Goal: Task Accomplishment & Management: Manage account settings

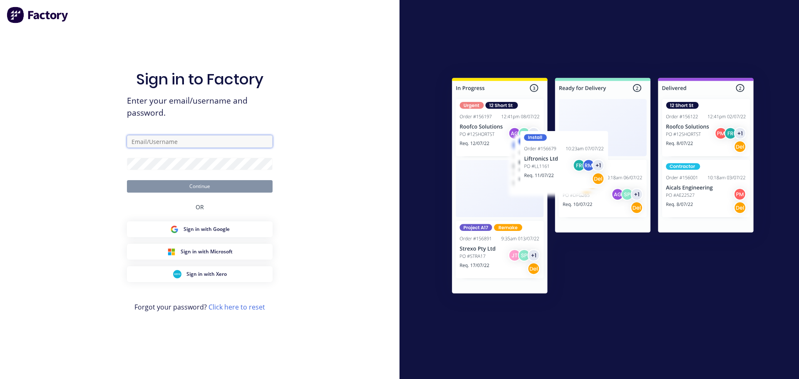
click at [149, 141] on input "text" at bounding box center [200, 141] width 146 height 12
type input "emilen@factory.app"
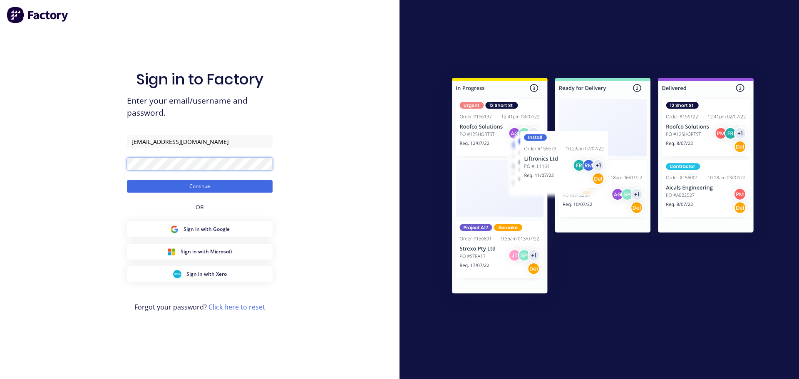
click at [127, 180] on button "Continue" at bounding box center [200, 186] width 146 height 12
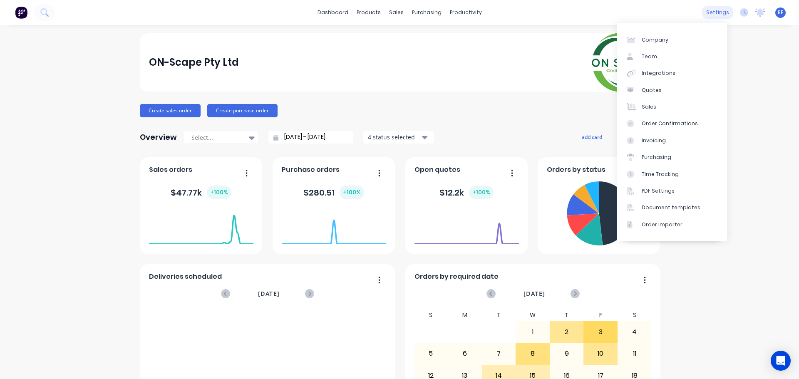
click at [709, 12] on div "settings" at bounding box center [717, 12] width 31 height 12
click at [666, 212] on link "Document templates" at bounding box center [672, 207] width 110 height 17
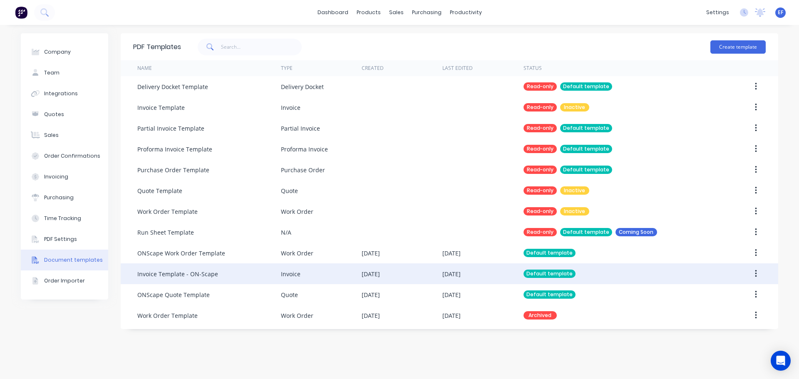
click at [243, 273] on div "Invoice Template - ON-Scape" at bounding box center [209, 273] width 144 height 21
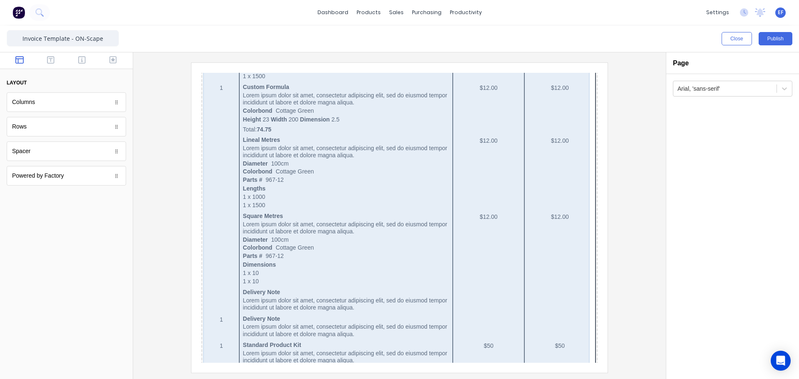
scroll to position [481, 0]
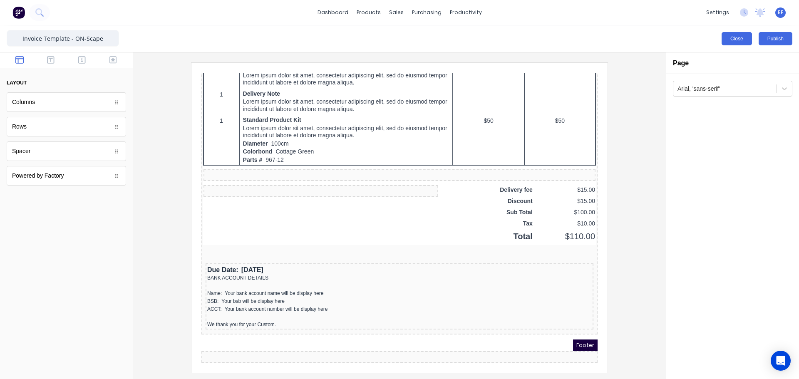
click at [745, 42] on button "Close" at bounding box center [737, 38] width 30 height 13
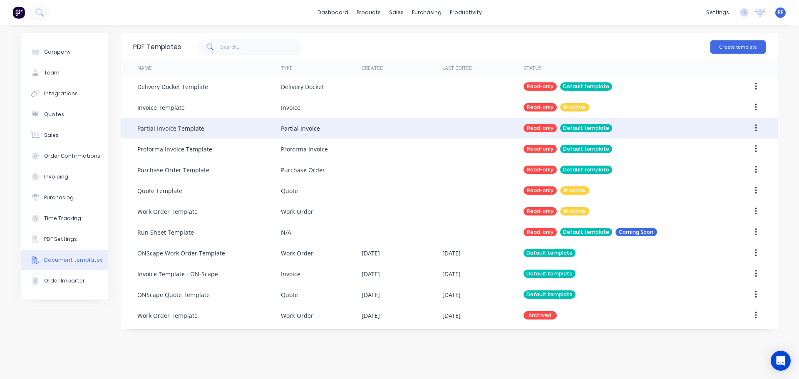
click at [757, 129] on icon "button" at bounding box center [756, 128] width 2 height 9
click at [719, 150] on div "Duplicate" at bounding box center [726, 150] width 64 height 12
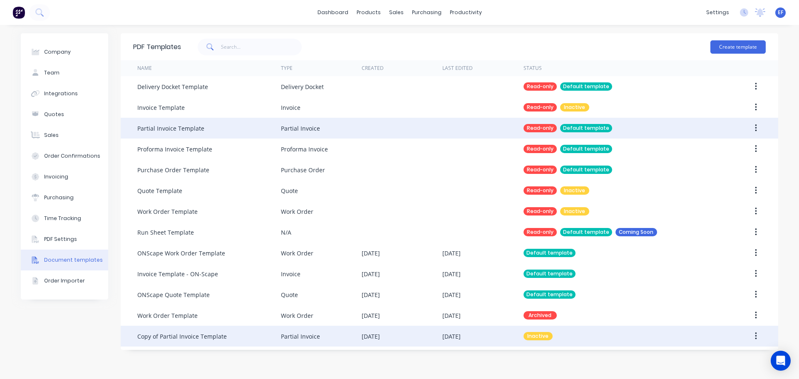
click at [212, 340] on div "Copy of Partial Invoice Template" at bounding box center [181, 336] width 89 height 9
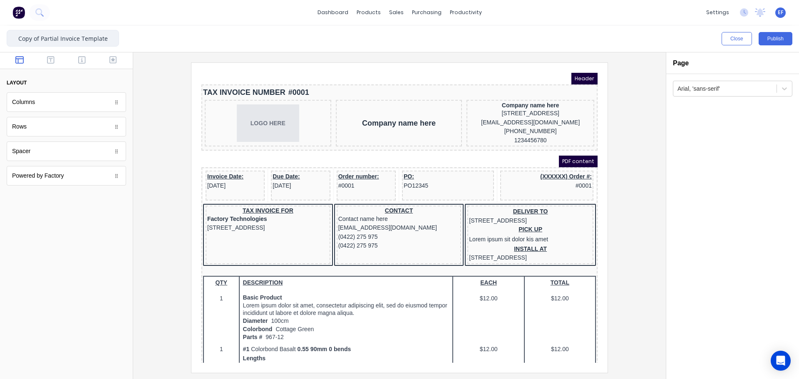
drag, startPoint x: 42, startPoint y: 38, endPoint x: 0, endPoint y: 43, distance: 41.9
click at [0, 43] on div "Copy of Partial Invoice Template Close Publish Components layout Columns Column…" at bounding box center [399, 202] width 799 height 354
click at [96, 40] on input "Partial Invoice Template" at bounding box center [63, 38] width 112 height 17
type input "Partial Invoice Template"
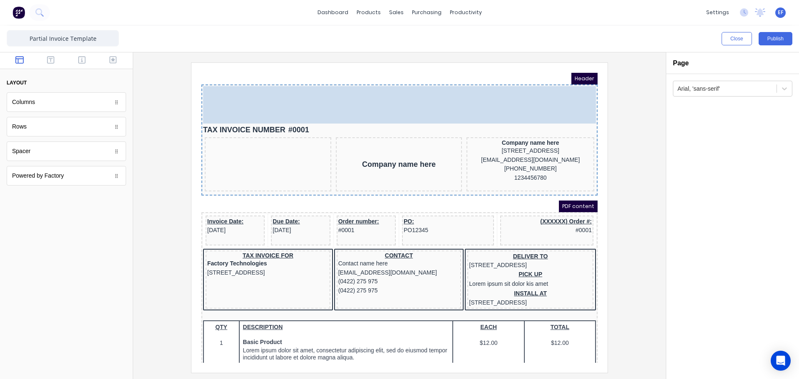
drag, startPoint x: 267, startPoint y: 121, endPoint x: 578, endPoint y: 99, distance: 312.1
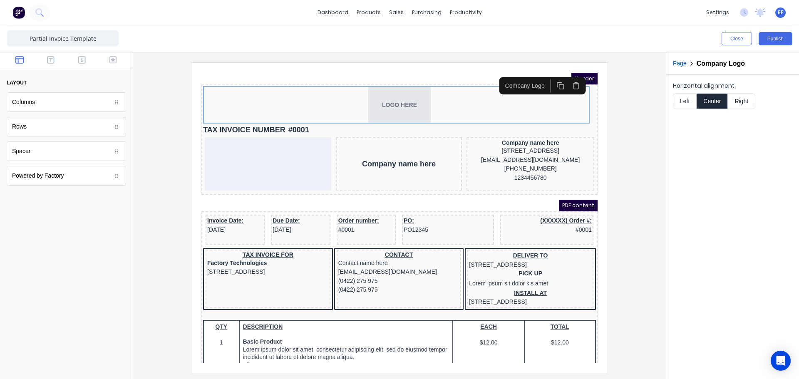
click at [741, 99] on button "Right" at bounding box center [741, 101] width 27 height 16
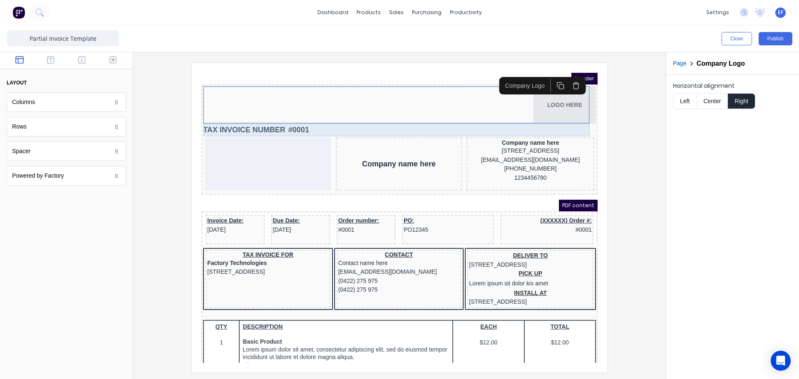
click at [274, 119] on div "TAX INVOICE NUMBER #0001" at bounding box center [389, 120] width 393 height 13
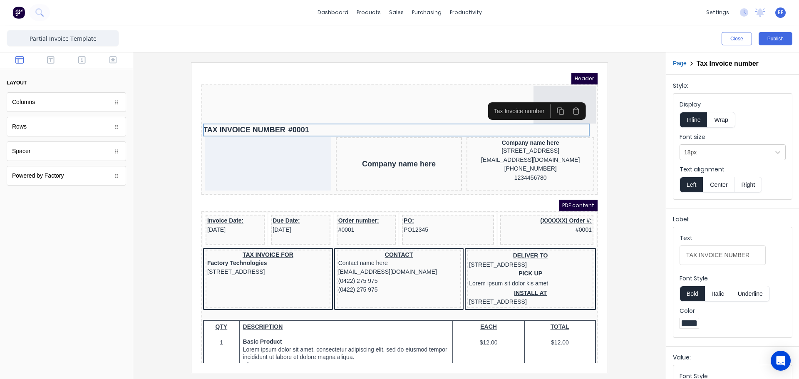
click at [570, 103] on icon "button" at bounding box center [566, 101] width 8 height 8
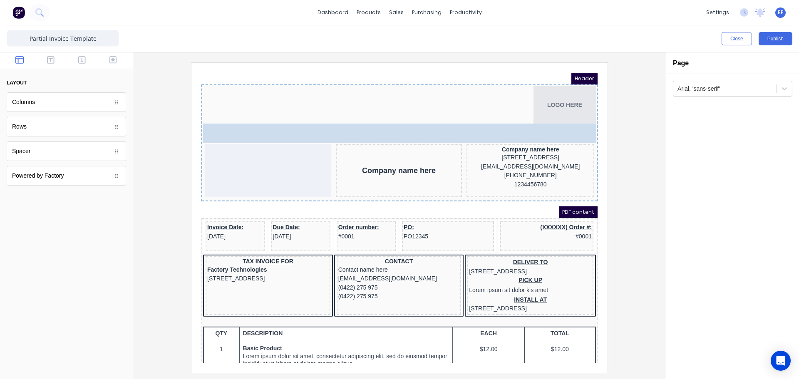
drag, startPoint x: 49, startPoint y: 162, endPoint x: 137, endPoint y: 55, distance: 139.1
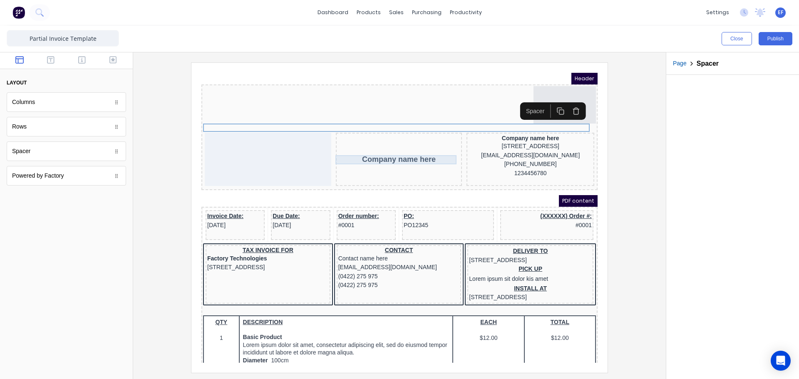
click at [398, 150] on div "Company name here" at bounding box center [389, 149] width 123 height 9
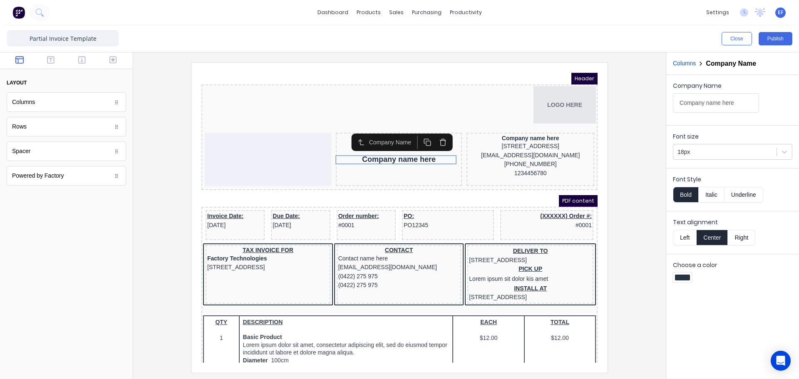
click at [432, 133] on icon "button" at bounding box center [433, 133] width 8 height 8
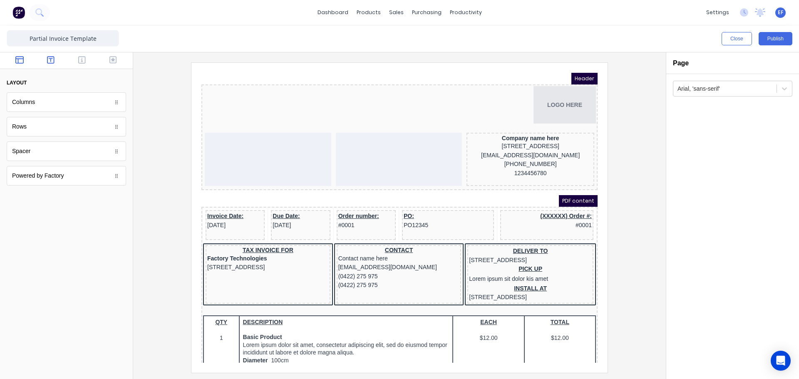
click at [51, 62] on icon "button" at bounding box center [50, 60] width 7 height 8
drag, startPoint x: 41, startPoint y: 104, endPoint x: 286, endPoint y: 144, distance: 248.1
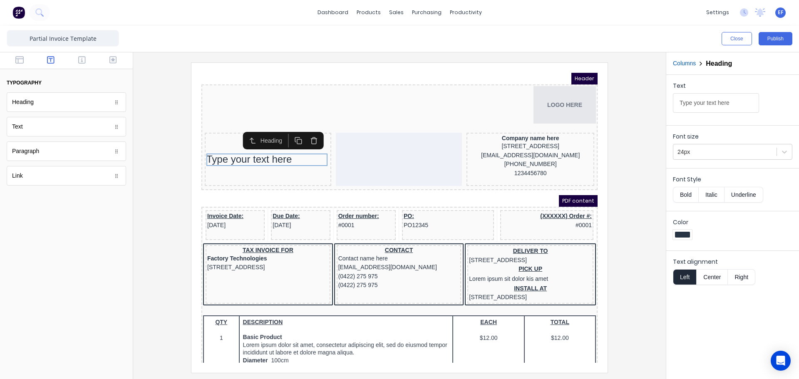
click at [689, 64] on button "Columns" at bounding box center [684, 63] width 23 height 9
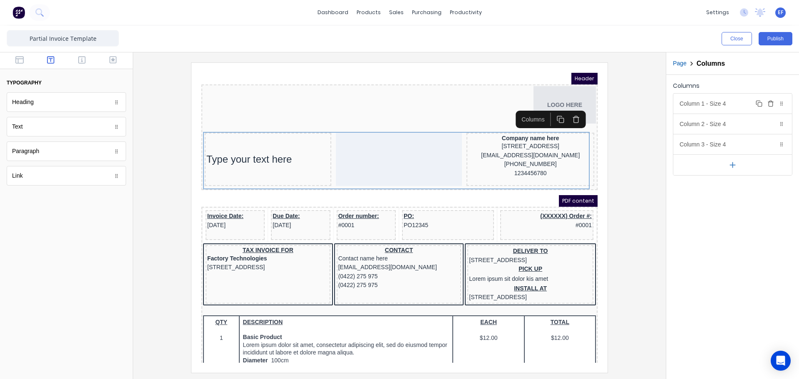
click at [715, 107] on div "Column 1 - Size 4 Duplicate Delete" at bounding box center [733, 104] width 119 height 20
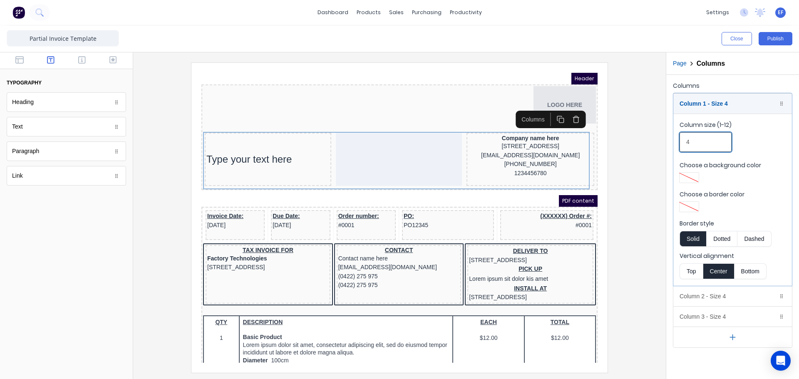
drag, startPoint x: 694, startPoint y: 144, endPoint x: 674, endPoint y: 142, distance: 20.0
click at [674, 142] on fieldset "Column size (1-12) 4 Choose a background color Choose a border color Border sty…" at bounding box center [733, 200] width 119 height 172
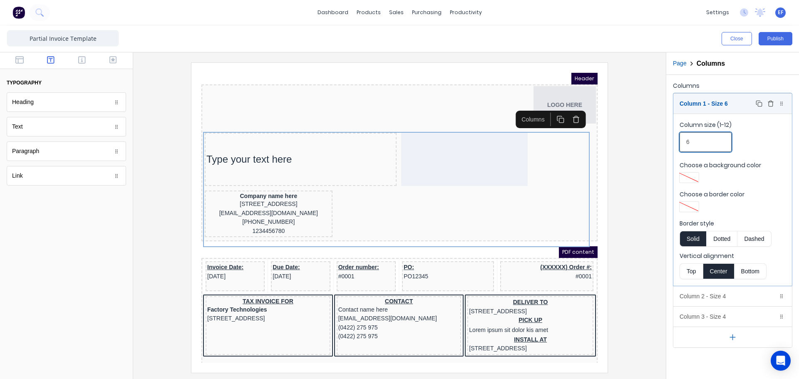
type input "6"
click at [697, 102] on div "Column 1 - Size 6 Duplicate Delete" at bounding box center [733, 104] width 119 height 20
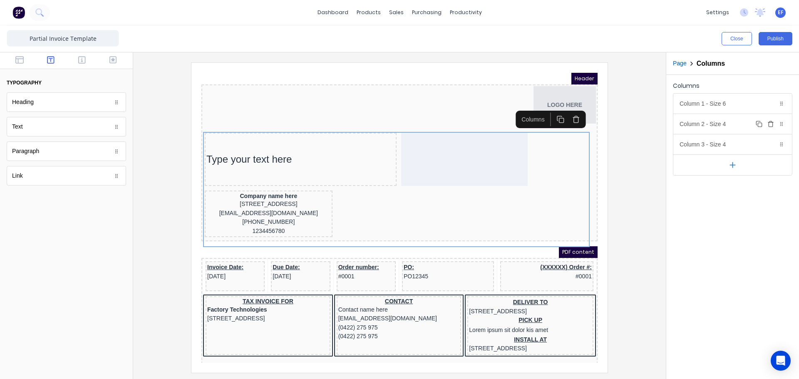
click at [730, 127] on div "Column 2 - Size 4 Duplicate Delete" at bounding box center [733, 124] width 119 height 20
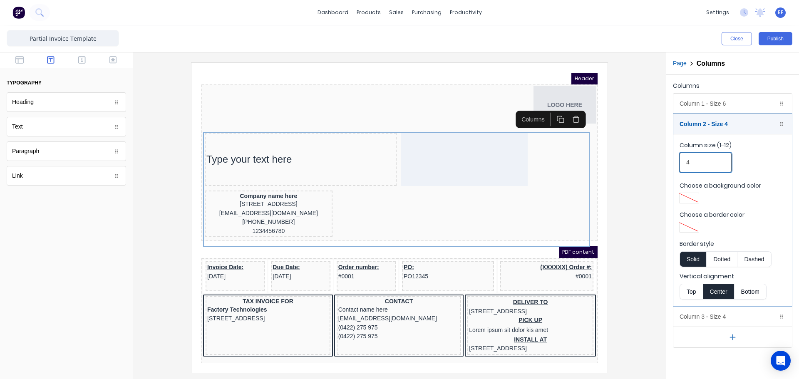
drag, startPoint x: 694, startPoint y: 160, endPoint x: 671, endPoint y: 160, distance: 22.9
click at [671, 160] on div "Columns Column 1 - Size 6 Duplicate Delete Column size (1-12) 6 Choose a backgr…" at bounding box center [732, 214] width 133 height 278
type input "3"
click at [701, 121] on div "Column 2 - Size 3 Duplicate Delete" at bounding box center [733, 124] width 119 height 20
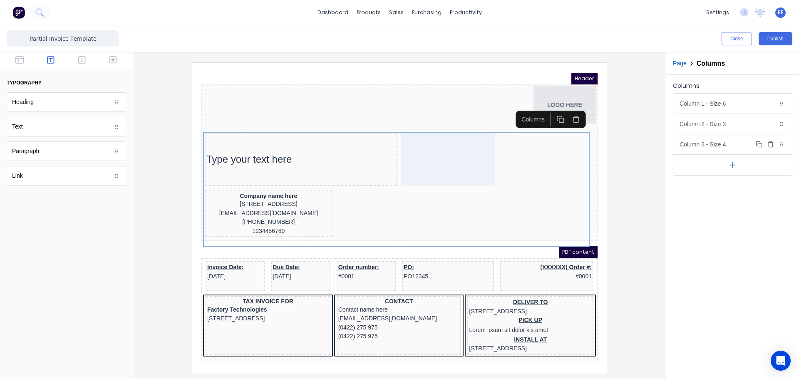
click at [717, 141] on div "Column 3 - Size 4 Duplicate Delete" at bounding box center [733, 144] width 119 height 20
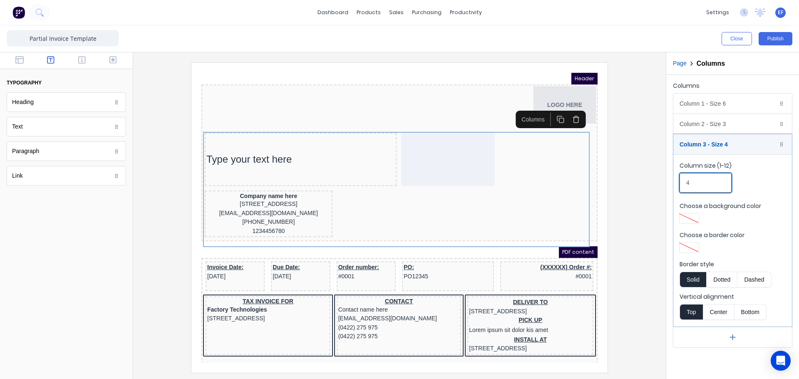
click at [684, 183] on input "4" at bounding box center [706, 183] width 52 height 20
drag, startPoint x: 692, startPoint y: 183, endPoint x: 684, endPoint y: 183, distance: 8.8
click at [684, 183] on input "4" at bounding box center [706, 183] width 52 height 20
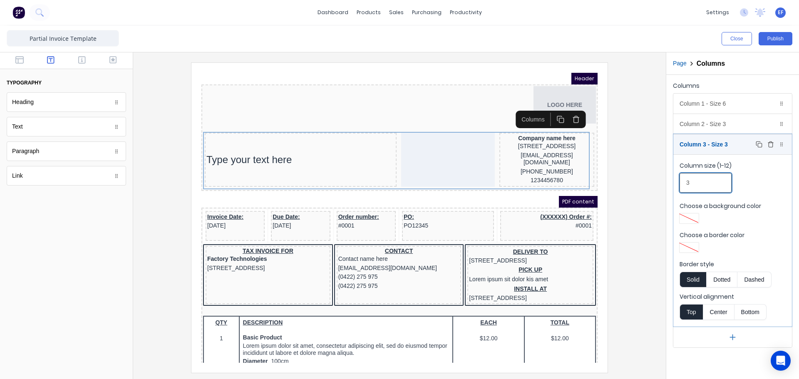
type input "3"
click at [697, 143] on div "Column 3 - Size 3 Duplicate Delete" at bounding box center [733, 144] width 119 height 20
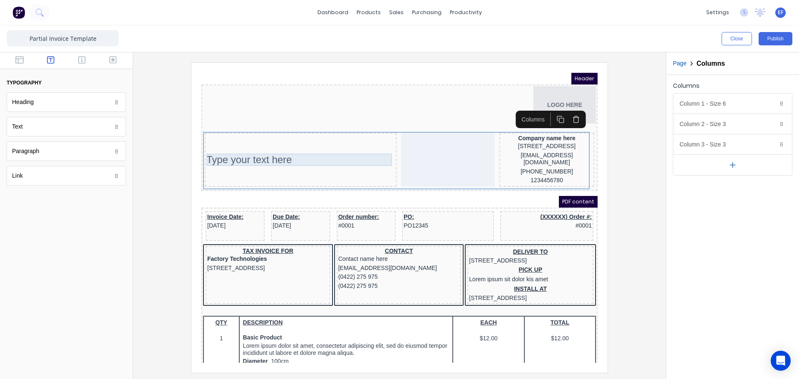
click at [246, 151] on div "Type your text here" at bounding box center [290, 150] width 189 height 12
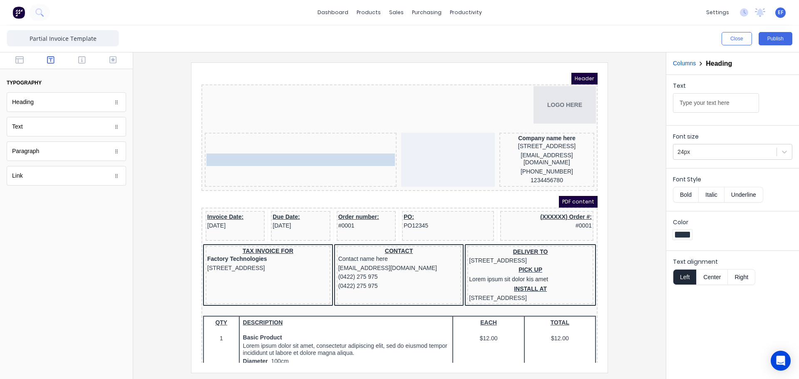
drag, startPoint x: 246, startPoint y: 151, endPoint x: 256, endPoint y: 135, distance: 18.9
click at [256, 135] on body "Header LOGO HERE Type your text here Type your text here Company name here 234 …" at bounding box center [389, 208] width 396 height 290
click at [691, 70] on div "Columns Heading" at bounding box center [732, 63] width 133 height 22
click at [687, 66] on button "Columns" at bounding box center [684, 63] width 23 height 9
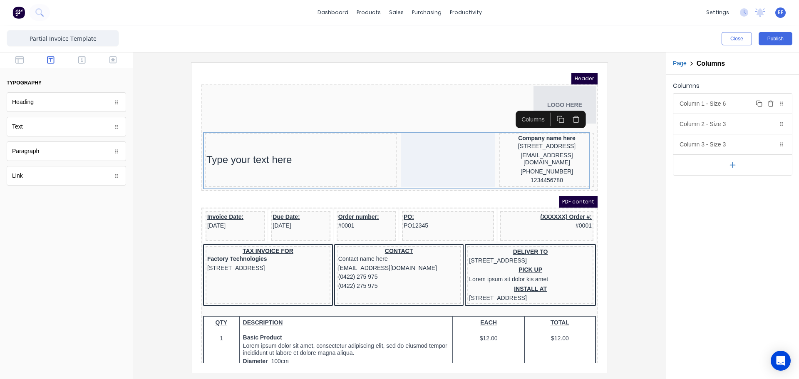
click at [698, 103] on div "Column 1 - Size 6 Duplicate Delete" at bounding box center [733, 104] width 119 height 20
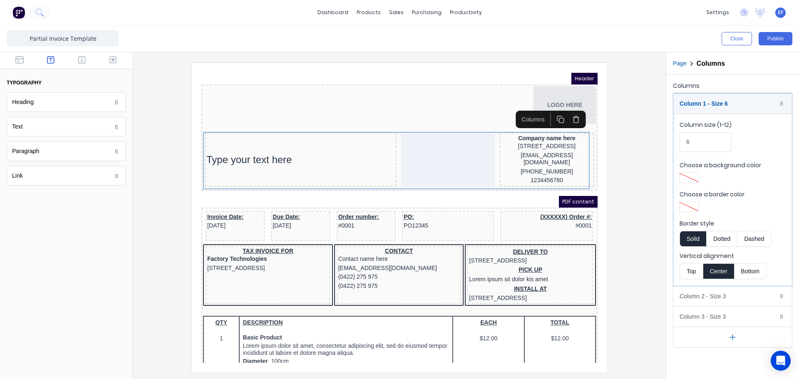
click at [683, 272] on button "Top" at bounding box center [691, 271] width 23 height 16
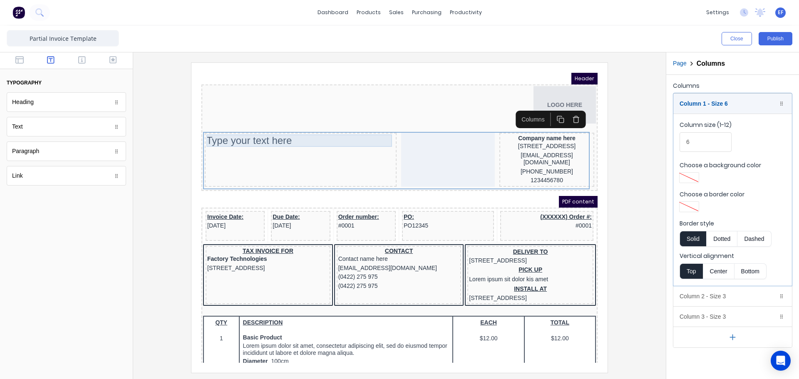
click at [288, 128] on div "Type your text here" at bounding box center [290, 130] width 189 height 12
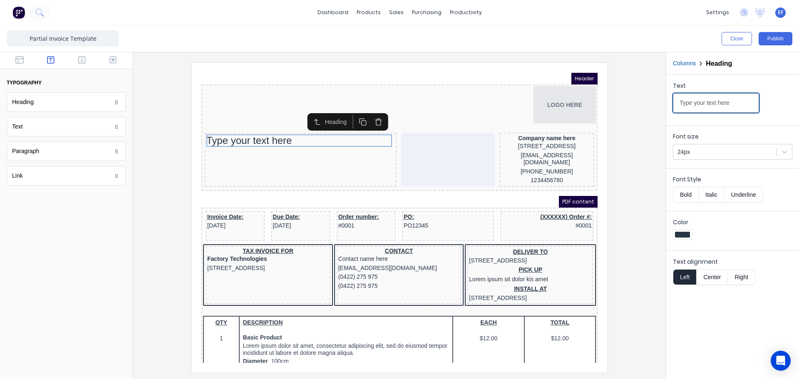
drag, startPoint x: 740, startPoint y: 104, endPoint x: 651, endPoint y: 105, distance: 88.7
click at [651, 105] on div "Close Publish Components typography Heading Heading Text Text Paragraph Paragra…" at bounding box center [399, 202] width 799 height 354
paste input "AX INVOICE"
type input "TAX INVOICE"
click at [21, 60] on icon "button" at bounding box center [19, 60] width 8 height 8
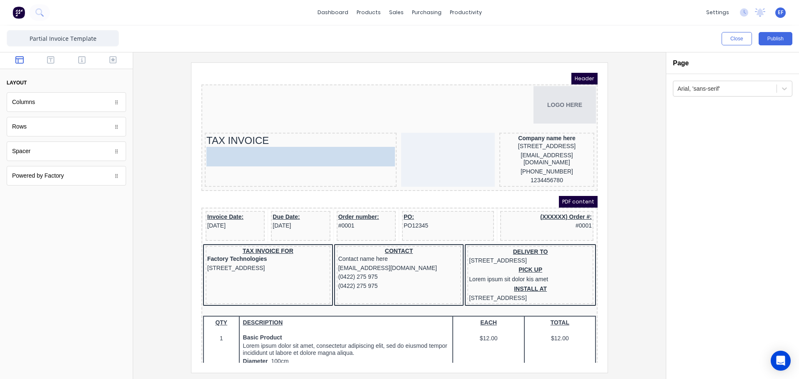
drag, startPoint x: 85, startPoint y: 144, endPoint x: 279, endPoint y: 174, distance: 196.4
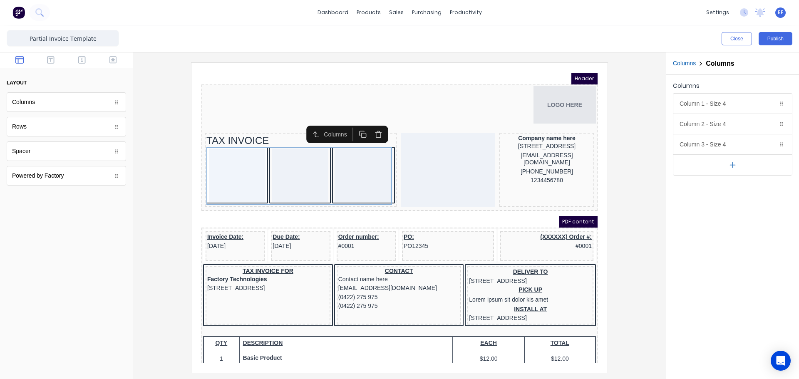
click at [736, 165] on icon "button" at bounding box center [732, 165] width 9 height 9
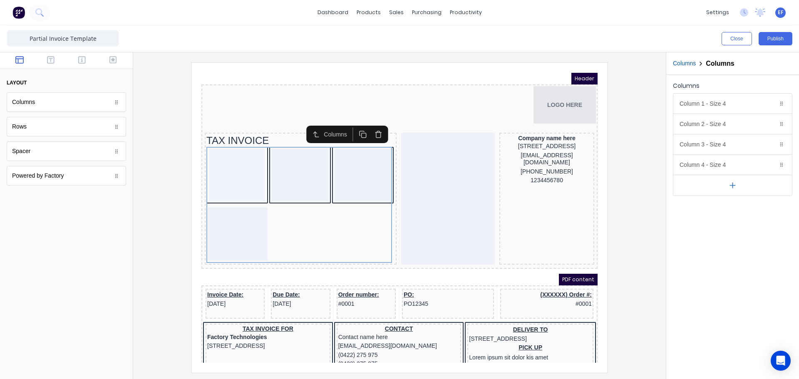
click at [731, 183] on icon "button" at bounding box center [732, 185] width 9 height 9
click at [769, 146] on icon "button" at bounding box center [771, 145] width 4 height 5
click at [773, 124] on icon "button" at bounding box center [771, 124] width 4 height 5
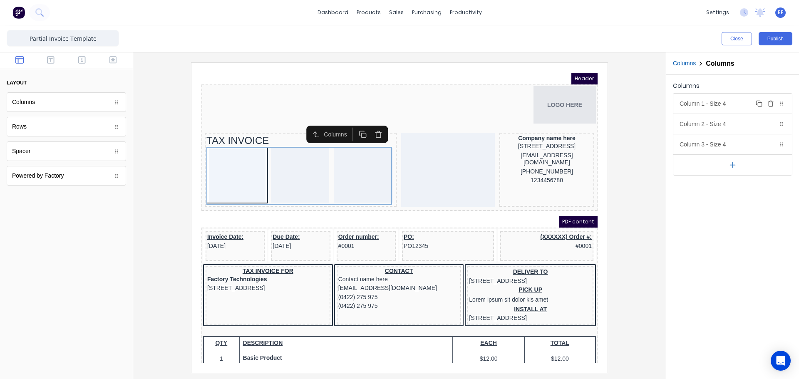
click at [771, 104] on icon "button" at bounding box center [771, 103] width 7 height 7
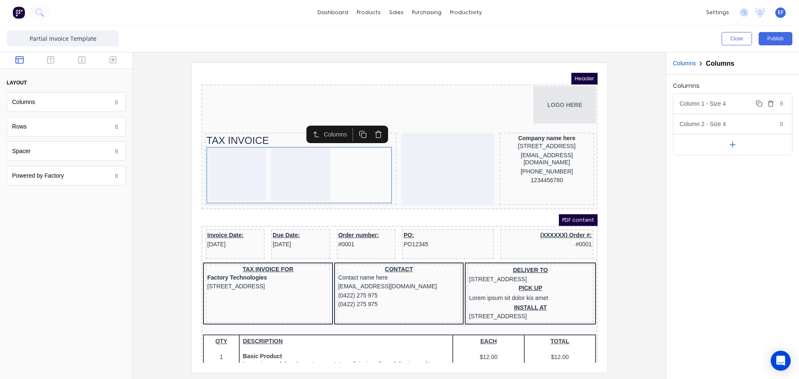
click at [734, 107] on div "Column 1 - Size 4 Duplicate Delete" at bounding box center [733, 104] width 119 height 20
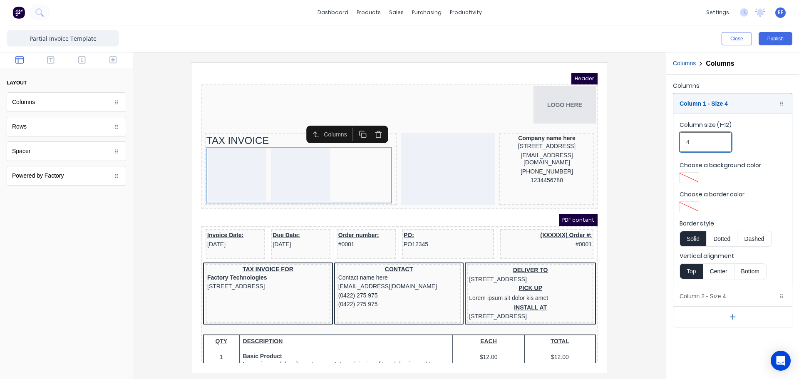
drag, startPoint x: 691, startPoint y: 139, endPoint x: 674, endPoint y: 140, distance: 17.5
click at [674, 140] on fieldset "Column size (1-12) 4 Choose a background color Choose a border color Border sty…" at bounding box center [733, 200] width 119 height 172
type input "2"
click at [709, 106] on div "Column 1 - Size 2 Duplicate Delete" at bounding box center [733, 104] width 119 height 20
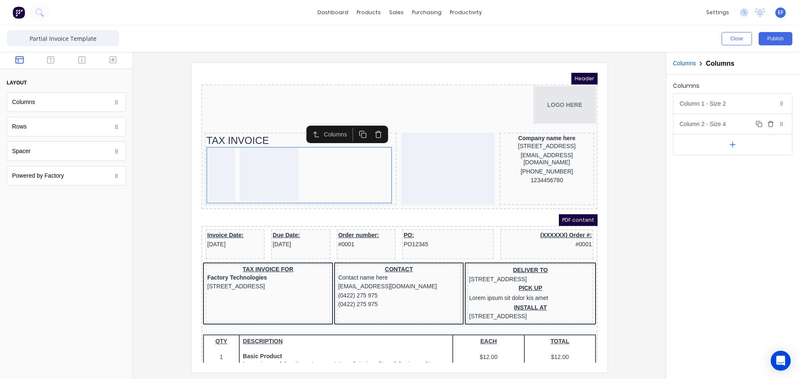
click at [703, 130] on div "Column 2 - Size 4 Duplicate Delete" at bounding box center [733, 124] width 119 height 20
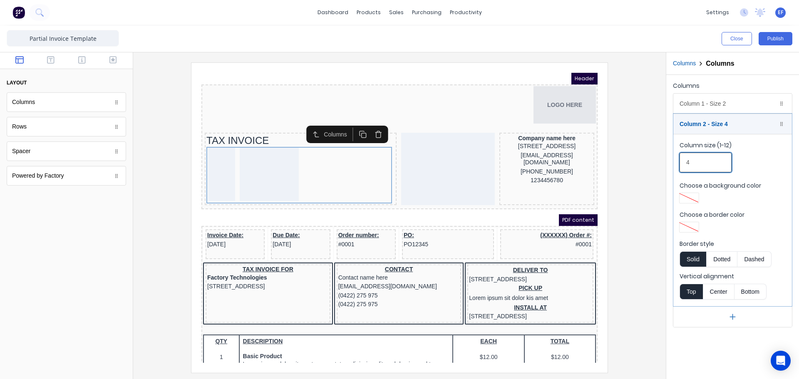
click at [681, 162] on input "4" at bounding box center [706, 163] width 52 height 20
type input "6"
click at [721, 124] on div "Column 2 - Size 6 Duplicate Delete" at bounding box center [733, 124] width 119 height 20
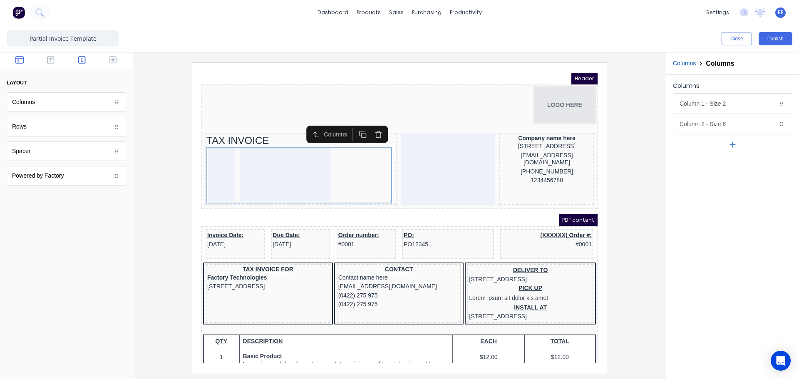
click at [81, 57] on icon "button" at bounding box center [81, 60] width 7 height 8
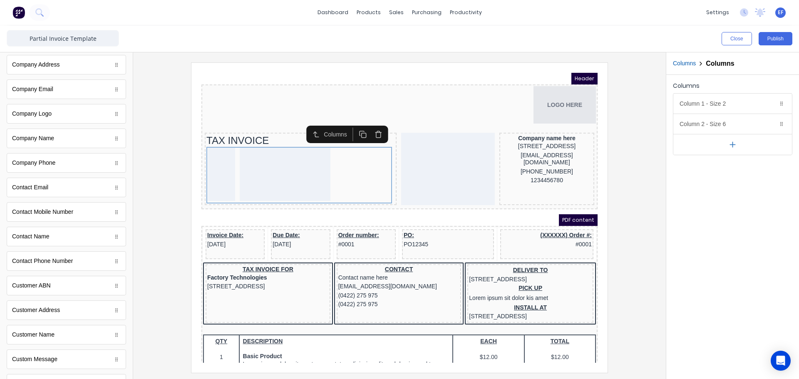
scroll to position [208, 0]
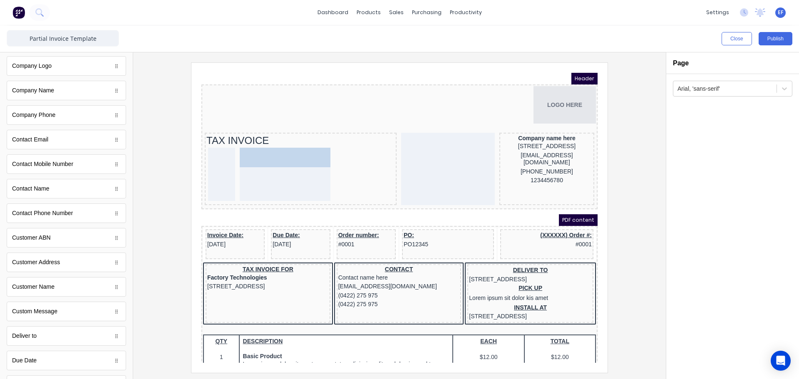
drag, startPoint x: 34, startPoint y: 289, endPoint x: 82, endPoint y: 83, distance: 211.2
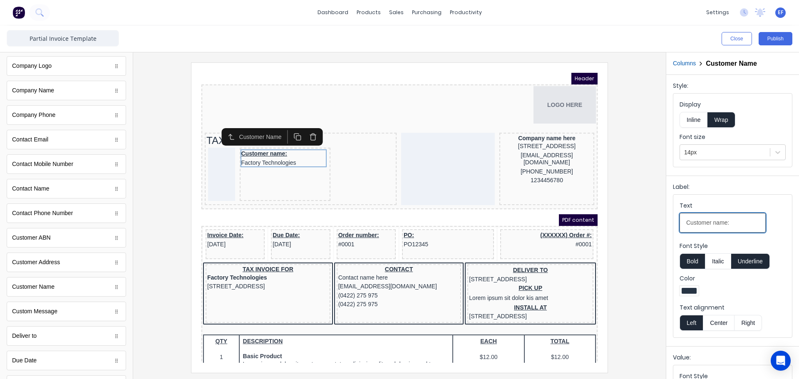
drag, startPoint x: 740, startPoint y: 224, endPoint x: 661, endPoint y: 225, distance: 78.3
click at [661, 225] on div "Close Publish Components standard fields Accounting number Accounting number Ba…" at bounding box center [399, 202] width 799 height 354
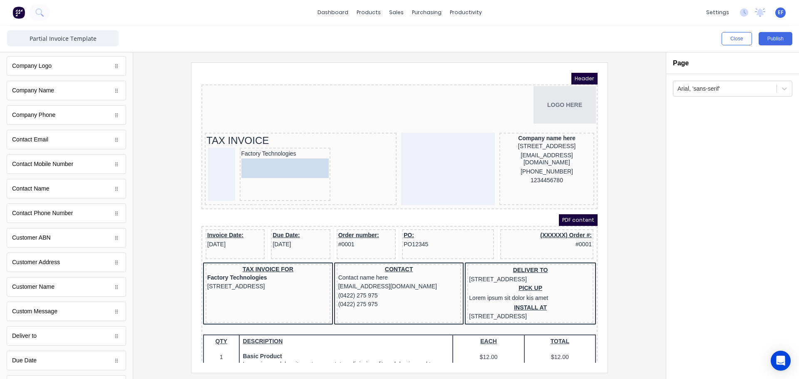
drag, startPoint x: 37, startPoint y: 267, endPoint x: 313, endPoint y: 169, distance: 292.4
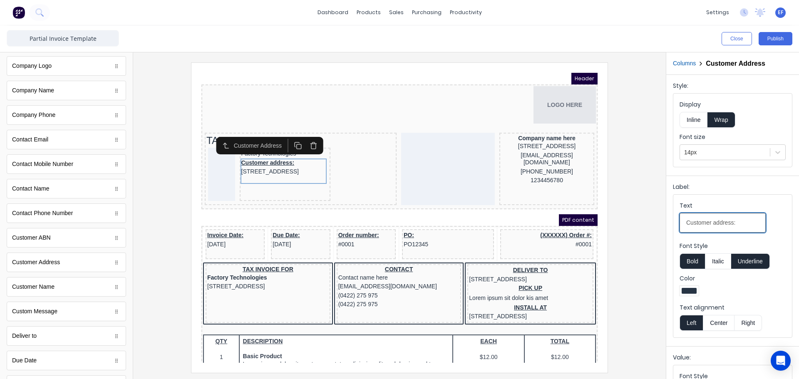
drag, startPoint x: 741, startPoint y: 223, endPoint x: 641, endPoint y: 225, distance: 100.8
click at [641, 225] on div "Close Publish Components standard fields Accounting number Accounting number Ba…" at bounding box center [399, 202] width 799 height 354
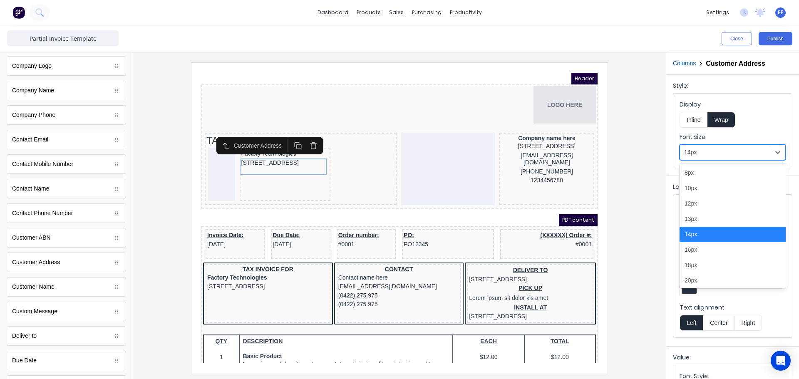
click at [712, 153] on div at bounding box center [725, 152] width 82 height 10
click at [703, 222] on div "13px" at bounding box center [733, 218] width 106 height 15
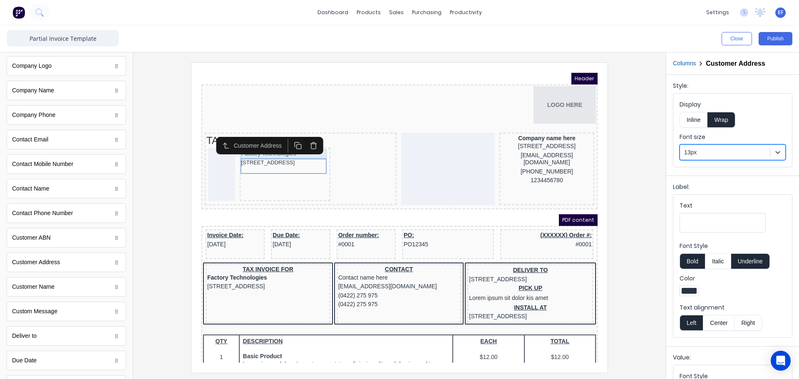
click at [294, 145] on div "Factory Technologies" at bounding box center [275, 143] width 88 height 9
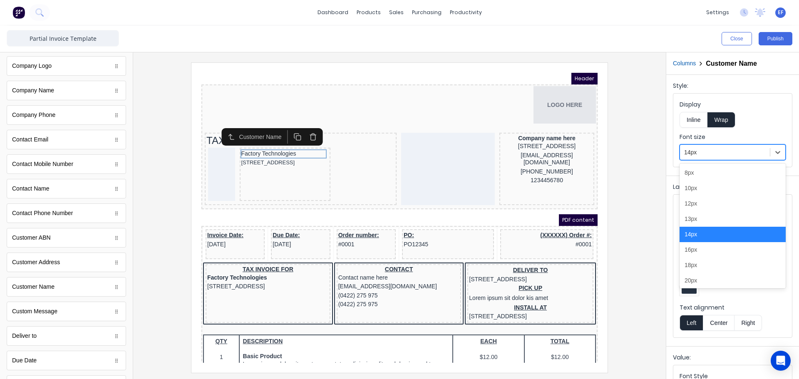
click at [712, 149] on div at bounding box center [725, 152] width 82 height 10
click at [696, 220] on div "13px" at bounding box center [733, 218] width 106 height 15
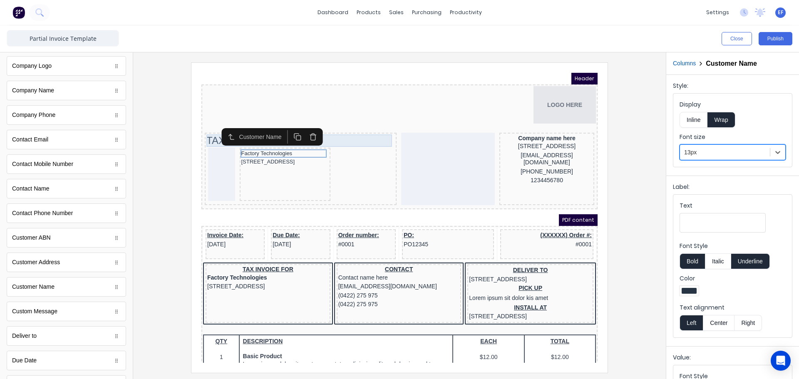
click at [203, 127] on div "TAX INVOICE" at bounding box center [290, 130] width 189 height 12
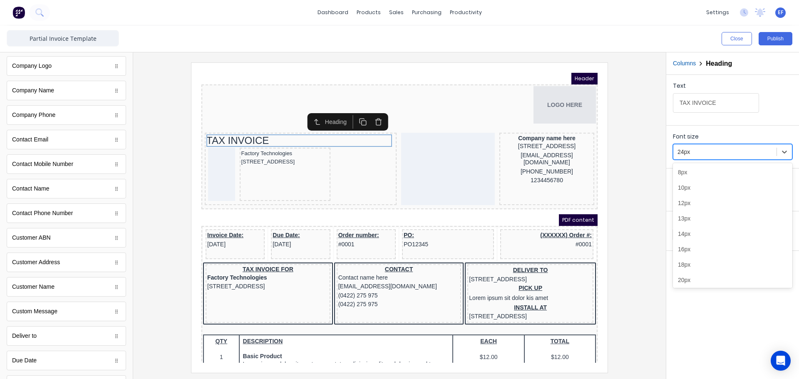
click at [692, 148] on div at bounding box center [725, 152] width 95 height 10
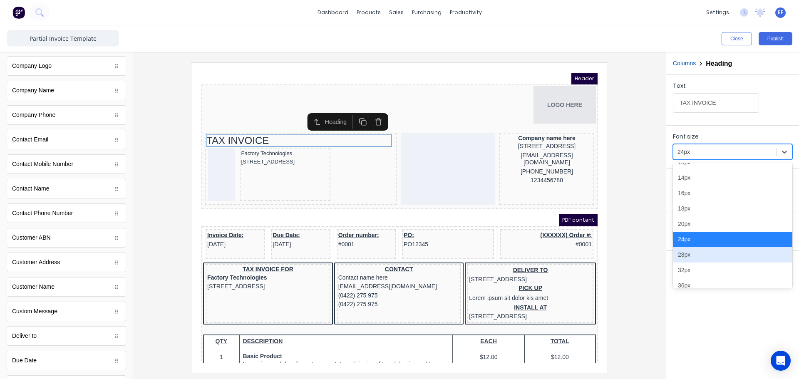
scroll to position [62, 0]
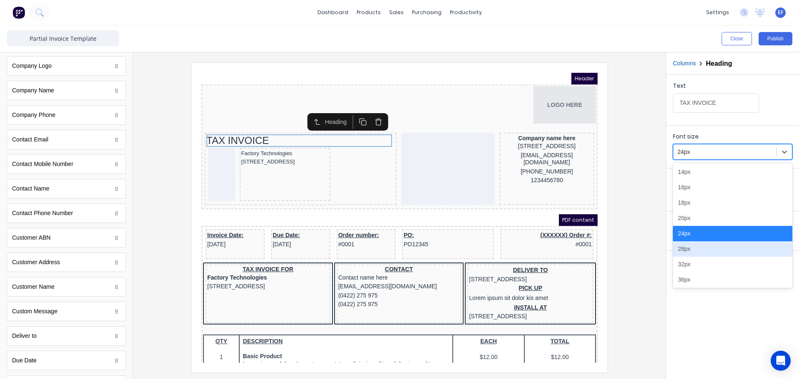
click at [703, 247] on div "28px" at bounding box center [732, 248] width 119 height 15
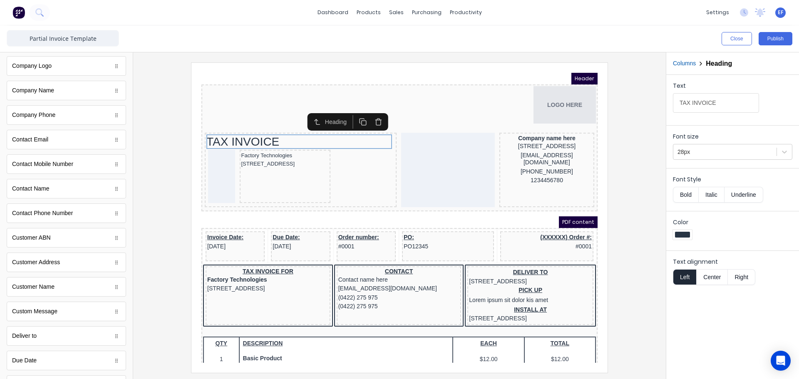
click at [615, 117] on div at bounding box center [400, 217] width 520 height 310
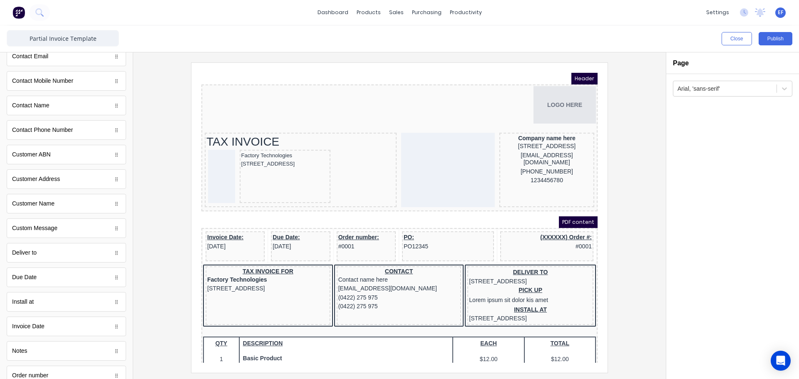
scroll to position [421, 0]
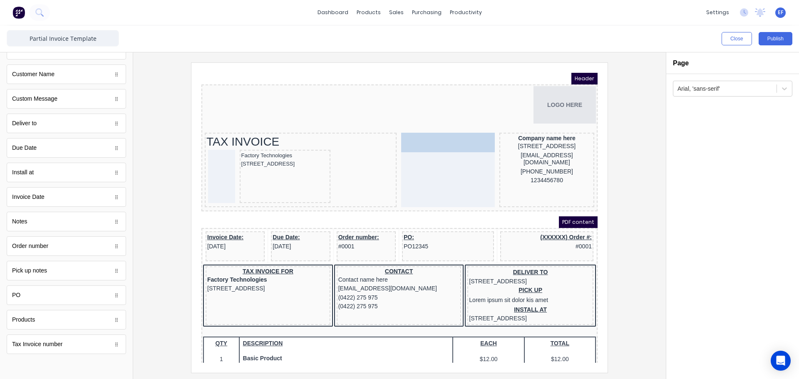
drag, startPoint x: 41, startPoint y: 200, endPoint x: 253, endPoint y: 78, distance: 245.0
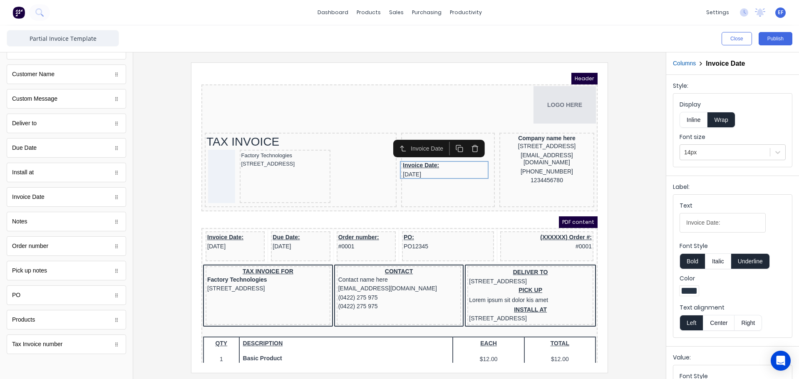
click at [691, 65] on button "Columns" at bounding box center [684, 63] width 23 height 9
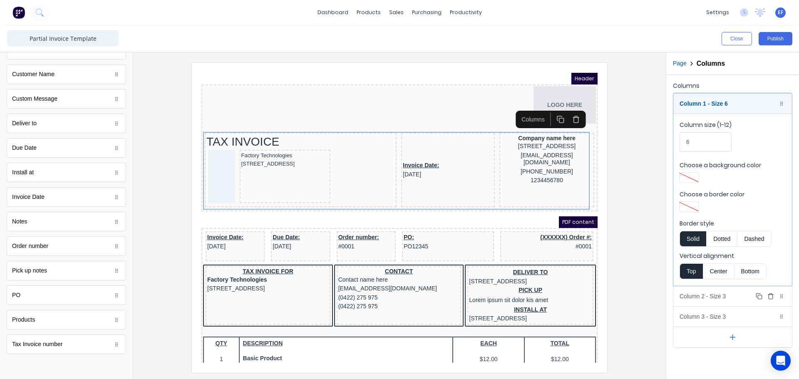
click at [691, 300] on div "Column 2 - Size 3 Duplicate Delete" at bounding box center [733, 296] width 119 height 20
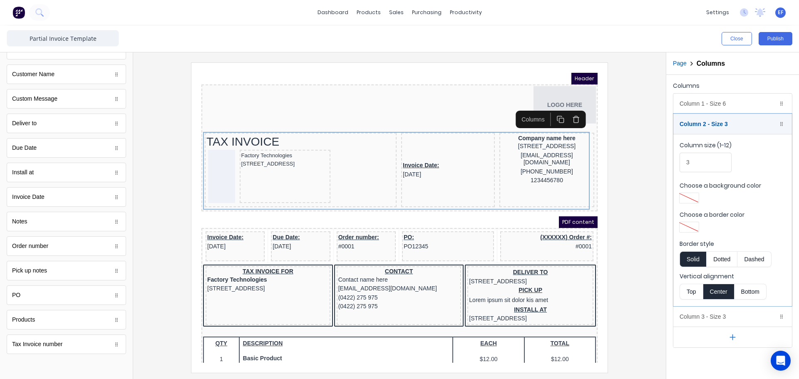
click at [691, 287] on button "Top" at bounding box center [691, 292] width 23 height 16
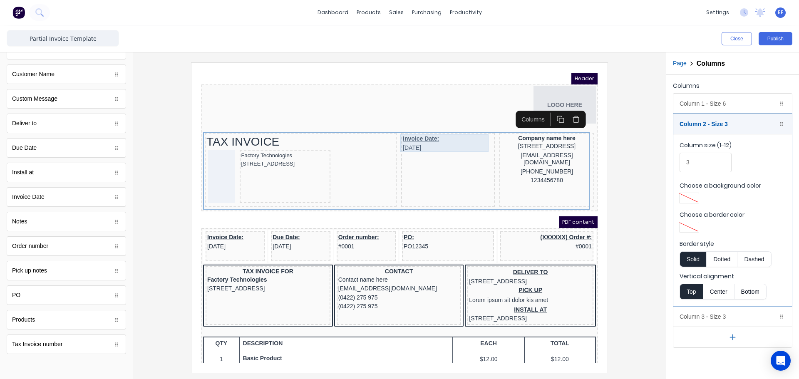
click at [411, 135] on div "Invoice Date: 29/10/2024" at bounding box center [438, 133] width 90 height 18
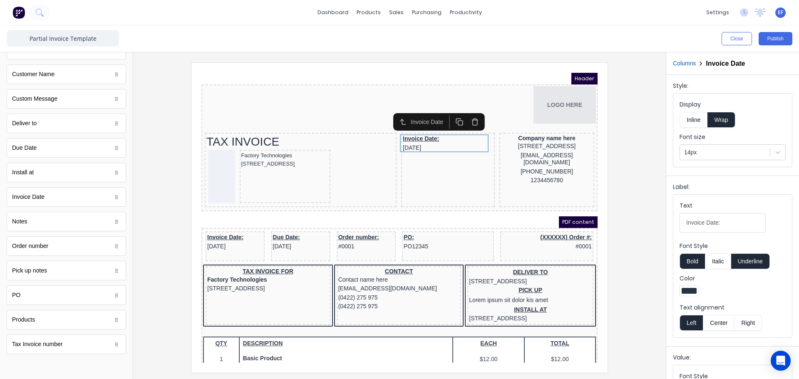
click at [746, 262] on button "Underline" at bounding box center [750, 262] width 39 height 16
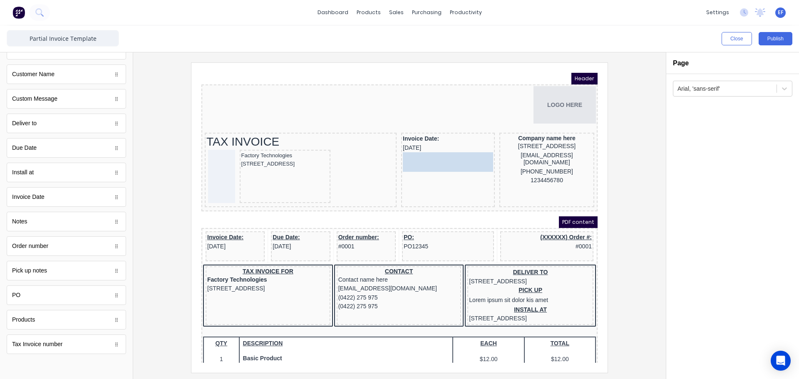
drag, startPoint x: 46, startPoint y: 347, endPoint x: 499, endPoint y: 153, distance: 492.9
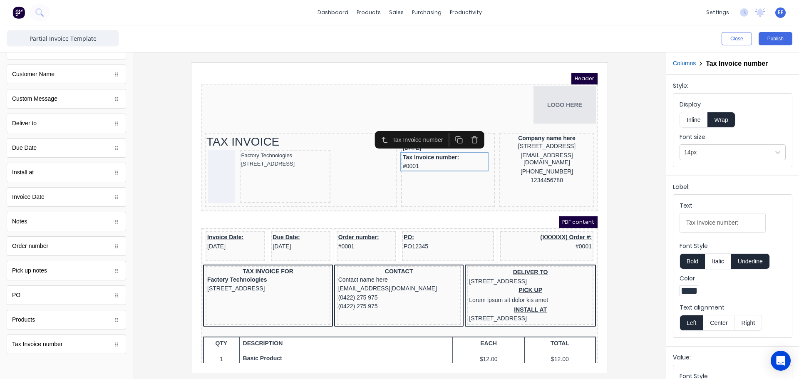
click at [753, 262] on button "Underline" at bounding box center [750, 262] width 39 height 16
drag, startPoint x: 697, startPoint y: 224, endPoint x: 646, endPoint y: 227, distance: 50.5
click at [646, 227] on div "Close Publish Components standard fields Accounting number Accounting number Ba…" at bounding box center [399, 202] width 799 height 354
click at [733, 225] on input "Invoice number:" at bounding box center [723, 223] width 86 height 20
type input "Invoice number"
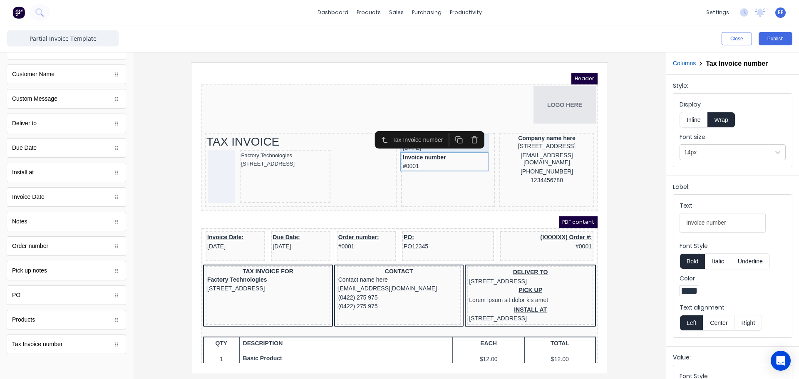
click at [440, 141] on div "Invoice Date: 29/10/2024" at bounding box center [438, 133] width 90 height 18
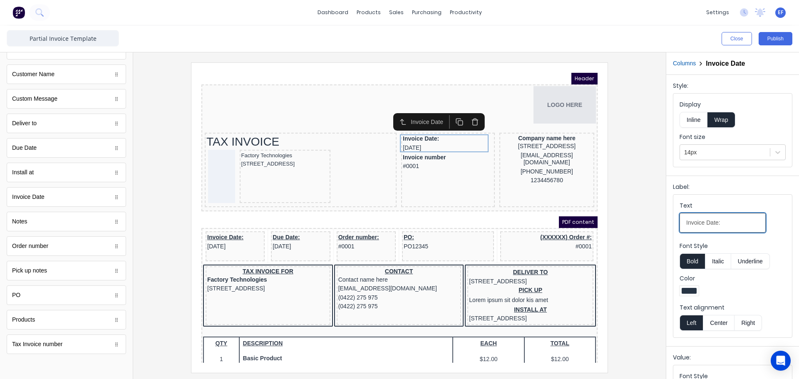
click at [709, 219] on input "Invoice Date:" at bounding box center [723, 223] width 86 height 20
click at [721, 221] on input "Invoice Date:" at bounding box center [723, 223] width 86 height 20
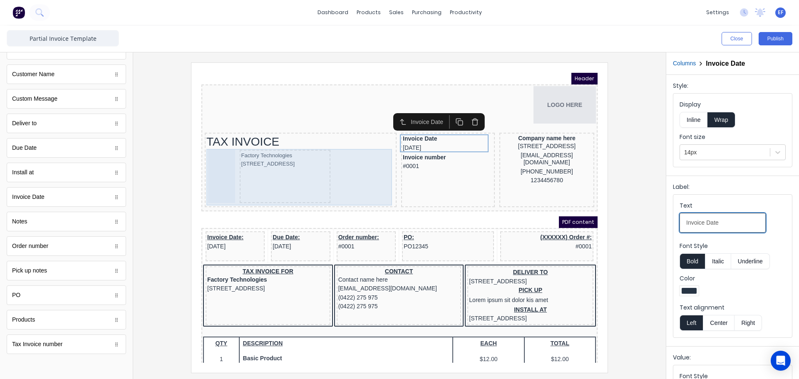
type input "Invoice Date"
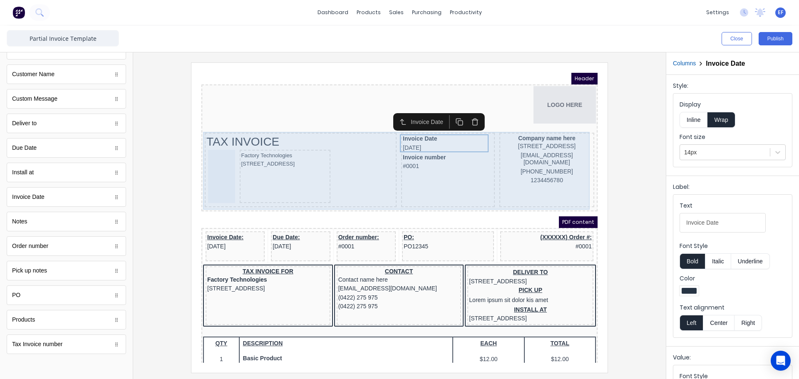
click at [417, 169] on div "Invoice Date 29/10/2024 Invoice number #0001" at bounding box center [438, 160] width 94 height 75
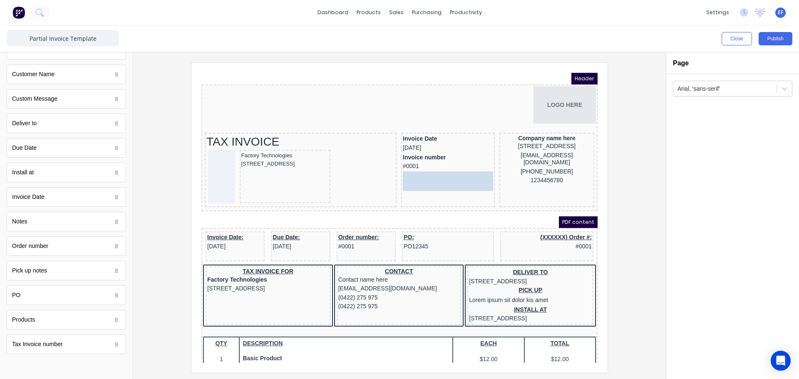
drag, startPoint x: 29, startPoint y: 298, endPoint x: 436, endPoint y: 188, distance: 421.8
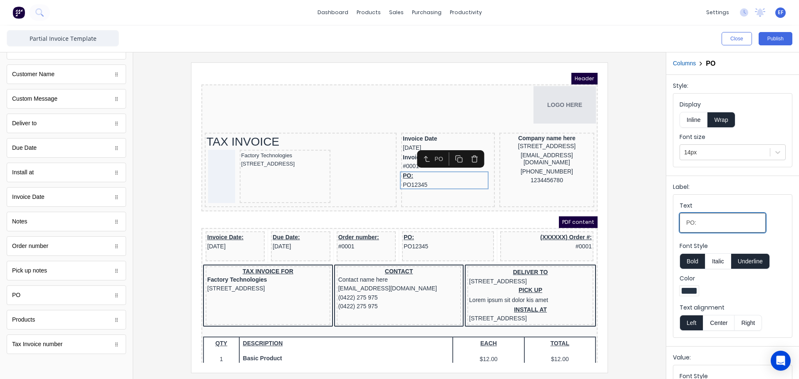
drag, startPoint x: 700, startPoint y: 225, endPoint x: 660, endPoint y: 223, distance: 40.0
click at [664, 224] on div "Close Publish Components standard fields Accounting number Accounting number Ba…" at bounding box center [399, 202] width 799 height 354
type input "Reference"
click at [753, 265] on button "Underline" at bounding box center [750, 262] width 39 height 16
click at [613, 238] on div at bounding box center [400, 217] width 520 height 310
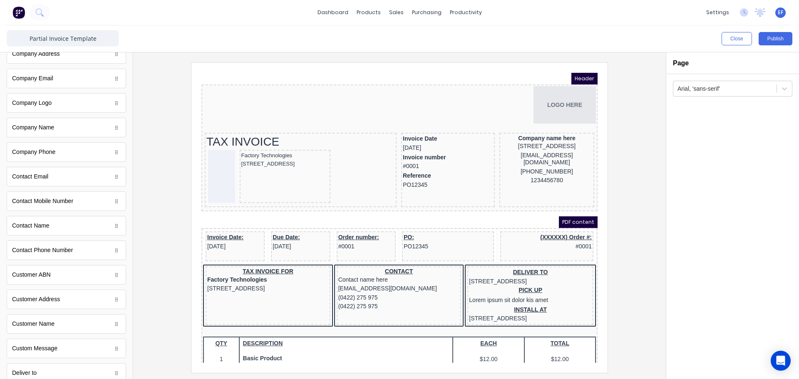
scroll to position [0, 0]
click at [536, 128] on div "Company name here" at bounding box center [537, 127] width 92 height 7
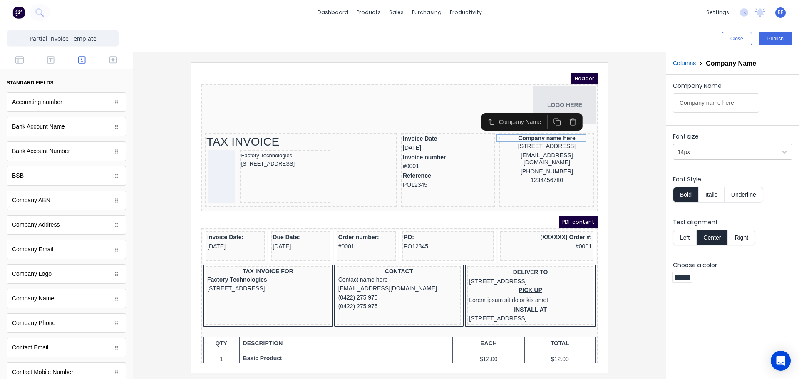
click at [681, 240] on button "Left" at bounding box center [684, 238] width 23 height 16
click at [687, 191] on button "Bold" at bounding box center [685, 195] width 25 height 16
click at [705, 194] on button "Italic" at bounding box center [712, 195] width 26 height 16
click at [713, 193] on button "Italic" at bounding box center [712, 195] width 26 height 16
click at [743, 154] on div at bounding box center [725, 152] width 95 height 10
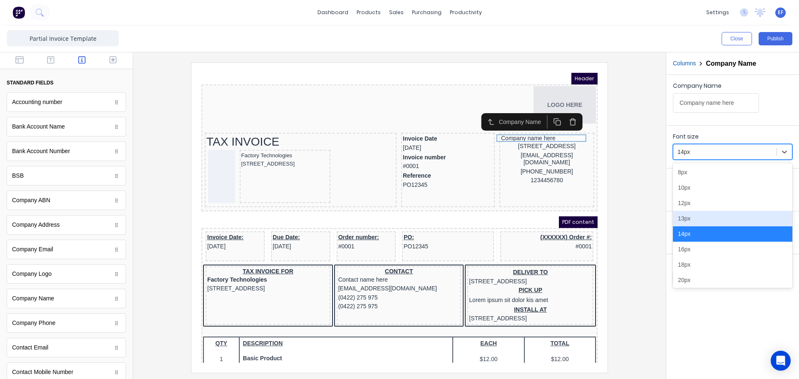
drag, startPoint x: 695, startPoint y: 221, endPoint x: 324, endPoint y: 121, distance: 384.2
click at [695, 221] on div "13px" at bounding box center [732, 218] width 119 height 15
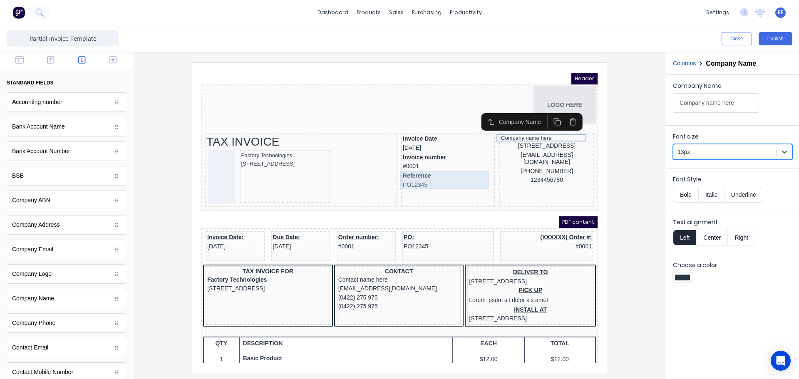
click at [421, 172] on div "Reference PO12345" at bounding box center [438, 171] width 90 height 18
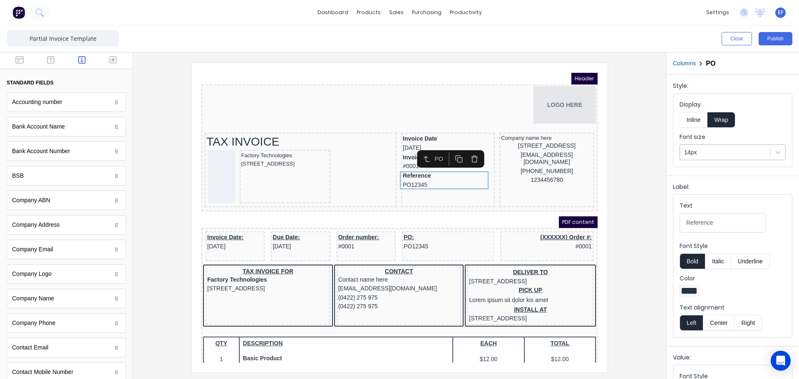
click at [701, 152] on div at bounding box center [725, 152] width 82 height 10
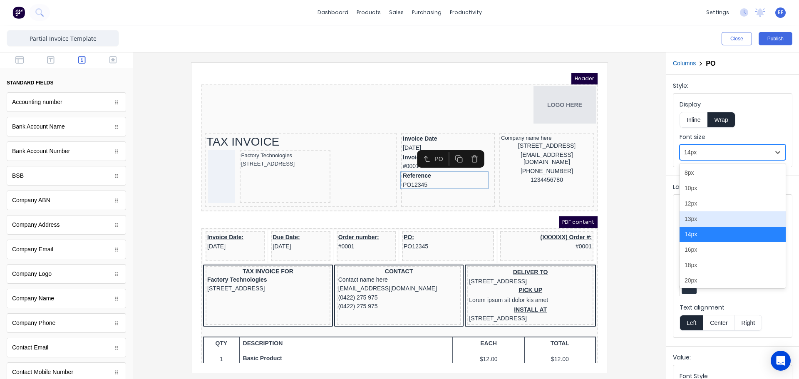
click at [700, 217] on div "13px" at bounding box center [733, 218] width 106 height 15
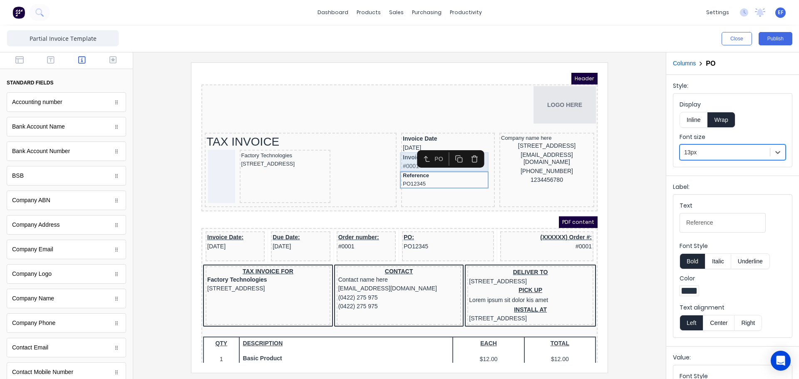
click at [396, 150] on div "Invoice number #0001" at bounding box center [438, 151] width 90 height 19
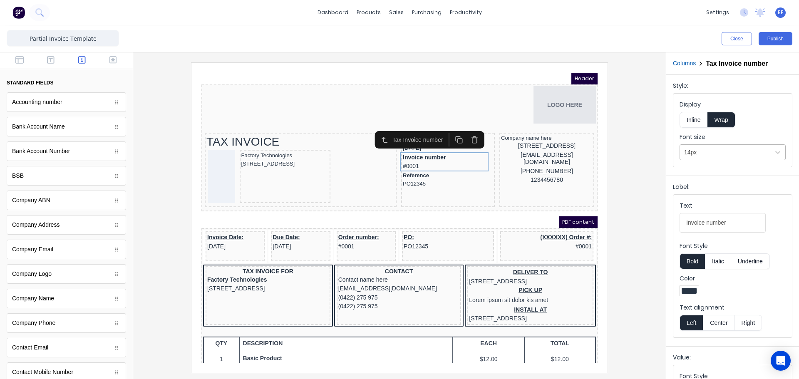
click at [695, 154] on div at bounding box center [725, 152] width 82 height 10
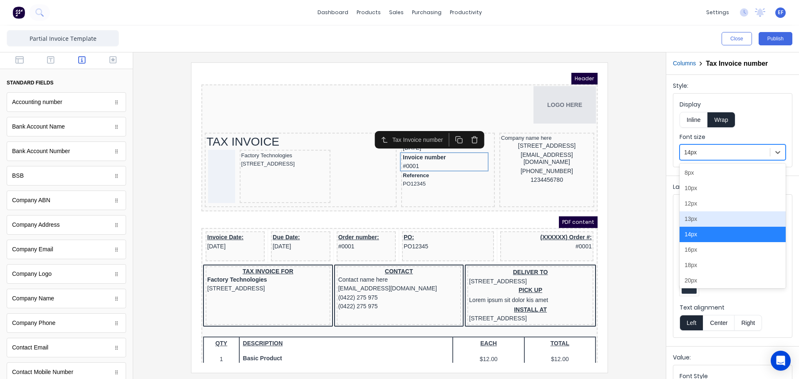
click at [695, 220] on div "13px" at bounding box center [733, 218] width 106 height 15
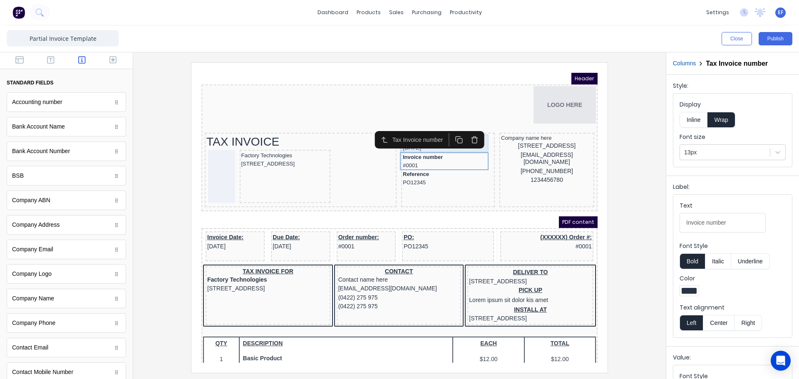
click at [450, 142] on div "Invoice Date 29/10/2024" at bounding box center [438, 133] width 90 height 18
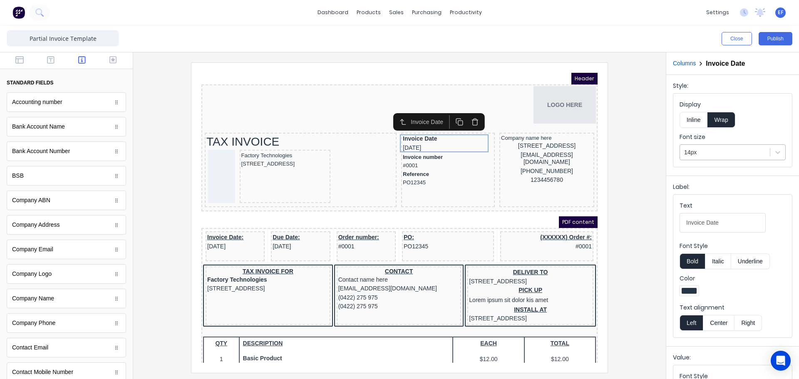
click at [713, 158] on div "14px" at bounding box center [725, 153] width 90 height 14
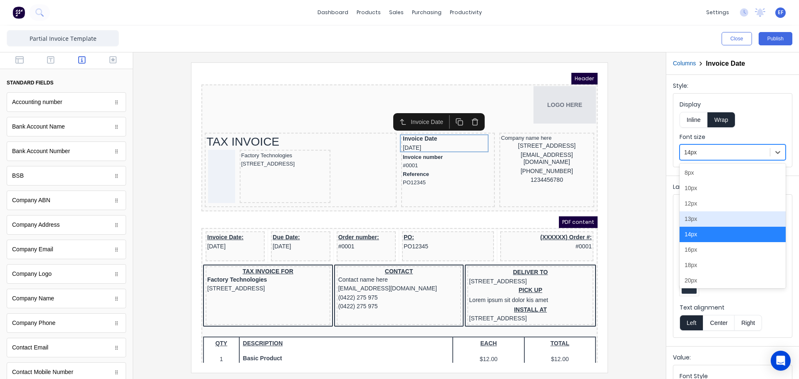
click at [705, 221] on div "13px" at bounding box center [733, 218] width 106 height 15
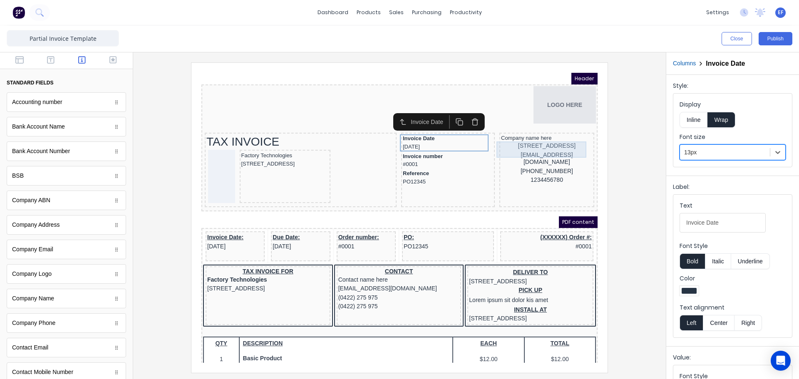
click at [520, 135] on div "234 Beach Road Gold Coast, Queensland, Australia, 4217" at bounding box center [537, 136] width 92 height 9
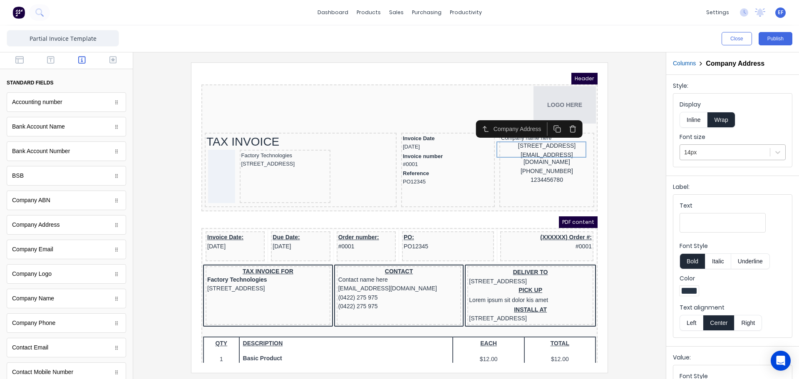
click at [711, 150] on div at bounding box center [725, 152] width 82 height 10
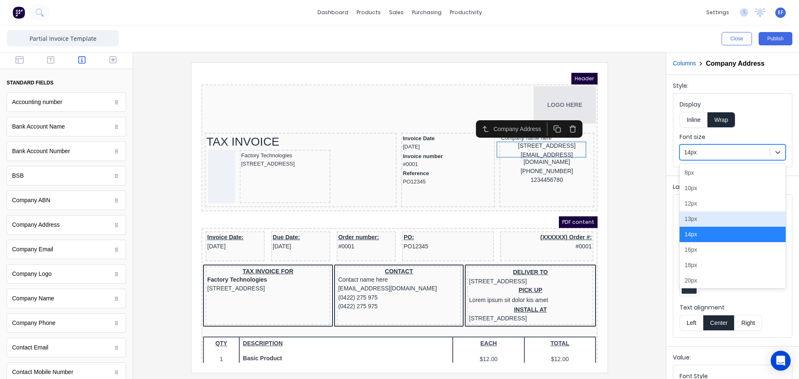
click at [699, 221] on div "13px" at bounding box center [733, 218] width 106 height 15
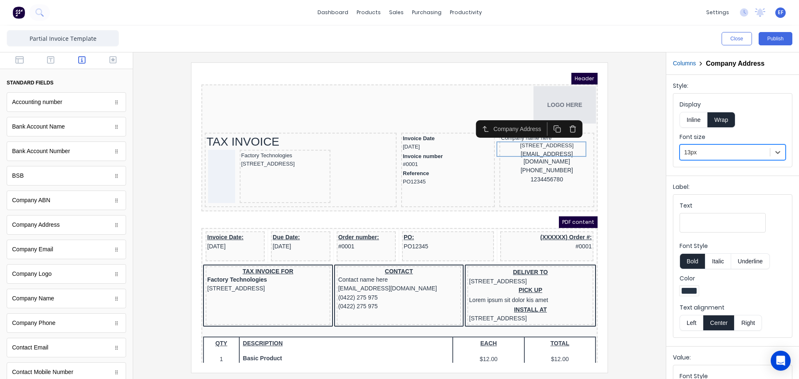
click at [692, 317] on button "Left" at bounding box center [691, 323] width 23 height 16
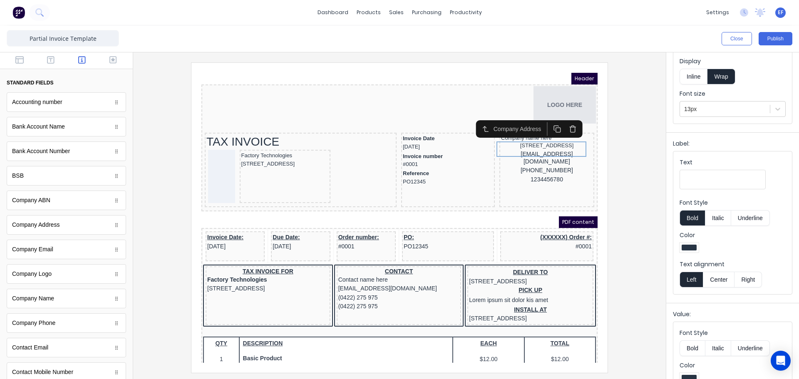
scroll to position [95, 0]
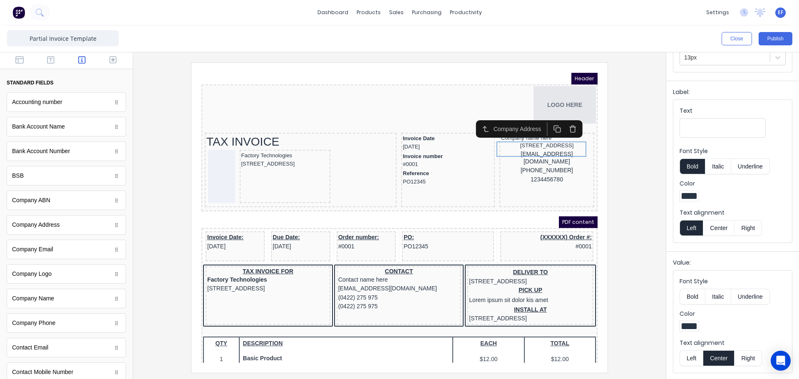
click at [700, 358] on button "Left" at bounding box center [691, 359] width 23 height 16
click at [516, 152] on div "xxxxxxx@xxxxx.com" at bounding box center [537, 148] width 92 height 16
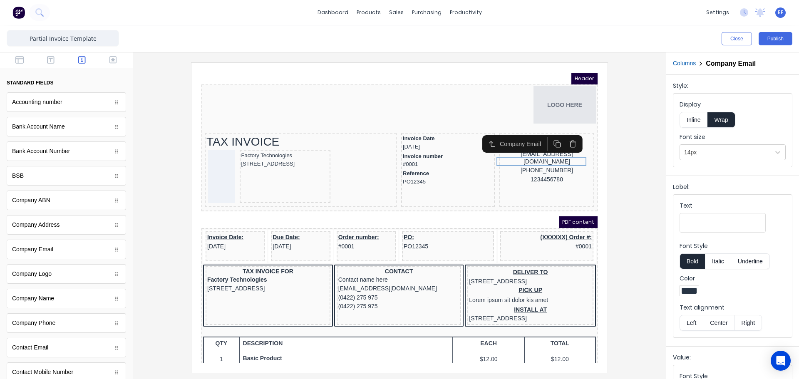
click at [563, 134] on icon "button" at bounding box center [563, 134] width 8 height 8
click at [527, 149] on div "1234456780" at bounding box center [537, 144] width 92 height 9
click at [685, 221] on input "Text" at bounding box center [723, 223] width 86 height 20
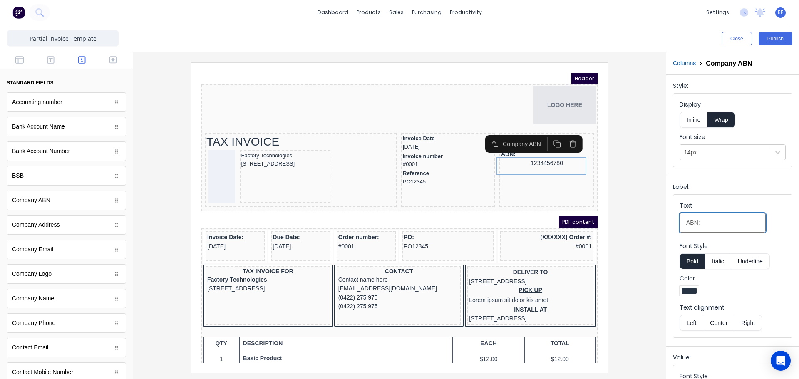
type input "ABN:"
click at [691, 121] on button "Inline" at bounding box center [694, 120] width 28 height 16
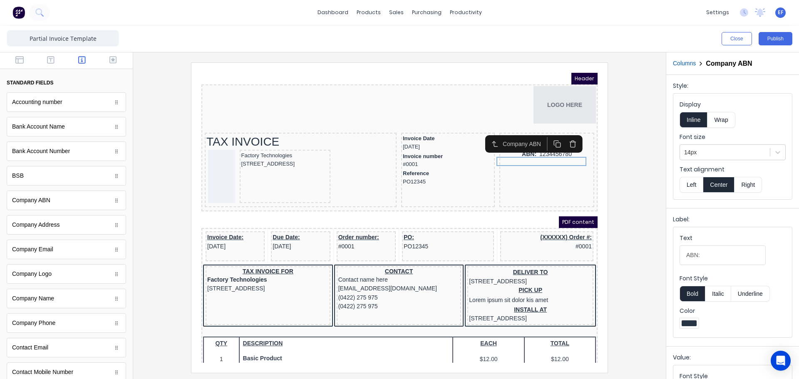
click at [691, 298] on button "Bold" at bounding box center [692, 294] width 25 height 16
click at [696, 291] on button "Bold" at bounding box center [692, 294] width 25 height 16
click at [719, 291] on button "Italic" at bounding box center [718, 294] width 26 height 16
click at [718, 294] on button "Italic" at bounding box center [718, 294] width 26 height 16
click at [692, 183] on button "Left" at bounding box center [691, 185] width 23 height 16
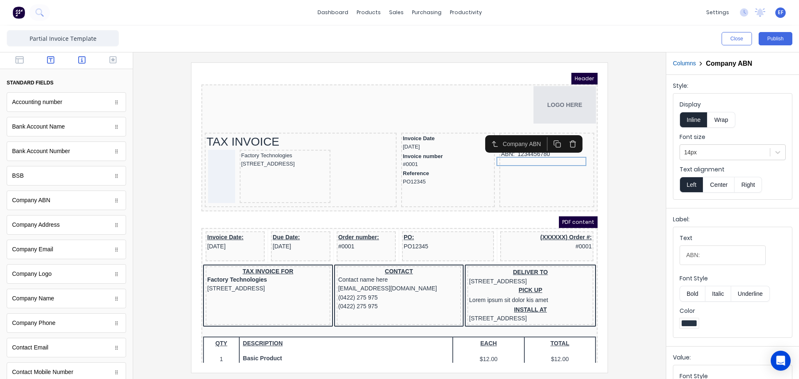
click at [50, 62] on icon "button" at bounding box center [50, 60] width 7 height 8
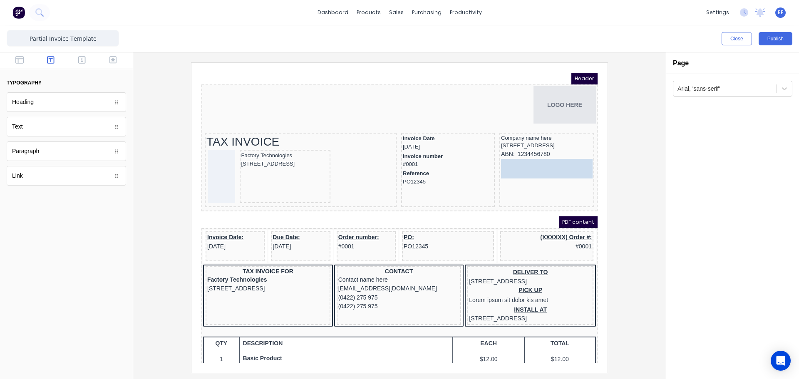
drag, startPoint x: 75, startPoint y: 135, endPoint x: 537, endPoint y: 172, distance: 462.7
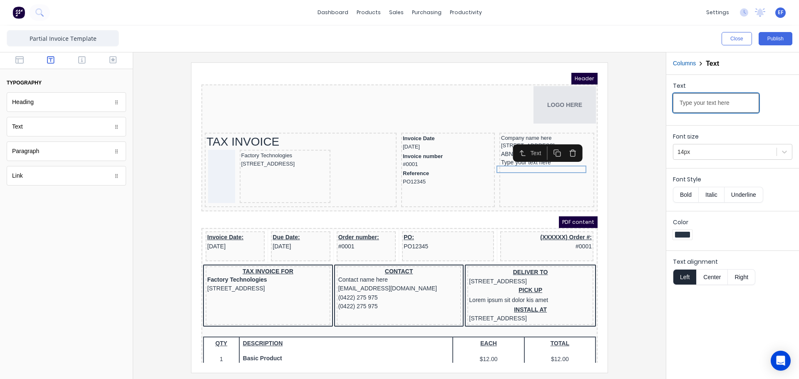
drag, startPoint x: 733, startPoint y: 102, endPoint x: 601, endPoint y: 109, distance: 132.5
click at [602, 109] on div "Close Publish Components typography Heading Heading Text Text Paragraph Paragra…" at bounding box center [399, 202] width 799 height 354
paste input "ACN: 627 079 421"
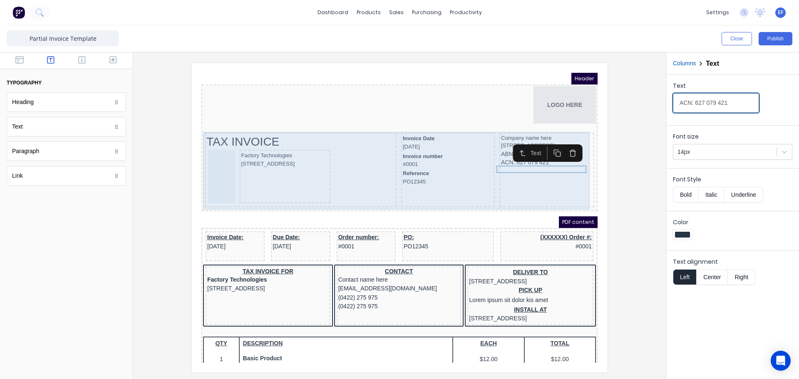
type input "ACN: 627 079 421"
drag, startPoint x: 529, startPoint y: 183, endPoint x: 509, endPoint y: 170, distance: 23.8
click at [528, 183] on div "Company name here 234 Beach Road Gold Coast, Queensland, Australia, 4217 ABN: 1…" at bounding box center [537, 160] width 95 height 75
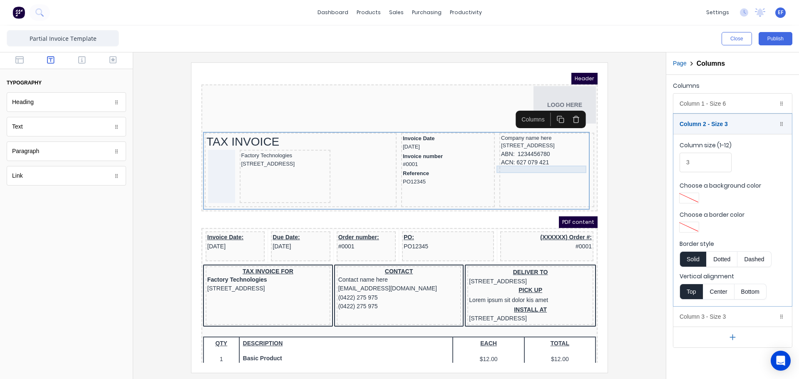
click at [507, 157] on div "ACN: 627 079 421" at bounding box center [537, 152] width 92 height 7
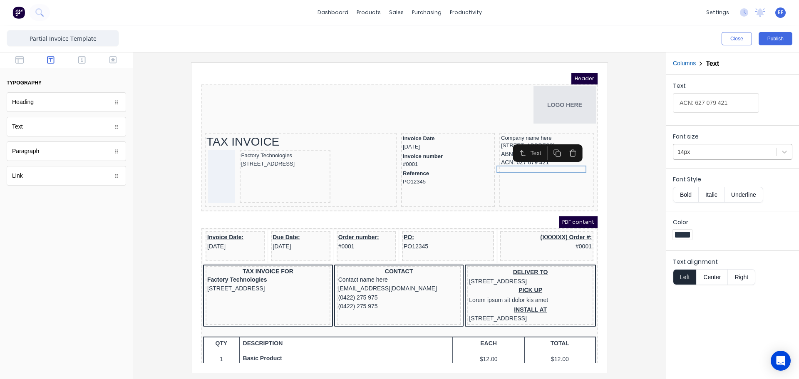
click at [687, 153] on div at bounding box center [725, 152] width 95 height 10
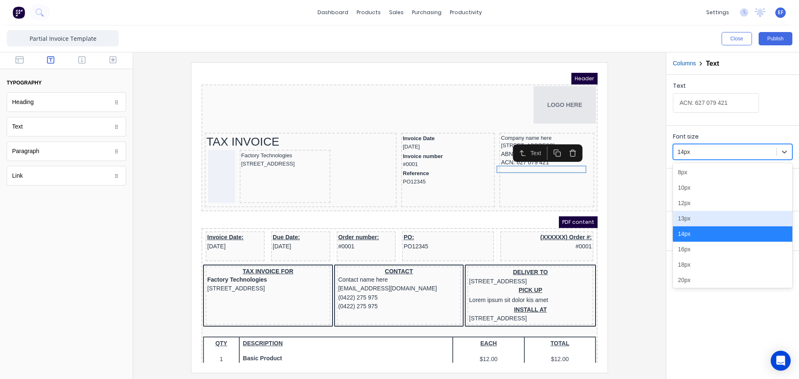
click at [684, 216] on div "13px" at bounding box center [732, 218] width 119 height 15
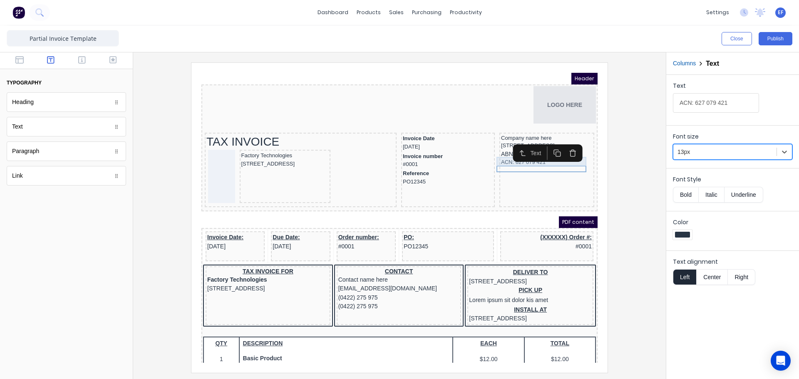
click at [494, 149] on div "ABN: 1234456780" at bounding box center [537, 144] width 92 height 9
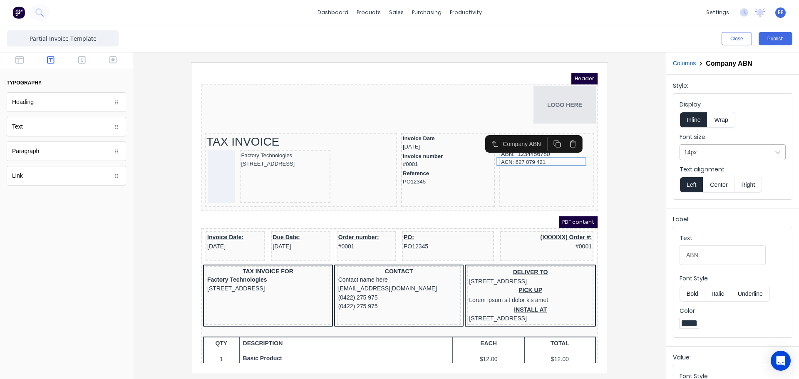
click at [697, 156] on div at bounding box center [725, 152] width 82 height 10
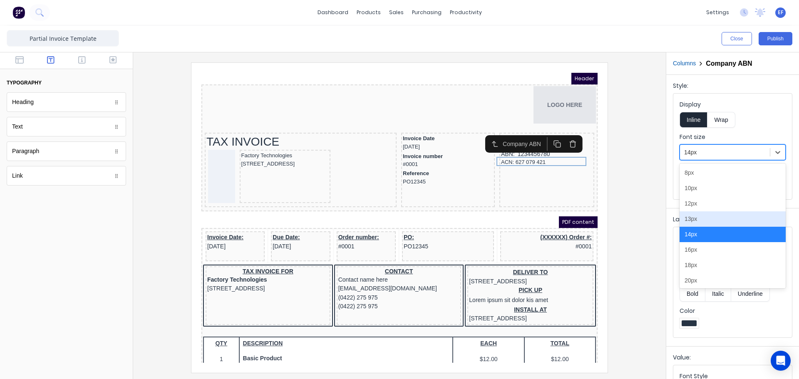
click at [697, 217] on div "13px" at bounding box center [733, 218] width 106 height 15
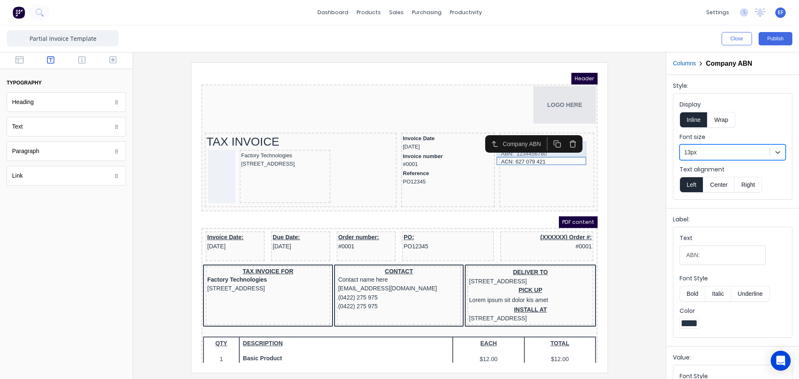
click at [571, 140] on div "234 Beach Road Gold Coast, Queensland, Australia, 4217" at bounding box center [537, 136] width 92 height 8
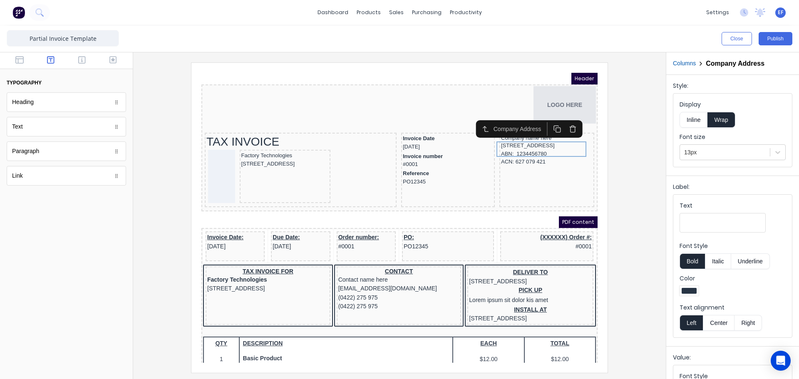
click at [604, 189] on iframe at bounding box center [399, 218] width 416 height 310
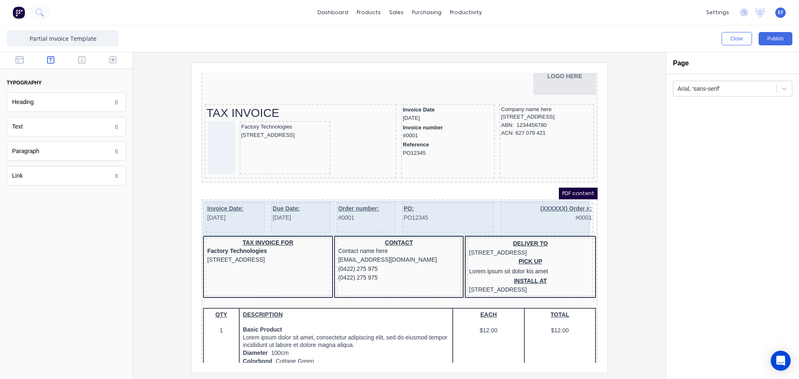
scroll to position [83, 0]
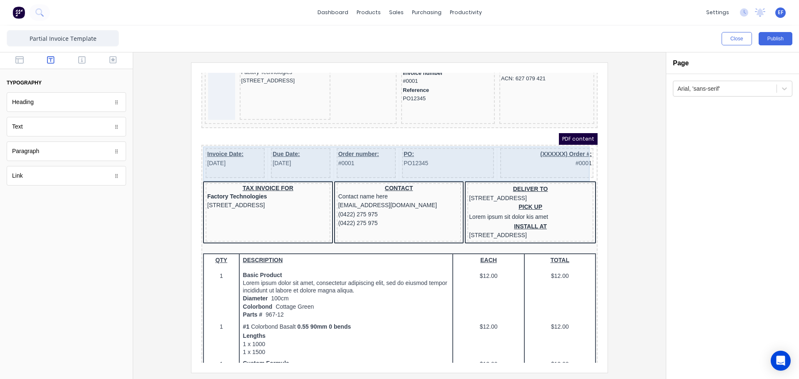
click at [515, 162] on div "(XXXXXX) Order #: #0001" at bounding box center [536, 153] width 93 height 30
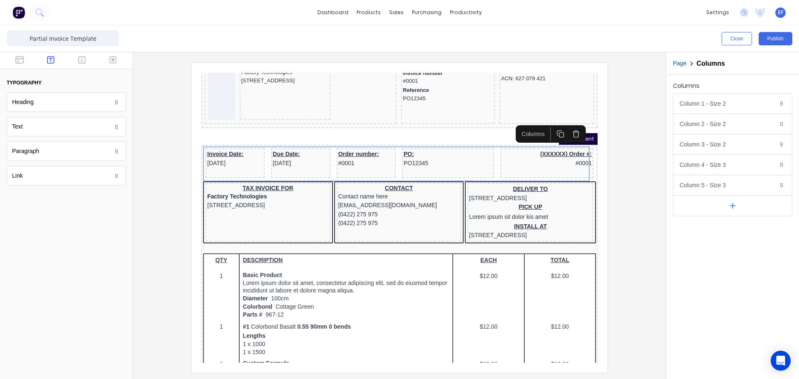
click at [566, 128] on icon "button" at bounding box center [566, 124] width 8 height 8
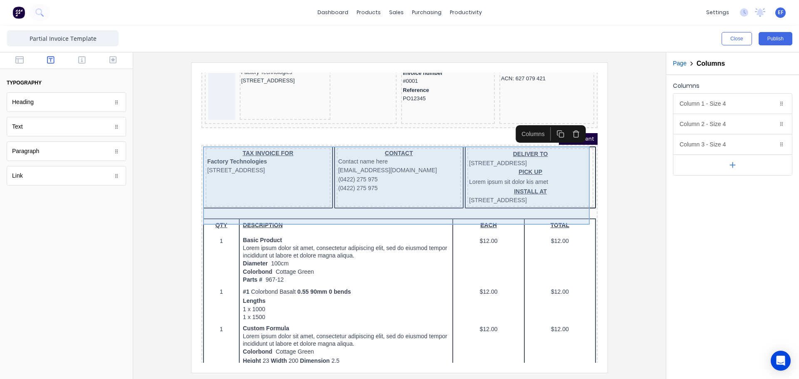
click at [443, 197] on div "CONTACT Contact name here xxxxxxx@xxxxx.com (0422) 275 975 (0422) 275 975" at bounding box center [389, 167] width 125 height 59
click at [436, 197] on div "CONTACT Contact name here xxxxxxx@xxxxx.com (0422) 275 975 (0422) 275 975" at bounding box center [389, 167] width 125 height 59
click at [449, 144] on div "TAX INVOICE FOR Factory Technologies 234 Beach Road Gold Coast, Queensland, Aus…" at bounding box center [389, 169] width 393 height 64
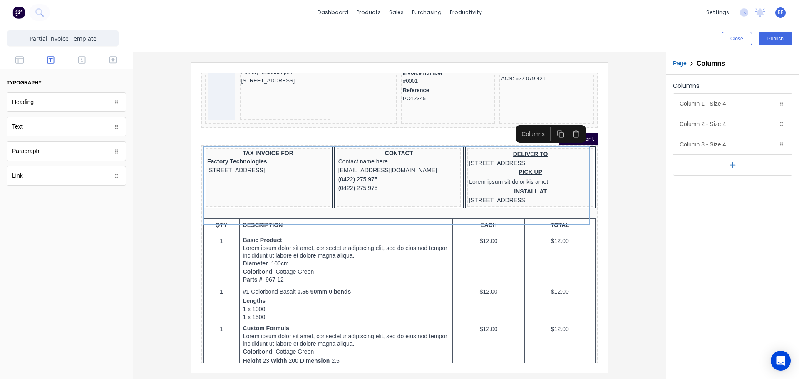
click at [568, 123] on icon "button" at bounding box center [566, 124] width 8 height 8
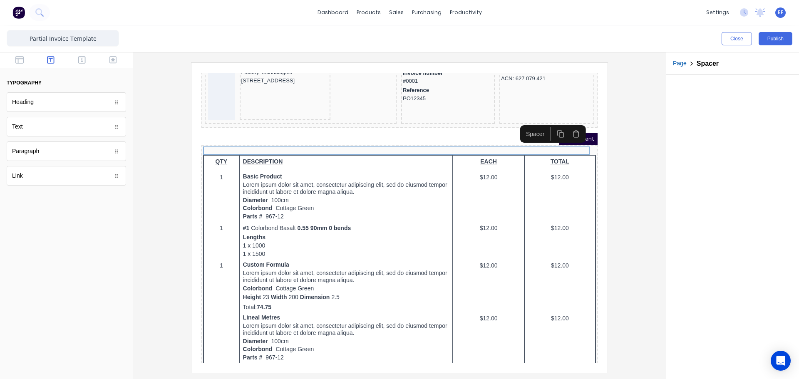
click at [567, 125] on icon "button" at bounding box center [566, 124] width 8 height 8
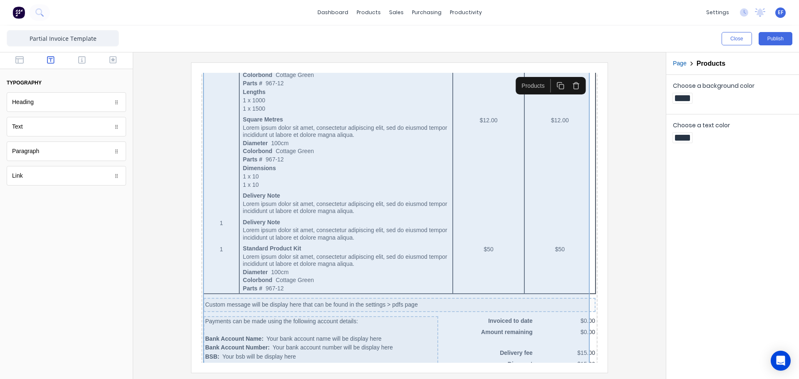
scroll to position [441, 0]
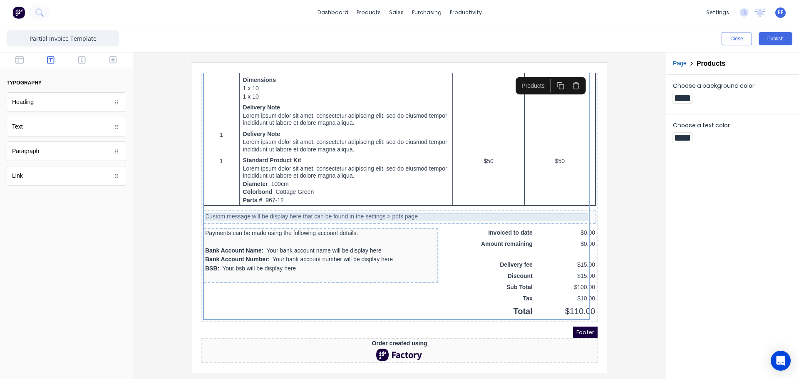
click at [527, 203] on div "Custom message will be display here that can be found in the settings > pdfs pa…" at bounding box center [389, 206] width 389 height 7
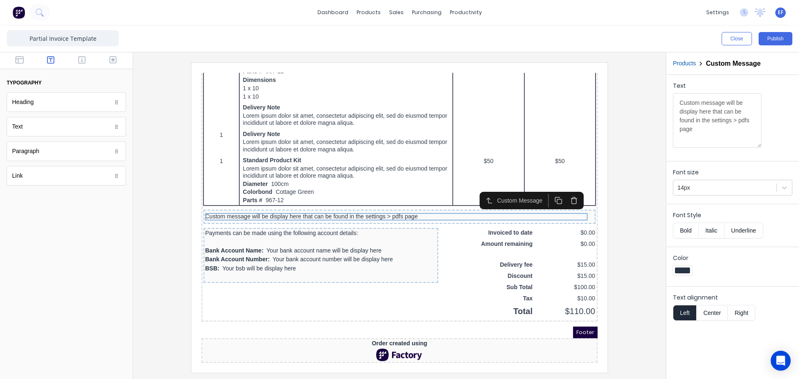
click at [560, 187] on icon "button" at bounding box center [564, 190] width 8 height 8
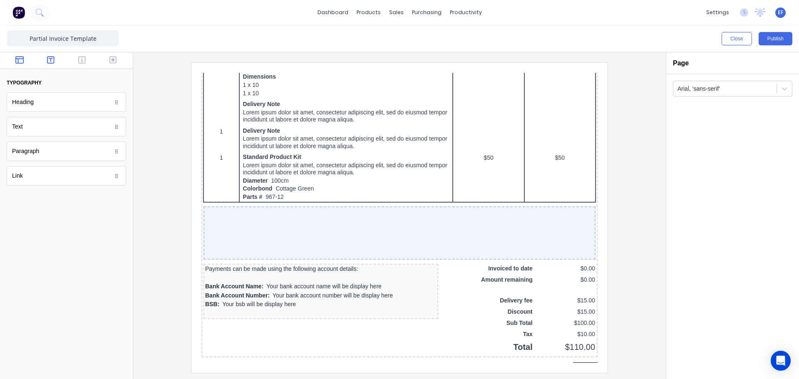
click at [20, 65] on button "button" at bounding box center [20, 61] width 26 height 10
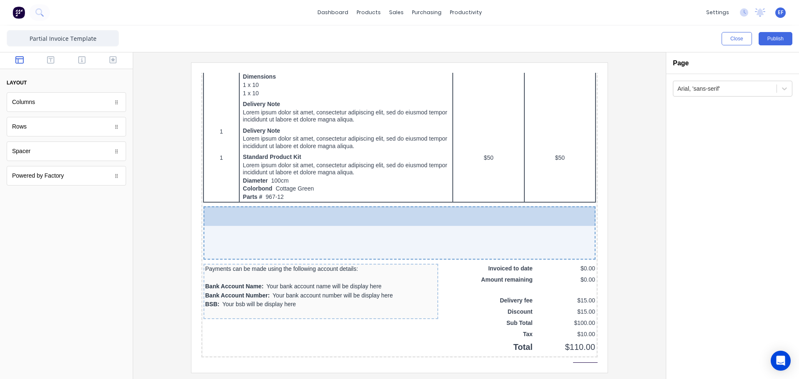
drag, startPoint x: 20, startPoint y: 153, endPoint x: 110, endPoint y: 164, distance: 90.2
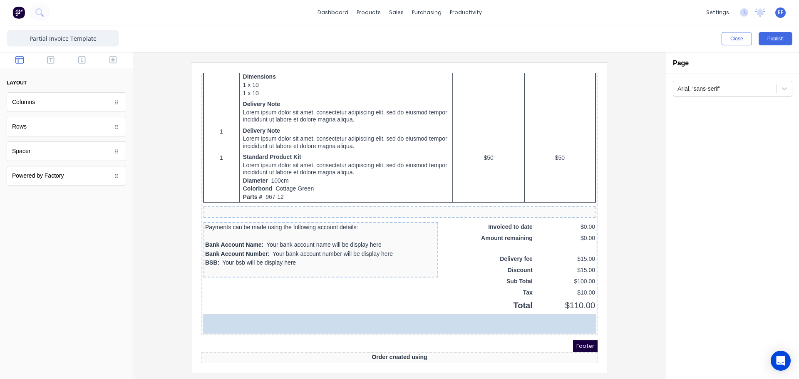
drag, startPoint x: 34, startPoint y: 132, endPoint x: 178, endPoint y: 235, distance: 177.1
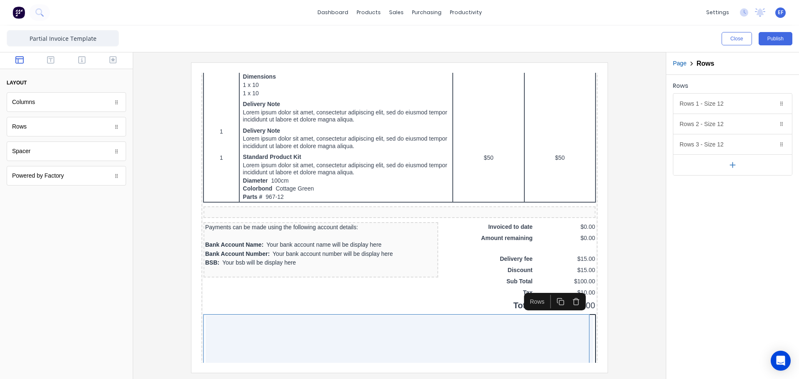
click at [726, 164] on button "button" at bounding box center [733, 164] width 119 height 21
click at [770, 101] on icon "button" at bounding box center [771, 103] width 7 height 7
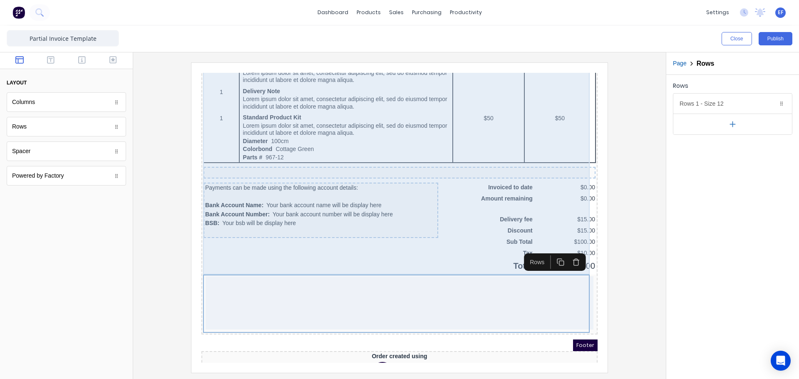
scroll to position [497, 0]
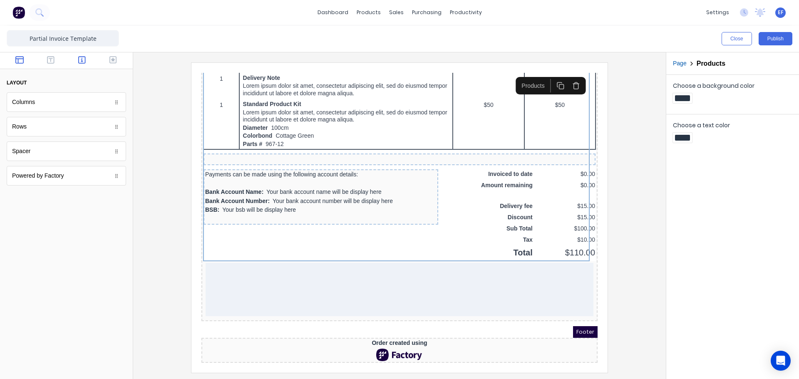
click at [90, 60] on button "button" at bounding box center [82, 61] width 26 height 10
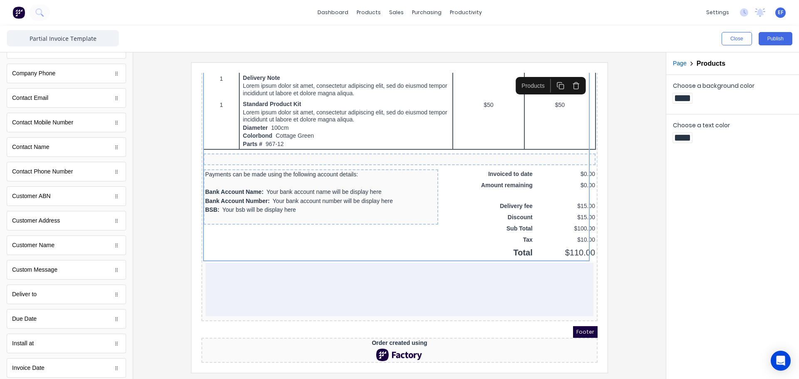
scroll to position [291, 0]
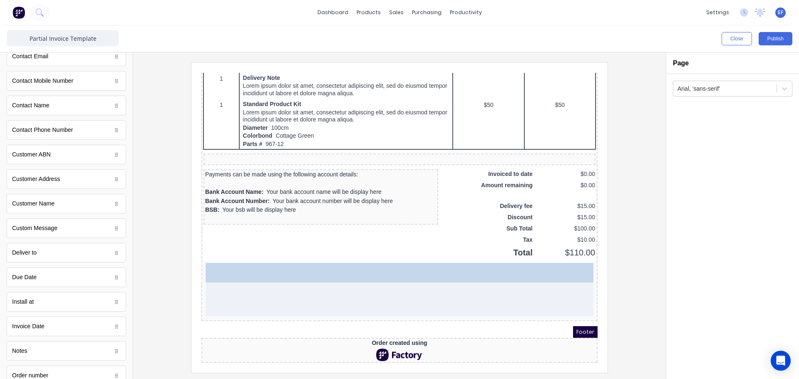
drag, startPoint x: 30, startPoint y: 282, endPoint x: 80, endPoint y: 218, distance: 81.6
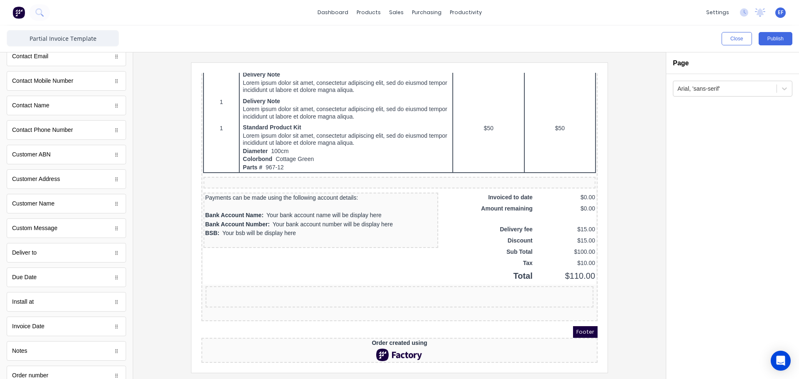
scroll to position [474, 0]
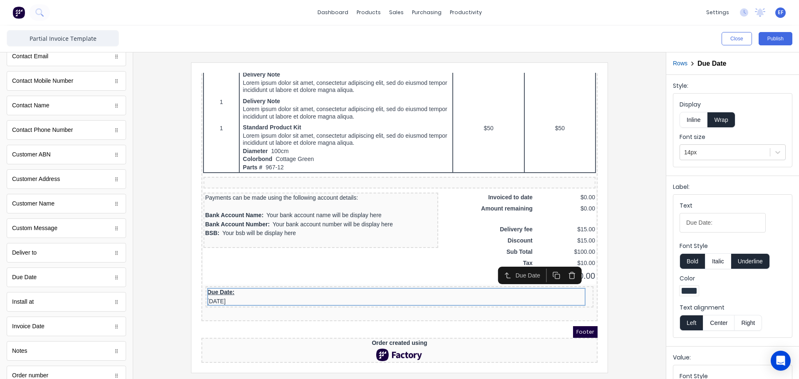
click at [694, 120] on button "Inline" at bounding box center [694, 120] width 28 height 16
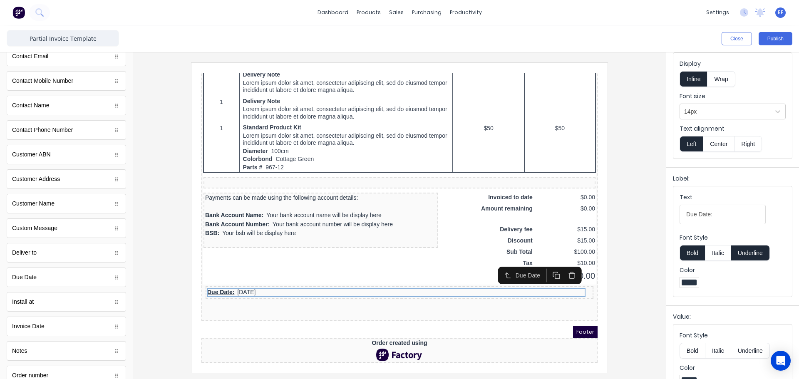
scroll to position [62, 0]
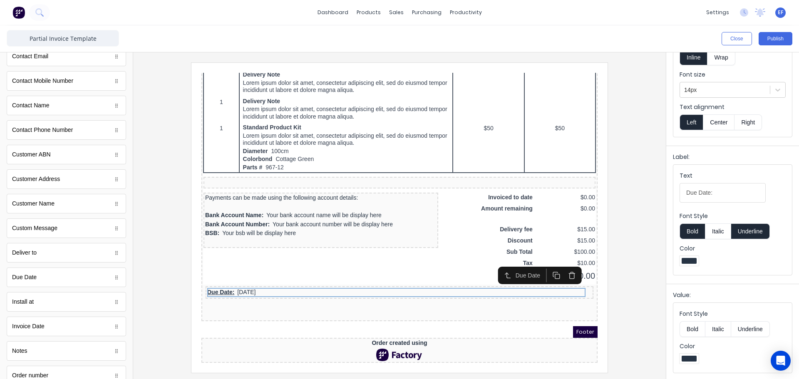
click at [692, 326] on button "Bold" at bounding box center [692, 329] width 25 height 16
click at [762, 231] on button "Underline" at bounding box center [750, 232] width 39 height 16
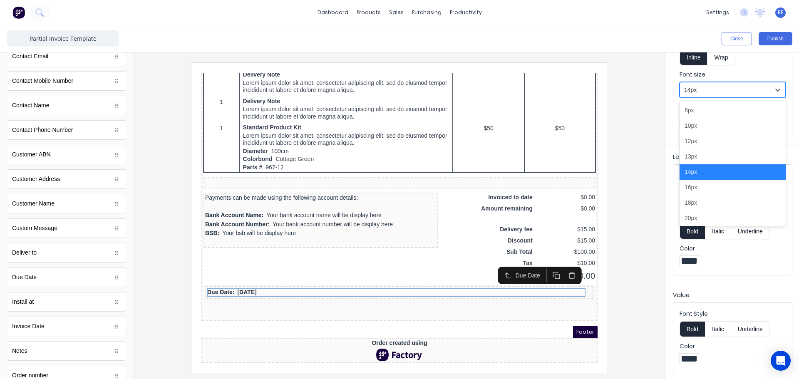
click at [718, 91] on div at bounding box center [725, 90] width 82 height 10
click at [696, 189] on div "16px" at bounding box center [733, 187] width 106 height 15
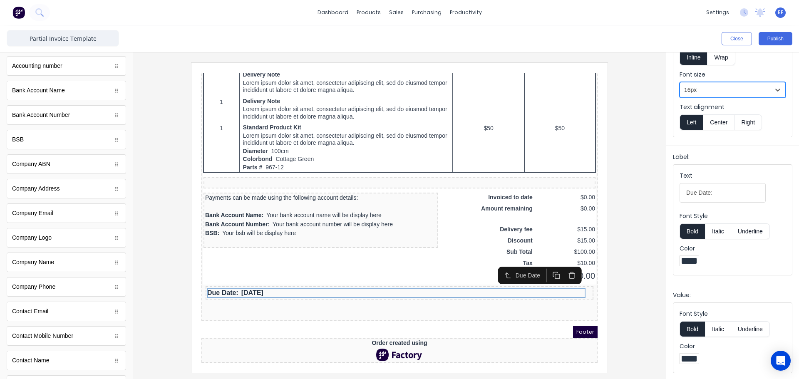
scroll to position [0, 0]
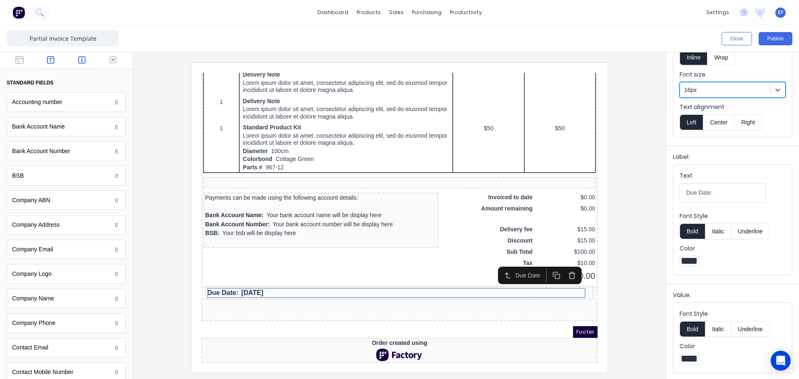
click at [52, 59] on icon "button" at bounding box center [50, 59] width 7 height 7
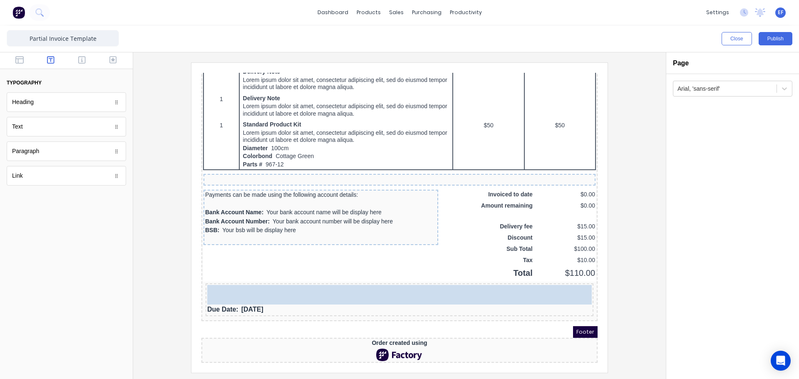
scroll to position [477, 0]
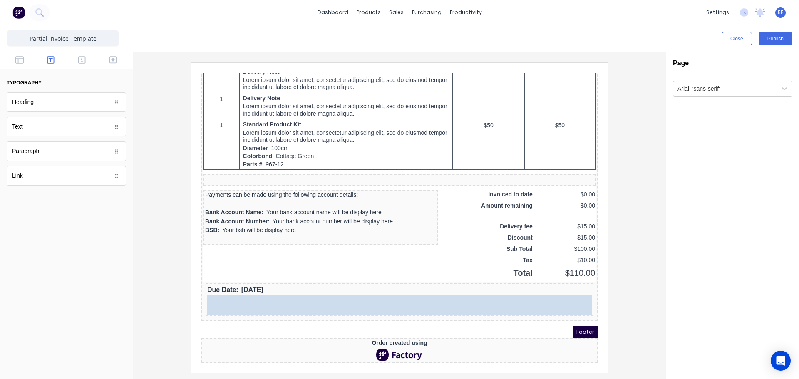
drag, startPoint x: 27, startPoint y: 130, endPoint x: 66, endPoint y: 214, distance: 92.6
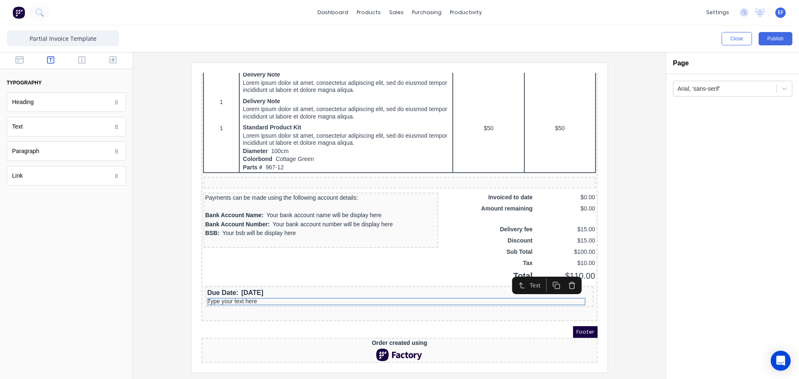
scroll to position [474, 0]
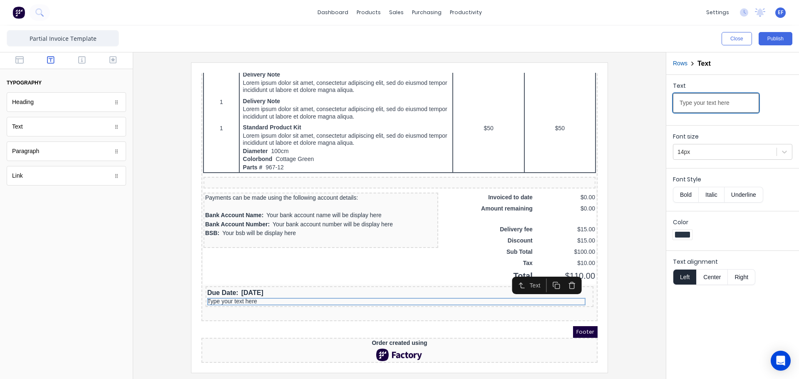
drag, startPoint x: 686, startPoint y: 107, endPoint x: 649, endPoint y: 107, distance: 36.6
click at [649, 107] on div "Close Publish Components typography Heading Heading Text Text Paragraph Paragra…" at bounding box center [399, 202] width 799 height 354
paste input "BANK ACCOUNT DETAILS"
type input "BANK ACCOUNT DETAILS"
click at [689, 153] on div at bounding box center [725, 152] width 95 height 10
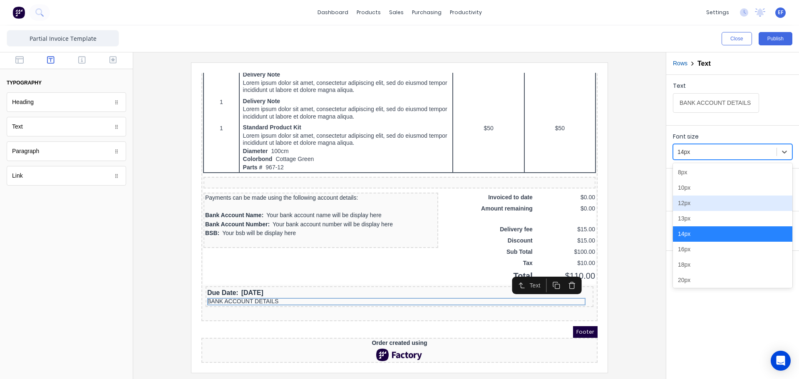
click at [686, 208] on div "12px" at bounding box center [732, 203] width 119 height 15
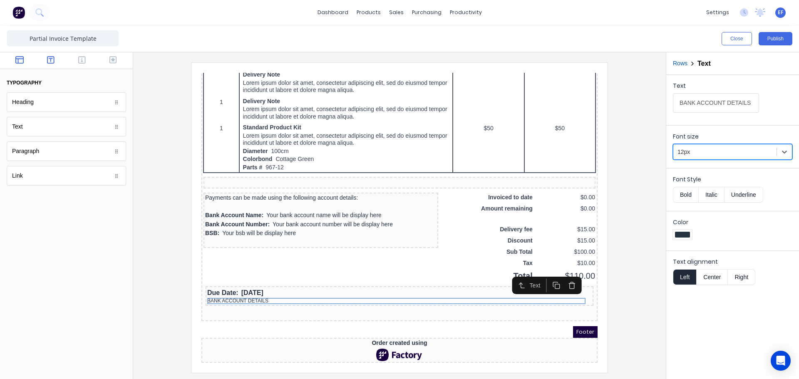
click at [19, 63] on button "button" at bounding box center [20, 61] width 26 height 10
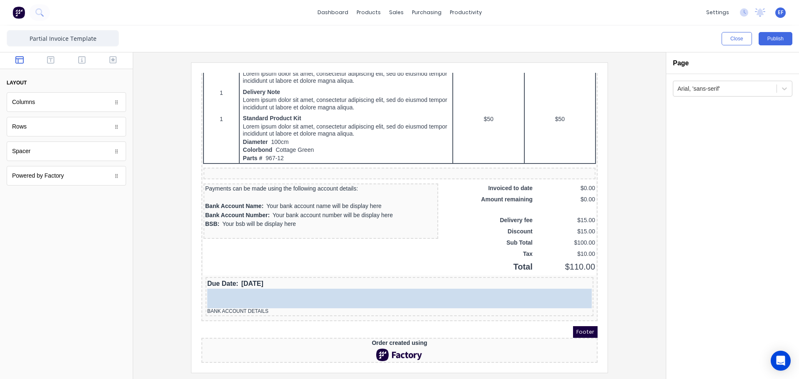
scroll to position [483, 0]
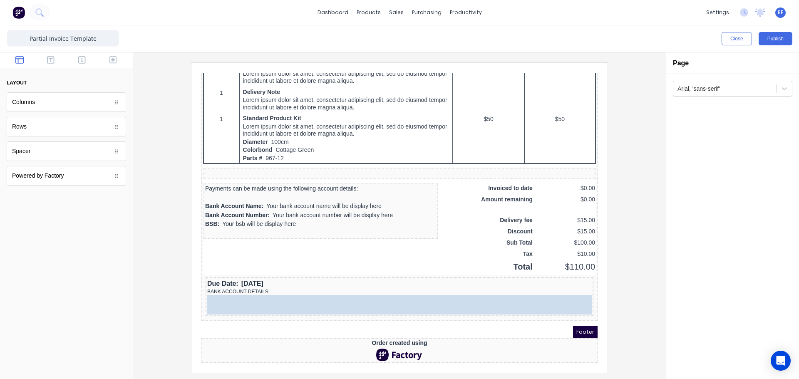
drag, startPoint x: 39, startPoint y: 156, endPoint x: 107, endPoint y: 223, distance: 95.7
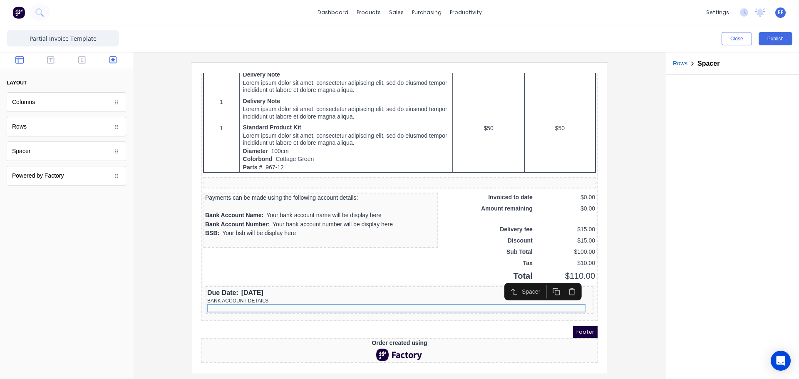
click at [114, 57] on icon "button" at bounding box center [112, 59] width 7 height 7
click at [82, 56] on icon "button" at bounding box center [81, 60] width 7 height 8
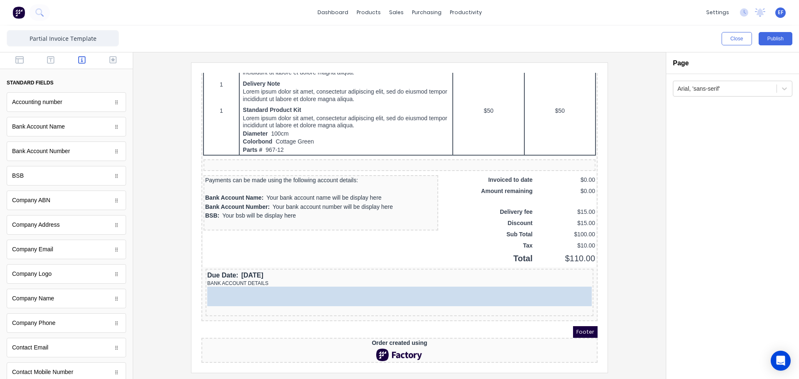
scroll to position [491, 0]
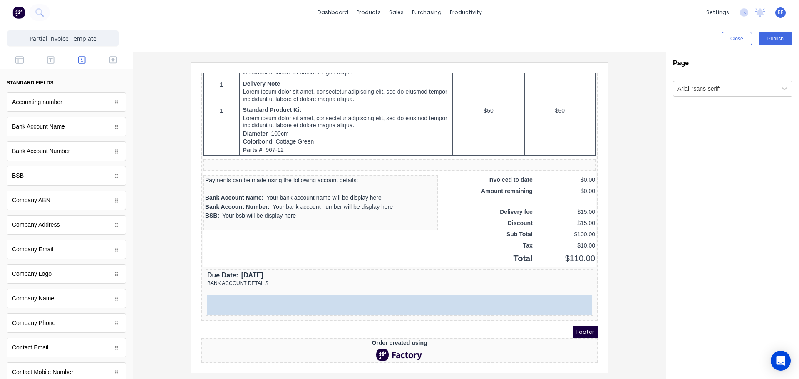
drag, startPoint x: 59, startPoint y: 132, endPoint x: 189, endPoint y: 224, distance: 158.6
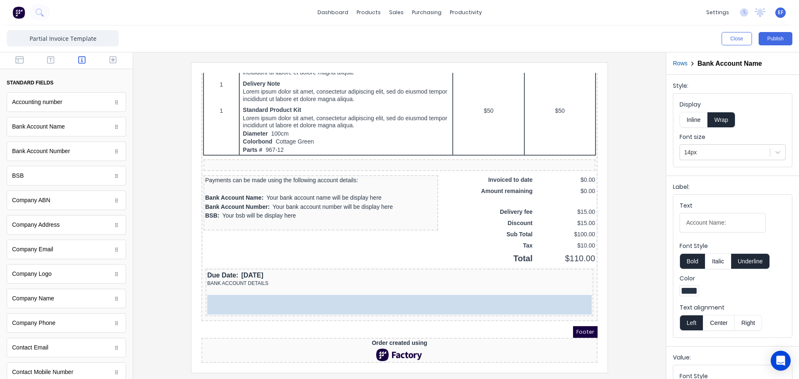
scroll to position [490, 0]
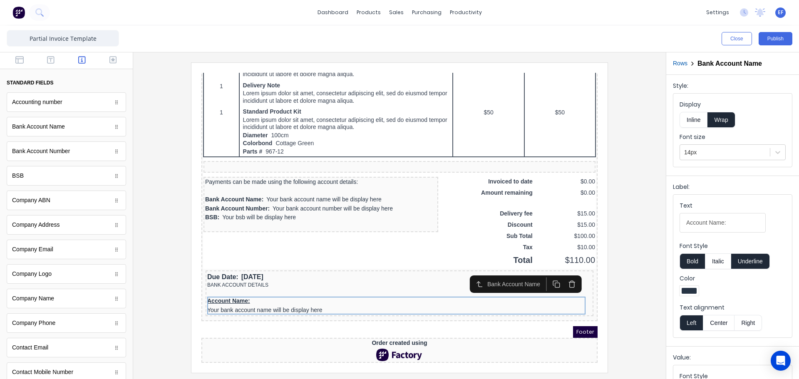
click at [694, 118] on button "Inline" at bounding box center [694, 120] width 28 height 16
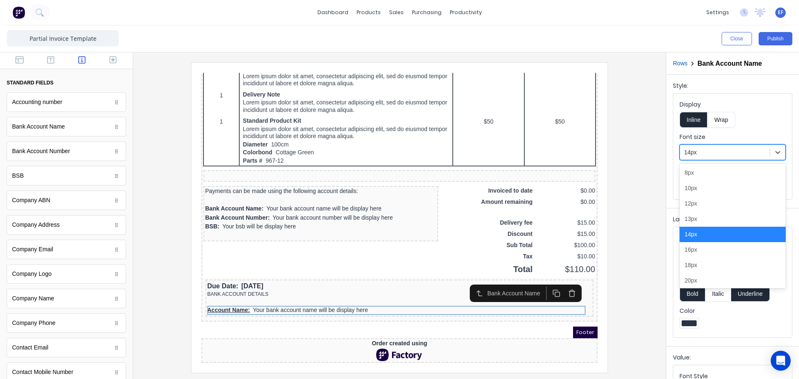
click at [718, 154] on div at bounding box center [725, 152] width 82 height 10
click at [697, 209] on div "12px" at bounding box center [733, 203] width 106 height 15
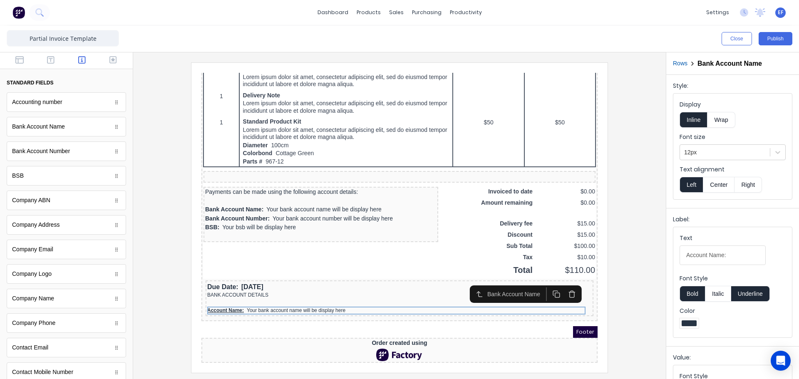
drag, startPoint x: 747, startPoint y: 288, endPoint x: 709, endPoint y: 300, distance: 39.9
click at [746, 288] on button "Underline" at bounding box center [750, 294] width 39 height 16
click at [696, 295] on button "Bold" at bounding box center [692, 294] width 25 height 16
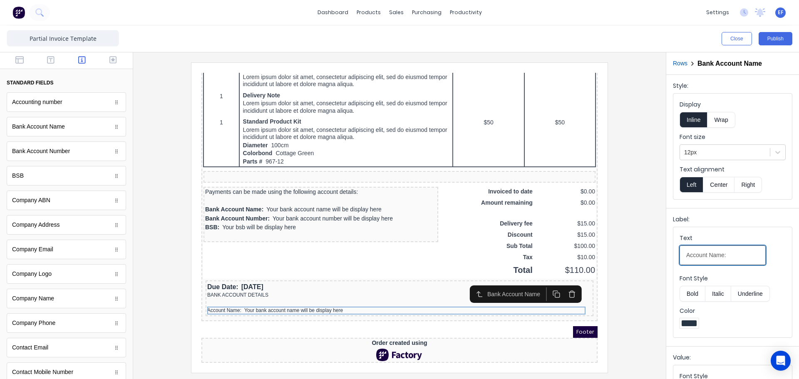
drag, startPoint x: 710, startPoint y: 255, endPoint x: 661, endPoint y: 256, distance: 48.7
click at [661, 256] on div "Close Publish Components standard fields Accounting number Accounting number Ba…" at bounding box center [399, 202] width 799 height 354
type input "Name:"
click at [280, 312] on div "QTY DESCRIPTION EACH TOTAL 1 Basic Product Lorem ipsum dolor sit amet, consecte…" at bounding box center [389, 29] width 396 height 574
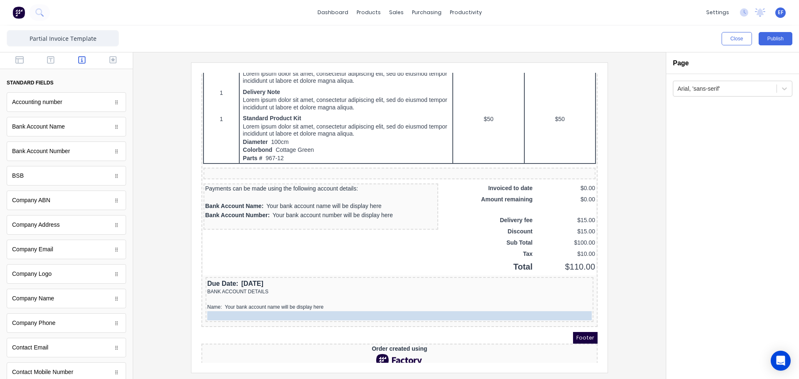
drag, startPoint x: 209, startPoint y: 212, endPoint x: 224, endPoint y: 295, distance: 84.4
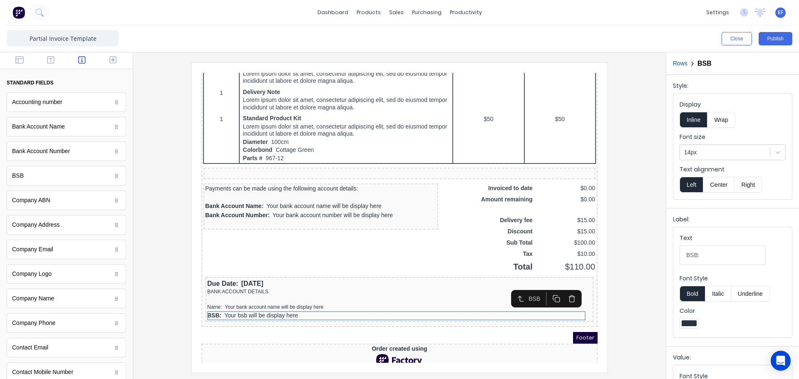
click at [689, 293] on button "Bold" at bounding box center [692, 294] width 25 height 16
click at [700, 152] on div at bounding box center [725, 152] width 82 height 10
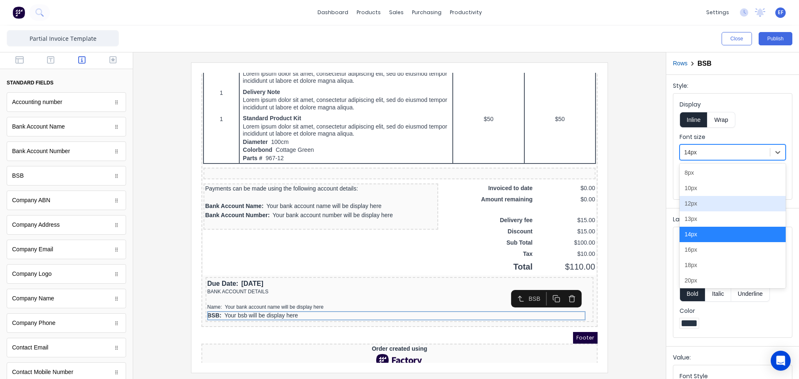
click at [710, 209] on div "12px" at bounding box center [733, 203] width 106 height 15
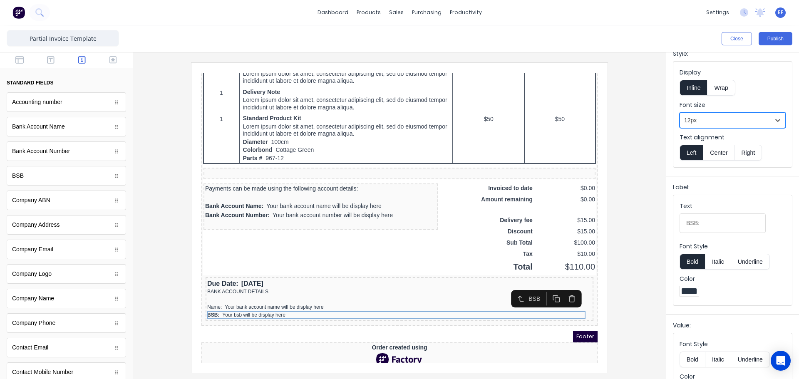
scroll to position [62, 0]
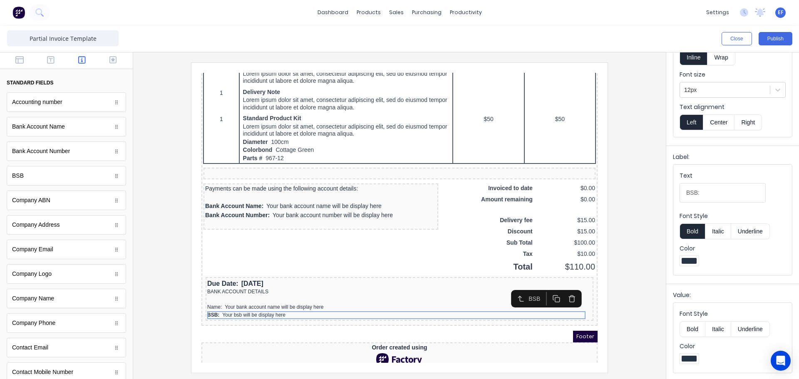
click at [721, 231] on button "Italic" at bounding box center [718, 232] width 26 height 16
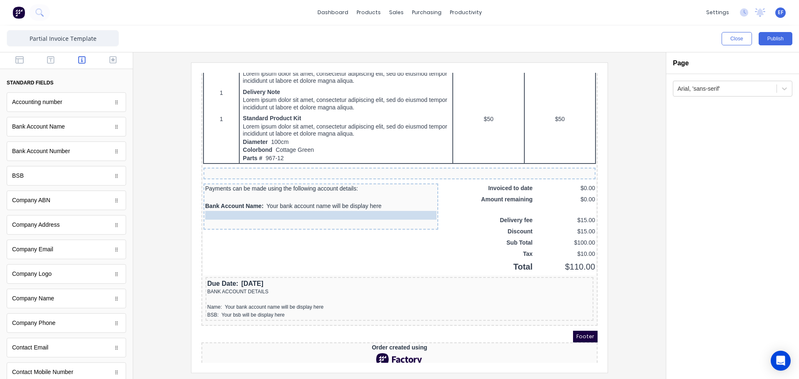
scroll to position [0, 0]
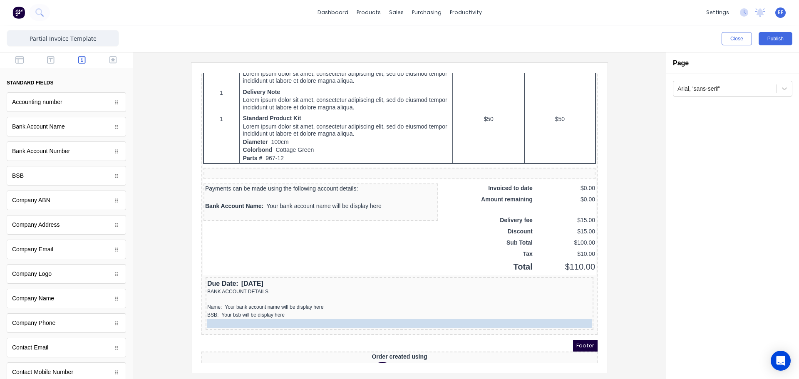
drag, startPoint x: 248, startPoint y: 203, endPoint x: 253, endPoint y: 316, distance: 113.3
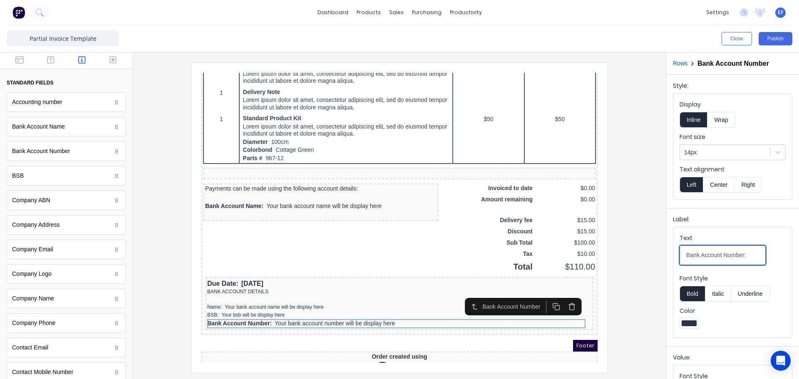
drag, startPoint x: 743, startPoint y: 256, endPoint x: 677, endPoint y: 259, distance: 65.8
click at [677, 259] on fieldset "Text Bank Account Number: Font Style Bold Italic Underline Color" at bounding box center [733, 282] width 119 height 110
type input "ACCT:"
click at [695, 293] on button "Bold" at bounding box center [692, 294] width 25 height 16
click at [712, 293] on button "Italic" at bounding box center [718, 294] width 26 height 16
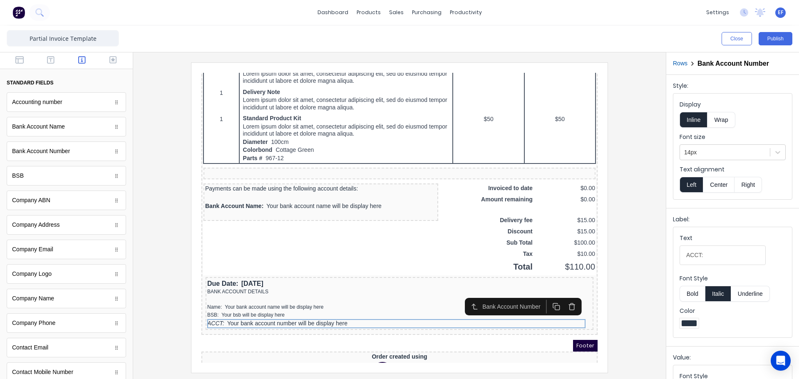
click at [717, 293] on button "Italic" at bounding box center [718, 294] width 26 height 16
click at [716, 154] on div at bounding box center [725, 152] width 82 height 10
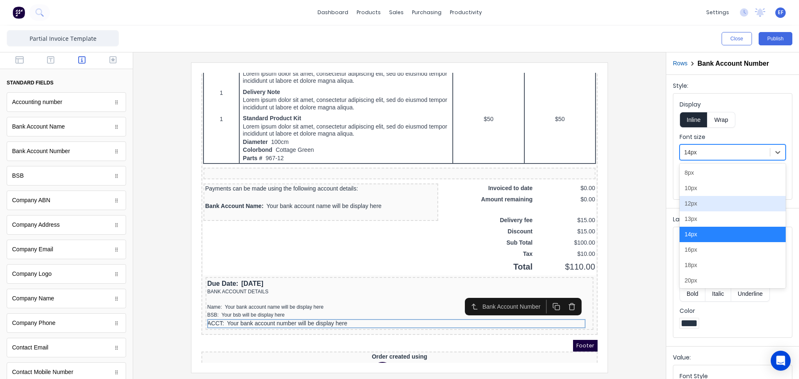
click at [711, 203] on div "12px" at bounding box center [733, 203] width 106 height 15
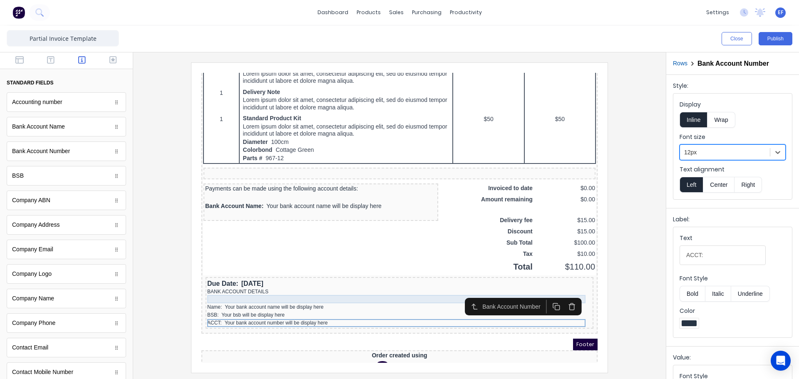
click at [209, 288] on div at bounding box center [389, 289] width 385 height 8
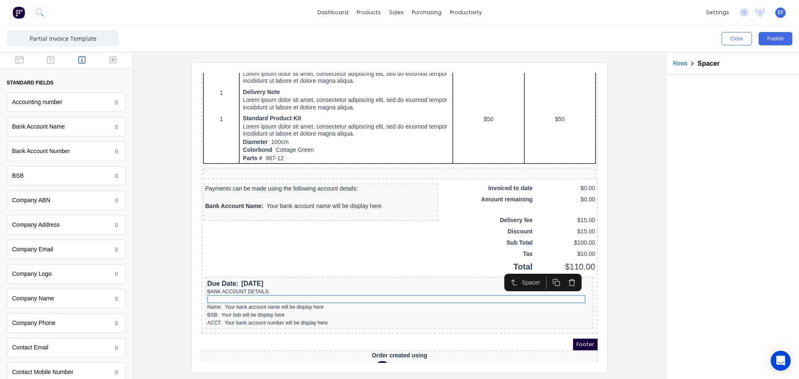
click at [543, 274] on icon "button" at bounding box center [547, 272] width 8 height 8
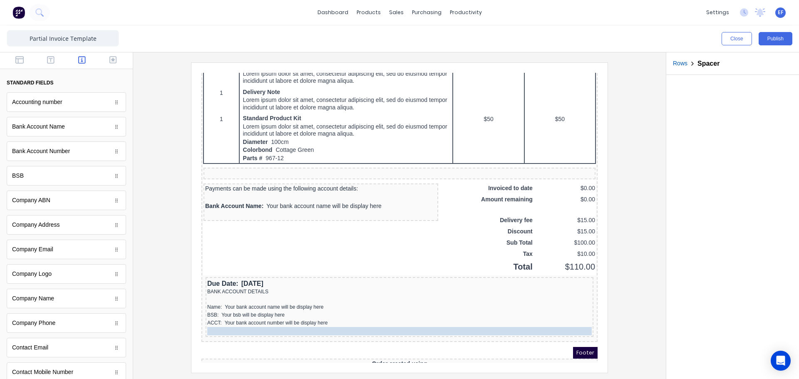
drag, startPoint x: 269, startPoint y: 298, endPoint x: 257, endPoint y: 321, distance: 26.6
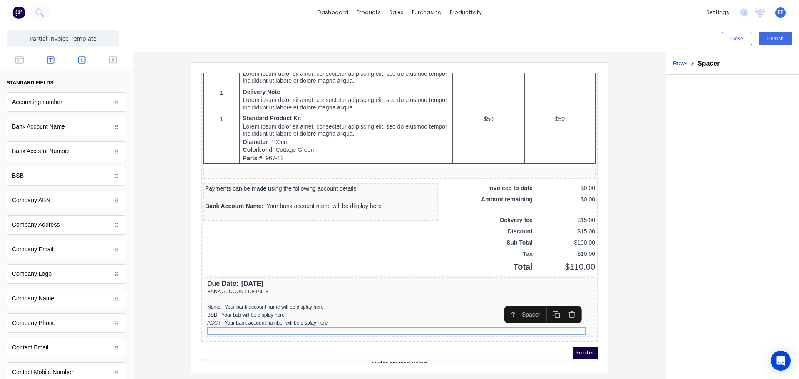
click at [48, 65] on button "button" at bounding box center [51, 61] width 26 height 10
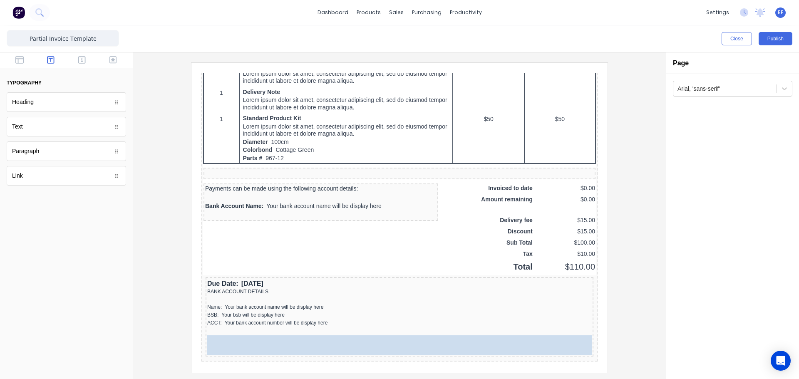
drag, startPoint x: 31, startPoint y: 129, endPoint x: 90, endPoint y: 267, distance: 150.5
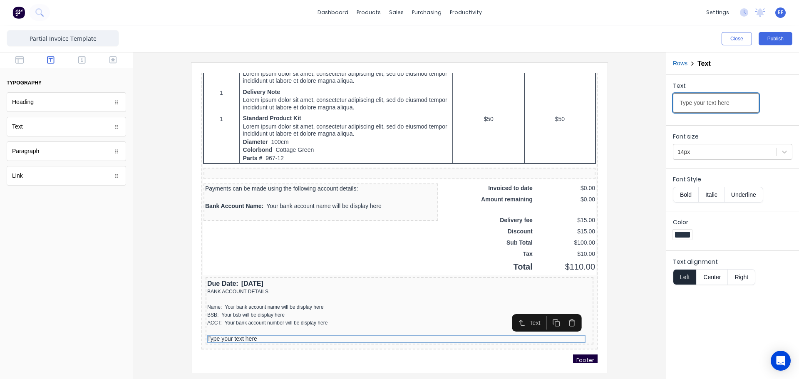
drag, startPoint x: 736, startPoint y: 102, endPoint x: 636, endPoint y: 104, distance: 100.3
click at [636, 104] on div "Close Publish Components typography Heading Heading Text Text Paragraph Paragra…" at bounding box center [399, 202] width 799 height 354
paste input "We thank you for your Custom."
type input "We thank you for your Custom."
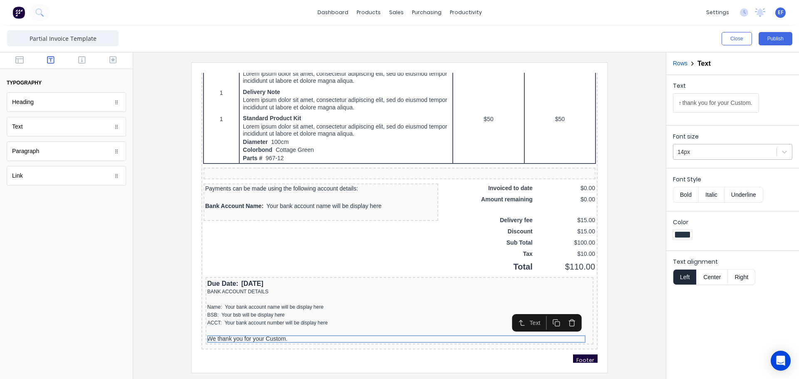
click at [704, 152] on div at bounding box center [725, 152] width 95 height 10
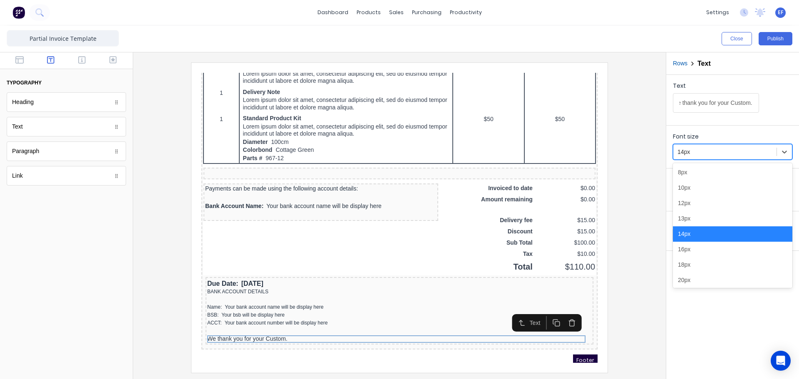
scroll to position [0, 0]
click at [694, 206] on div "12px" at bounding box center [732, 203] width 119 height 15
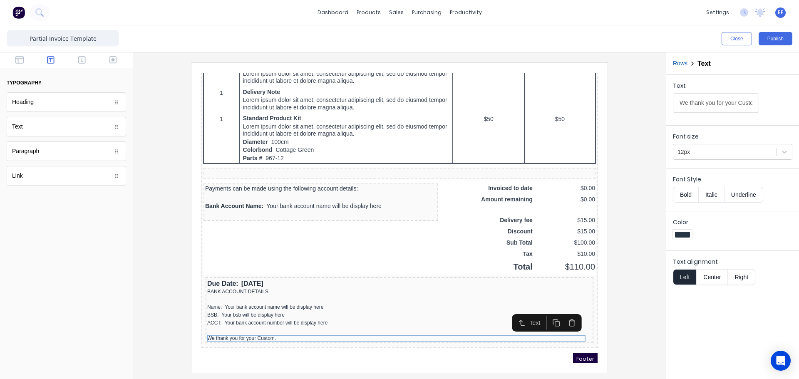
click at [647, 304] on div at bounding box center [400, 217] width 520 height 310
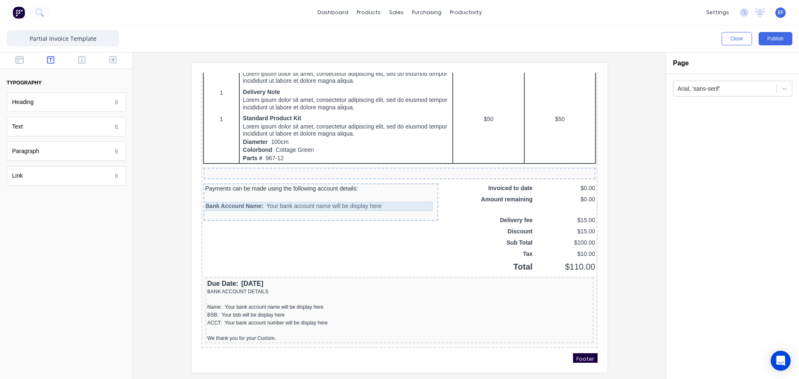
click at [405, 199] on div "Bank Account Name: Your bank account name will be display here" at bounding box center [310, 196] width 231 height 9
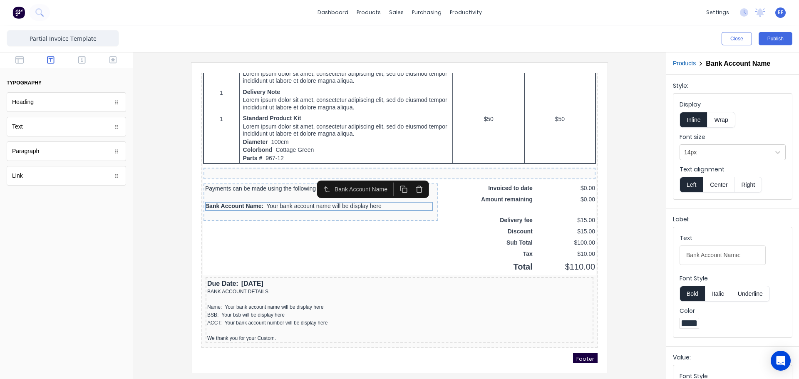
click at [410, 179] on icon "button" at bounding box center [409, 179] width 8 height 8
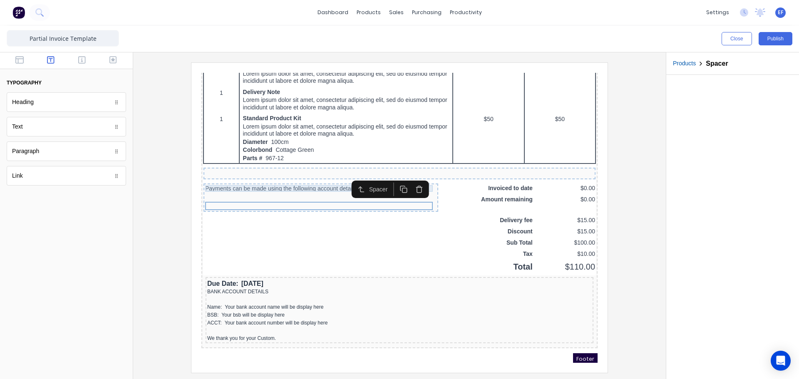
click at [313, 178] on div "Payments can be made using the following account details:" at bounding box center [310, 178] width 231 height 7
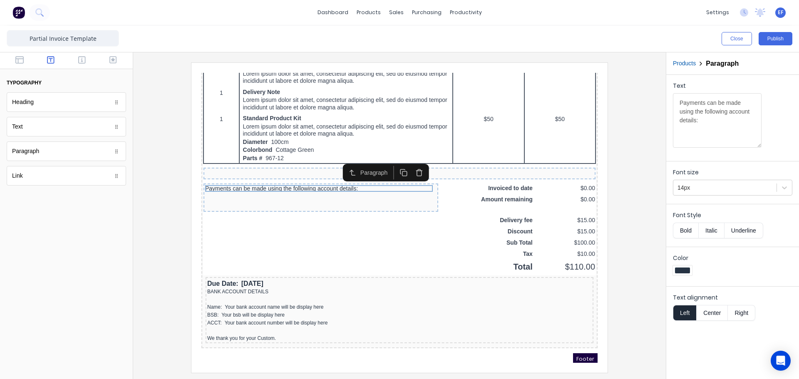
click at [408, 161] on icon "button" at bounding box center [409, 159] width 2 height 1
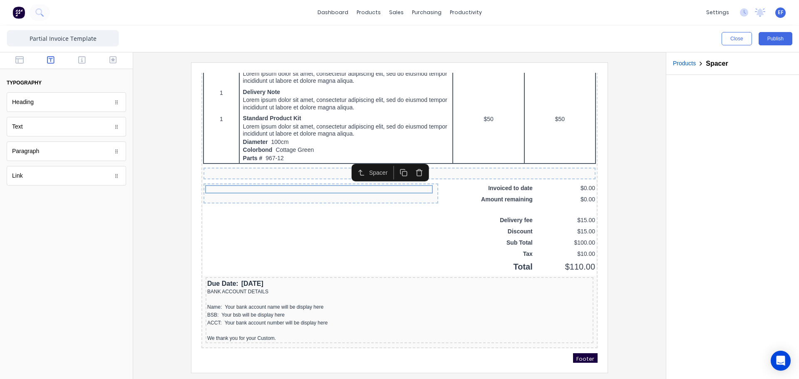
click at [405, 161] on button "button" at bounding box center [409, 163] width 15 height 14
click at [407, 162] on icon "button" at bounding box center [409, 163] width 5 height 5
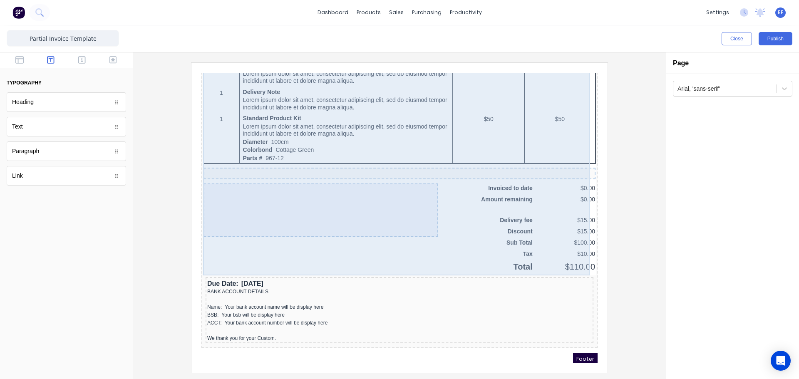
scroll to position [510, 0]
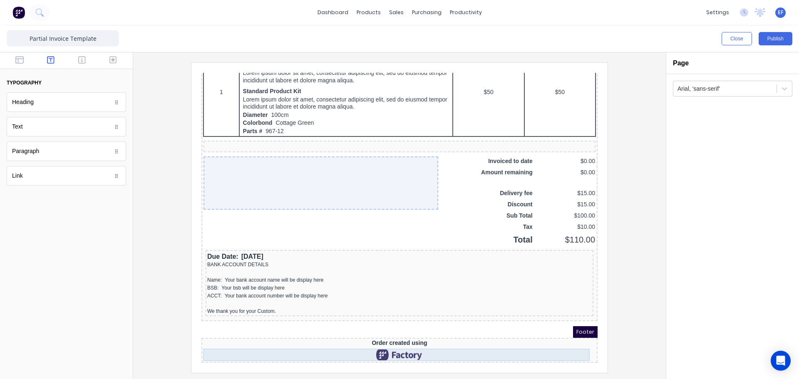
click at [371, 343] on div at bounding box center [389, 345] width 393 height 12
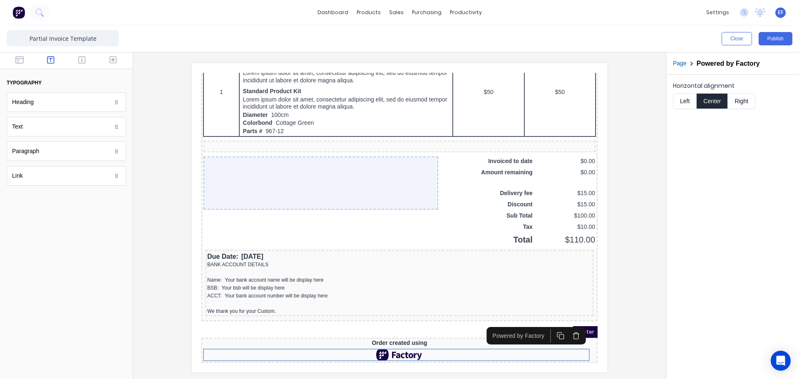
click at [566, 326] on icon "button" at bounding box center [566, 326] width 5 height 5
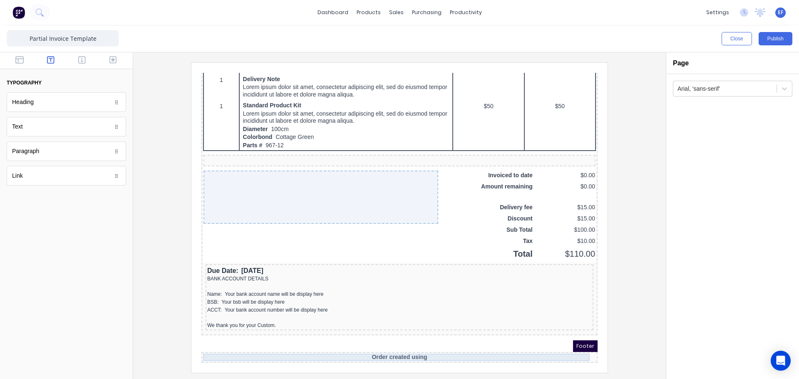
click at [416, 344] on div "Order created using" at bounding box center [389, 347] width 393 height 7
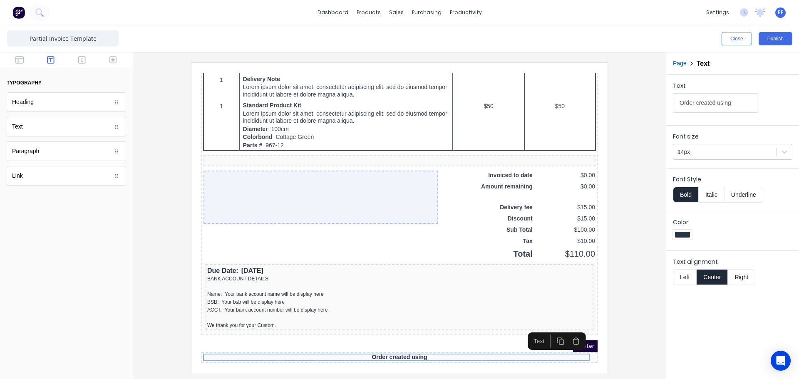
click at [566, 331] on icon "button" at bounding box center [566, 331] width 8 height 8
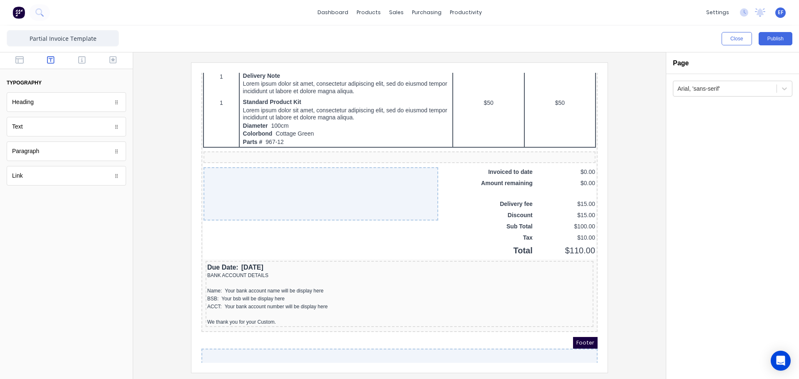
click at [23, 55] on div at bounding box center [66, 60] width 133 height 17
drag, startPoint x: 25, startPoint y: 70, endPoint x: 21, endPoint y: 58, distance: 12.8
click at [25, 70] on div "typography Heading Heading Text Text Paragraph Paragraph Link Link" at bounding box center [66, 122] width 119 height 127
click at [21, 58] on icon "button" at bounding box center [19, 60] width 8 height 8
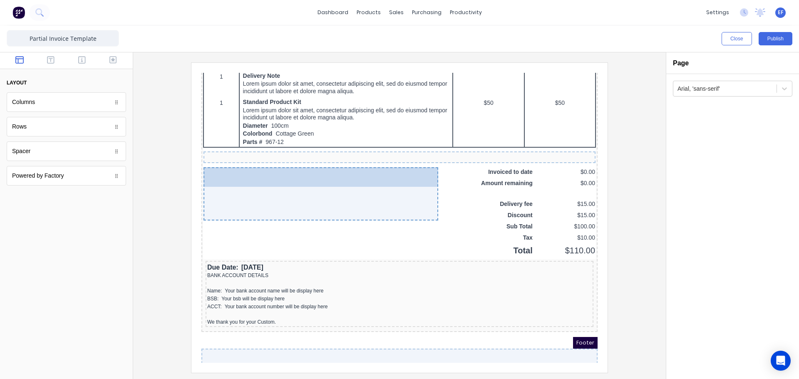
drag, startPoint x: 23, startPoint y: 154, endPoint x: 67, endPoint y: 119, distance: 55.4
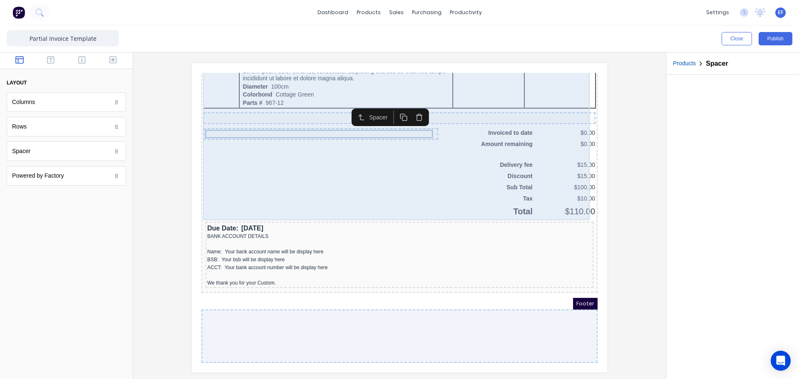
scroll to position [538, 0]
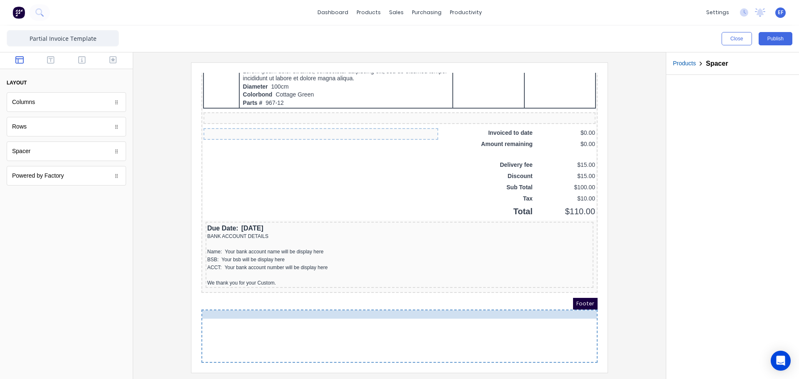
drag, startPoint x: 267, startPoint y: 119, endPoint x: 286, endPoint y: 311, distance: 192.5
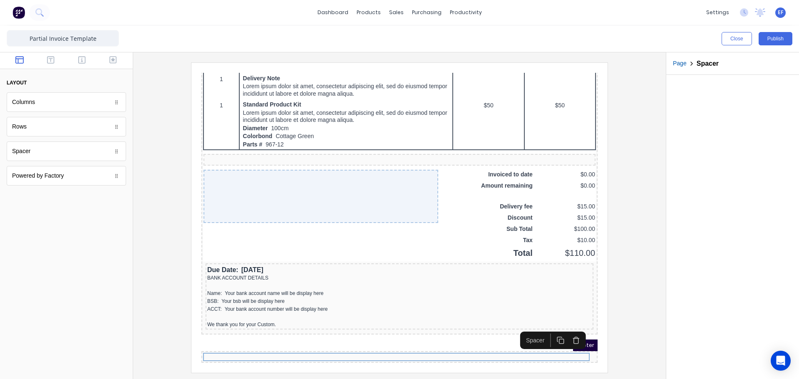
click at [639, 183] on div at bounding box center [400, 217] width 520 height 310
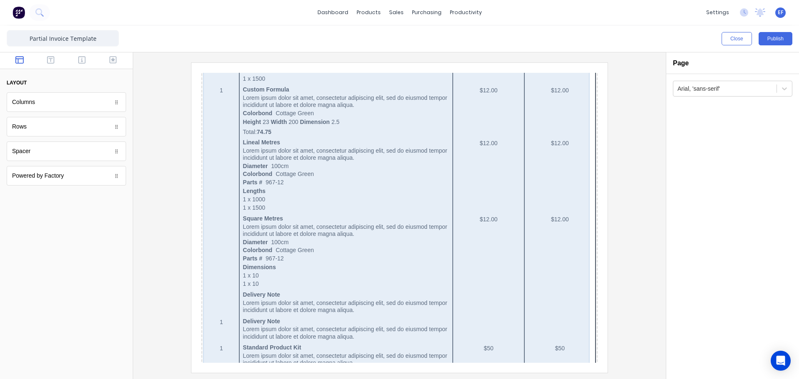
scroll to position [247, 0]
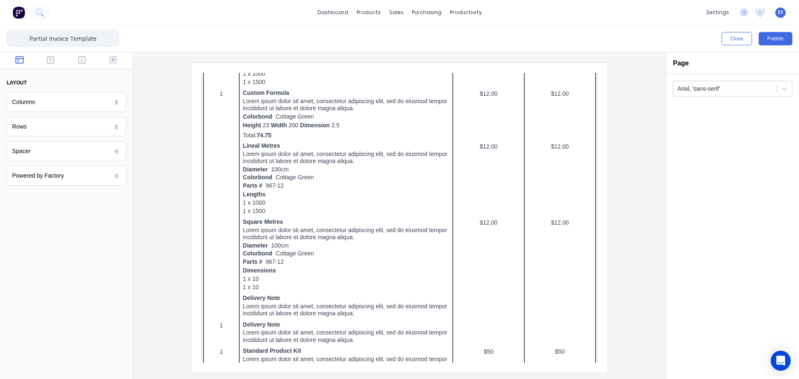
click at [106, 40] on input "Partial Invoice Template" at bounding box center [63, 38] width 112 height 17
type input "Partial Invoice Template - On-Scape"
click at [777, 36] on button "Publish" at bounding box center [776, 38] width 34 height 13
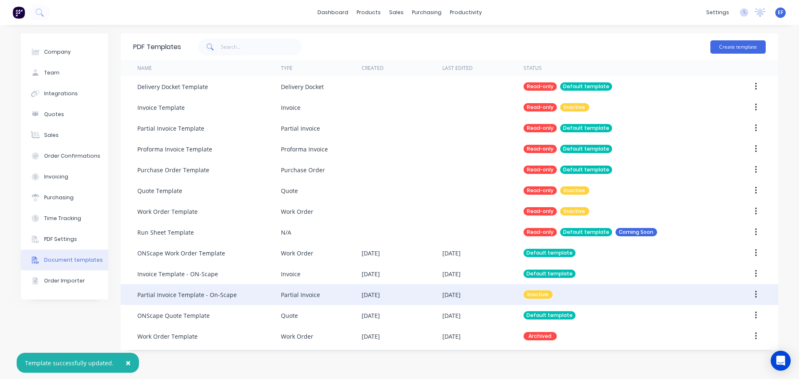
click at [758, 297] on button "button" at bounding box center [756, 294] width 20 height 15
click at [713, 337] on div "Make default" at bounding box center [726, 333] width 64 height 12
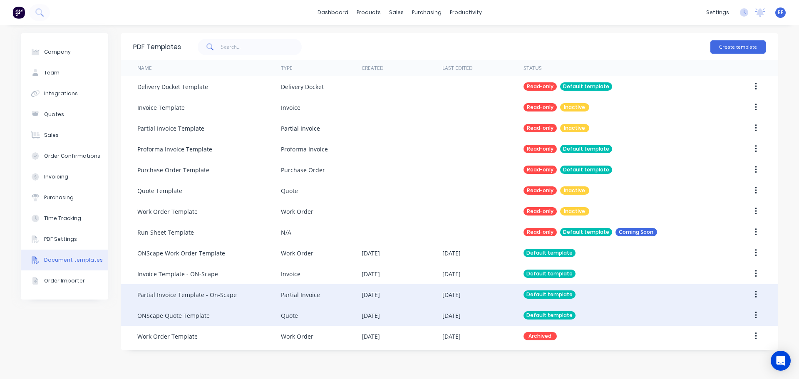
click at [214, 318] on div "ONScape Quote Template" at bounding box center [209, 315] width 144 height 21
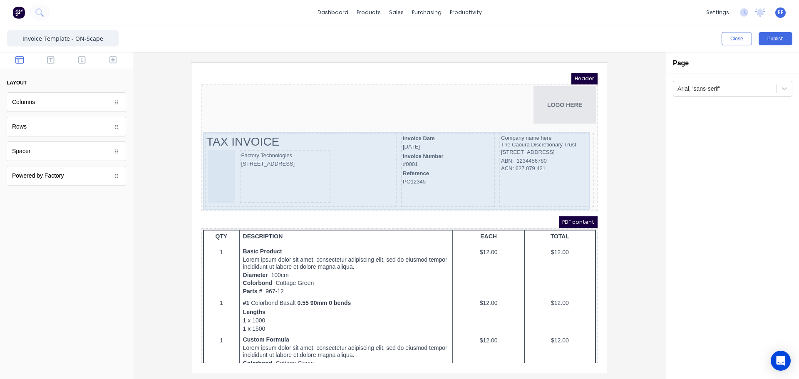
click at [386, 157] on div "TAX INVOICE Factory Technologies [STREET_ADDRESS] Invoice Date [DATE] Invoice N…" at bounding box center [389, 161] width 393 height 78
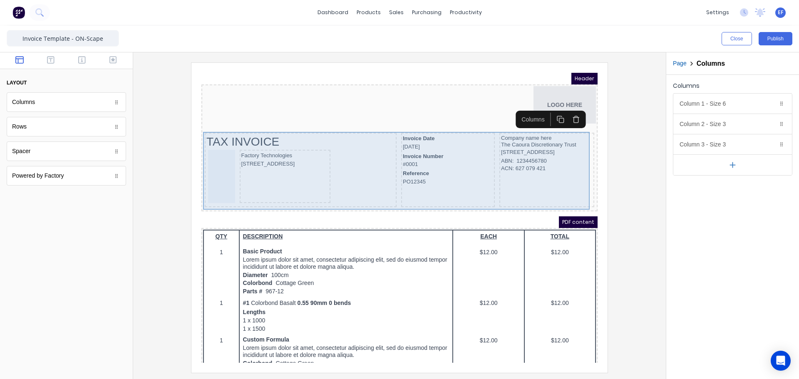
click at [258, 125] on div "TAX INVOICE" at bounding box center [290, 131] width 189 height 15
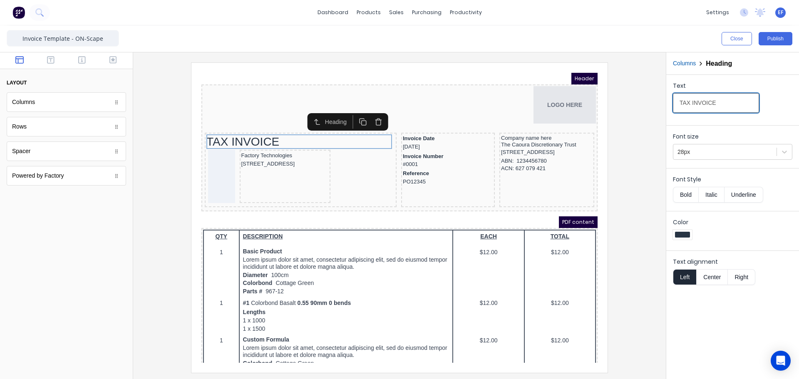
drag, startPoint x: 717, startPoint y: 104, endPoint x: 666, endPoint y: 105, distance: 51.2
click at [666, 105] on div "Close Publish Components layout Columns Columns Rows Rows Spacer Spacer Powered…" at bounding box center [399, 202] width 799 height 354
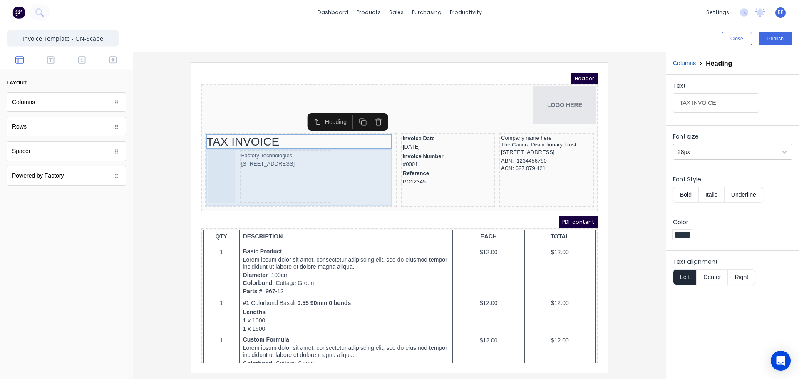
click at [260, 176] on div "Factory Technologies [STREET_ADDRESS]" at bounding box center [275, 166] width 91 height 53
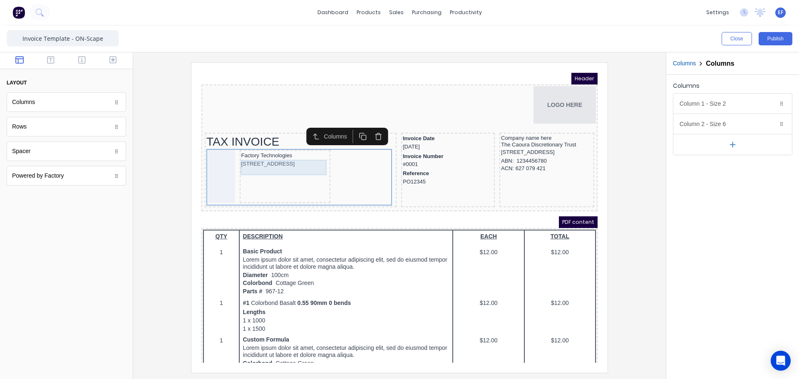
click at [258, 152] on div "[STREET_ADDRESS]" at bounding box center [275, 154] width 88 height 8
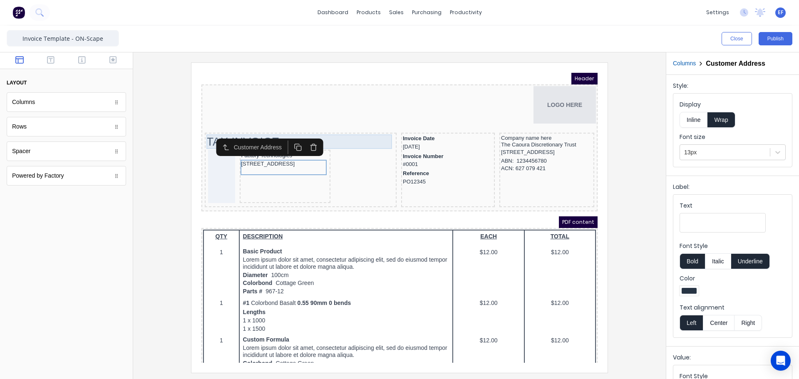
click at [322, 130] on div "TAX INVOICE" at bounding box center [290, 131] width 189 height 15
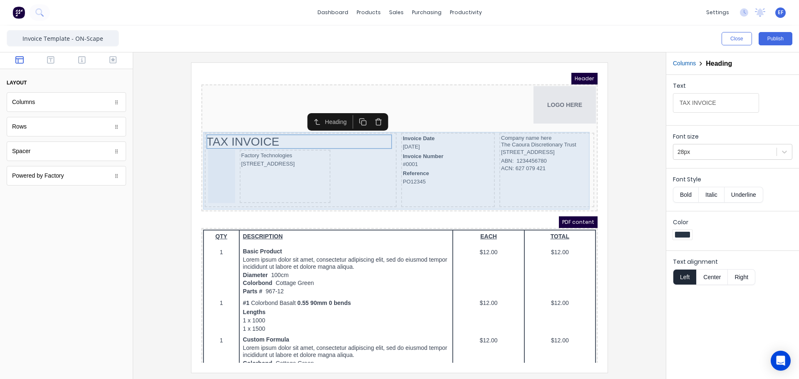
click at [400, 139] on div "Invoice Date 29/10/2024" at bounding box center [438, 132] width 90 height 17
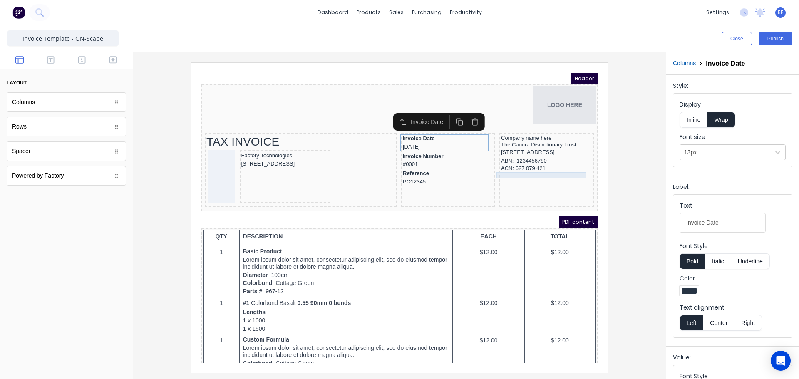
click at [520, 162] on div "ACN: 627 079 421" at bounding box center [537, 158] width 92 height 7
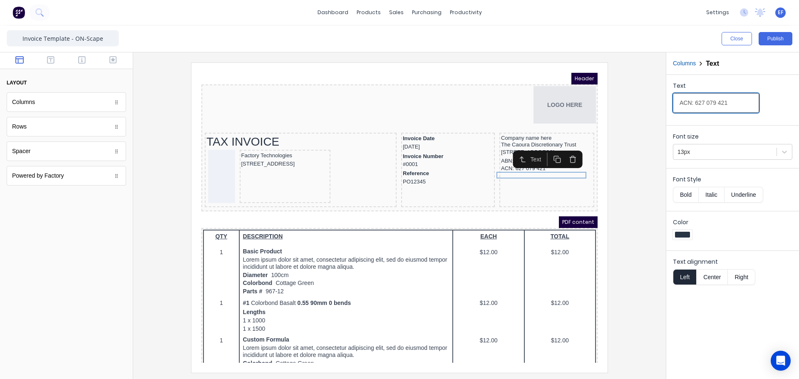
drag, startPoint x: 729, startPoint y: 102, endPoint x: 657, endPoint y: 101, distance: 72.0
click at [657, 101] on div "Close Publish Components layout Columns Columns Rows Rows Spacer Spacer Powered…" at bounding box center [399, 202] width 799 height 354
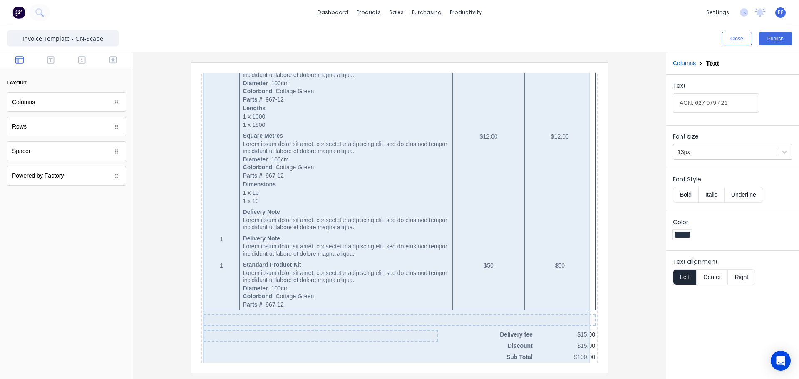
scroll to position [481, 0]
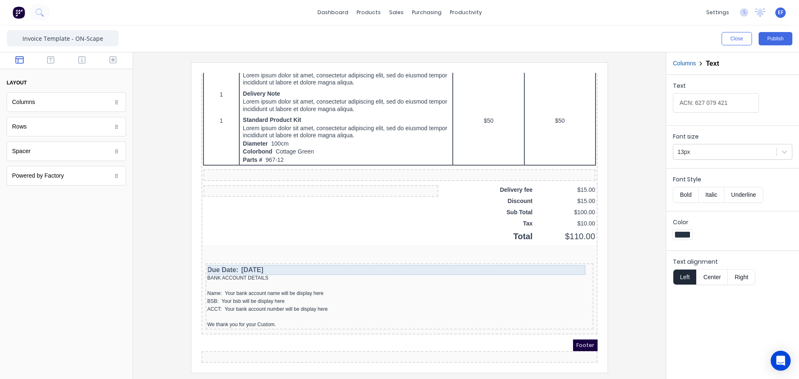
click at [261, 259] on div "Due Date: 29/10/2024" at bounding box center [389, 260] width 385 height 10
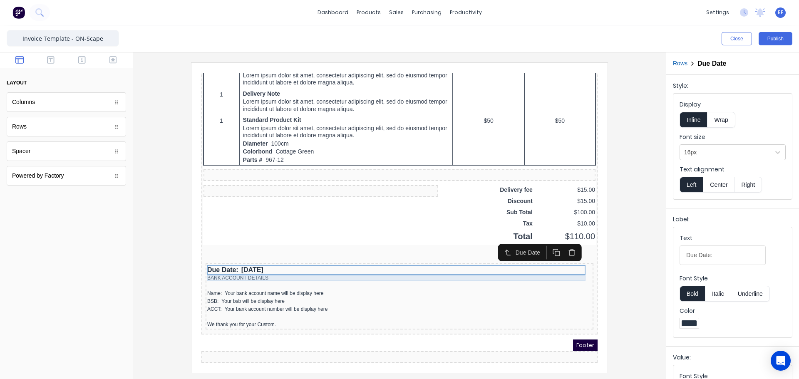
click at [281, 267] on div "BANK ACCOUNT DETAILS" at bounding box center [389, 268] width 385 height 6
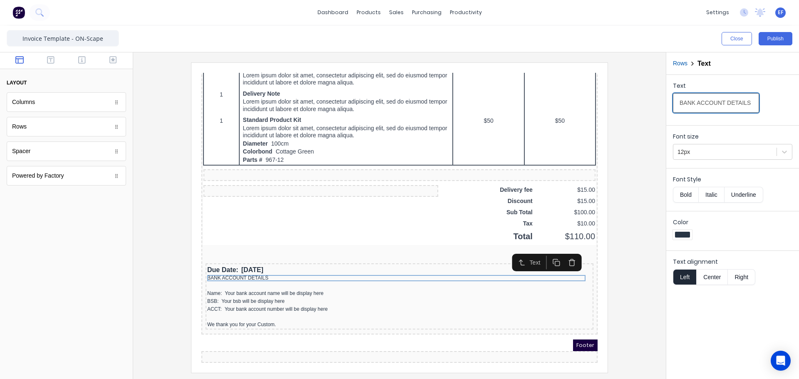
drag, startPoint x: 749, startPoint y: 103, endPoint x: 617, endPoint y: 109, distance: 131.7
click at [617, 109] on div "Close Publish Components layout Columns Columns Rows Rows Spacer Spacer Powered…" at bounding box center [399, 202] width 799 height 354
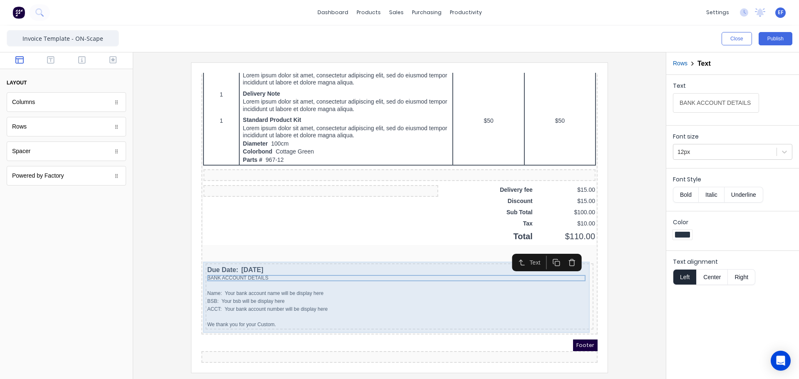
click at [233, 314] on div "We thank you for your Custom." at bounding box center [389, 315] width 385 height 6
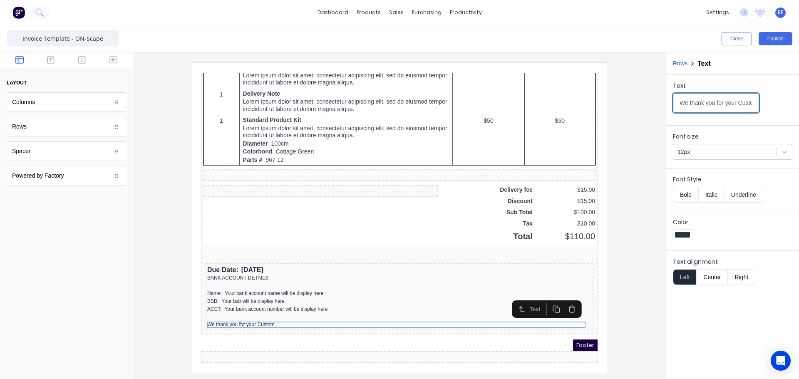
click at [692, 105] on input "We thank you for your Custom." at bounding box center [716, 103] width 86 height 20
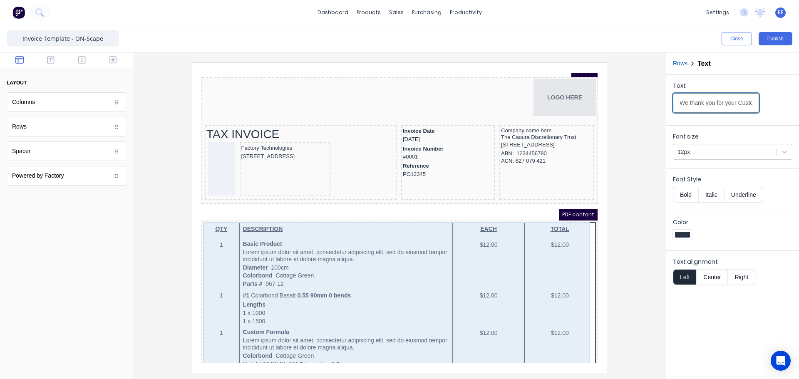
scroll to position [0, 0]
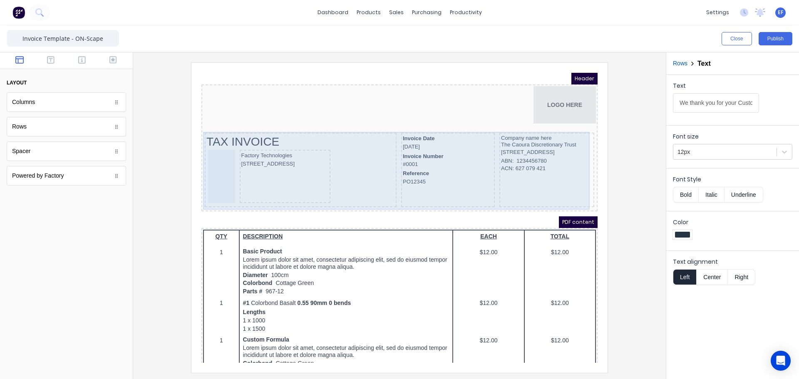
click at [385, 175] on div "TAX INVOICE Factory Technologies 234 Beach Road Gold Coast, Queensland, Austral…" at bounding box center [389, 161] width 393 height 78
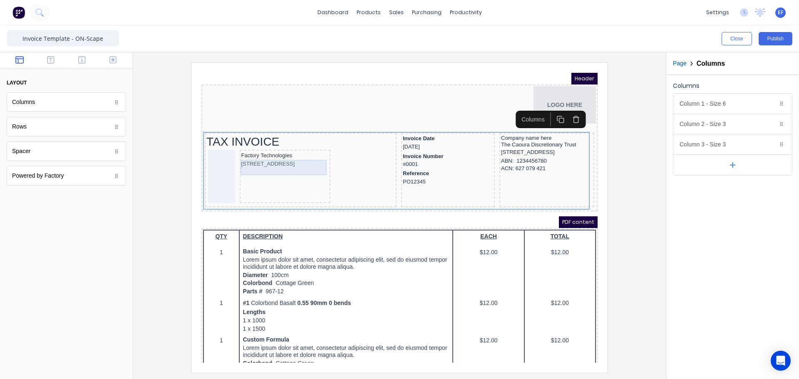
click at [245, 158] on div "[STREET_ADDRESS]" at bounding box center [275, 154] width 88 height 8
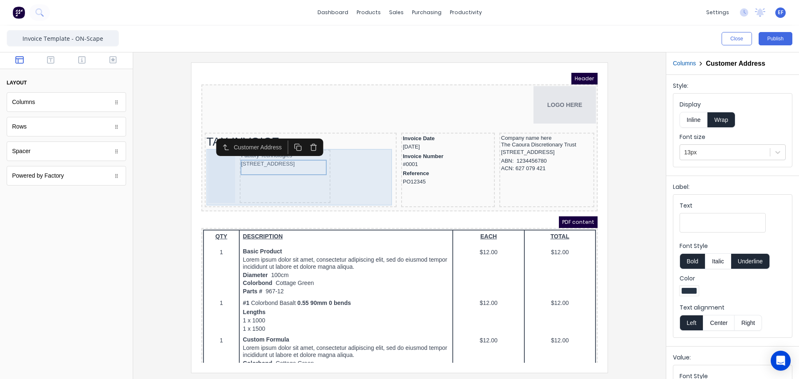
click at [222, 165] on div at bounding box center [211, 166] width 27 height 53
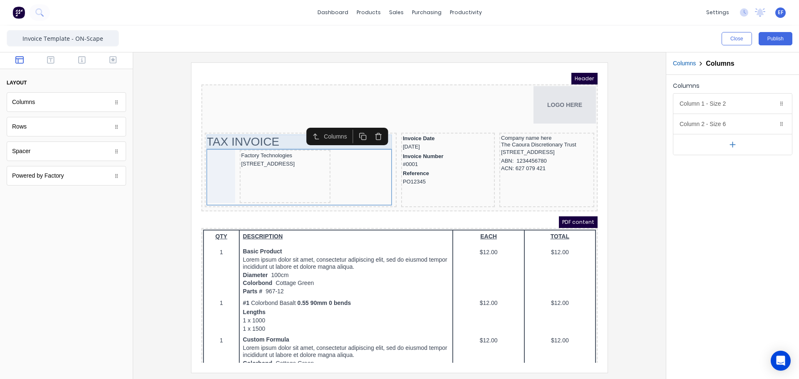
click at [255, 134] on div "TAX INVOICE" at bounding box center [290, 131] width 189 height 15
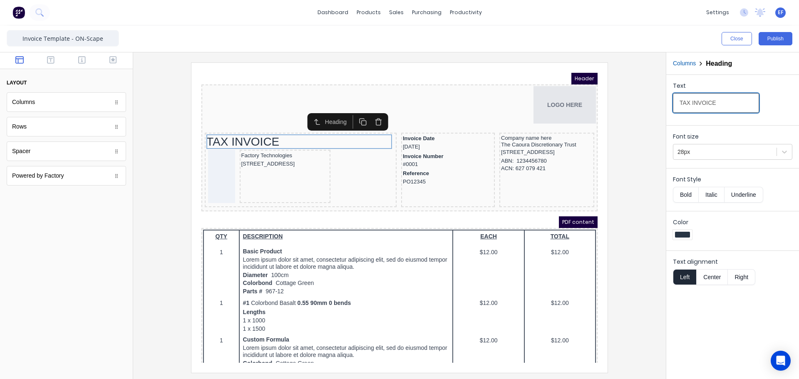
drag, startPoint x: 721, startPoint y: 102, endPoint x: 647, endPoint y: 111, distance: 74.2
click at [651, 111] on div "Close Publish Components layout Columns Columns Rows Rows Spacer Spacer Powered…" at bounding box center [399, 202] width 799 height 354
click at [518, 155] on div "ABN: 1234456780" at bounding box center [537, 151] width 92 height 8
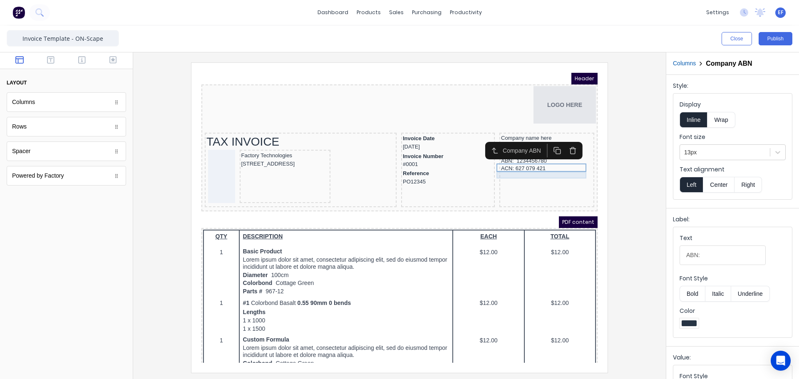
click at [516, 162] on div "ACN: 627 079 421" at bounding box center [537, 158] width 92 height 7
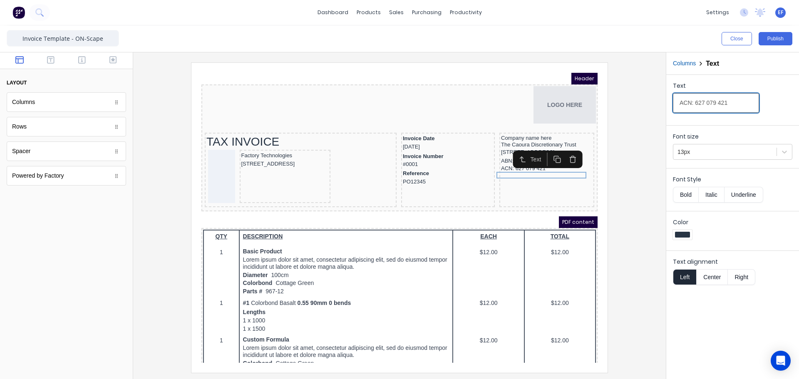
drag, startPoint x: 740, startPoint y: 102, endPoint x: 661, endPoint y: 103, distance: 78.7
click at [661, 103] on div "Close Publish Components layout Columns Columns Rows Rows Spacer Spacer Powered…" at bounding box center [399, 202] width 799 height 354
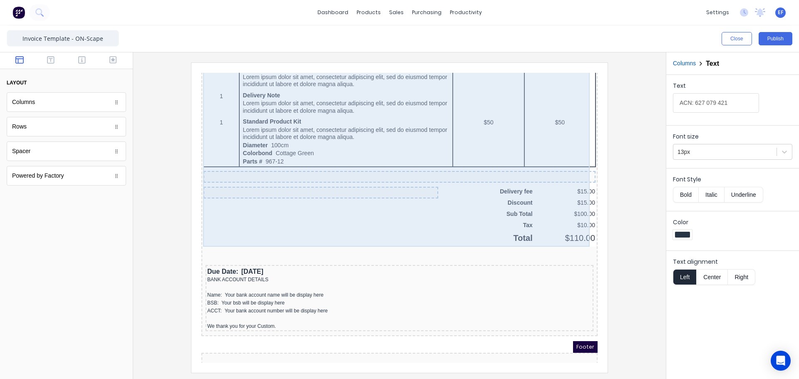
scroll to position [481, 0]
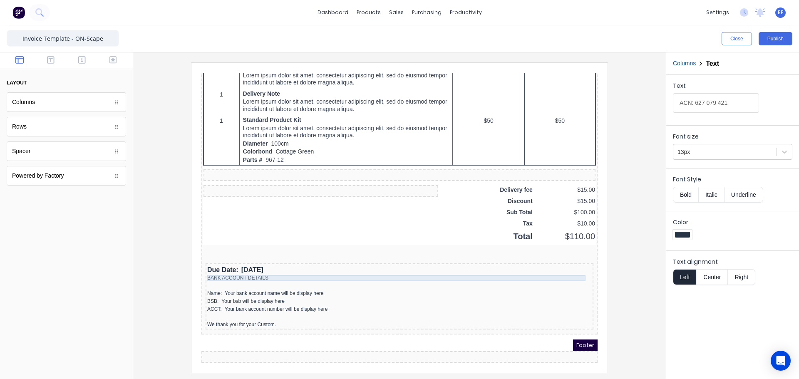
click at [259, 266] on div "BANK ACCOUNT DETAILS" at bounding box center [389, 268] width 385 height 6
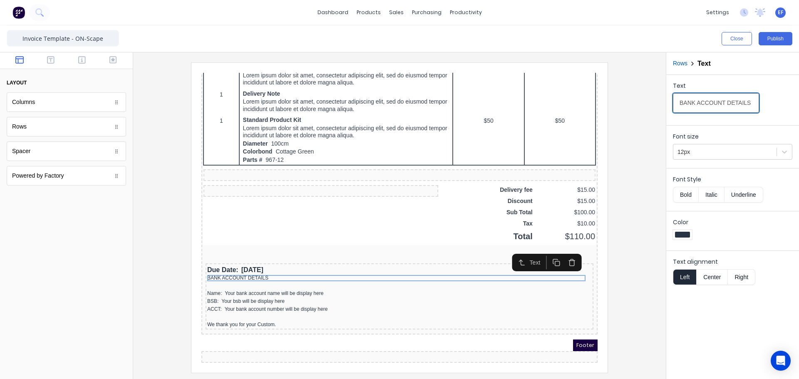
drag, startPoint x: 679, startPoint y: 101, endPoint x: 790, endPoint y: 106, distance: 111.3
click at [790, 106] on div "Text BANK ACCOUNT DETAILS" at bounding box center [732, 99] width 119 height 35
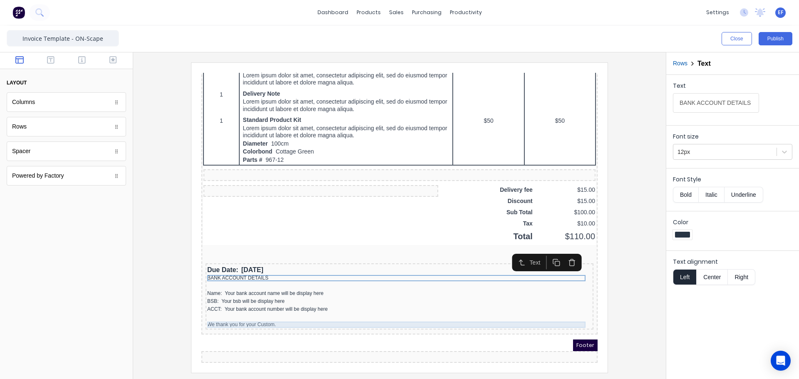
click at [235, 312] on div "We thank you for your Custom." at bounding box center [389, 315] width 385 height 6
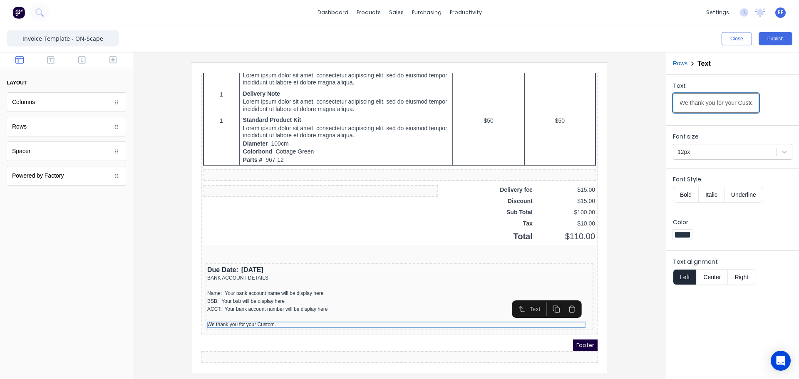
scroll to position [0, 14]
drag, startPoint x: 679, startPoint y: 102, endPoint x: 799, endPoint y: 104, distance: 119.5
click at [799, 104] on div "Text We thank you for your Custom." at bounding box center [732, 98] width 133 height 47
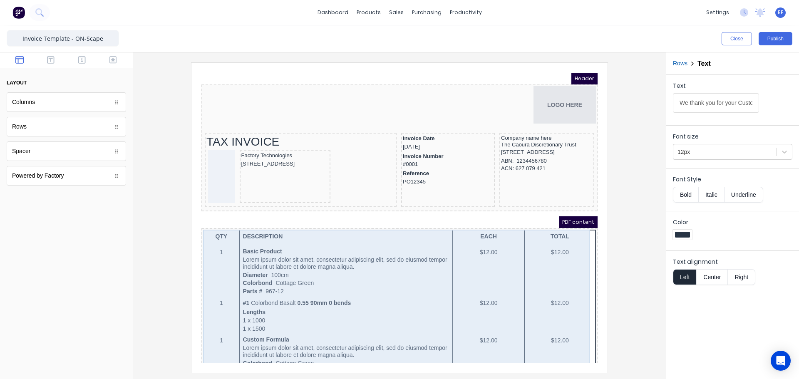
scroll to position [42, 0]
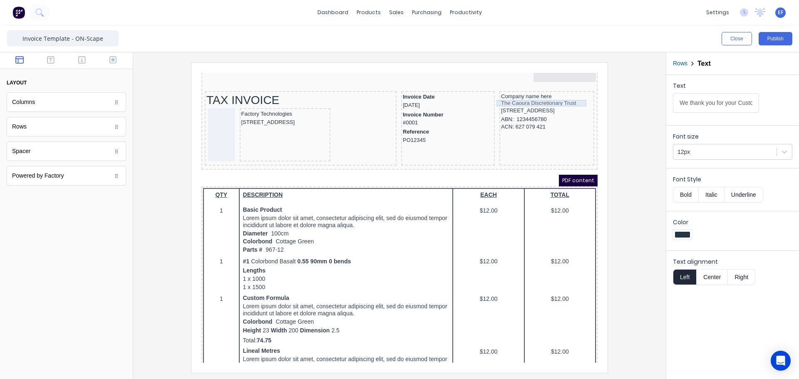
click at [506, 92] on div "The Caoura Discretionary Trust" at bounding box center [537, 93] width 92 height 7
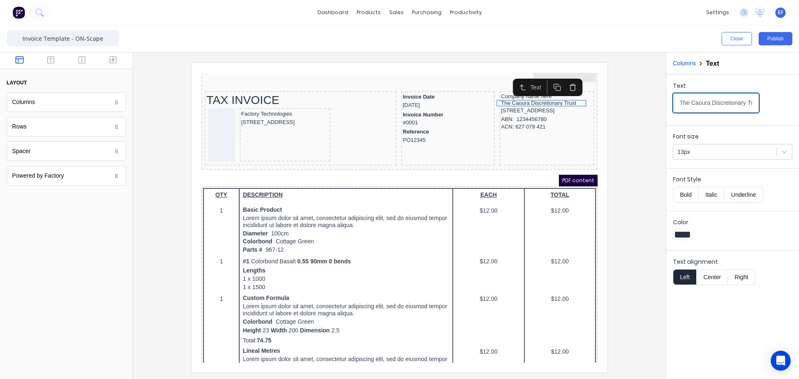
scroll to position [0, 12]
drag, startPoint x: 679, startPoint y: 103, endPoint x: 781, endPoint y: 107, distance: 102.5
click at [781, 107] on div "Text The Caoura Discretionary Trust" at bounding box center [732, 99] width 119 height 35
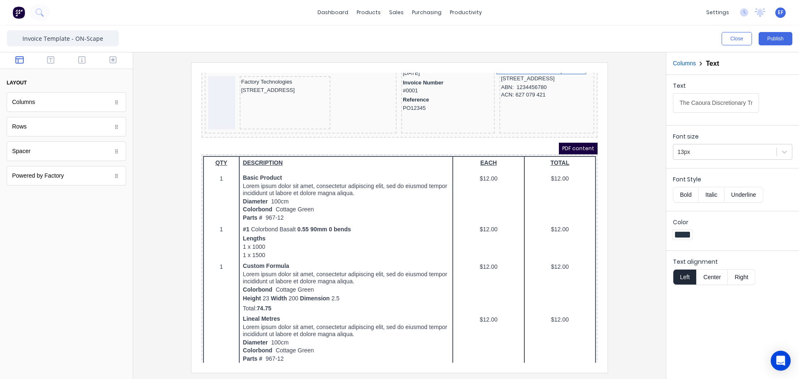
scroll to position [0, 0]
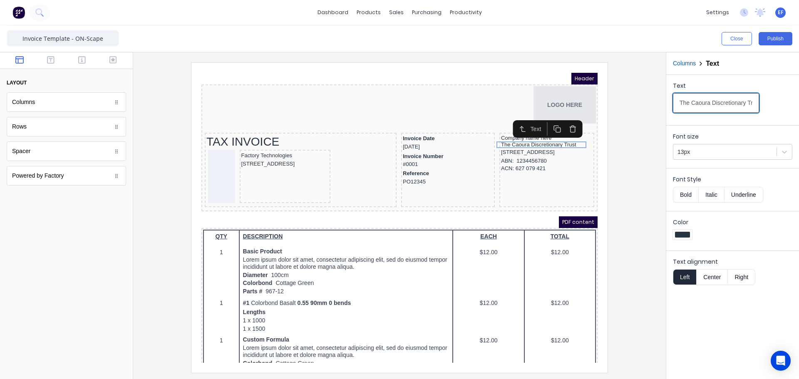
click at [686, 102] on input "The Caoura Discretionary Trust" at bounding box center [716, 103] width 86 height 20
drag, startPoint x: 680, startPoint y: 102, endPoint x: 765, endPoint y: 107, distance: 85.0
click at [765, 107] on div "Text The Caoura Discretionary Trust" at bounding box center [732, 99] width 119 height 35
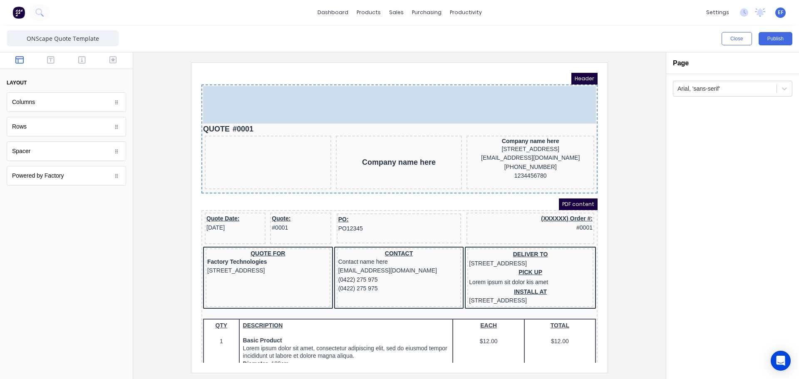
drag, startPoint x: 250, startPoint y: 118, endPoint x: 248, endPoint y: 82, distance: 36.3
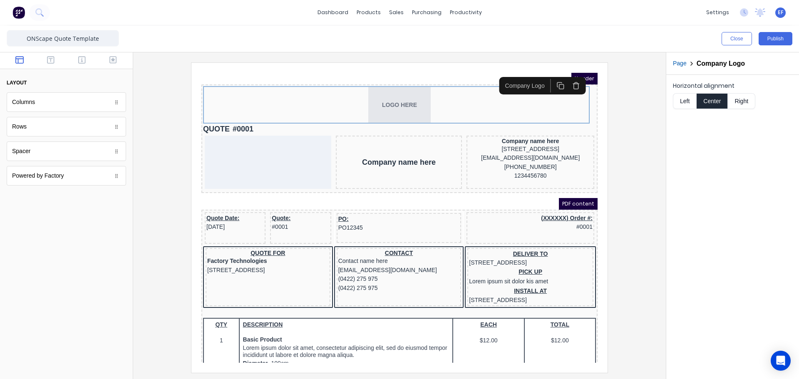
click at [741, 103] on button "Right" at bounding box center [741, 101] width 27 height 16
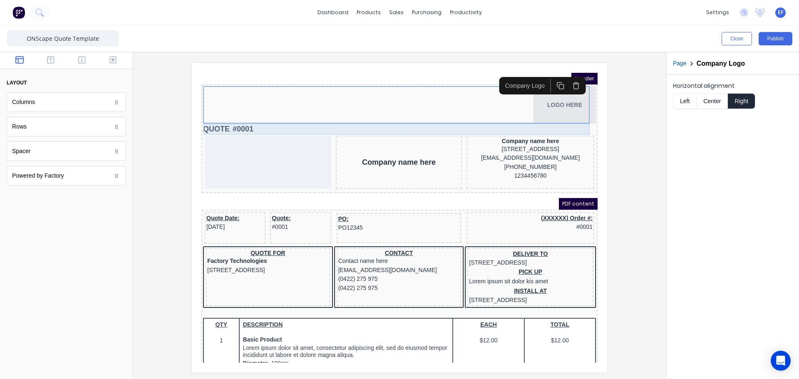
click at [214, 120] on div "QUOTE #0001" at bounding box center [389, 119] width 393 height 11
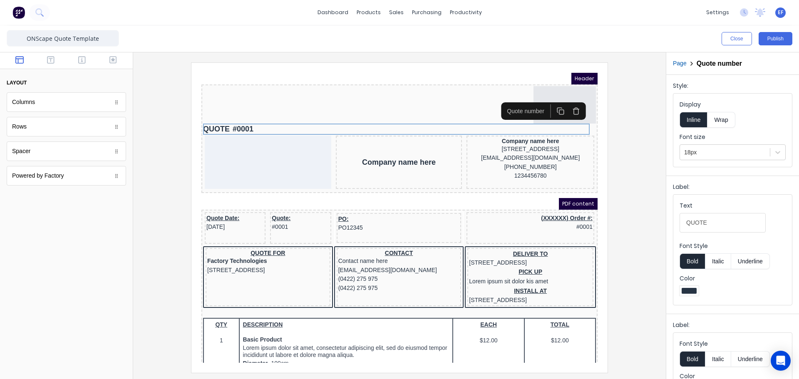
click at [564, 102] on icon "button" at bounding box center [566, 101] width 8 height 8
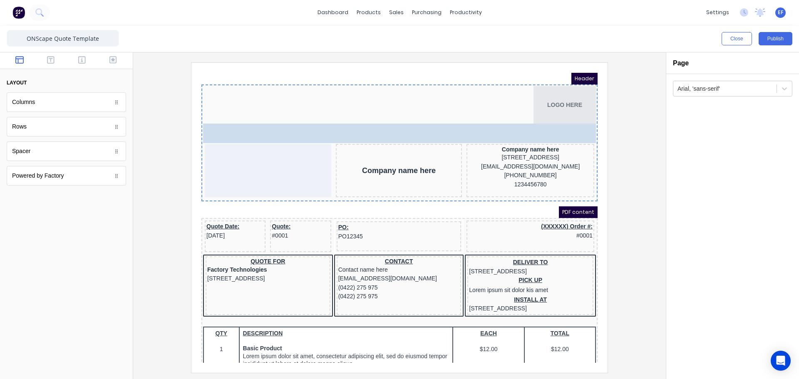
drag, startPoint x: 59, startPoint y: 156, endPoint x: 100, endPoint y: 62, distance: 101.8
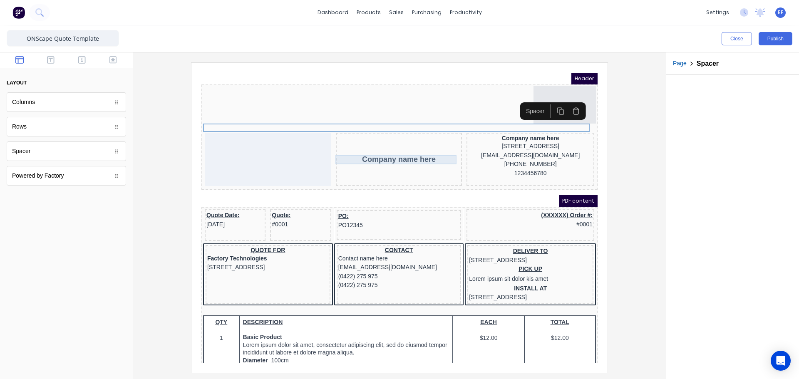
click at [368, 151] on div "Company name here" at bounding box center [389, 149] width 123 height 9
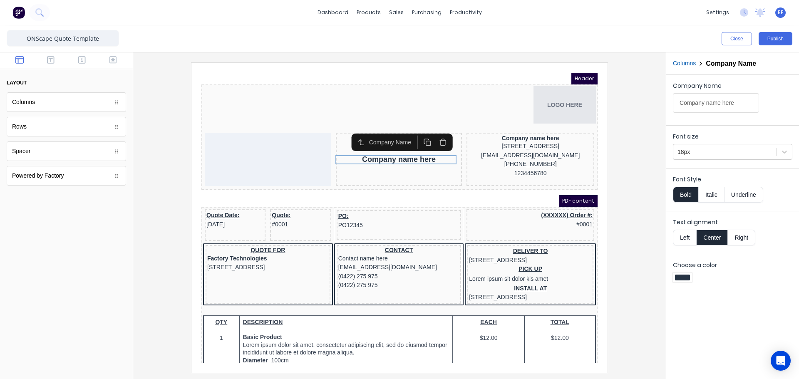
click at [433, 132] on icon "button" at bounding box center [433, 133] width 8 height 8
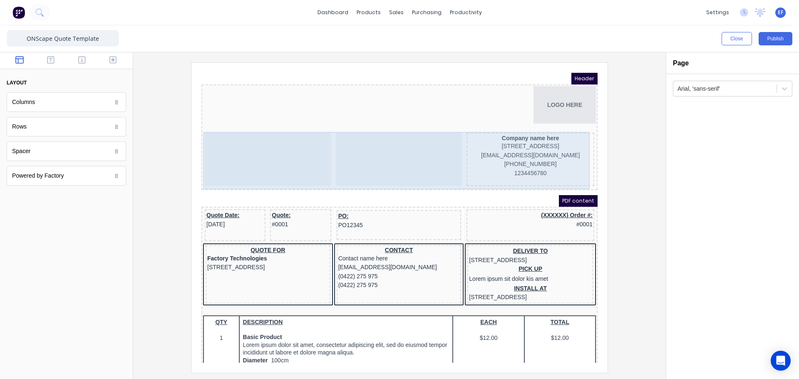
click at [341, 144] on div at bounding box center [389, 149] width 127 height 53
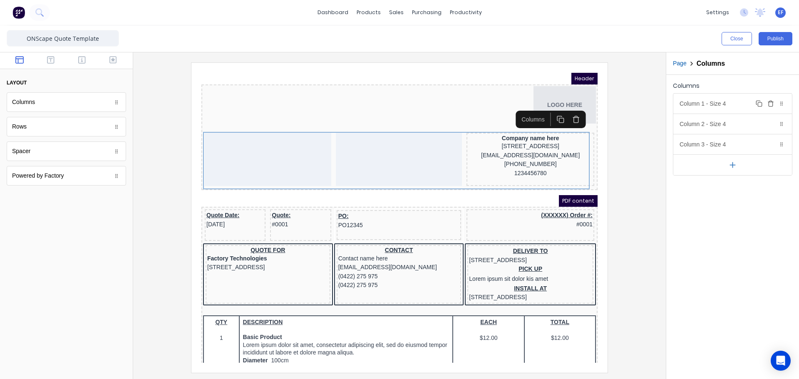
click at [726, 105] on div "Column 1 - Size 4 Duplicate Delete" at bounding box center [733, 104] width 119 height 20
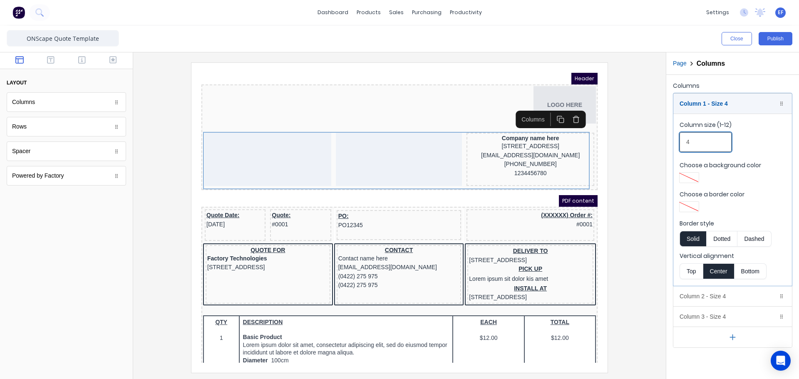
drag, startPoint x: 695, startPoint y: 145, endPoint x: 672, endPoint y: 146, distance: 22.9
click at [672, 146] on div "Columns Column 1 - Size 4 Duplicate Delete Column size (1-12) 4 Choose a backgr…" at bounding box center [732, 214] width 133 height 278
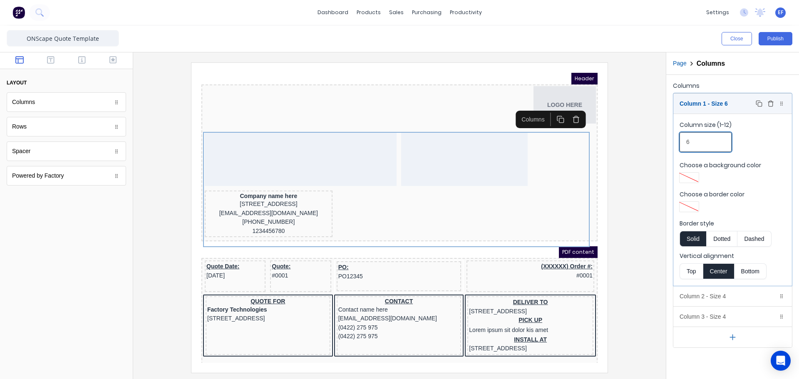
type input "6"
click at [707, 108] on div "Column 1 - Size 6 Duplicate Delete" at bounding box center [733, 104] width 119 height 20
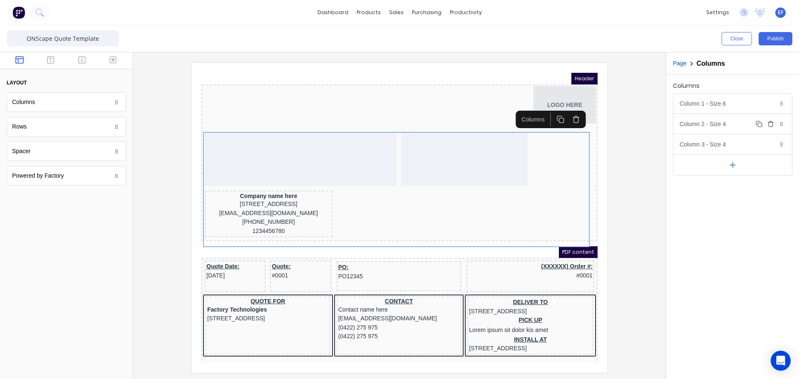
click at [712, 132] on div "Column 2 - Size 4 Duplicate Delete" at bounding box center [733, 124] width 119 height 20
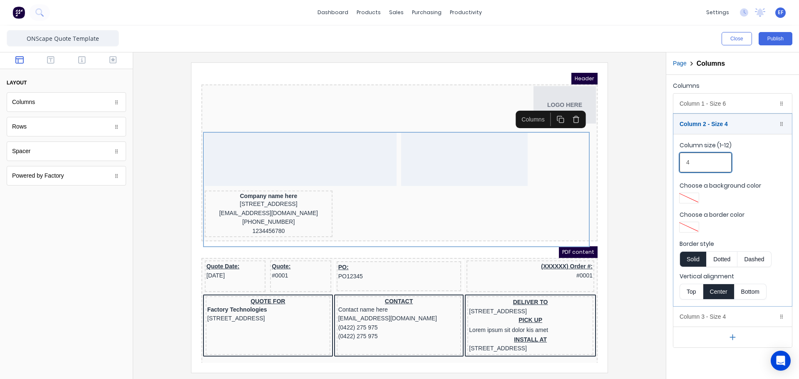
drag, startPoint x: 691, startPoint y: 161, endPoint x: 681, endPoint y: 162, distance: 9.7
click at [681, 162] on input "4" at bounding box center [706, 163] width 52 height 20
type input "3"
click at [705, 119] on div "Column 2 - Size 3 Duplicate Delete" at bounding box center [733, 124] width 119 height 20
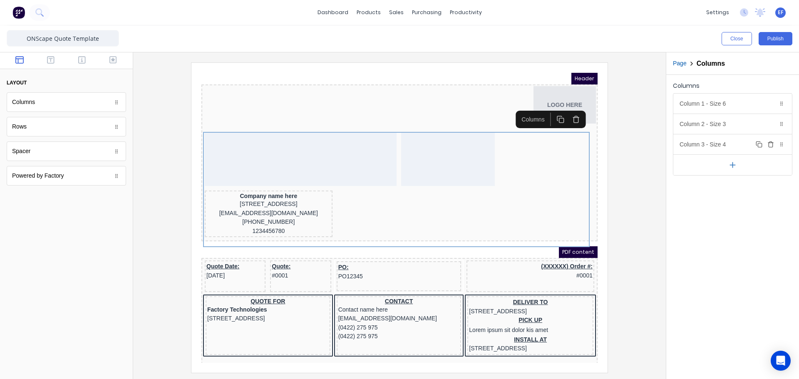
click at [713, 141] on div "Column 3 - Size 4 Duplicate Delete" at bounding box center [733, 144] width 119 height 20
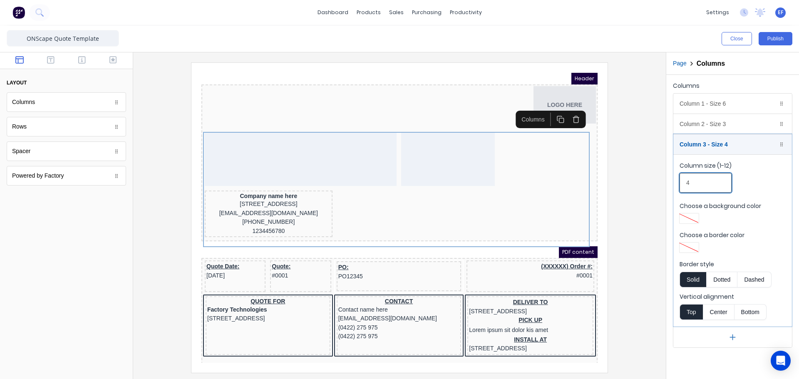
drag, startPoint x: 695, startPoint y: 180, endPoint x: 679, endPoint y: 180, distance: 16.2
click at [679, 180] on fieldset "Column size (1-12) 4 Choose a background color Choose a border color Border sty…" at bounding box center [733, 240] width 119 height 172
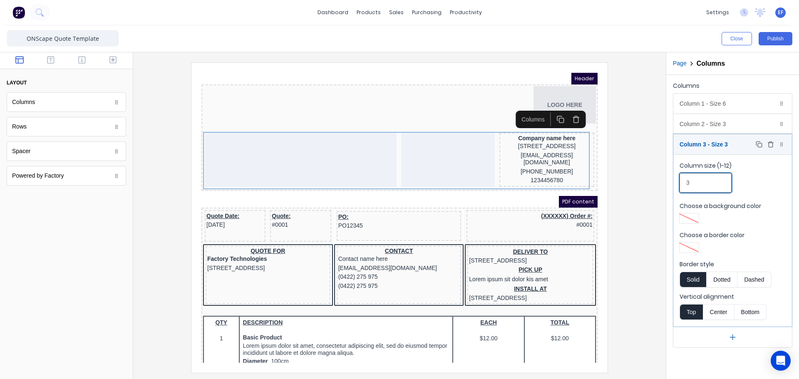
type input "3"
click at [740, 146] on div "Column 3 - Size 3 Duplicate Delete" at bounding box center [733, 144] width 119 height 20
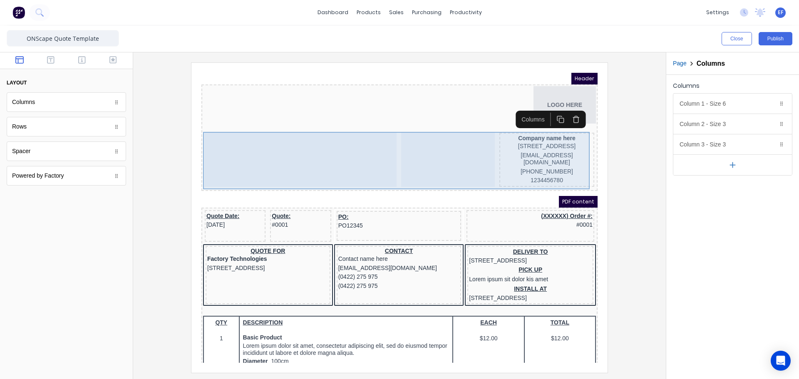
click at [286, 150] on div at bounding box center [291, 150] width 192 height 54
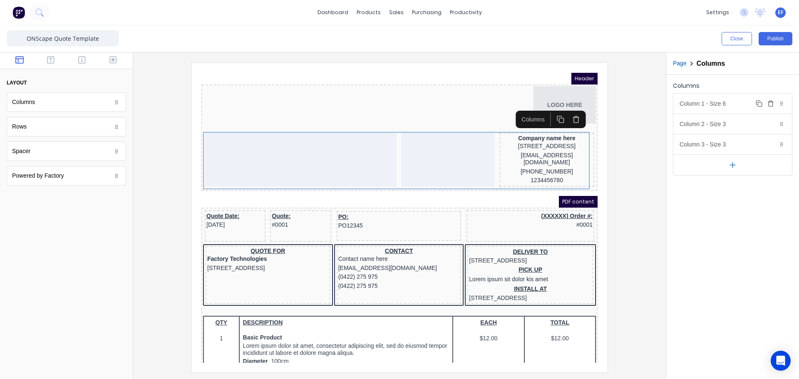
click at [689, 107] on div "Column 1 - Size 6 Duplicate Delete" at bounding box center [733, 104] width 119 height 20
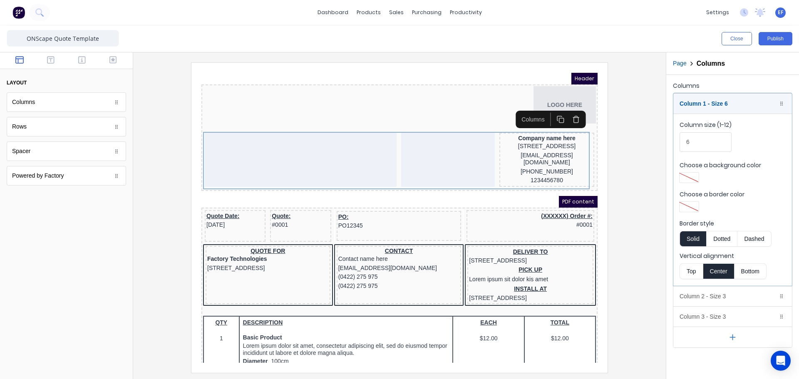
click at [684, 271] on button "Top" at bounding box center [691, 271] width 23 height 16
click at [691, 113] on div "Column 1 - Size 6 Duplicate Delete" at bounding box center [733, 104] width 119 height 20
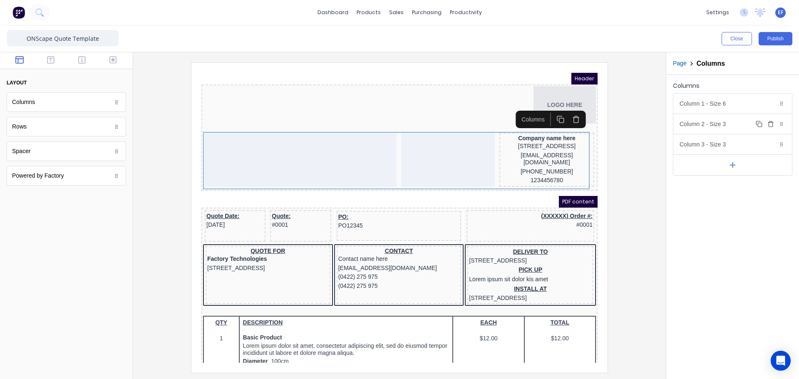
drag, startPoint x: 692, startPoint y: 123, endPoint x: 689, endPoint y: 131, distance: 8.8
click at [692, 124] on div "Column 2 - Size 3 Duplicate Delete" at bounding box center [733, 124] width 119 height 20
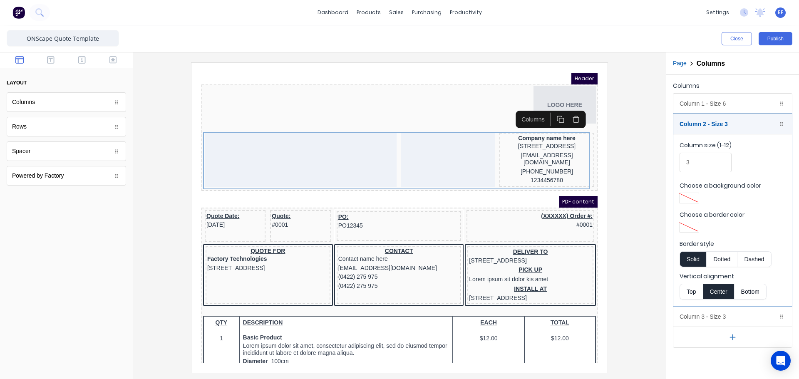
drag, startPoint x: 692, startPoint y: 292, endPoint x: 700, endPoint y: 159, distance: 133.0
click at [691, 292] on button "Top" at bounding box center [691, 292] width 23 height 16
click at [691, 118] on div "Column 2 - Size 3 Duplicate Delete" at bounding box center [733, 124] width 119 height 20
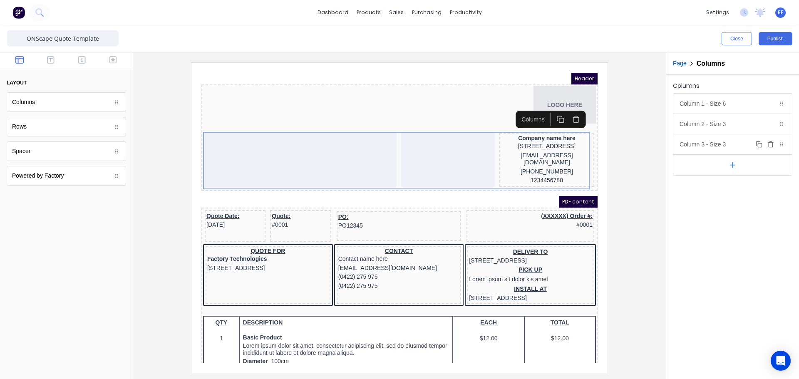
click at [691, 137] on div "Column 3 - Size 3 Duplicate Delete" at bounding box center [733, 144] width 119 height 20
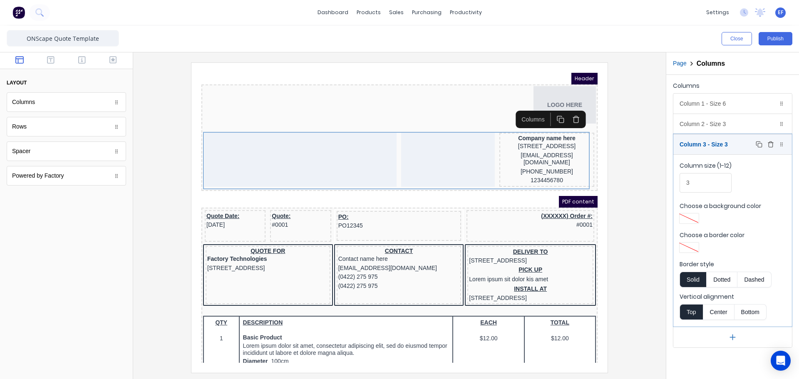
click at [691, 144] on div "Column 3 - Size 3 Duplicate Delete" at bounding box center [733, 144] width 119 height 20
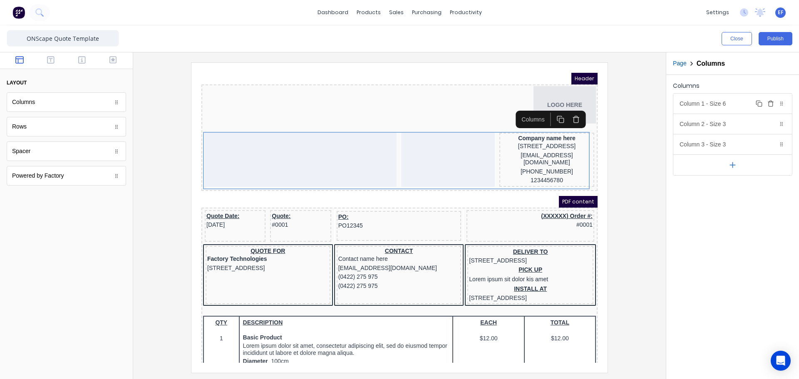
click at [694, 102] on div "Column 1 - Size 6 Duplicate Delete" at bounding box center [733, 104] width 119 height 20
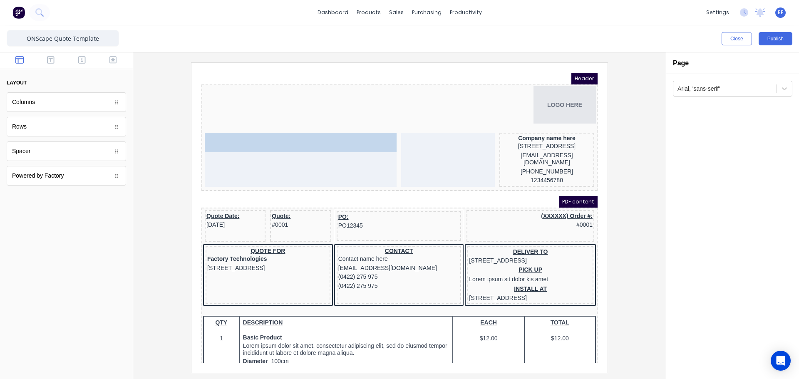
drag, startPoint x: 18, startPoint y: 106, endPoint x: 251, endPoint y: 161, distance: 239.1
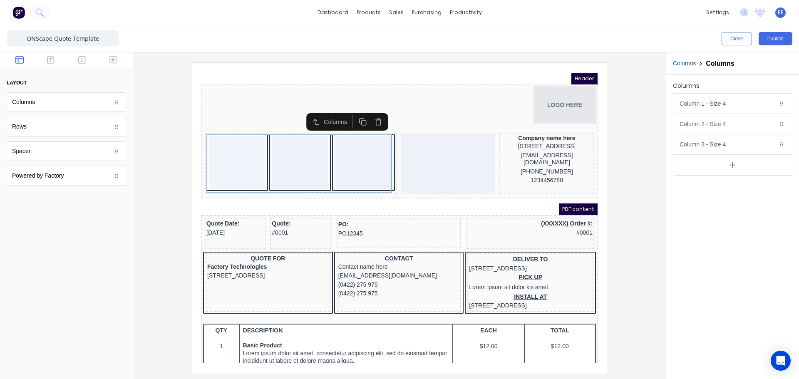
click at [732, 168] on icon "button" at bounding box center [732, 165] width 9 height 9
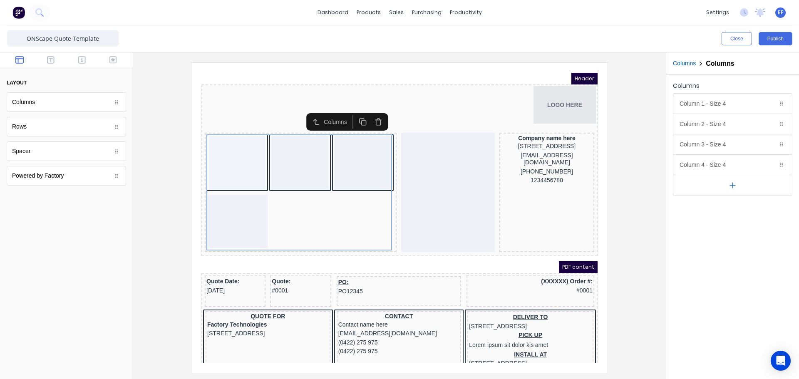
click at [728, 185] on button "button" at bounding box center [733, 185] width 119 height 21
click at [773, 143] on icon "button" at bounding box center [771, 144] width 7 height 7
click at [771, 127] on button "Delete" at bounding box center [771, 124] width 10 height 10
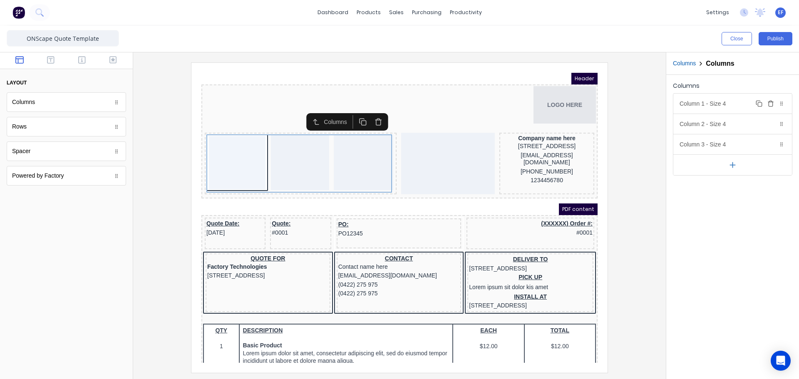
click at [773, 106] on icon "button" at bounding box center [771, 104] width 4 height 5
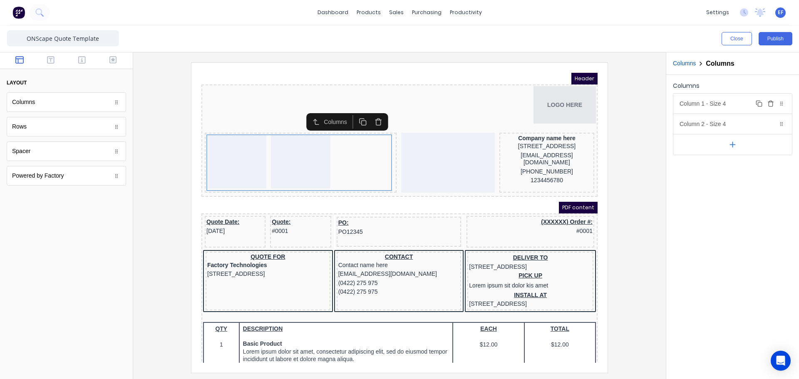
click at [718, 101] on div "Column 1 - Size 4 Duplicate Delete" at bounding box center [733, 104] width 119 height 20
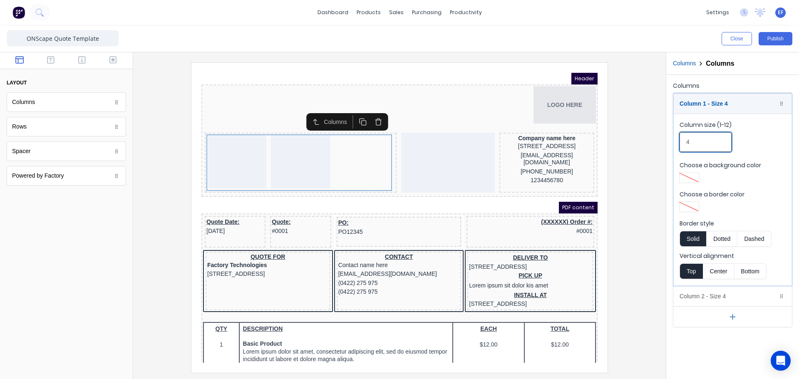
drag, startPoint x: 695, startPoint y: 142, endPoint x: 677, endPoint y: 140, distance: 17.5
click at [677, 140] on fieldset "Column size (1-12) 4 Choose a background color Choose a border color Border sty…" at bounding box center [733, 200] width 119 height 172
type input "2"
click at [701, 98] on div "Column 1 - Size 2 Duplicate Delete" at bounding box center [733, 104] width 119 height 20
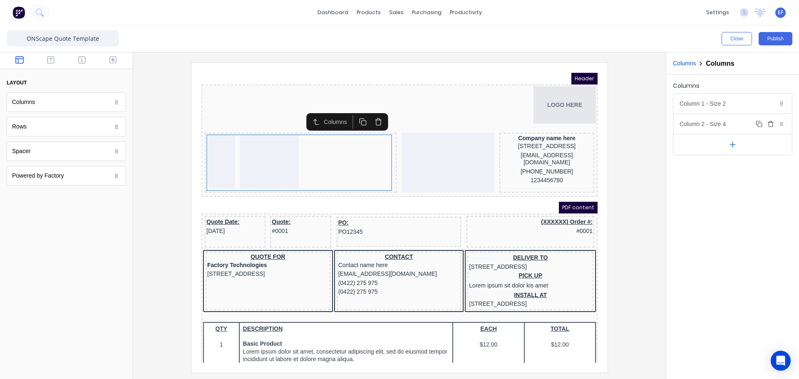
click at [711, 127] on div "Column 2 - Size 4 Duplicate Delete" at bounding box center [733, 124] width 119 height 20
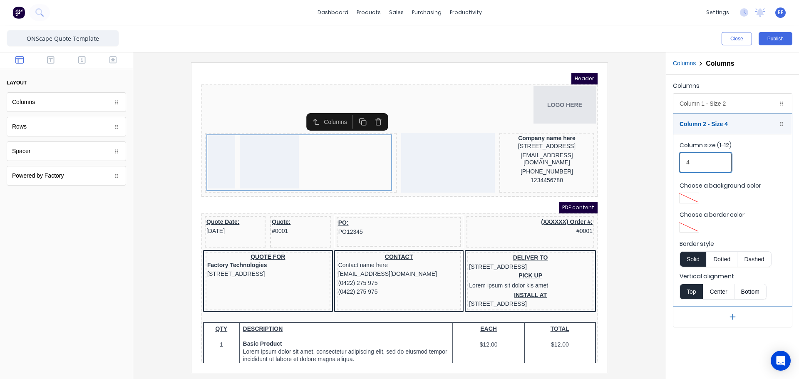
drag, startPoint x: 697, startPoint y: 159, endPoint x: 671, endPoint y: 161, distance: 25.8
click at [671, 161] on div "Columns Column 1 - Size 2 Duplicate Delete Column size (1-12) 2 Choose a backgr…" at bounding box center [732, 204] width 133 height 258
type input "6"
click at [708, 123] on div "Column 2 - Size 6 Duplicate Delete" at bounding box center [733, 124] width 119 height 20
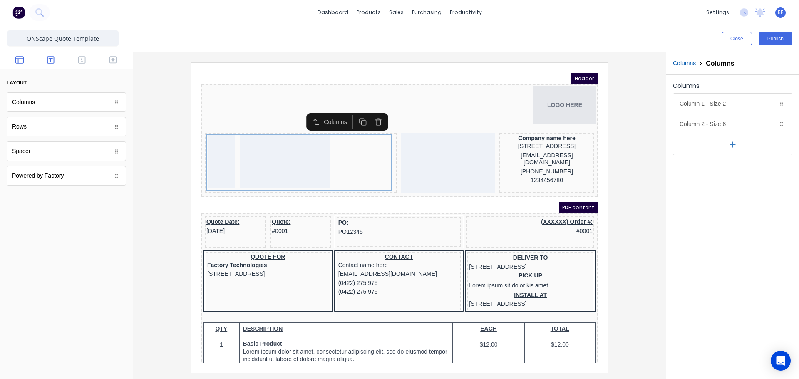
click at [49, 62] on icon "button" at bounding box center [50, 60] width 7 height 8
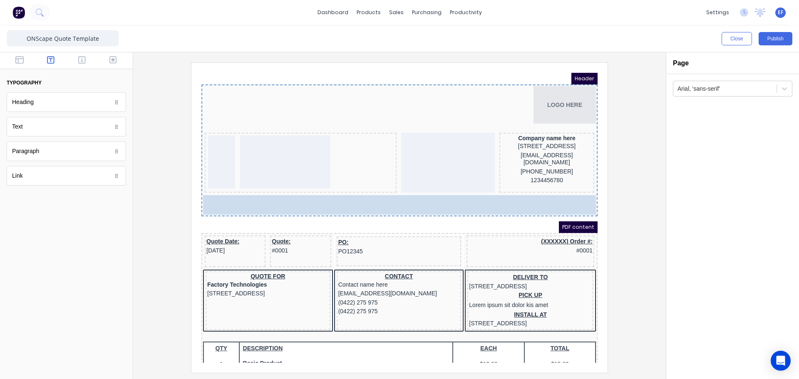
drag, startPoint x: 51, startPoint y: 107, endPoint x: 200, endPoint y: 191, distance: 171.1
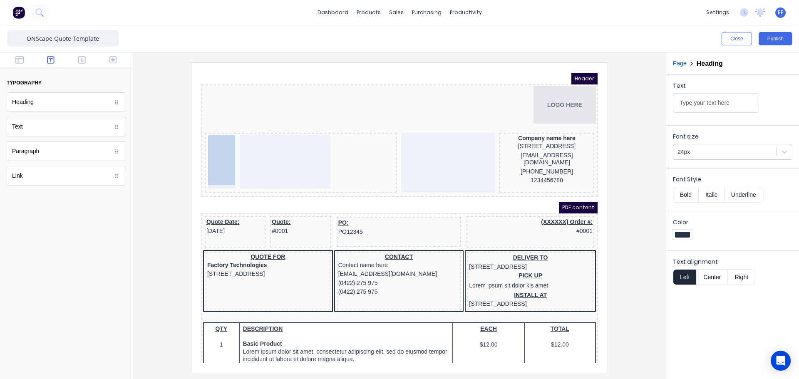
drag, startPoint x: 221, startPoint y: 192, endPoint x: 201, endPoint y: 176, distance: 25.7
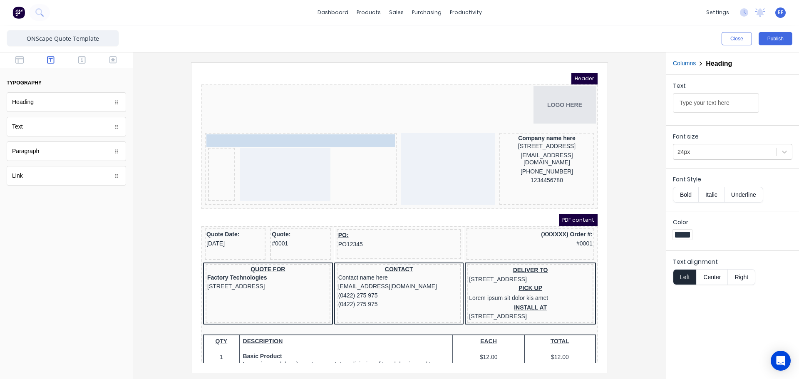
drag, startPoint x: 209, startPoint y: 160, endPoint x: 198, endPoint y: 128, distance: 34.0
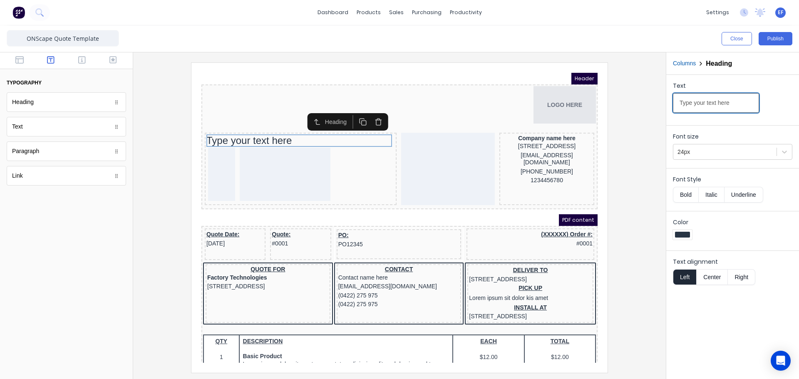
drag, startPoint x: 738, startPoint y: 103, endPoint x: 651, endPoint y: 106, distance: 86.6
click at [651, 106] on div "Close Publish Components typography Heading Heading Text Text Paragraph Paragra…" at bounding box center [399, 202] width 799 height 354
paste input "AX INVOICE"
type input "TAX INVOICE"
drag, startPoint x: 712, startPoint y: 152, endPoint x: 708, endPoint y: 162, distance: 10.7
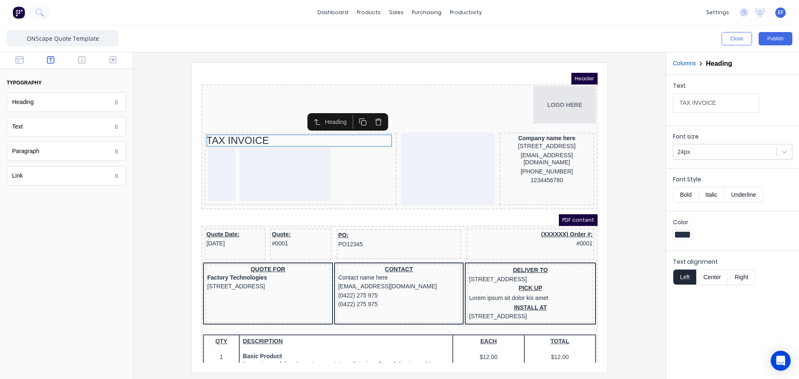
click at [711, 153] on div at bounding box center [725, 152] width 95 height 10
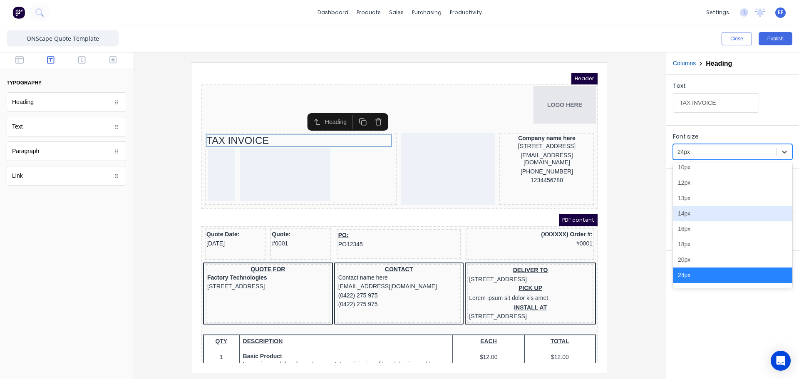
scroll to position [62, 0]
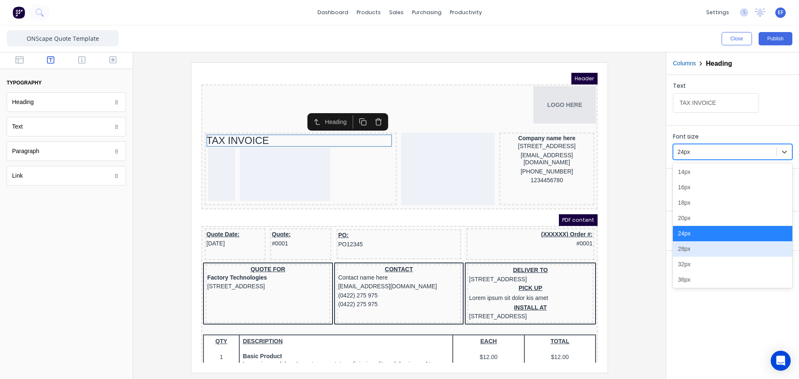
click at [689, 248] on div "28px" at bounding box center [732, 248] width 119 height 15
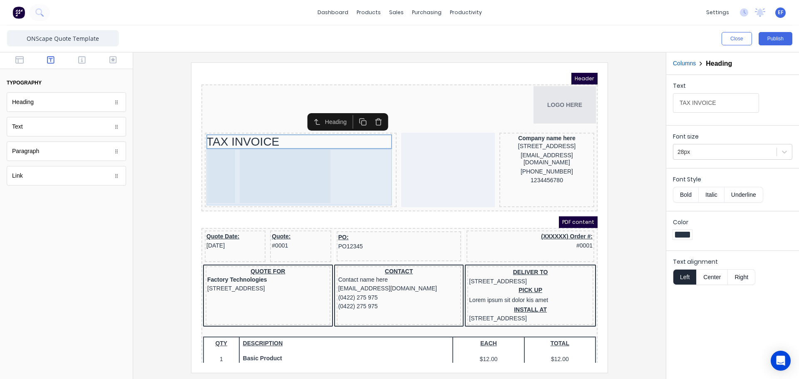
click at [252, 155] on div at bounding box center [275, 166] width 91 height 53
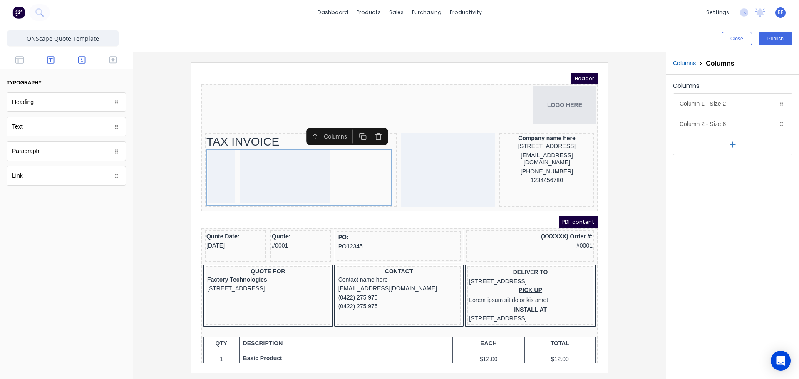
click at [87, 60] on button "button" at bounding box center [82, 61] width 26 height 10
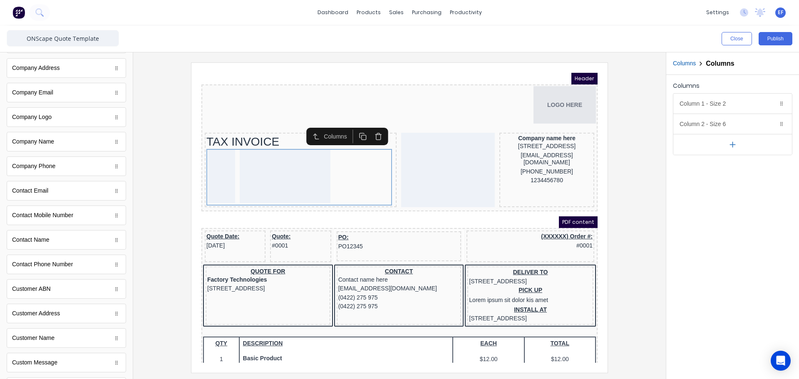
scroll to position [167, 0]
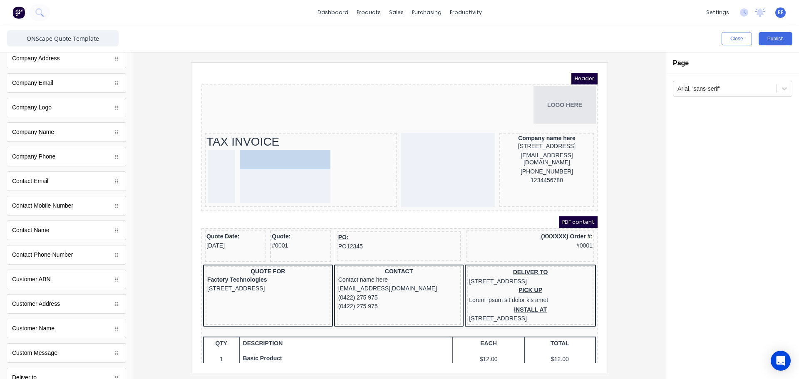
drag, startPoint x: 35, startPoint y: 334, endPoint x: 84, endPoint y: 87, distance: 251.7
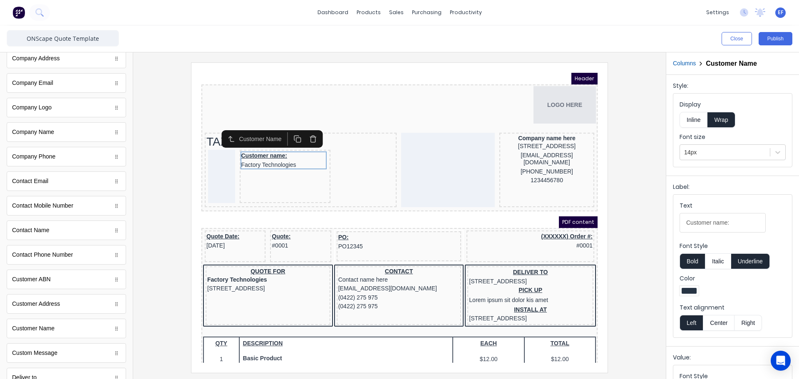
click at [697, 262] on button "Bold" at bounding box center [692, 262] width 25 height 16
drag, startPoint x: 737, startPoint y: 222, endPoint x: 653, endPoint y: 226, distance: 84.2
click at [653, 226] on div "Close Publish Components standard fields Accounting number Accounting number Ba…" at bounding box center [399, 202] width 799 height 354
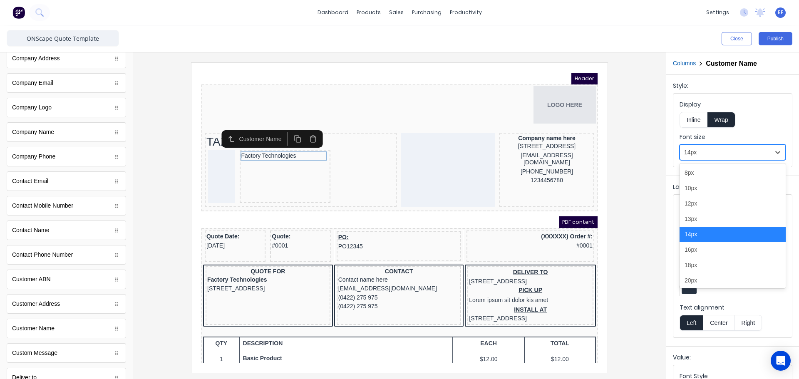
click at [703, 146] on div "14px" at bounding box center [725, 153] width 90 height 14
click at [705, 218] on div "13px" at bounding box center [733, 218] width 106 height 15
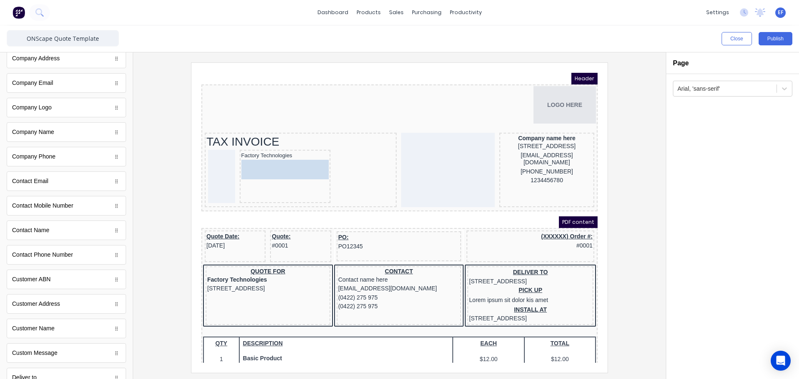
drag, startPoint x: 44, startPoint y: 309, endPoint x: 296, endPoint y: 165, distance: 290.8
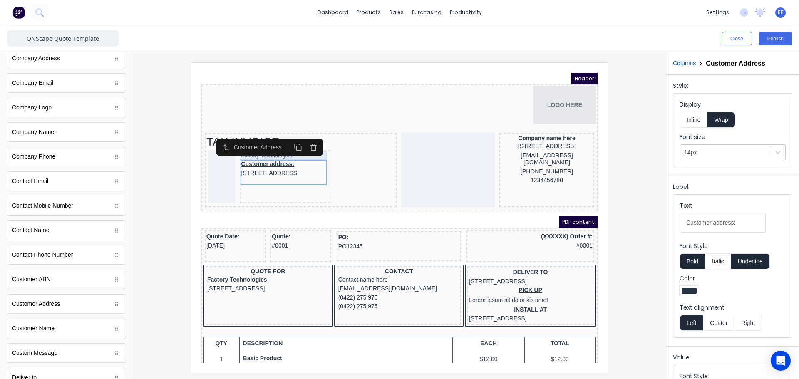
click at [241, 147] on div "Factory Technologies" at bounding box center [275, 146] width 88 height 8
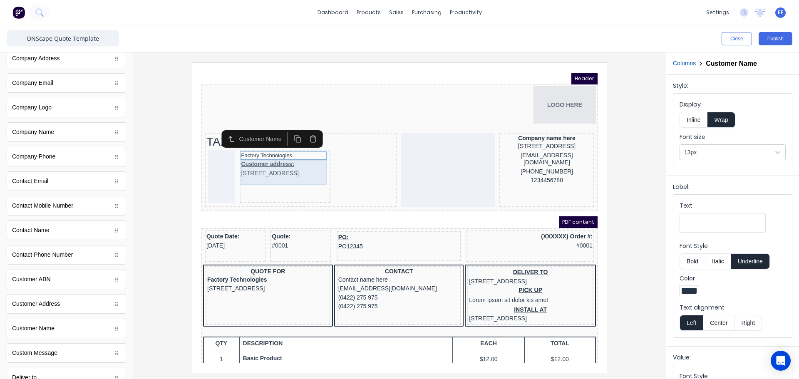
click at [248, 168] on div "Customer address: 234 Beach Road Gold Coast, Queensland, Australia, 4217" at bounding box center [275, 159] width 88 height 18
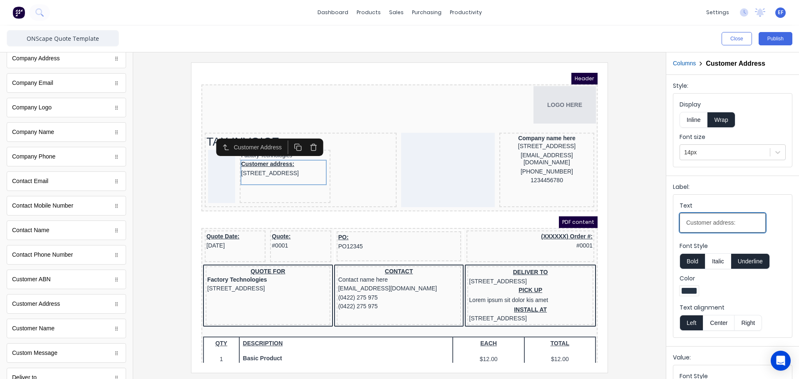
drag, startPoint x: 747, startPoint y: 224, endPoint x: 656, endPoint y: 226, distance: 90.8
click at [656, 226] on div "Close Publish Components standard fields Accounting number Accounting number Ba…" at bounding box center [399, 202] width 799 height 354
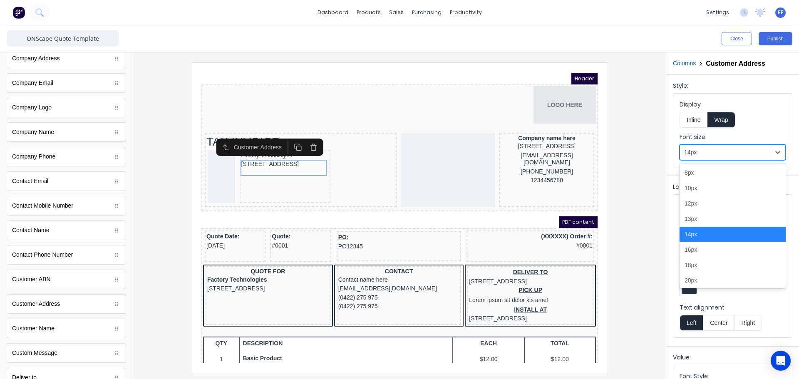
click at [704, 149] on div at bounding box center [725, 152] width 82 height 10
click at [699, 221] on div "13px" at bounding box center [733, 218] width 106 height 15
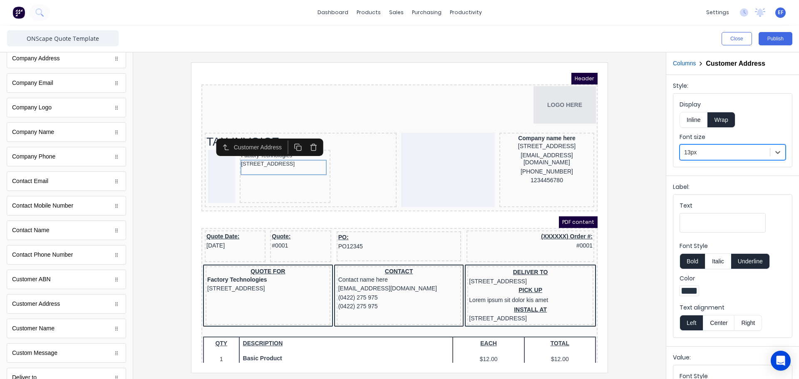
click at [656, 159] on div at bounding box center [399, 215] width 533 height 327
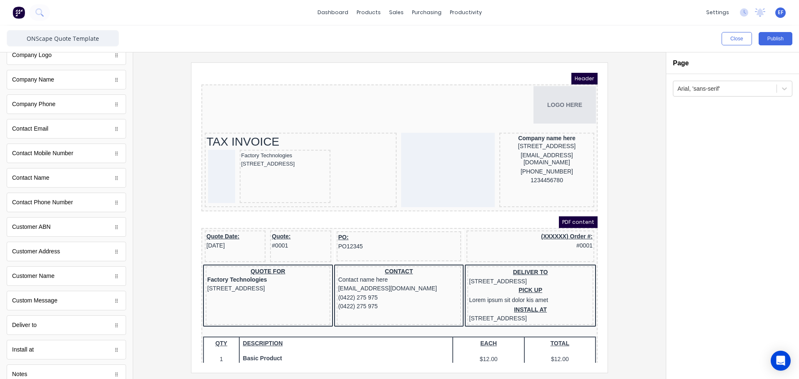
scroll to position [396, 0]
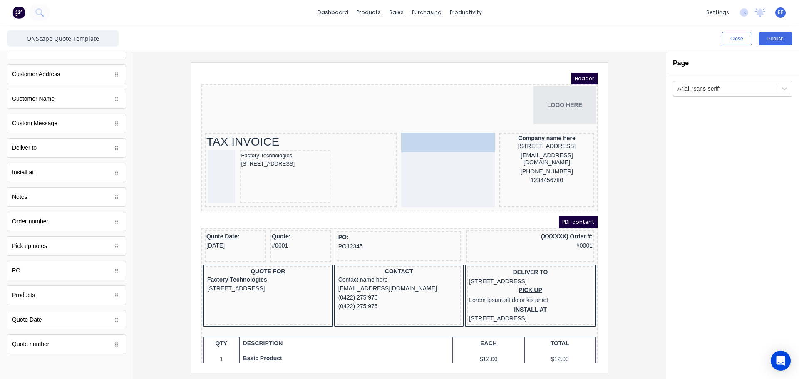
drag, startPoint x: 42, startPoint y: 325, endPoint x: 439, endPoint y: 141, distance: 437.7
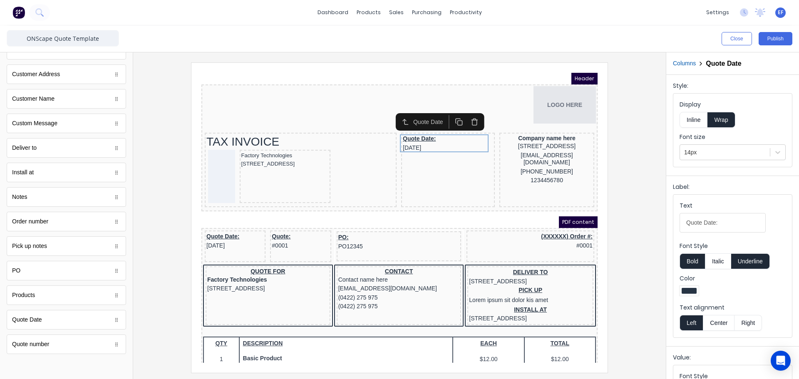
click at [747, 263] on button "Underline" at bounding box center [750, 262] width 39 height 16
click at [728, 224] on input "Quote Date:" at bounding box center [723, 223] width 86 height 20
type input "Quote Date"
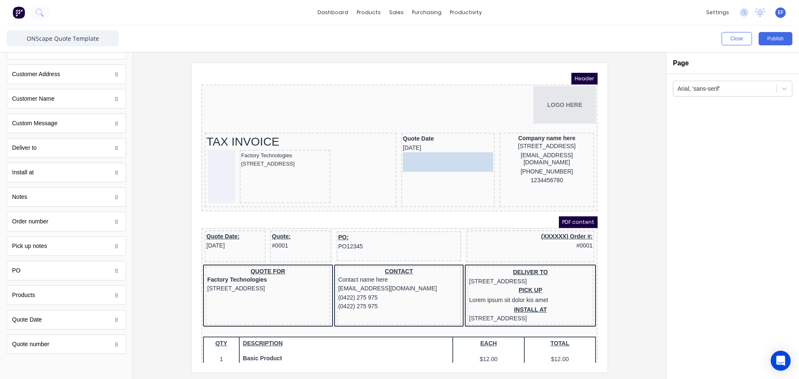
drag, startPoint x: 56, startPoint y: 344, endPoint x: 270, endPoint y: 88, distance: 333.9
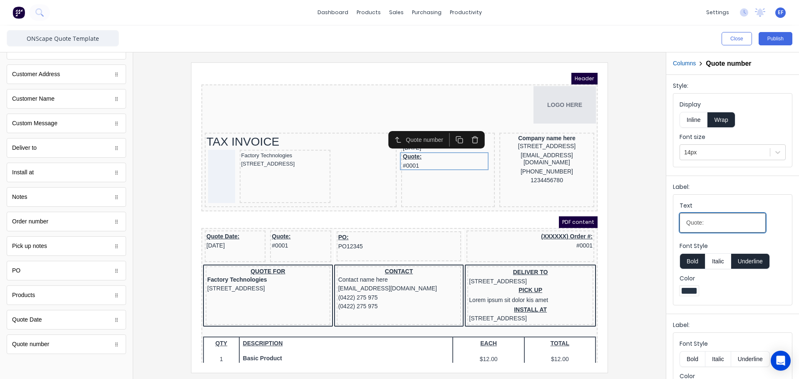
click at [718, 221] on input "Quote:" at bounding box center [723, 223] width 86 height 20
type input "Quote"
click at [749, 267] on button "Underline" at bounding box center [750, 262] width 39 height 16
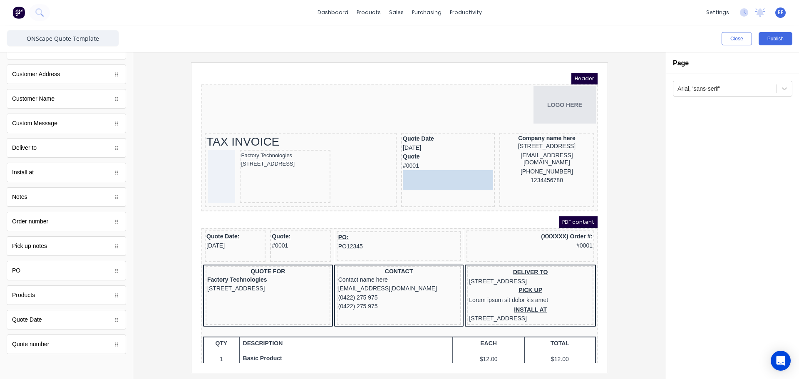
drag, startPoint x: 33, startPoint y: 275, endPoint x: 487, endPoint y: 181, distance: 463.0
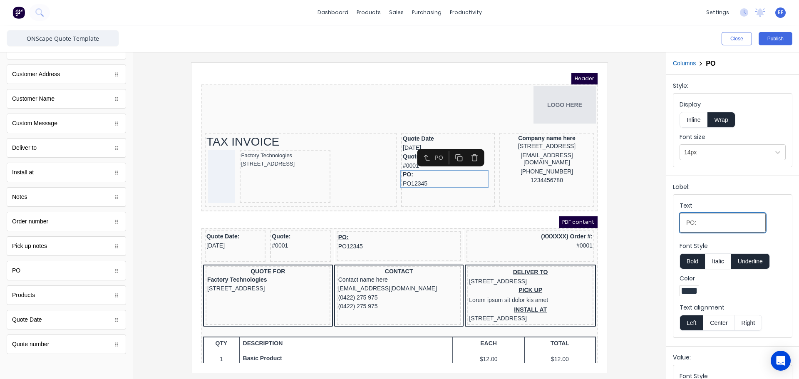
drag, startPoint x: 699, startPoint y: 224, endPoint x: 658, endPoint y: 229, distance: 41.9
click at [658, 229] on div "Close Publish Components standard fields Accounting number Accounting number Ba…" at bounding box center [399, 202] width 799 height 354
type input "Reference"
click at [743, 259] on button "Underline" at bounding box center [750, 262] width 39 height 16
click at [631, 256] on div at bounding box center [400, 217] width 520 height 310
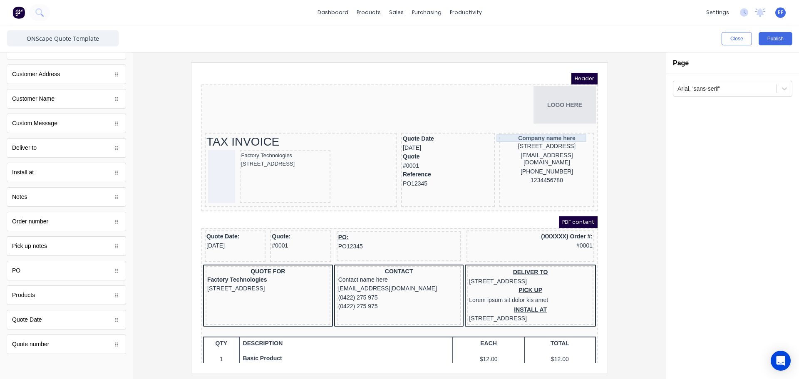
click at [537, 125] on div "Company name here" at bounding box center [537, 127] width 92 height 7
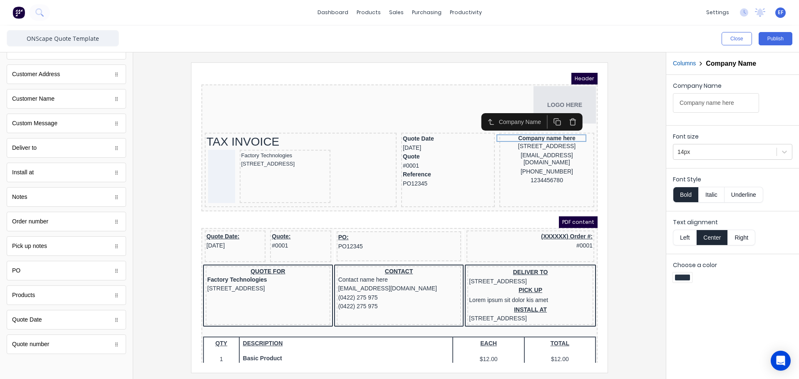
click at [708, 199] on button "Italic" at bounding box center [712, 195] width 26 height 16
click at [710, 197] on button "Italic" at bounding box center [712, 195] width 26 height 16
click at [681, 239] on button "Left" at bounding box center [684, 238] width 23 height 16
click at [700, 147] on div at bounding box center [725, 152] width 95 height 10
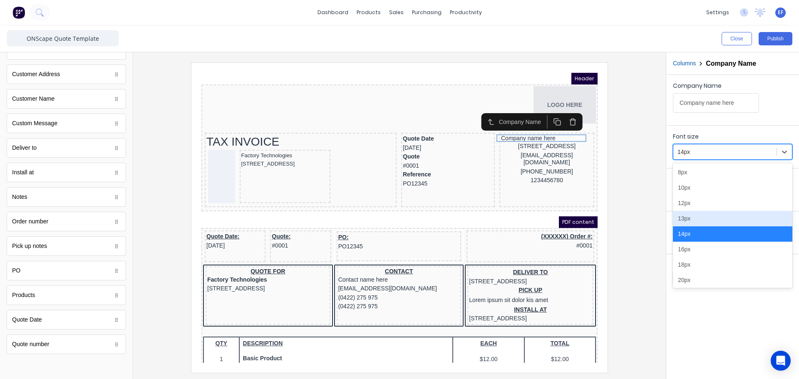
drag, startPoint x: 689, startPoint y: 217, endPoint x: 610, endPoint y: 213, distance: 79.2
click at [689, 217] on div "13px" at bounding box center [732, 218] width 119 height 15
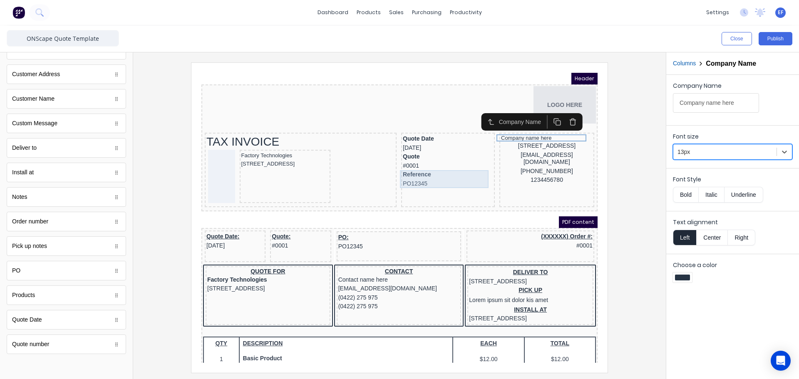
click at [442, 178] on div "Reference PO12345" at bounding box center [438, 169] width 90 height 18
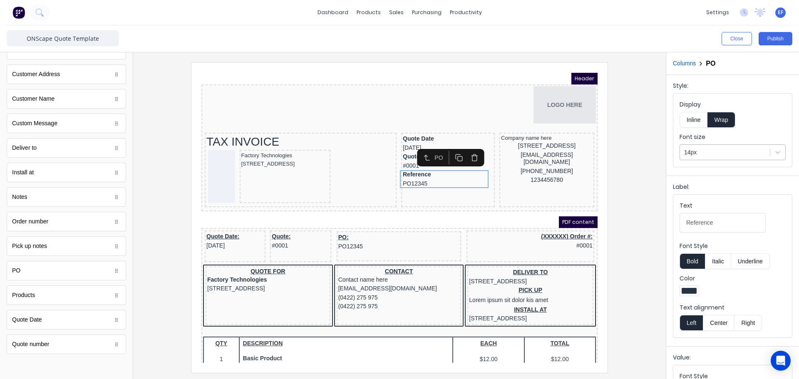
click at [702, 153] on div at bounding box center [725, 152] width 82 height 10
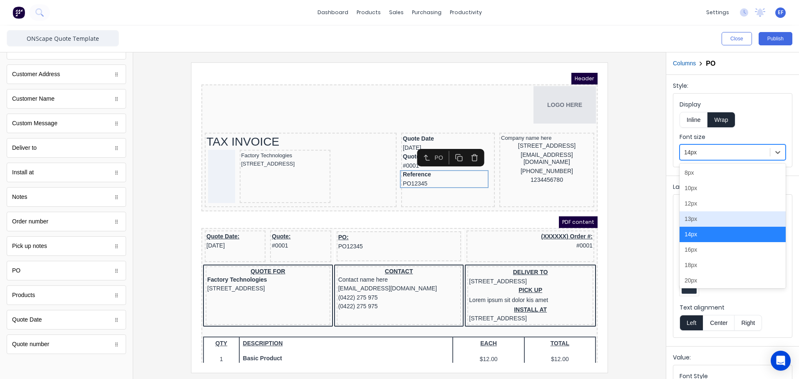
click at [696, 219] on div "13px" at bounding box center [733, 218] width 106 height 15
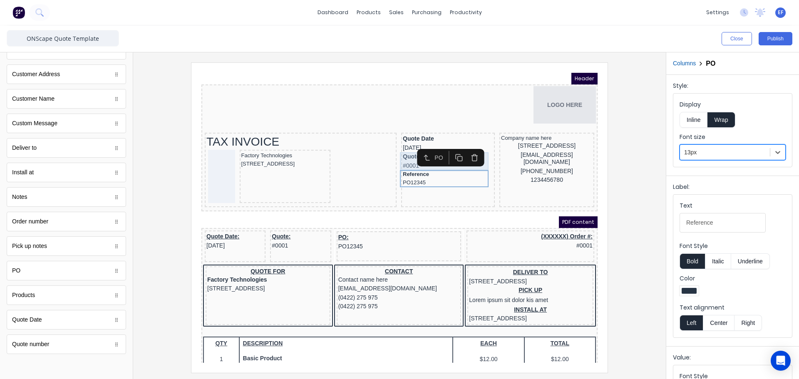
click at [397, 152] on div "Quote #0001" at bounding box center [438, 151] width 90 height 18
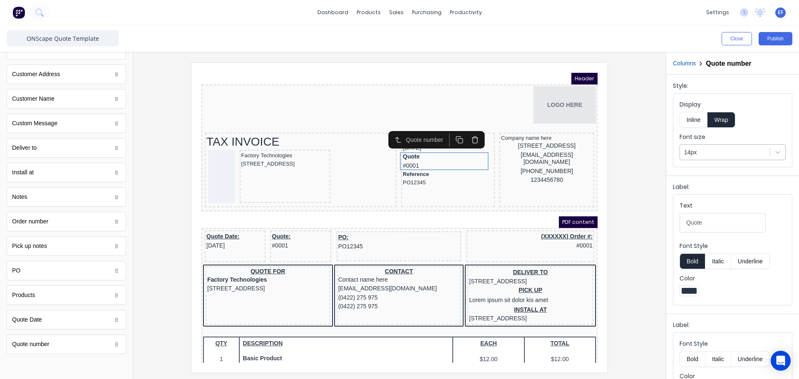
click at [699, 150] on div at bounding box center [725, 152] width 82 height 10
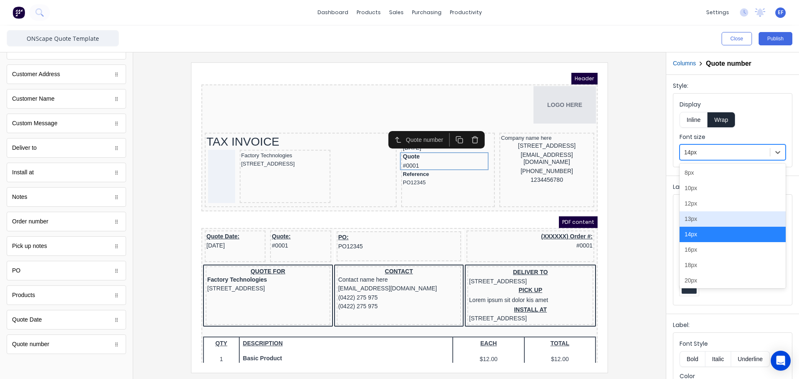
click at [698, 217] on div "13px" at bounding box center [733, 218] width 106 height 15
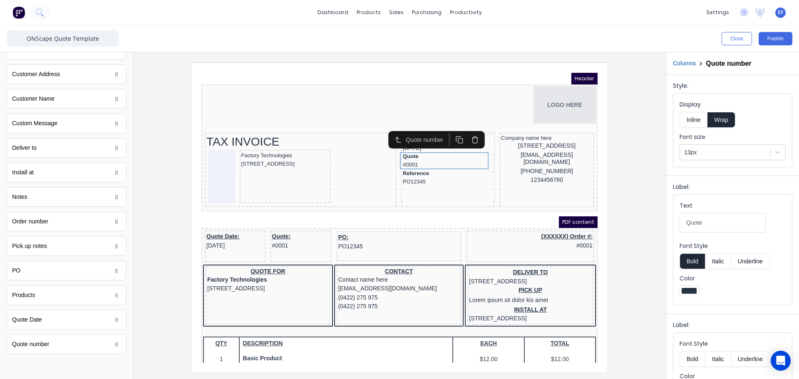
click at [477, 132] on div "Quote number" at bounding box center [427, 129] width 104 height 17
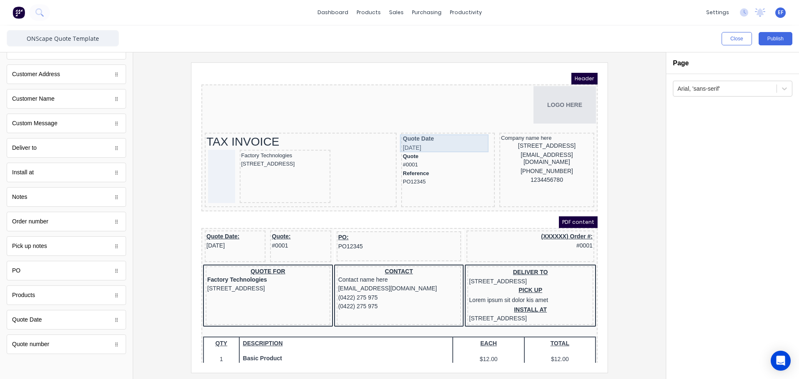
click at [463, 134] on div "Quote Date 29/10/2024" at bounding box center [438, 133] width 90 height 18
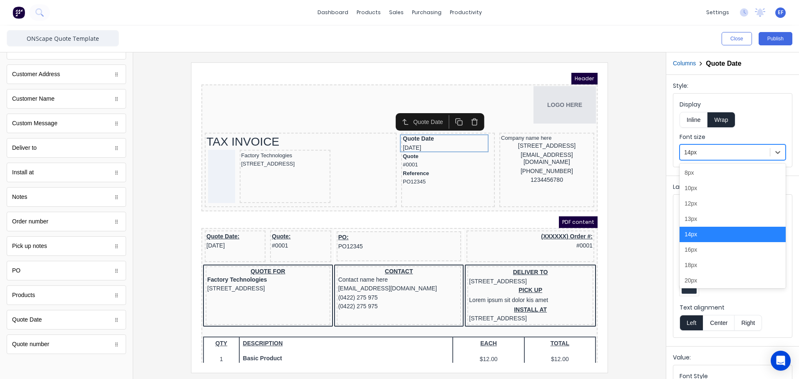
click at [699, 154] on div at bounding box center [725, 152] width 82 height 10
click at [701, 222] on div "13px" at bounding box center [733, 218] width 106 height 15
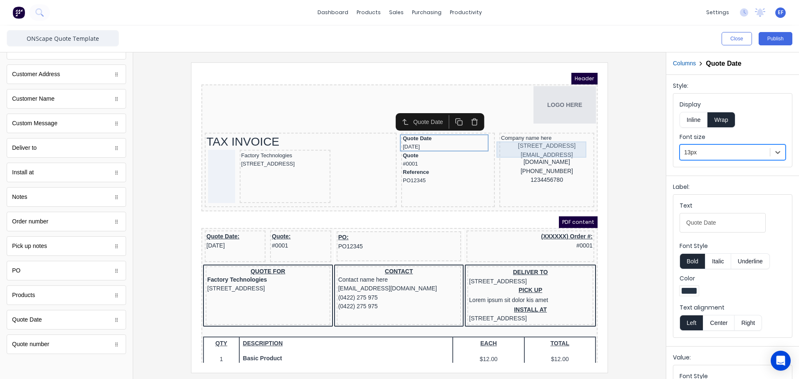
click at [516, 135] on div "234 Beach Road Gold Coast, Queensland, Australia, 4217" at bounding box center [537, 136] width 92 height 9
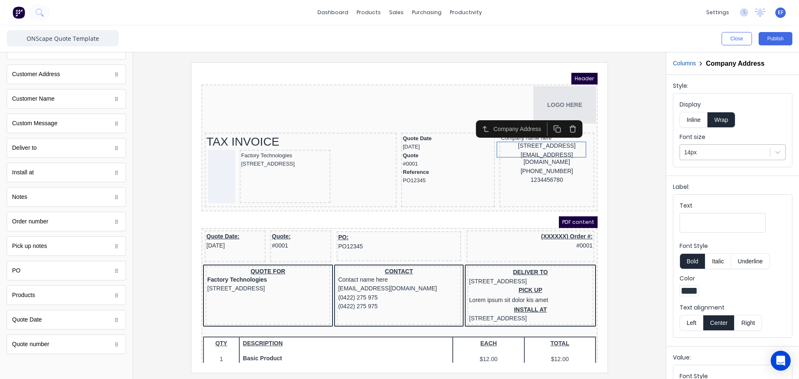
click at [704, 152] on div at bounding box center [725, 152] width 82 height 10
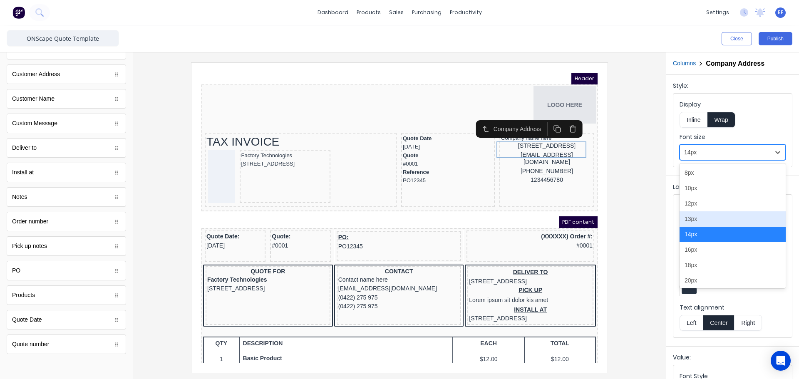
click at [698, 220] on div "13px" at bounding box center [733, 218] width 106 height 15
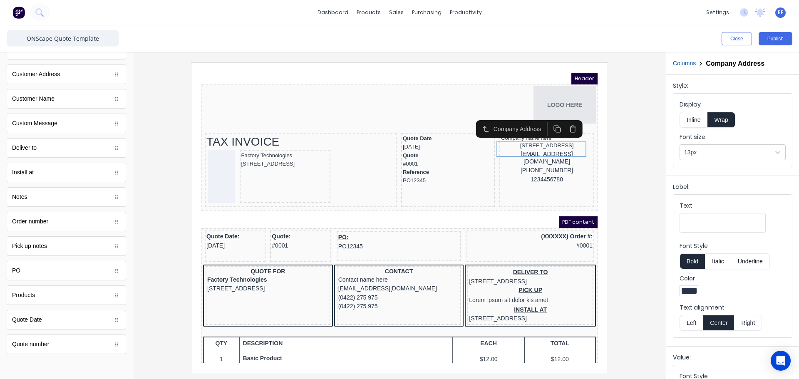
drag, startPoint x: 688, startPoint y: 323, endPoint x: 689, endPoint y: 317, distance: 6.4
click at [688, 322] on button "Left" at bounding box center [691, 323] width 23 height 16
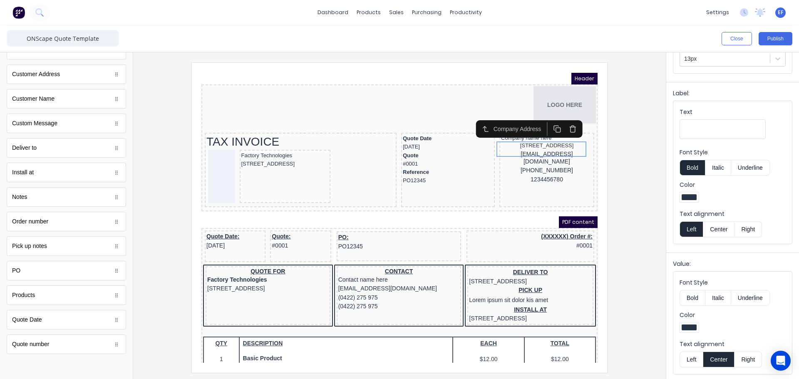
scroll to position [95, 0]
click at [689, 361] on button "Left" at bounding box center [691, 359] width 23 height 16
click at [525, 152] on div "xxxxxxx@xxxxx.com" at bounding box center [537, 148] width 92 height 16
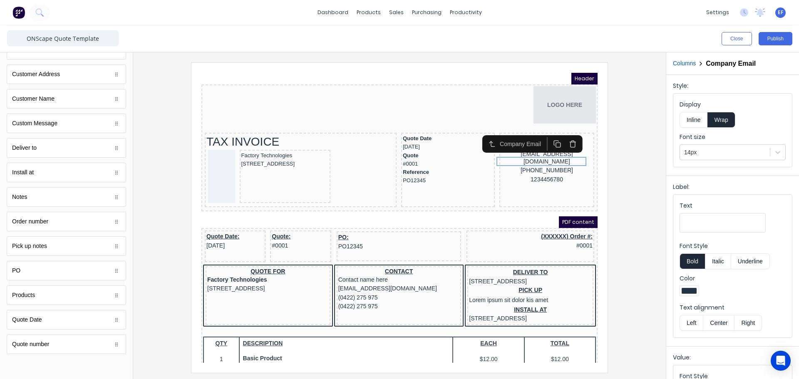
click at [563, 134] on icon "button" at bounding box center [563, 134] width 8 height 8
click at [700, 223] on input "Text" at bounding box center [723, 223] width 86 height 20
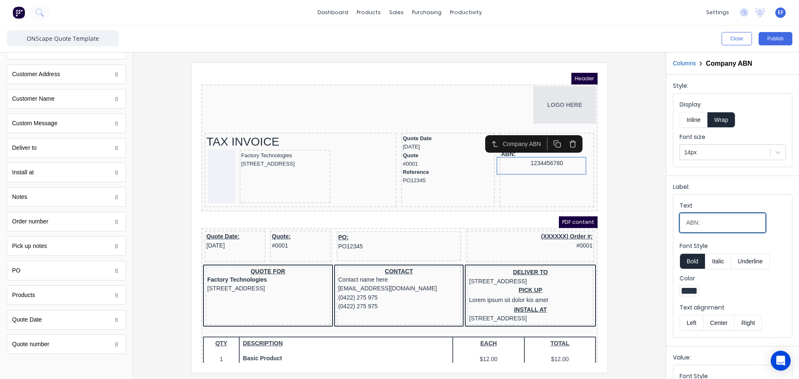
type input "ABN:"
click at [694, 122] on button "Inline" at bounding box center [694, 120] width 28 height 16
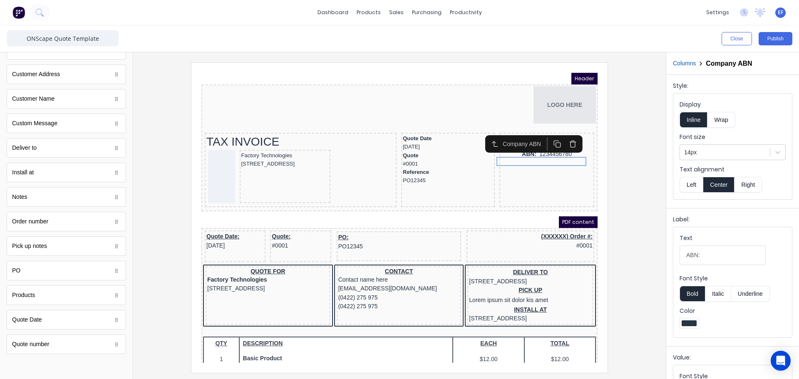
click at [691, 186] on button "Left" at bounding box center [691, 185] width 23 height 16
click at [689, 292] on button "Bold" at bounding box center [692, 294] width 25 height 16
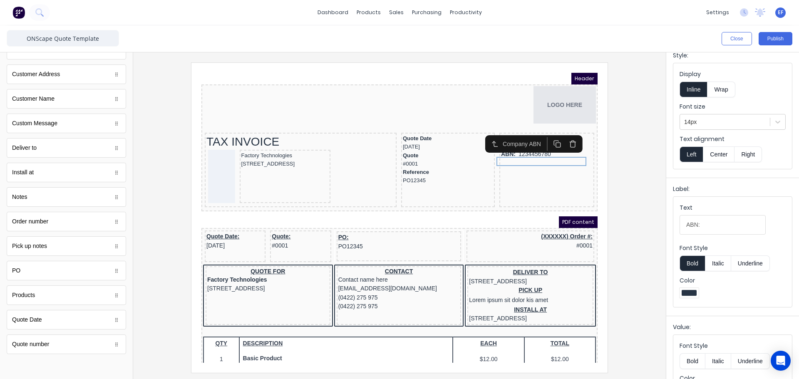
scroll to position [62, 0]
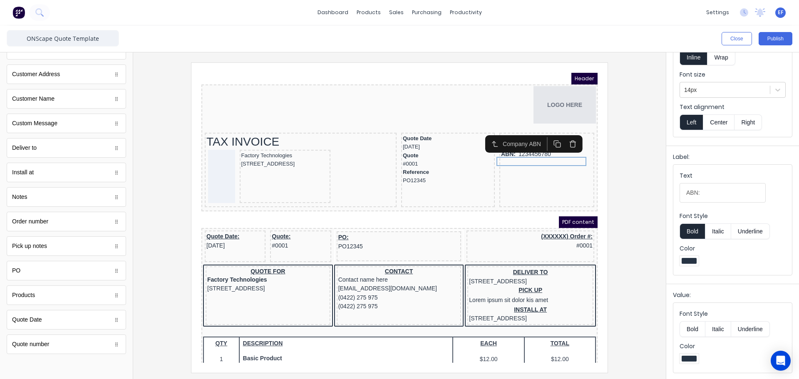
click at [711, 234] on button "Italic" at bounding box center [718, 232] width 26 height 16
click at [713, 234] on button "Italic" at bounding box center [718, 232] width 26 height 16
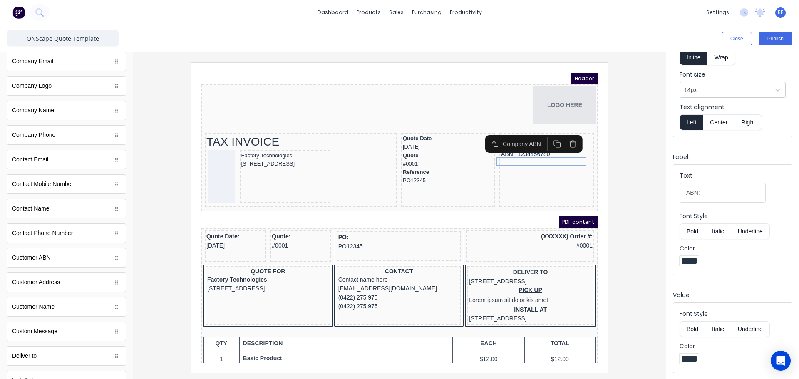
scroll to position [0, 0]
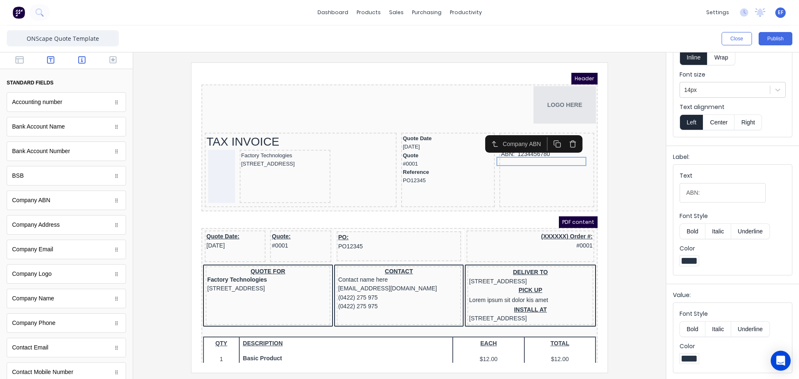
click at [47, 62] on icon "button" at bounding box center [50, 60] width 7 height 8
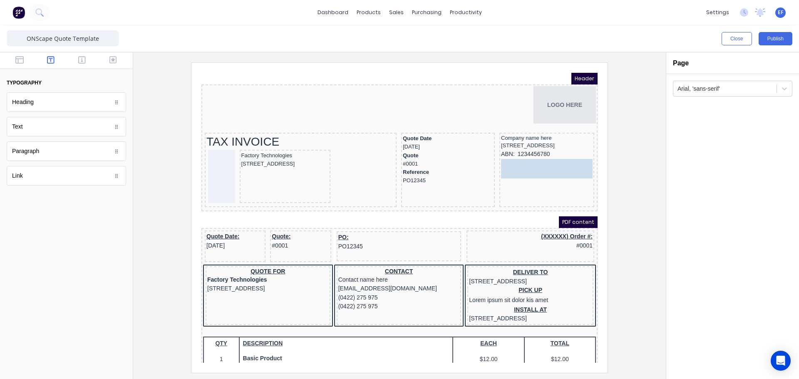
drag, startPoint x: 32, startPoint y: 129, endPoint x: 543, endPoint y: 171, distance: 512.1
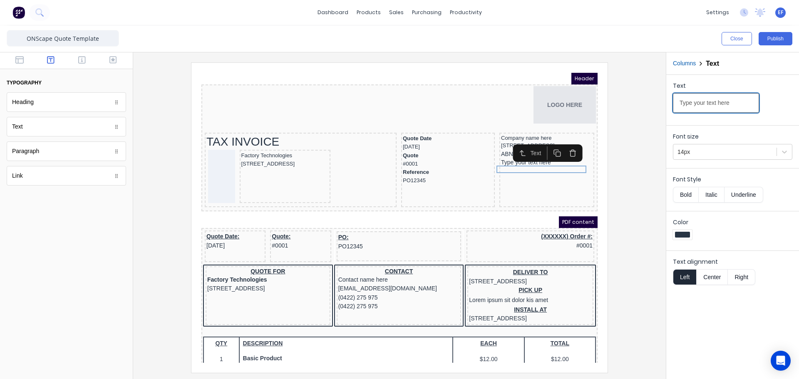
drag, startPoint x: 740, startPoint y: 103, endPoint x: 649, endPoint y: 105, distance: 90.8
click at [649, 105] on div "Close Publish Components typography Heading Heading Text Text Paragraph Paragra…" at bounding box center [399, 202] width 799 height 354
paste input "ACN: 627 079 421"
type input "ACN: 627 079 421"
click at [696, 152] on div at bounding box center [725, 152] width 95 height 10
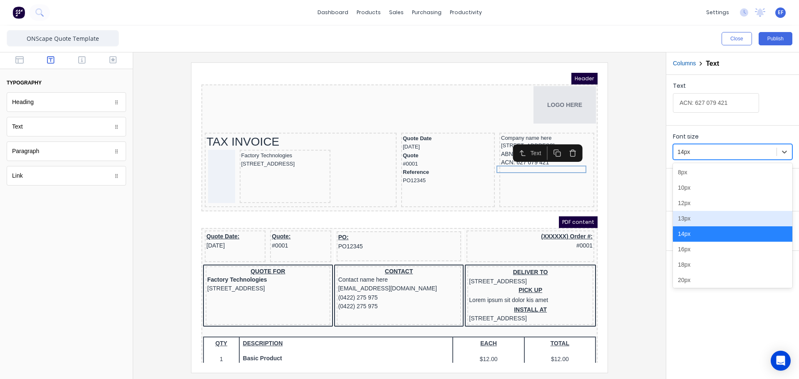
click at [689, 215] on div "13px" at bounding box center [732, 218] width 119 height 15
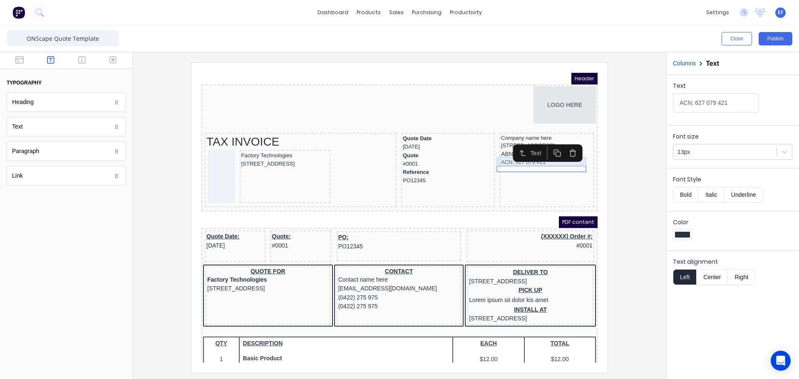
click at [492, 147] on div "ABN: 1234456780" at bounding box center [537, 144] width 92 height 9
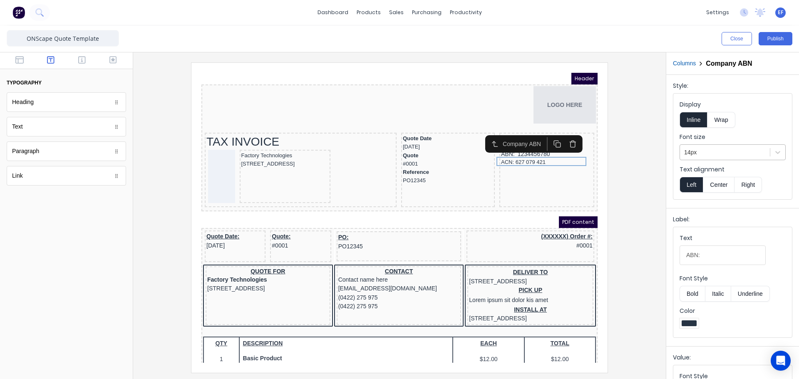
click at [694, 154] on div at bounding box center [725, 152] width 82 height 10
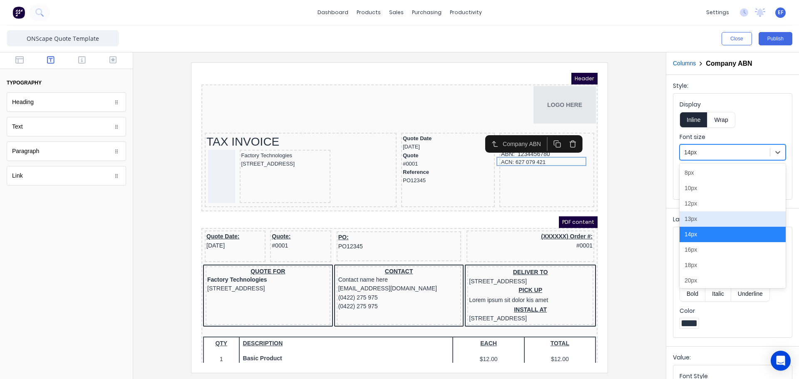
click at [687, 217] on div "13px" at bounding box center [733, 218] width 106 height 15
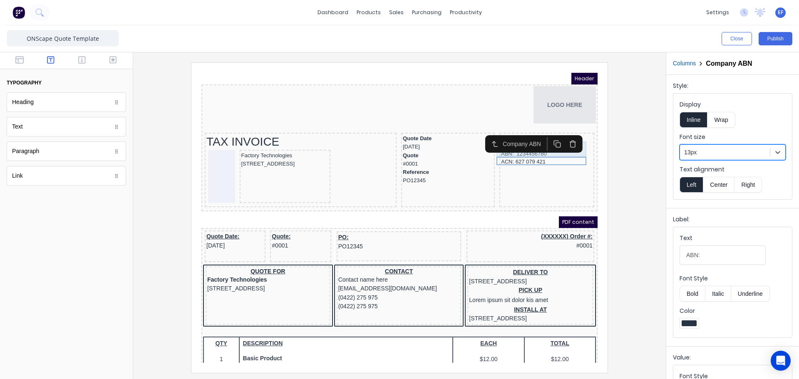
click at [557, 140] on div "234 Beach Road Gold Coast, Queensland, Australia, 4217" at bounding box center [537, 136] width 92 height 8
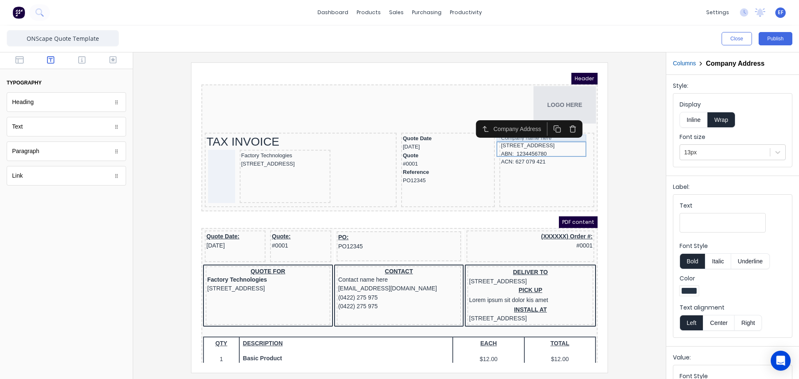
click at [570, 130] on div "Company name here" at bounding box center [537, 127] width 92 height 7
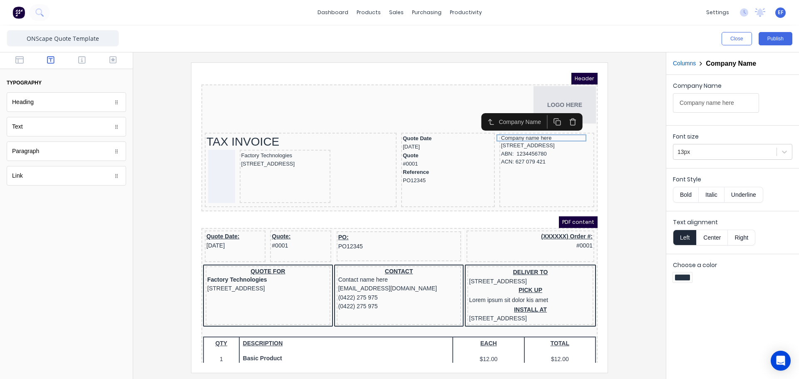
click at [621, 174] on div at bounding box center [400, 217] width 520 height 310
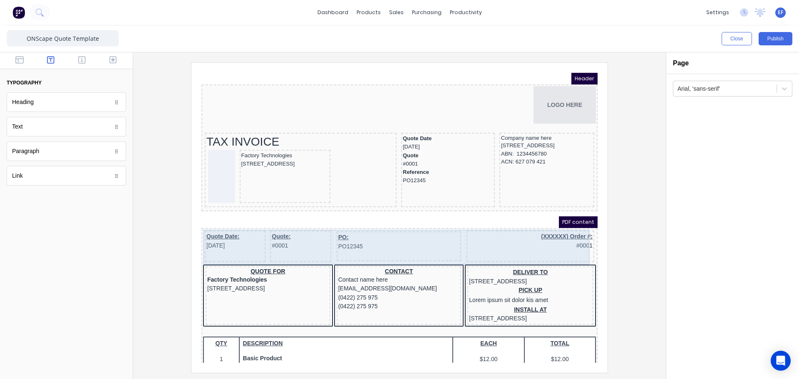
click at [452, 240] on div "Quote Date: 29/10/2024 Quote: #0001 PO: PO12345 (XXXXXX) Order #: #0001" at bounding box center [389, 237] width 393 height 35
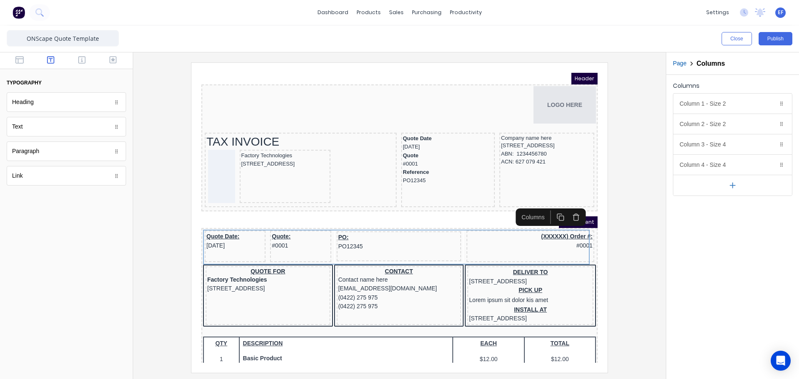
click at [569, 208] on icon "button" at bounding box center [566, 207] width 5 height 5
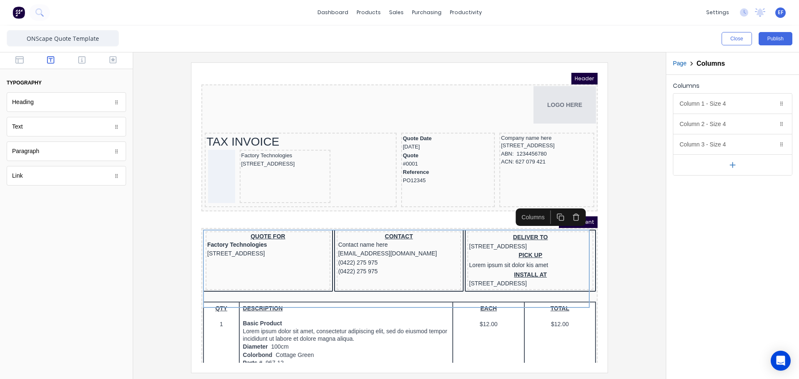
click at [569, 207] on icon "button" at bounding box center [566, 207] width 8 height 8
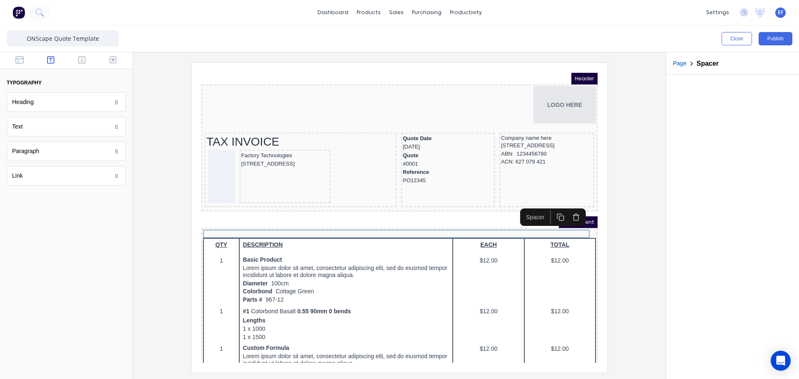
click at [569, 207] on icon "button" at bounding box center [566, 207] width 8 height 8
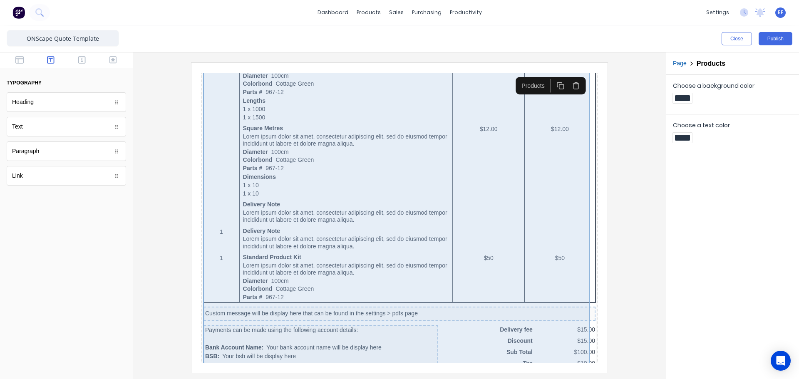
scroll to position [409, 0]
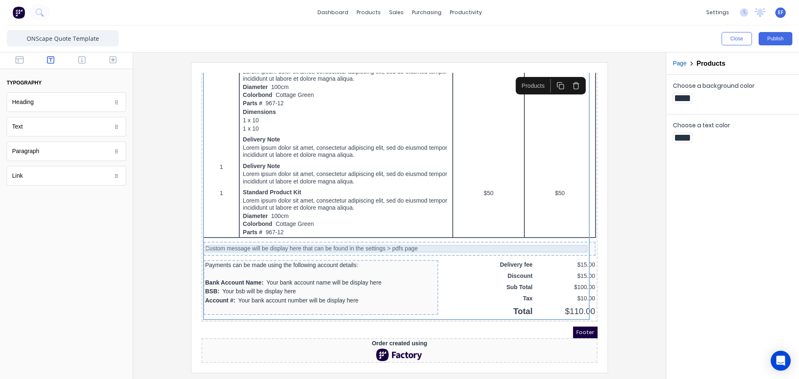
click at [413, 235] on div "Custom message will be display here that can be found in the settings > pdfs pa…" at bounding box center [389, 238] width 389 height 7
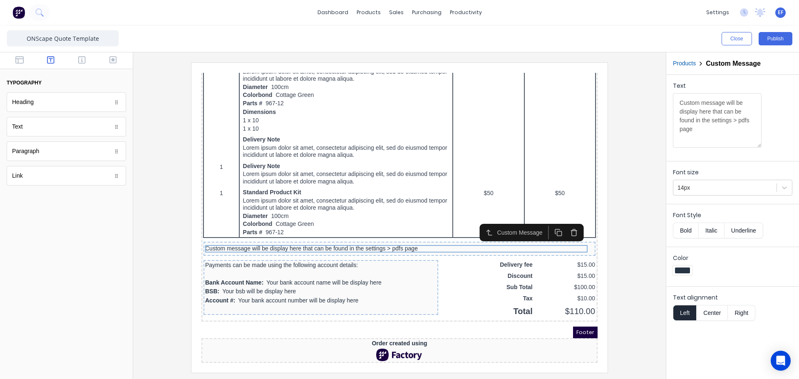
click at [564, 219] on icon "button" at bounding box center [564, 223] width 8 height 8
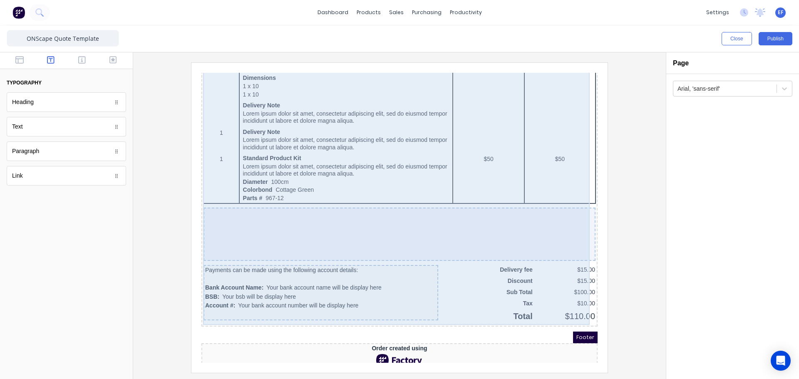
scroll to position [448, 0]
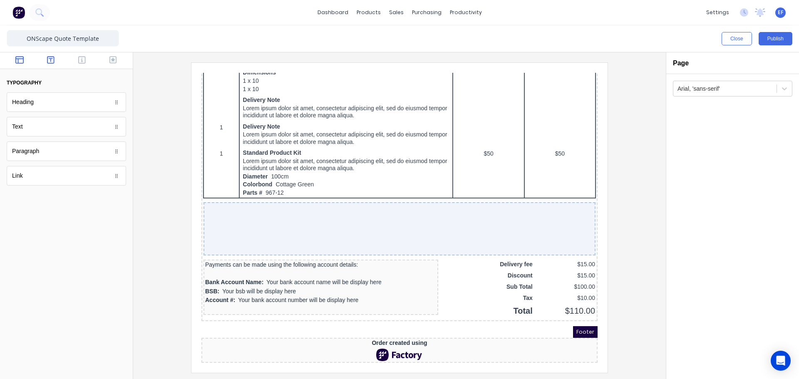
click at [24, 62] on icon "button" at bounding box center [19, 59] width 8 height 7
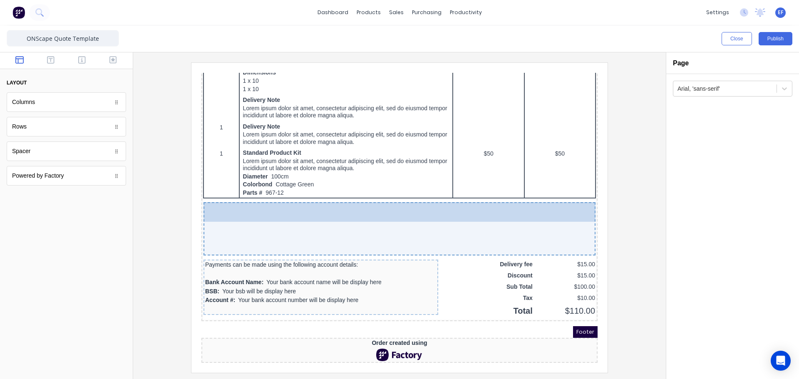
drag, startPoint x: 37, startPoint y: 157, endPoint x: 319, endPoint y: 235, distance: 292.9
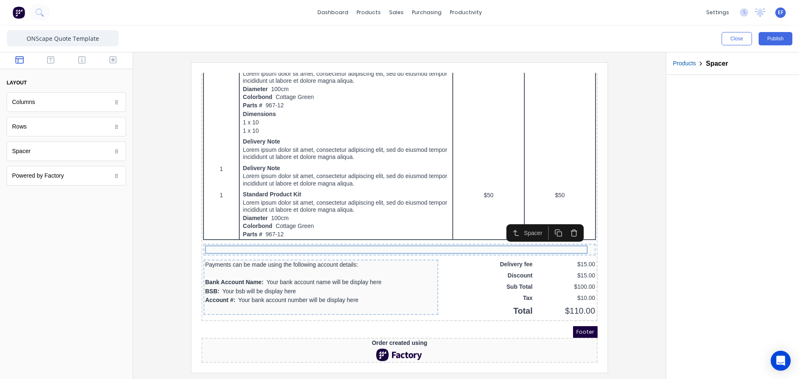
scroll to position [407, 0]
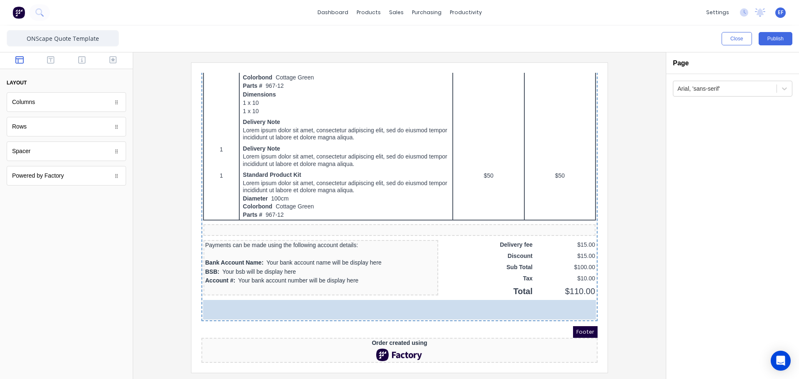
drag, startPoint x: 20, startPoint y: 124, endPoint x: 371, endPoint y: 318, distance: 401.7
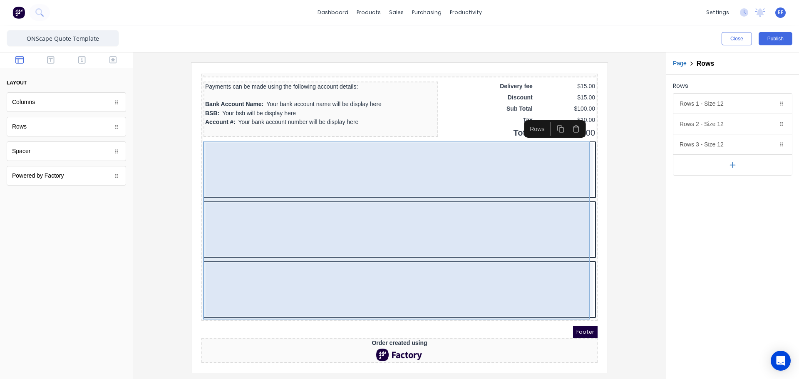
scroll to position [585, 0]
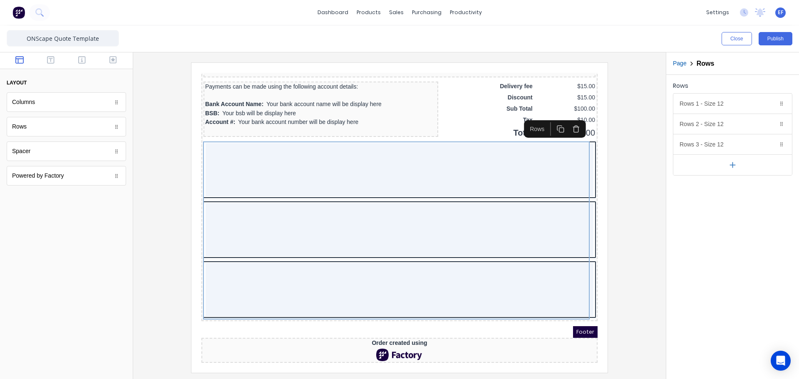
click at [729, 169] on icon "button" at bounding box center [732, 165] width 9 height 9
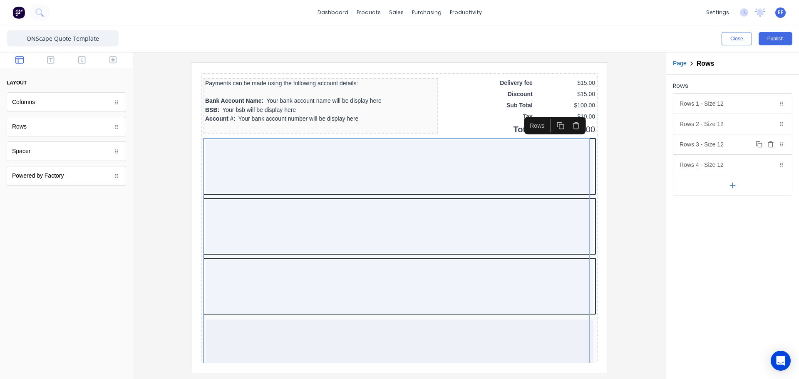
click at [772, 145] on icon "button" at bounding box center [771, 144] width 7 height 7
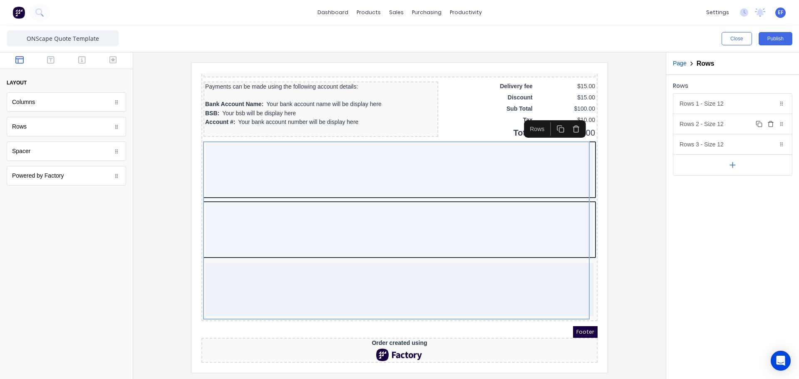
click at [771, 121] on icon "button" at bounding box center [771, 121] width 2 height 1
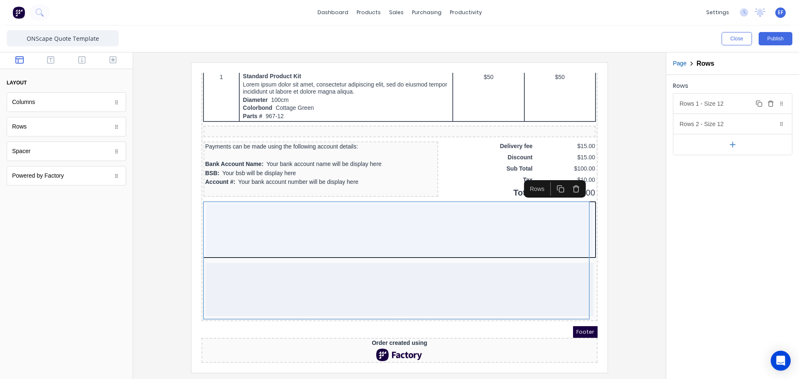
click at [773, 104] on icon "button" at bounding box center [771, 104] width 4 height 5
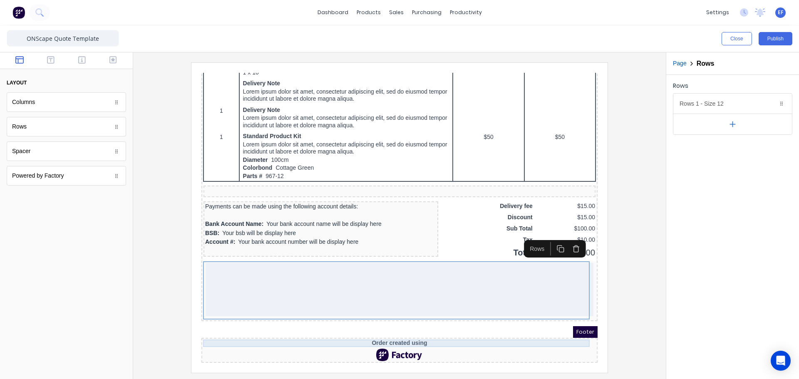
click at [398, 331] on div "Order created using" at bounding box center [389, 333] width 393 height 7
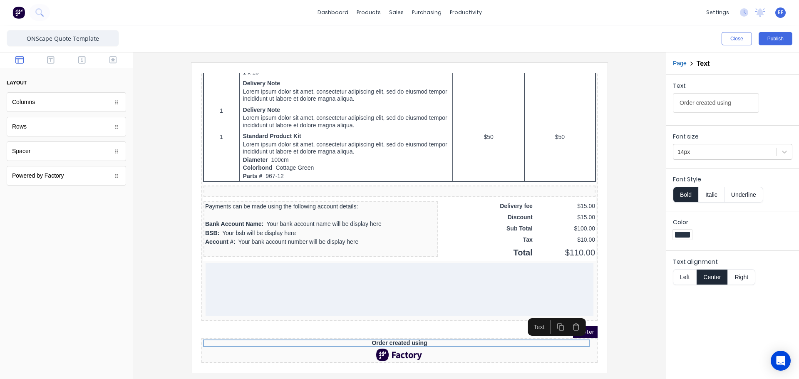
click at [563, 313] on icon "button" at bounding box center [566, 317] width 8 height 8
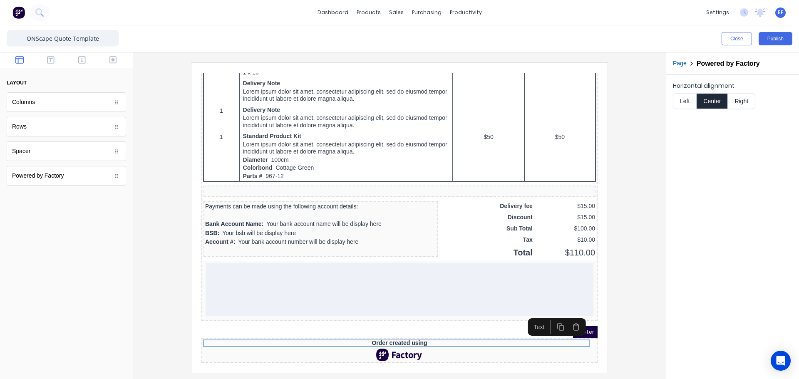
scroll to position [457, 0]
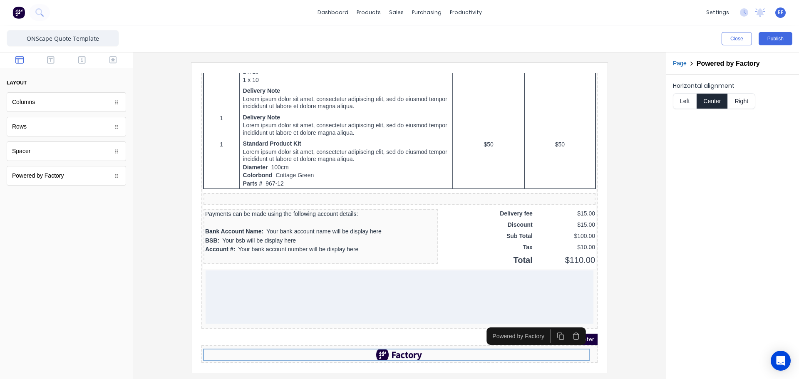
click at [565, 322] on icon "button" at bounding box center [566, 326] width 8 height 8
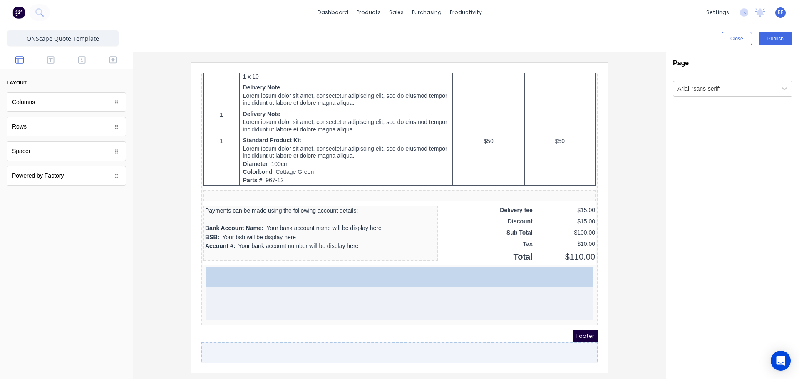
drag, startPoint x: 58, startPoint y: 157, endPoint x: 327, endPoint y: 321, distance: 314.2
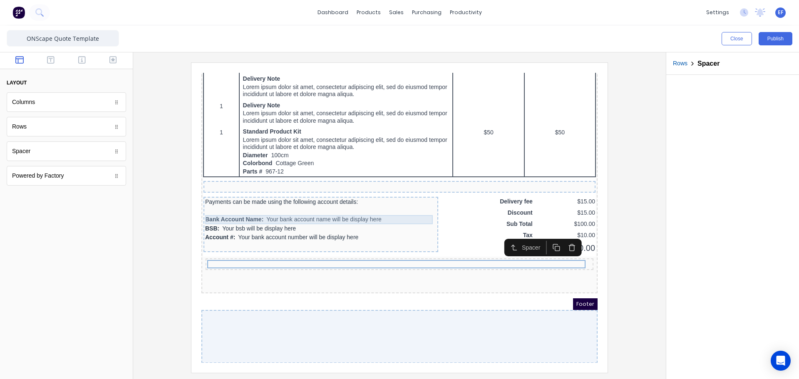
scroll to position [470, 0]
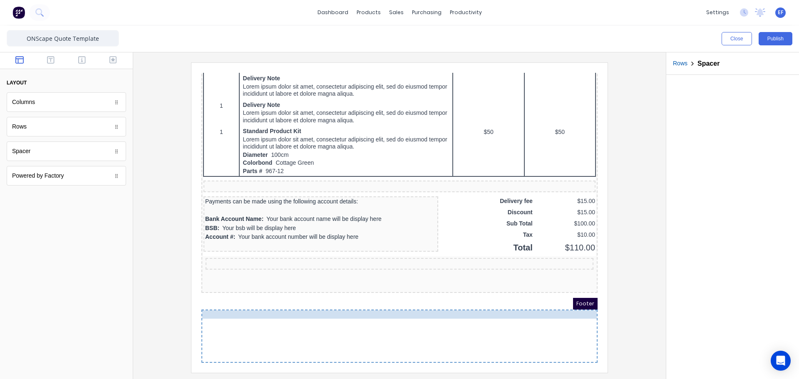
drag, startPoint x: 290, startPoint y: 260, endPoint x: 281, endPoint y: 323, distance: 63.9
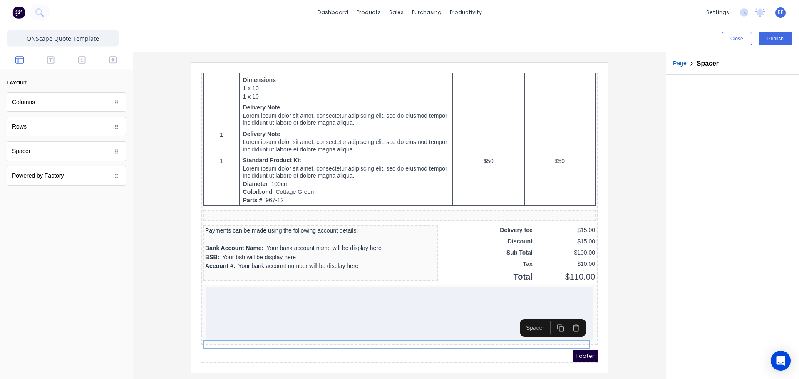
scroll to position [452, 0]
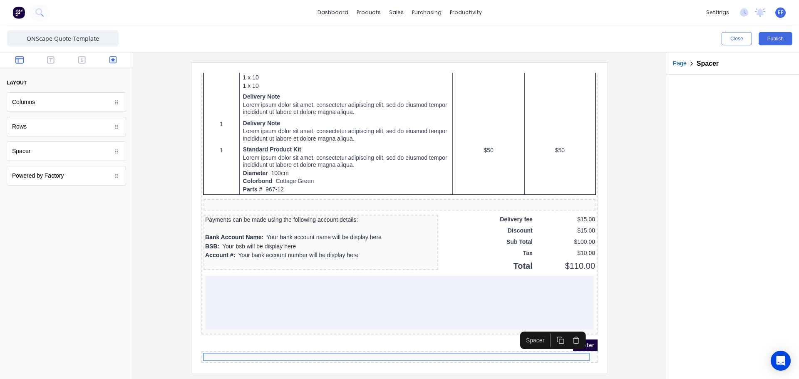
click at [104, 60] on button "button" at bounding box center [113, 61] width 26 height 10
click at [87, 58] on button "button" at bounding box center [82, 61] width 26 height 10
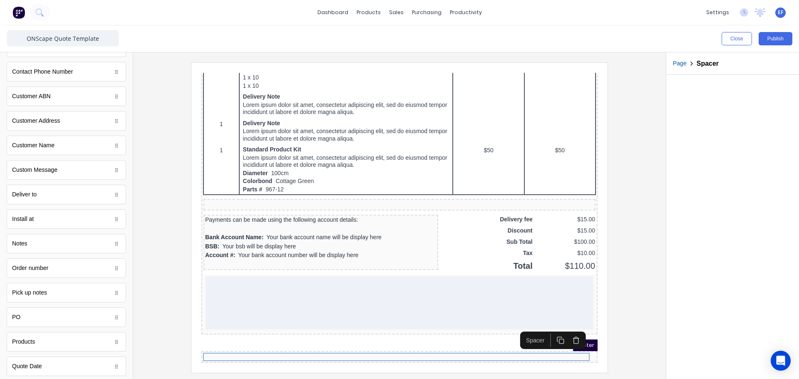
scroll to position [396, 0]
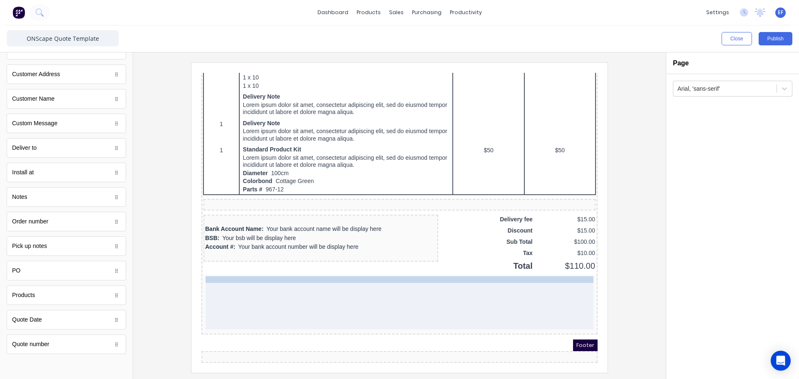
drag, startPoint x: 259, startPoint y: 206, endPoint x: 262, endPoint y: 277, distance: 71.7
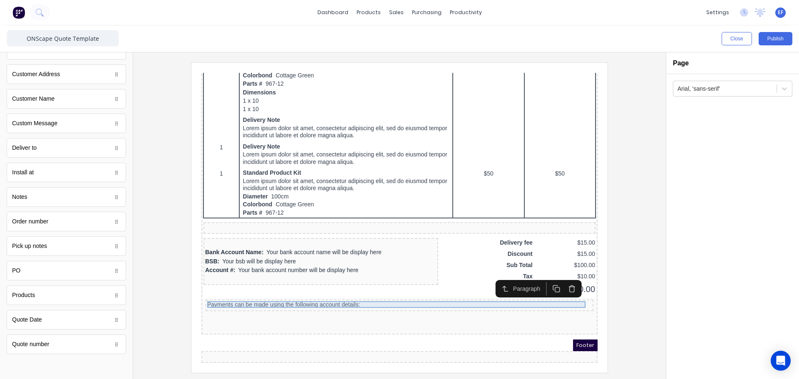
scroll to position [428, 0]
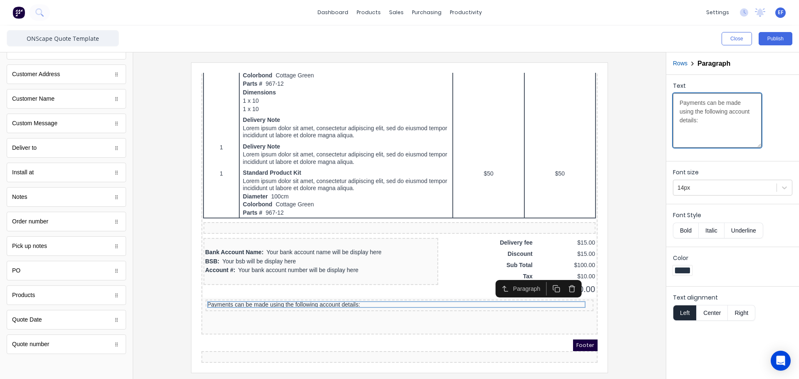
drag, startPoint x: 731, startPoint y: 126, endPoint x: 656, endPoint y: 92, distance: 83.3
click at [656, 92] on div "Close Publish Components standard fields Accounting number Accounting number Ba…" at bounding box center [399, 202] width 799 height 354
click at [563, 278] on icon "button" at bounding box center [562, 279] width 8 height 8
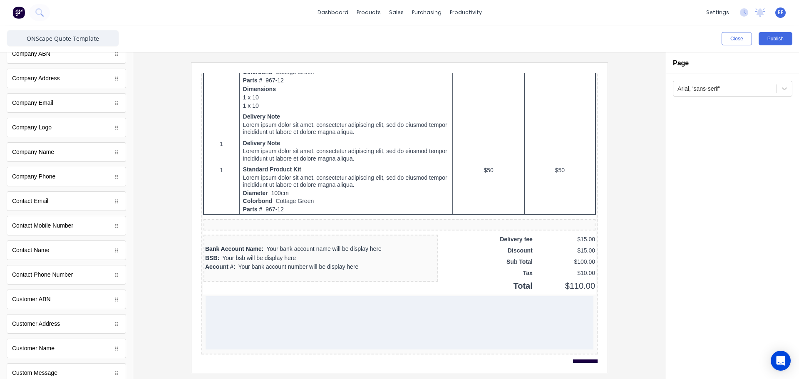
scroll to position [0, 0]
click at [49, 60] on icon "button" at bounding box center [50, 60] width 7 height 8
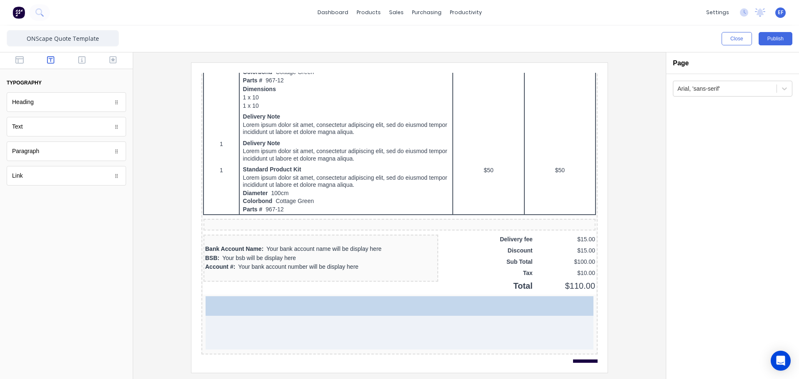
drag, startPoint x: 23, startPoint y: 134, endPoint x: 285, endPoint y: 318, distance: 320.3
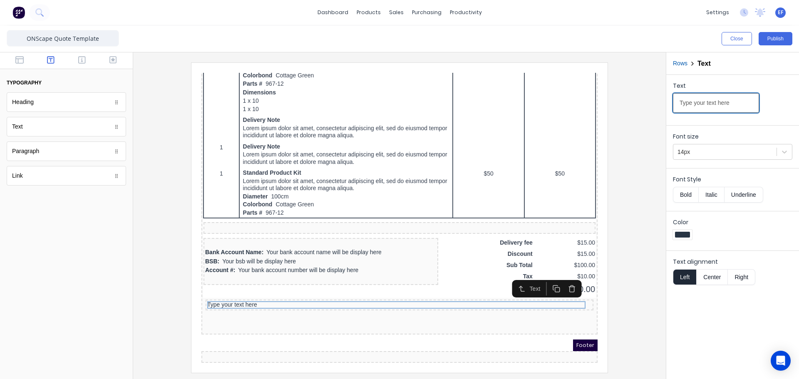
drag, startPoint x: 732, startPoint y: 104, endPoint x: 653, endPoint y: 101, distance: 79.2
click at [653, 101] on div "Close Publish Components typography Heading Heading Text Text Paragraph Paragra…" at bounding box center [399, 202] width 799 height 354
paste input "BANK ACCOUNT DETAILS"
type input "BANK ACCOUNT DETAILS"
click at [723, 144] on div "14px" at bounding box center [732, 152] width 119 height 16
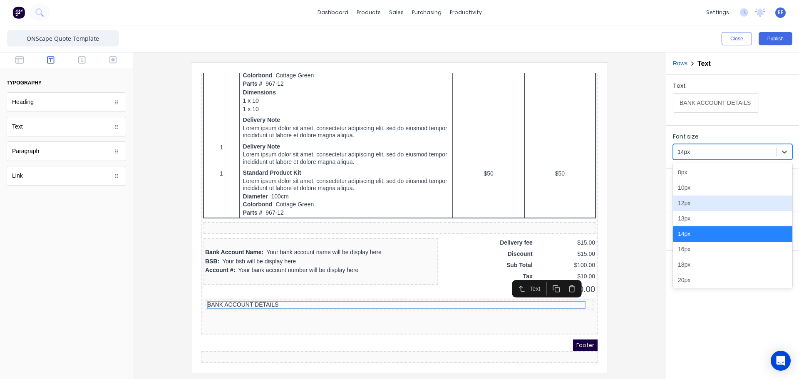
click at [694, 203] on div "12px" at bounding box center [732, 203] width 119 height 15
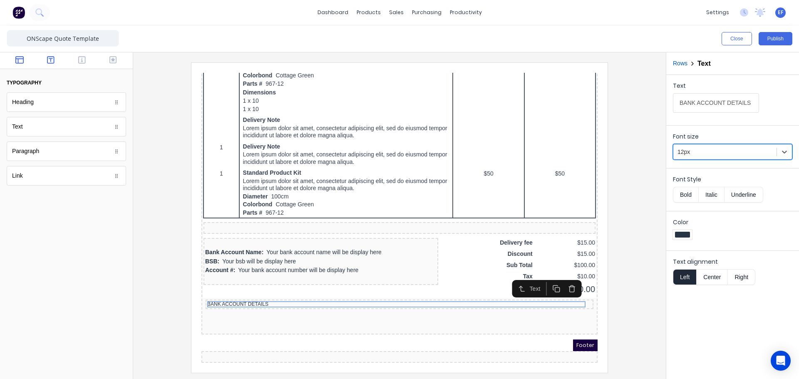
click at [17, 58] on icon "button" at bounding box center [19, 60] width 8 height 8
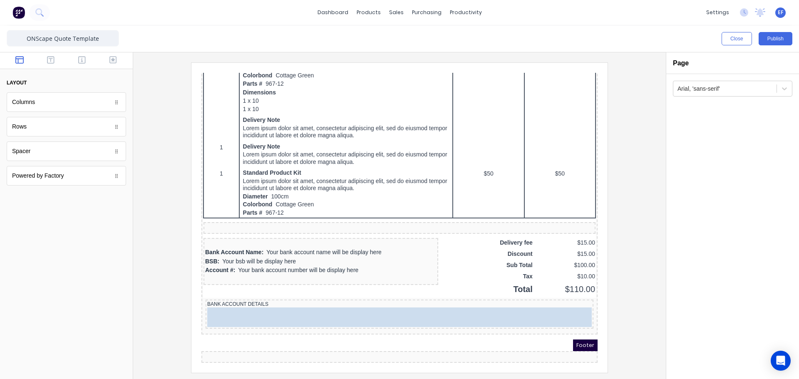
drag, startPoint x: 27, startPoint y: 157, endPoint x: 72, endPoint y: 237, distance: 92.1
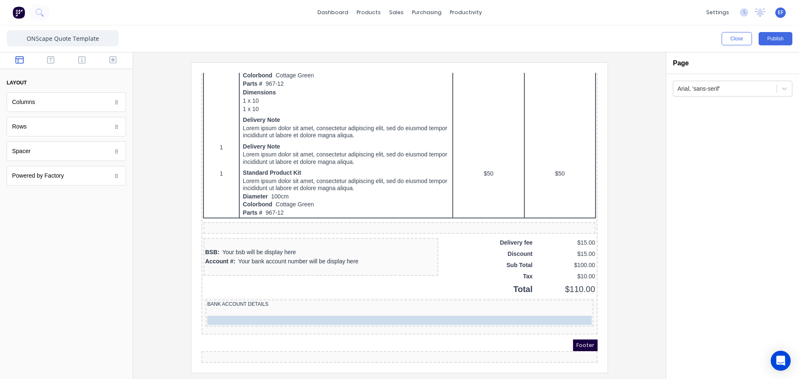
drag, startPoint x: 237, startPoint y: 241, endPoint x: 454, endPoint y: 295, distance: 223.9
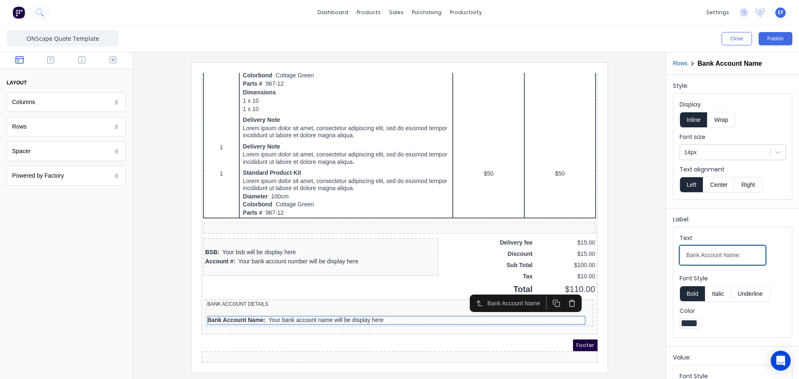
drag, startPoint x: 723, startPoint y: 255, endPoint x: 656, endPoint y: 259, distance: 67.1
click at [656, 259] on div "Close Publish Components layout Columns Columns Rows Rows Spacer Spacer Powered…" at bounding box center [399, 202] width 799 height 354
type input "Name:"
click at [713, 295] on button "Italic" at bounding box center [718, 294] width 26 height 16
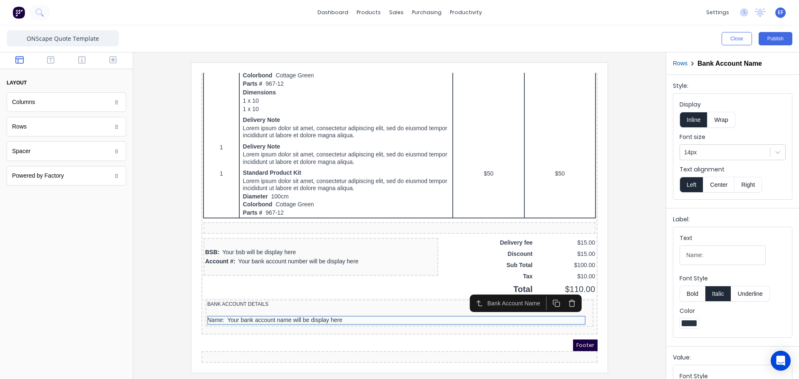
click at [713, 295] on button "Italic" at bounding box center [718, 294] width 26 height 16
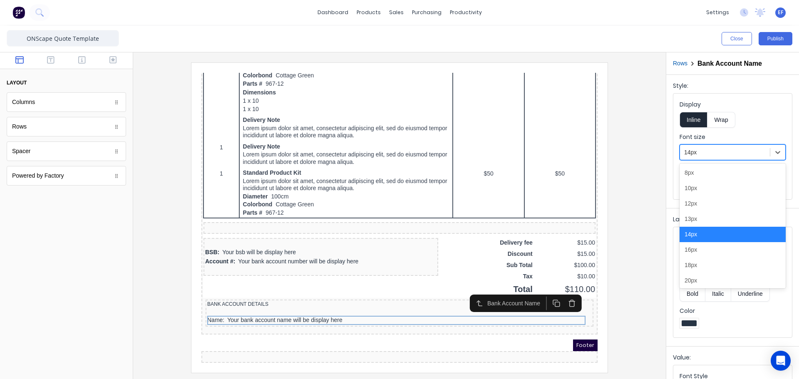
click at [698, 149] on div at bounding box center [725, 152] width 82 height 10
click at [701, 207] on div "12px" at bounding box center [733, 203] width 106 height 15
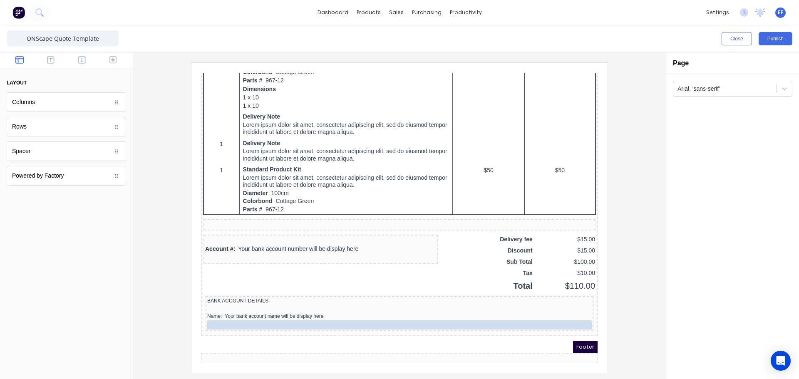
drag, startPoint x: 243, startPoint y: 241, endPoint x: 259, endPoint y: 312, distance: 73.1
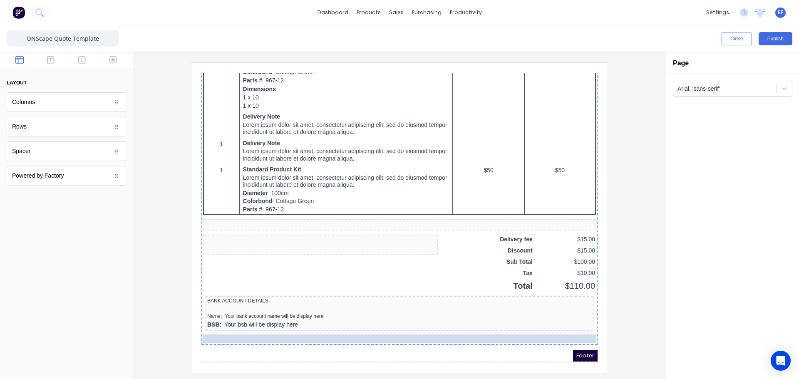
drag, startPoint x: 258, startPoint y: 239, endPoint x: 272, endPoint y: 321, distance: 83.2
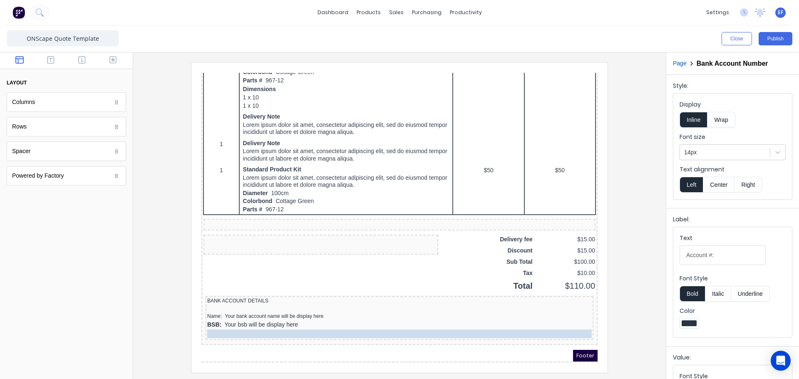
drag, startPoint x: 235, startPoint y: 331, endPoint x: 245, endPoint y: 327, distance: 10.6
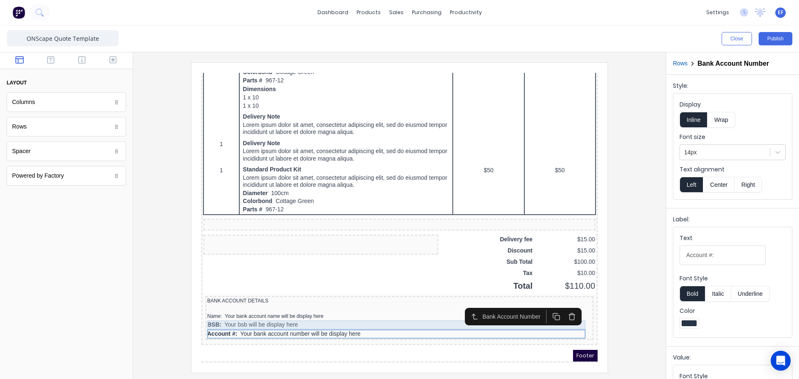
click at [230, 312] on div "BSB: Your bsb will be display here" at bounding box center [389, 315] width 385 height 9
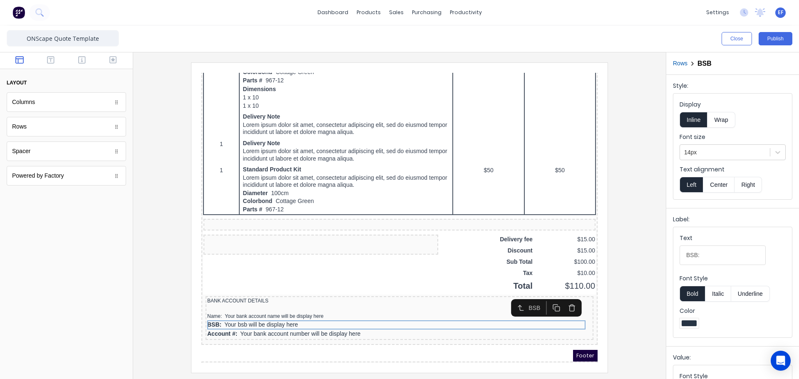
click at [713, 294] on button "Italic" at bounding box center [718, 294] width 26 height 16
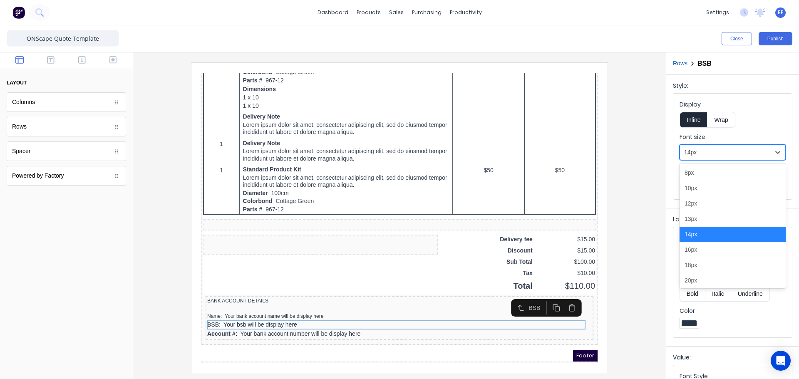
drag, startPoint x: 713, startPoint y: 149, endPoint x: 711, endPoint y: 156, distance: 7.0
click at [714, 150] on div at bounding box center [725, 152] width 82 height 10
click at [700, 209] on div "12px" at bounding box center [733, 203] width 106 height 15
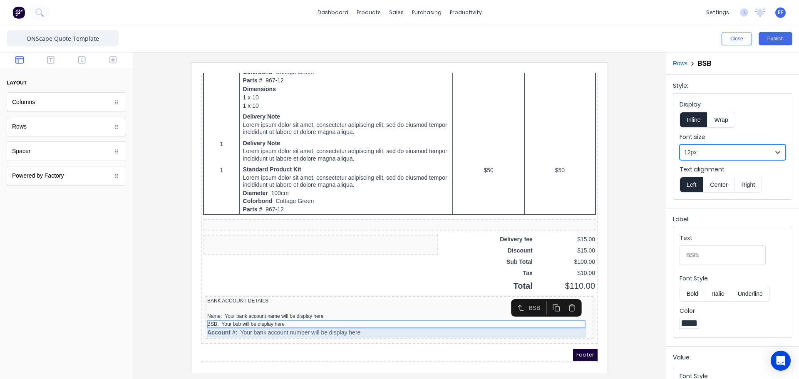
click at [248, 323] on div "Account #: Your bank account number will be display here" at bounding box center [389, 322] width 385 height 9
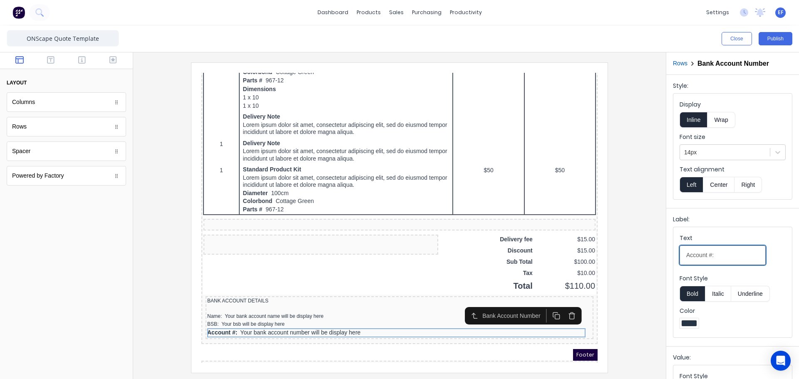
drag, startPoint x: 711, startPoint y: 256, endPoint x: 644, endPoint y: 257, distance: 67.9
click at [644, 257] on div "Close Publish Components layout Columns Columns Rows Rows Spacer Spacer Powered…" at bounding box center [399, 202] width 799 height 354
type input "ACCT:"
click at [711, 290] on button "Italic" at bounding box center [718, 294] width 26 height 16
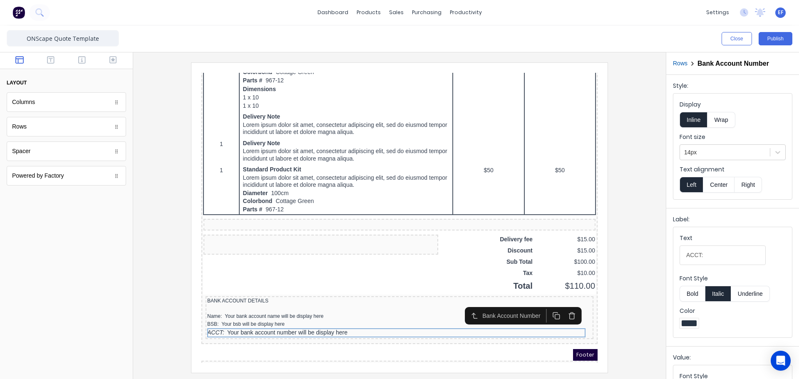
click at [711, 290] on button "Italic" at bounding box center [718, 294] width 26 height 16
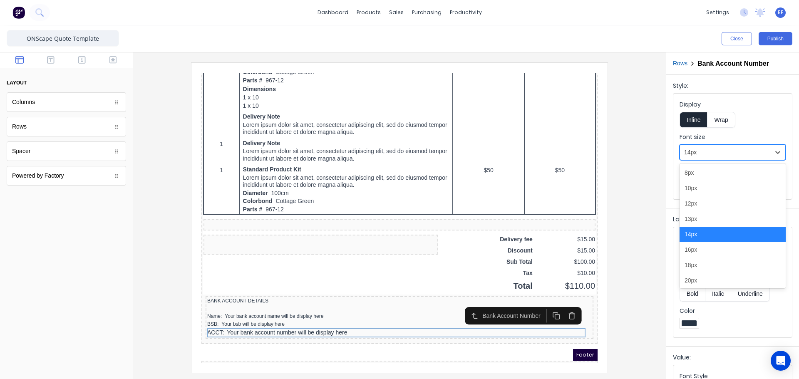
click at [715, 152] on div at bounding box center [725, 152] width 82 height 10
click at [711, 209] on div "12px" at bounding box center [733, 203] width 106 height 15
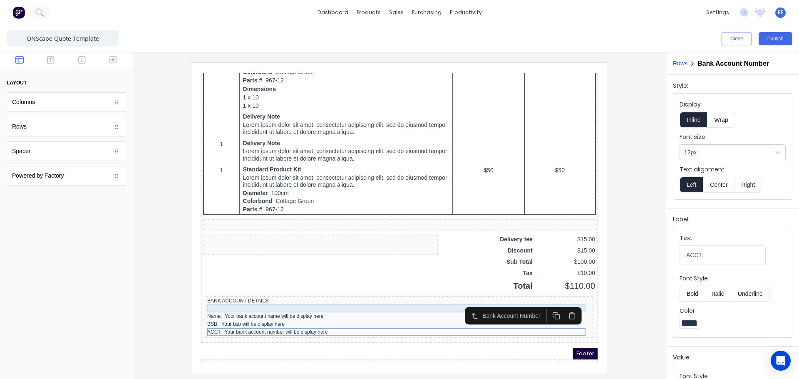
click at [291, 300] on div at bounding box center [389, 298] width 385 height 8
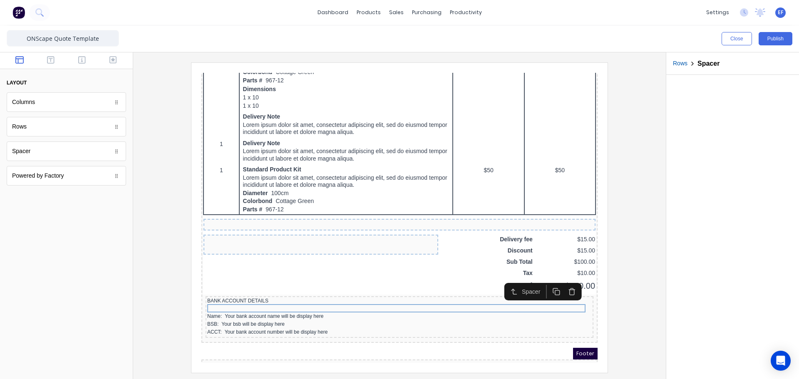
click at [547, 282] on icon "button" at bounding box center [547, 282] width 8 height 8
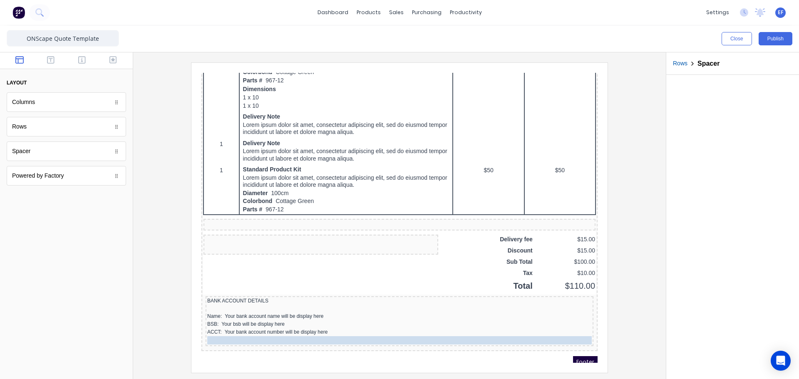
drag, startPoint x: 365, startPoint y: 306, endPoint x: 355, endPoint y: 328, distance: 24.2
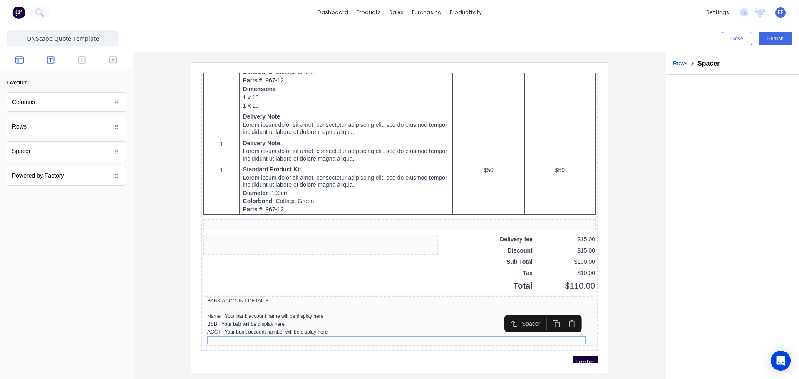
click at [48, 65] on button "button" at bounding box center [51, 61] width 26 height 10
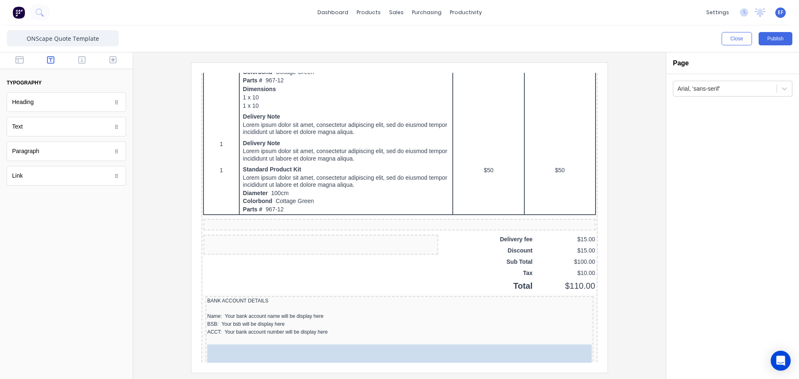
drag, startPoint x: 27, startPoint y: 136, endPoint x: 297, endPoint y: 356, distance: 348.2
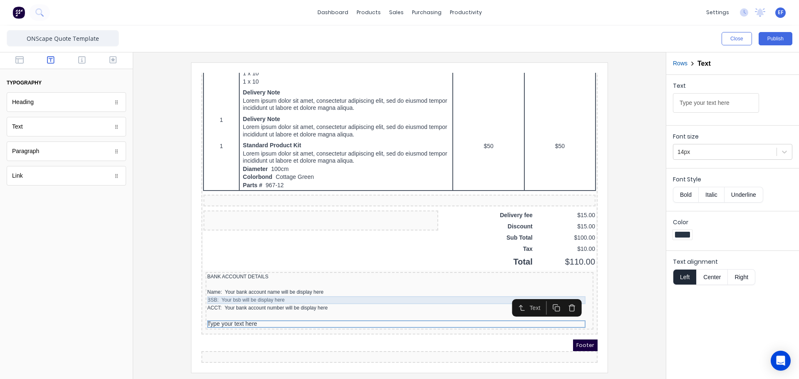
scroll to position [456, 0]
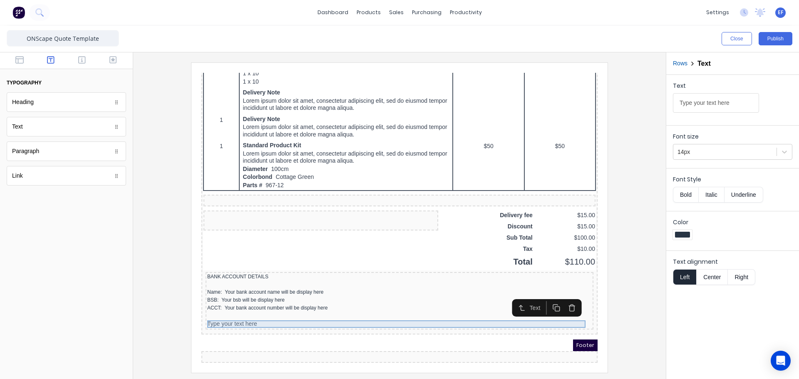
click at [231, 312] on div "Type your text here" at bounding box center [389, 314] width 385 height 7
drag, startPoint x: 730, startPoint y: 105, endPoint x: 631, endPoint y: 106, distance: 99.5
click at [631, 106] on div "Close Publish Components typography Heading Heading Text Text Paragraph Paragra…" at bounding box center [399, 202] width 799 height 354
type input "We thank you for your Custom."
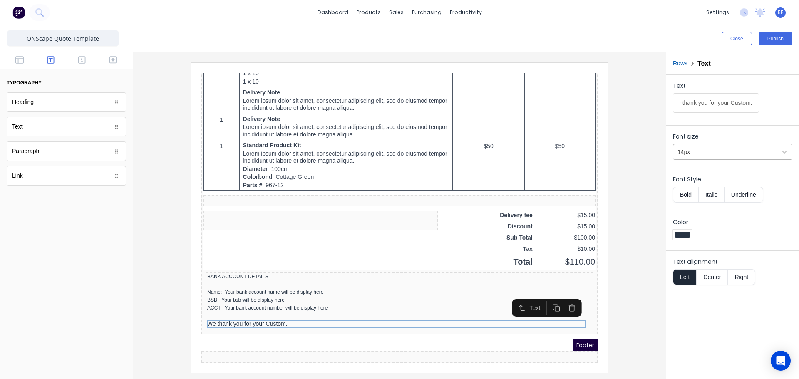
click at [687, 153] on div at bounding box center [725, 152] width 95 height 10
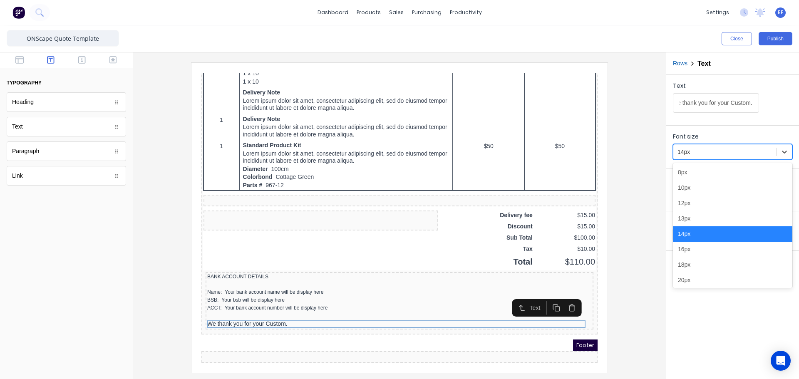
scroll to position [0, 0]
click at [692, 206] on div "12px" at bounding box center [732, 203] width 119 height 15
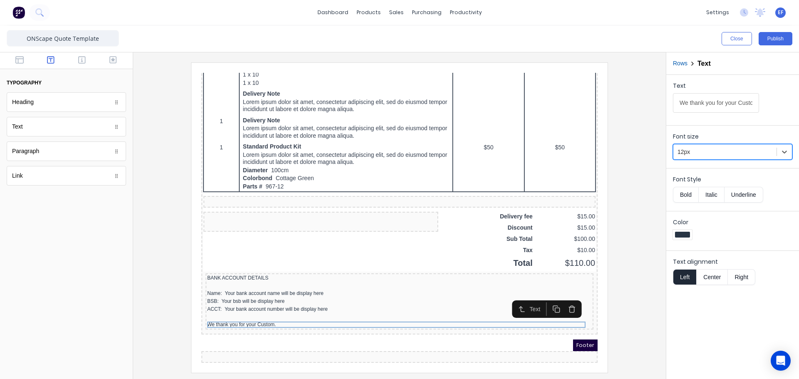
click at [624, 317] on div at bounding box center [400, 217] width 520 height 310
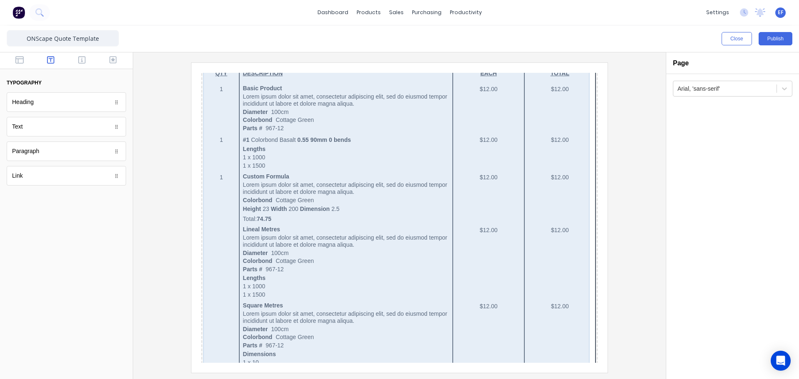
scroll to position [0, 0]
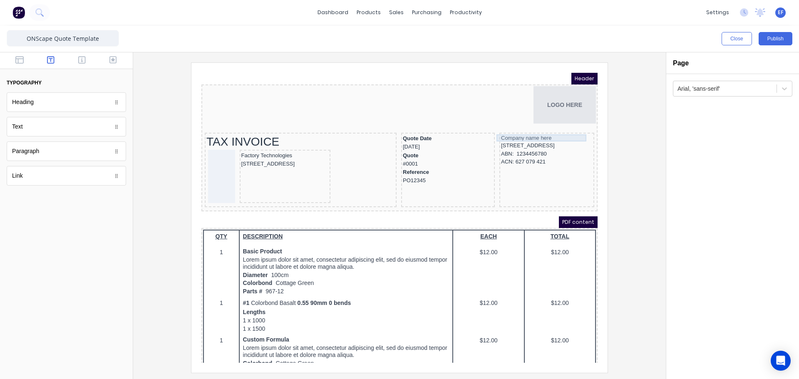
click at [513, 129] on div "Company name here" at bounding box center [537, 127] width 92 height 7
drag, startPoint x: 31, startPoint y: 133, endPoint x: 510, endPoint y: 152, distance: 479.5
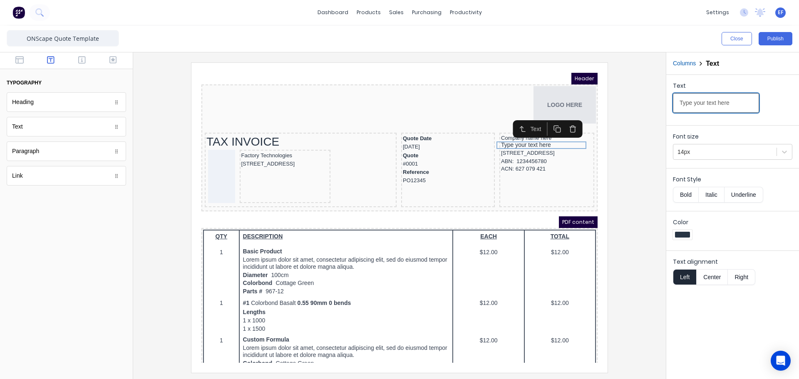
drag, startPoint x: 738, startPoint y: 103, endPoint x: 645, endPoint y: 107, distance: 92.9
click at [645, 107] on div "Close Publish Components typography Heading Heading Text Text Paragraph Paragra…" at bounding box center [399, 202] width 799 height 354
paste input "he Caoura Discretionary Trust"
type input "The Caoura Discretionary Trust"
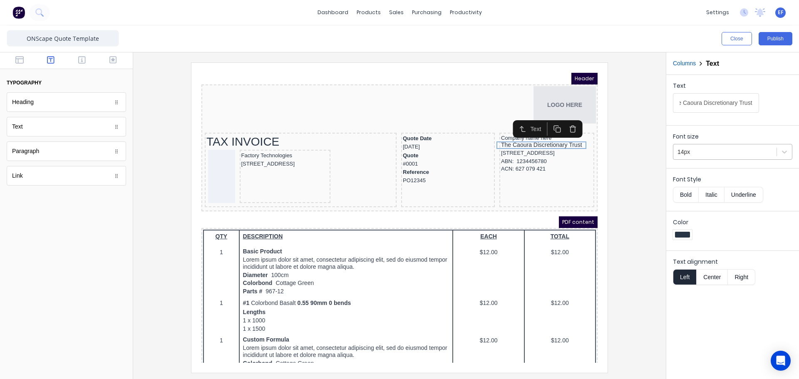
click at [704, 151] on div at bounding box center [725, 152] width 95 height 10
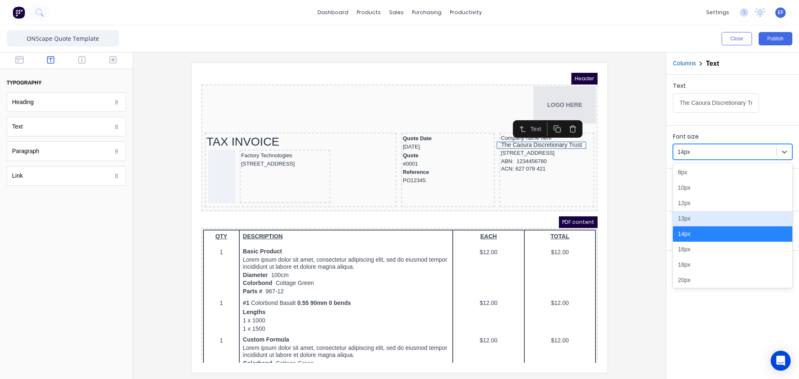
click at [688, 224] on div "13px" at bounding box center [732, 218] width 119 height 15
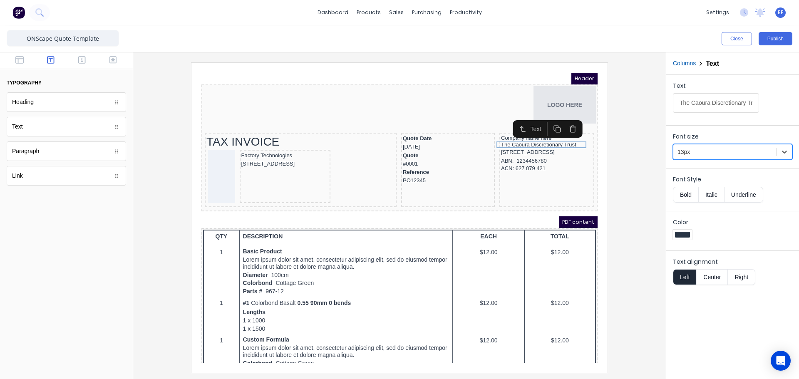
click at [644, 158] on div at bounding box center [400, 217] width 520 height 310
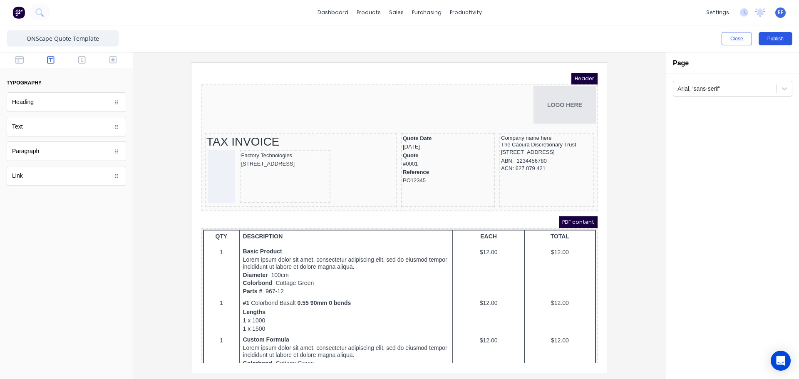
click at [771, 43] on button "Publish" at bounding box center [776, 38] width 34 height 13
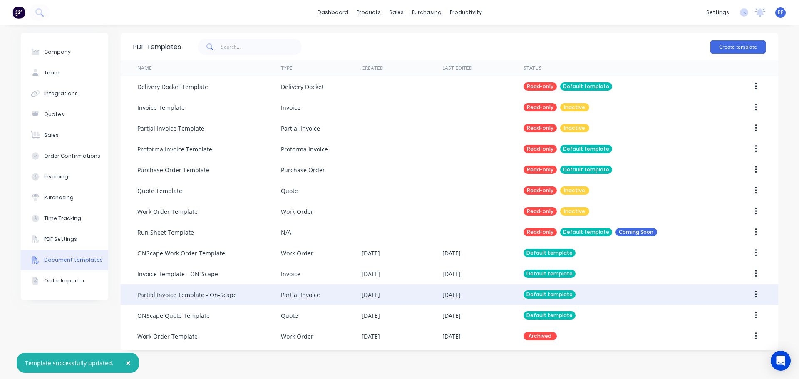
click at [203, 297] on div "Partial Invoice Template - On-Scape" at bounding box center [186, 295] width 99 height 9
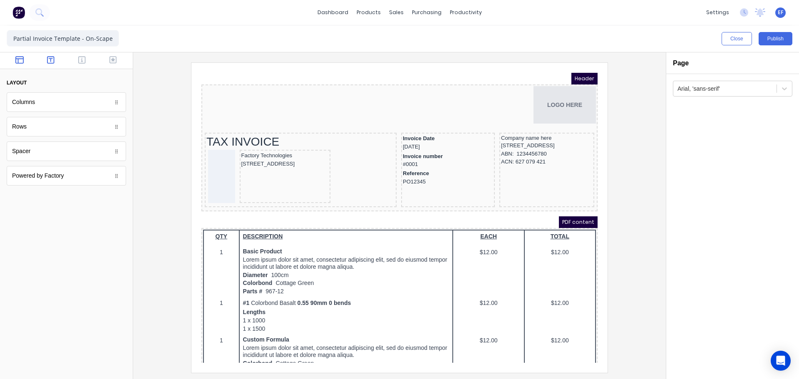
click at [52, 63] on icon "button" at bounding box center [50, 59] width 7 height 7
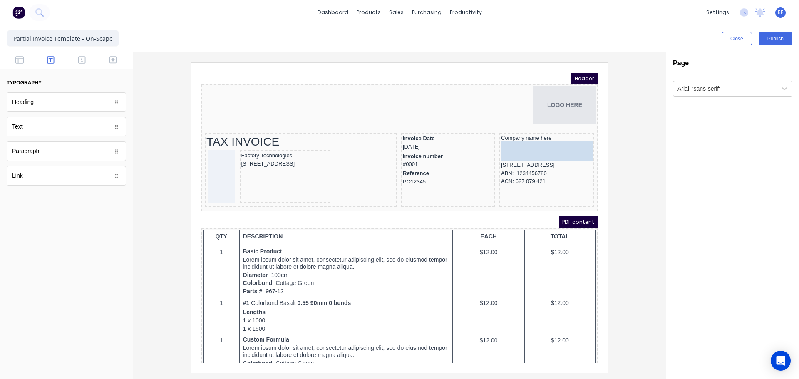
drag, startPoint x: 35, startPoint y: 131, endPoint x: 318, endPoint y: 78, distance: 288.4
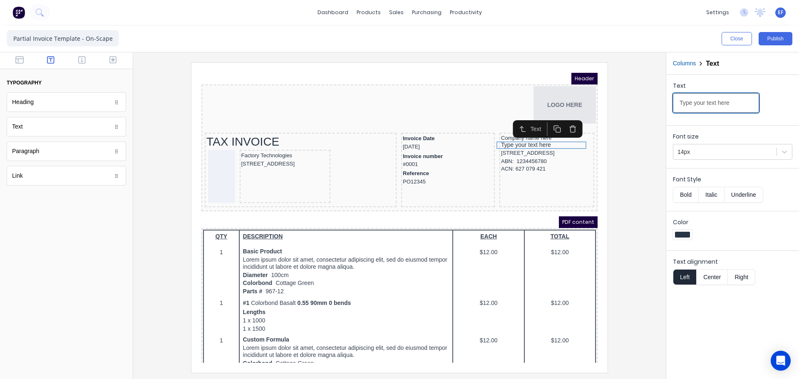
click at [746, 102] on input "Type your text here" at bounding box center [716, 103] width 86 height 20
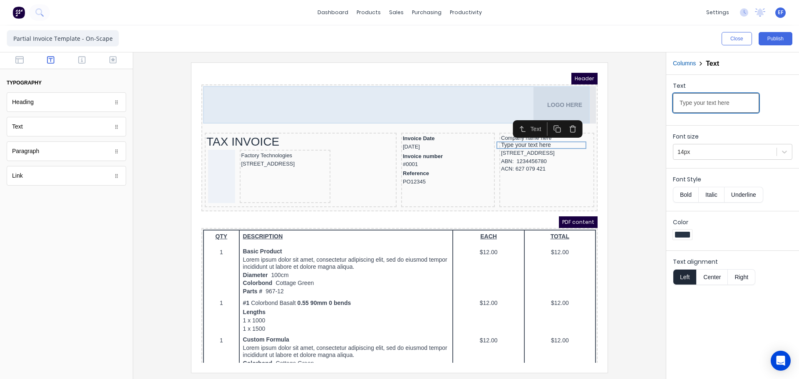
drag, startPoint x: 792, startPoint y: 169, endPoint x: 565, endPoint y: 95, distance: 238.4
paste input "he Caoura Discretionary Trust"
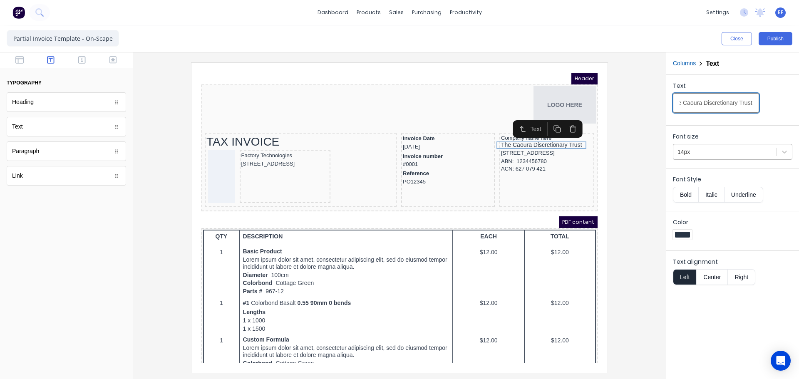
type input "The Caoura Discretionary Trust"
click at [687, 154] on div at bounding box center [725, 152] width 95 height 10
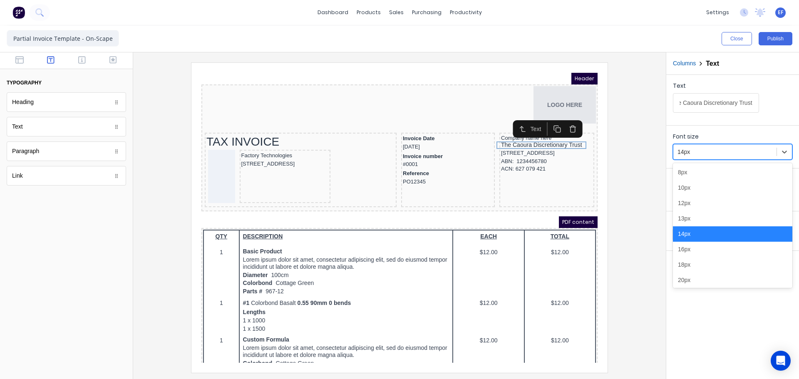
scroll to position [0, 0]
click at [693, 215] on div "13px" at bounding box center [732, 218] width 119 height 15
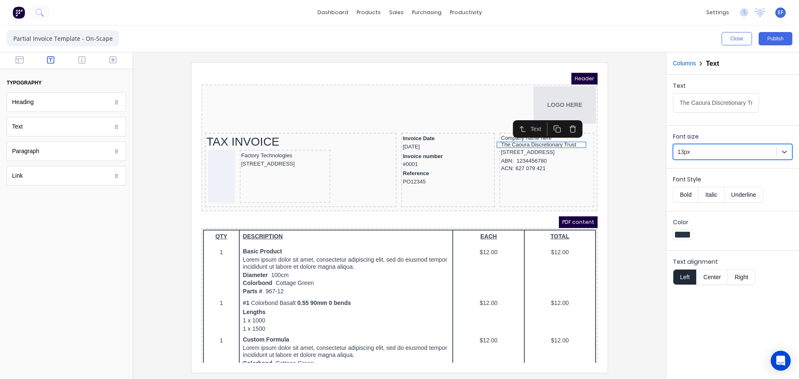
click at [639, 165] on div at bounding box center [400, 217] width 520 height 310
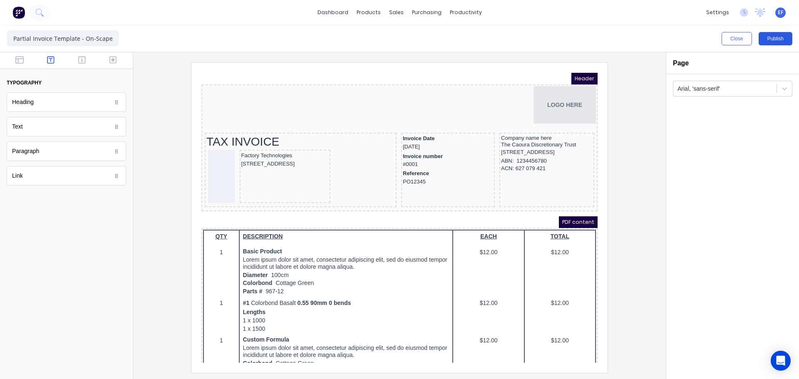
click at [771, 38] on button "Publish" at bounding box center [776, 38] width 34 height 13
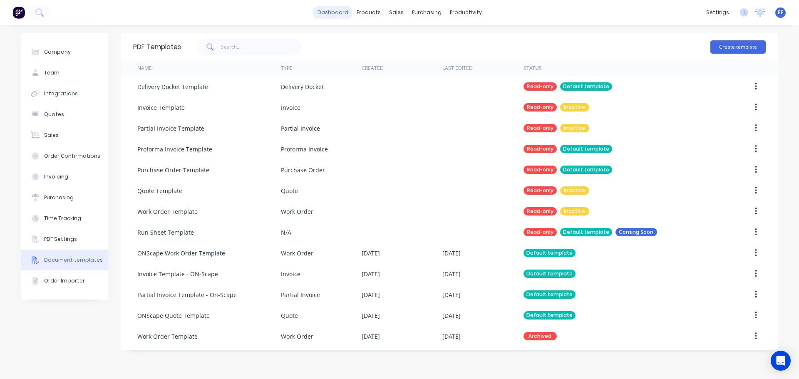
click at [333, 12] on link "dashboard" at bounding box center [332, 12] width 39 height 12
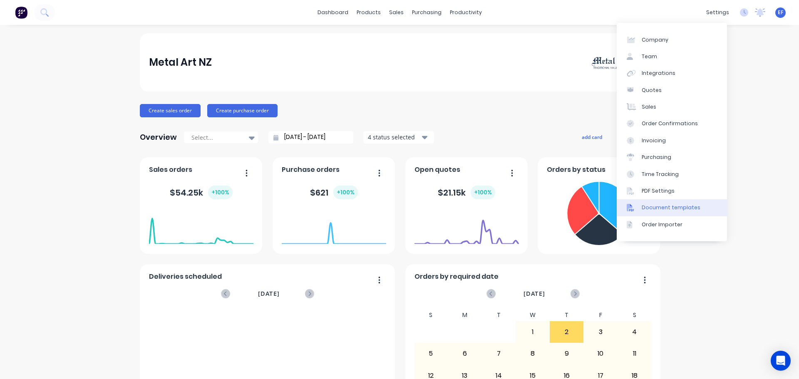
click at [665, 206] on div "Document templates" at bounding box center [671, 207] width 59 height 7
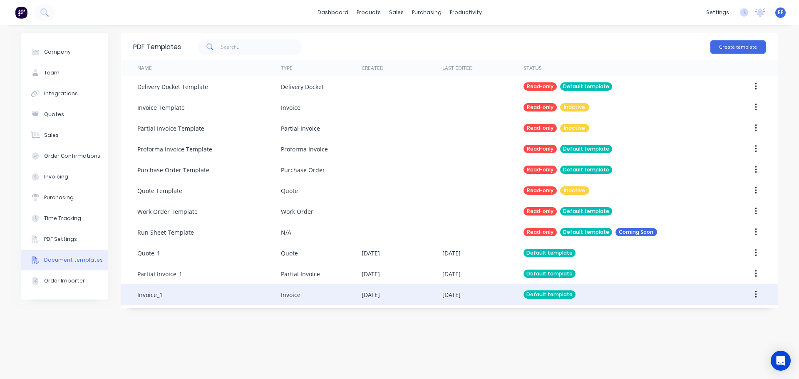
click at [180, 295] on div "Invoice_1" at bounding box center [209, 294] width 144 height 21
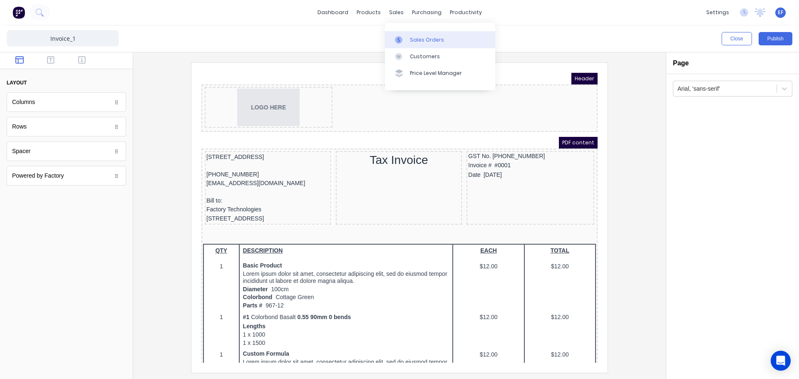
click at [412, 42] on div "Sales Orders" at bounding box center [427, 39] width 34 height 7
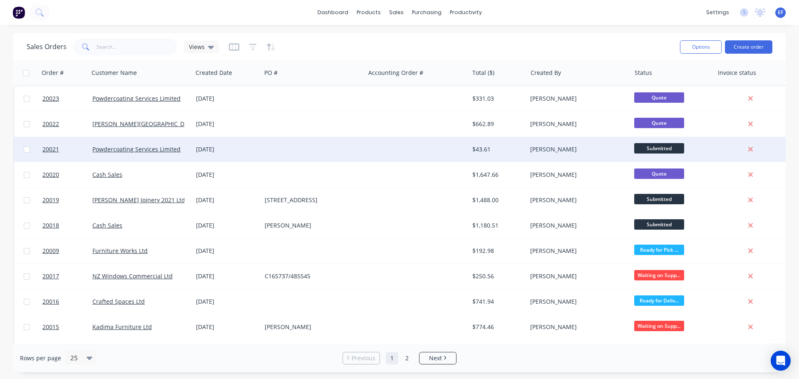
click at [447, 151] on div at bounding box center [417, 149] width 104 height 25
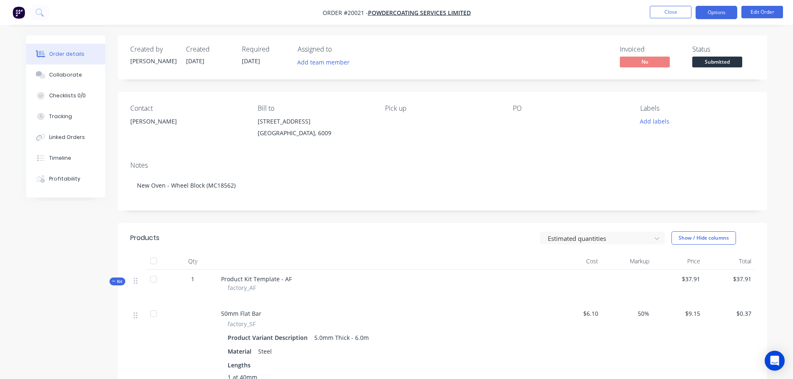
click at [723, 13] on button "Options" at bounding box center [717, 12] width 42 height 13
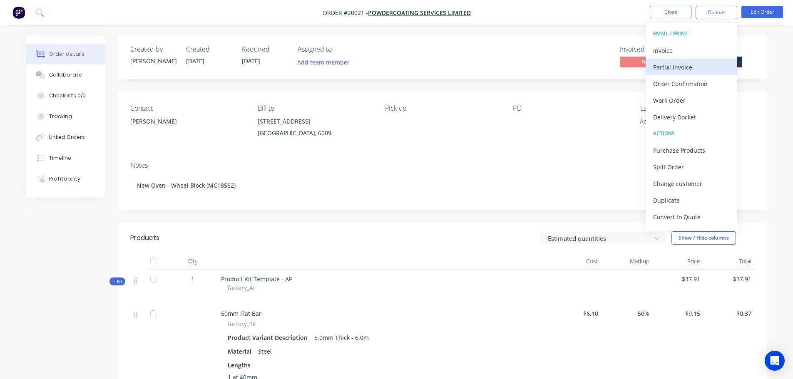
click at [670, 68] on div "Partial Invoice" at bounding box center [691, 67] width 77 height 12
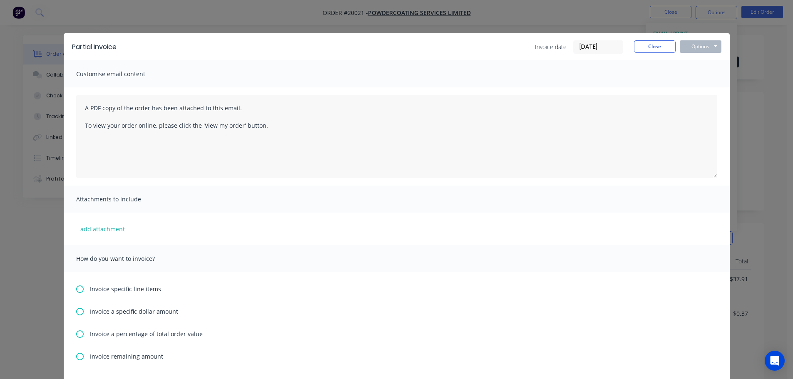
click at [77, 331] on icon at bounding box center [79, 334] width 7 height 7
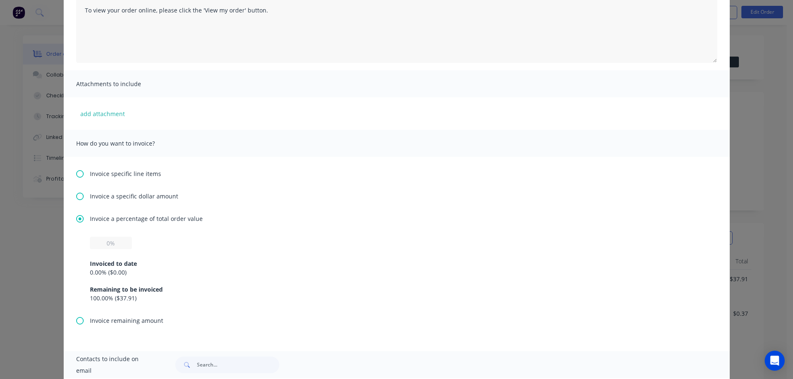
scroll to position [125, 0]
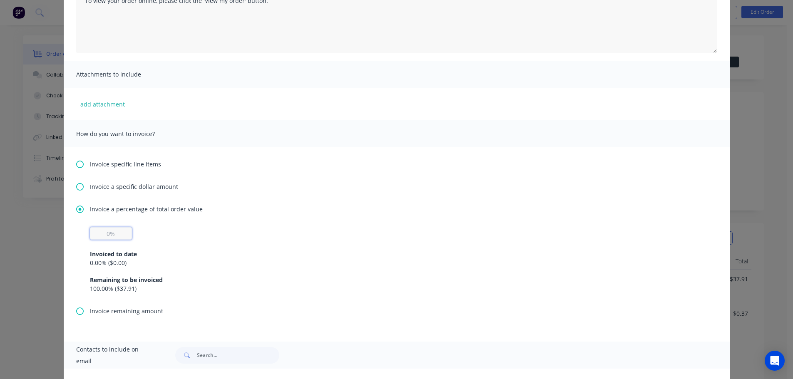
click at [116, 235] on input "text" at bounding box center [111, 233] width 42 height 12
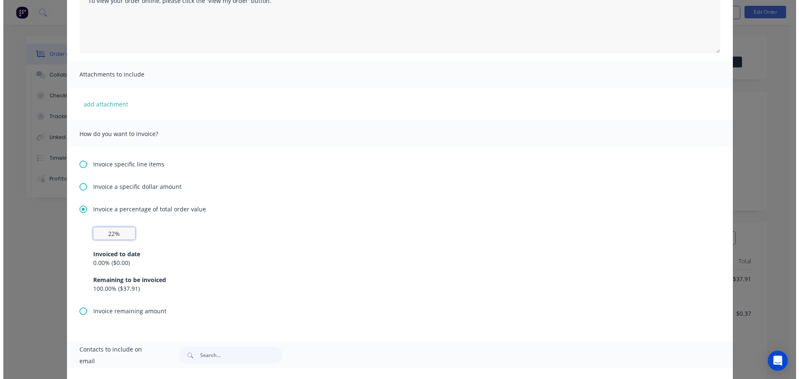
scroll to position [0, 0]
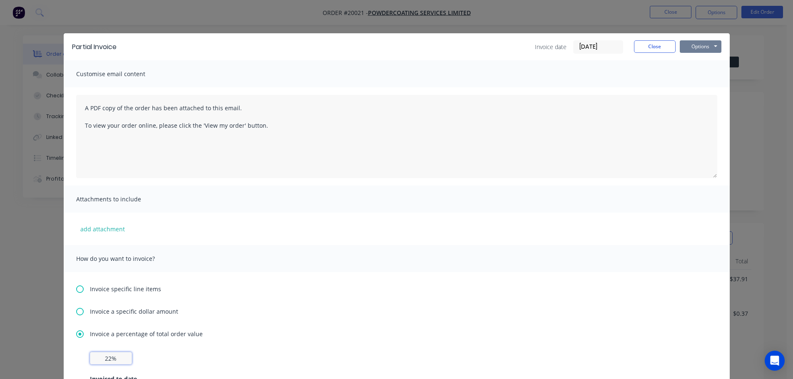
type input "22%"
click at [690, 49] on button "Options" at bounding box center [701, 46] width 42 height 12
click at [683, 63] on button "Preview" at bounding box center [706, 62] width 53 height 14
click at [660, 48] on button "Close" at bounding box center [655, 46] width 42 height 12
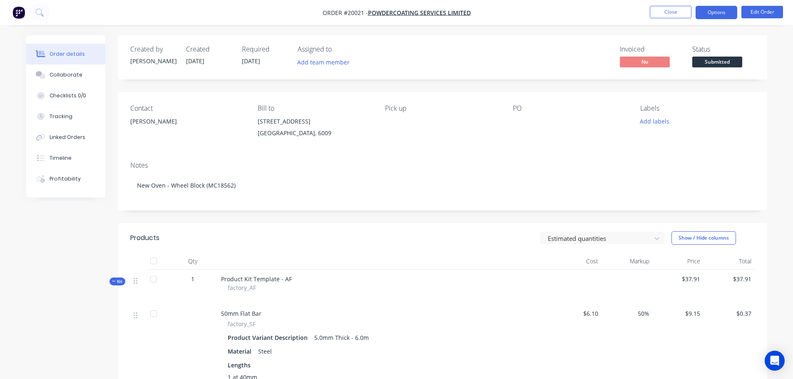
click at [724, 14] on button "Options" at bounding box center [717, 12] width 42 height 13
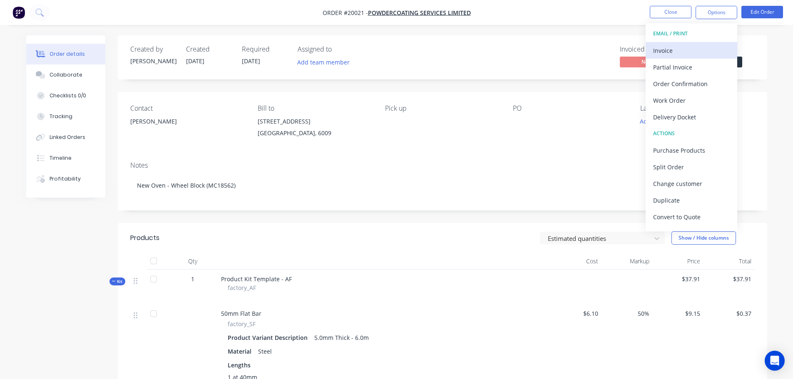
click at [675, 50] on div "Invoice" at bounding box center [691, 51] width 77 height 12
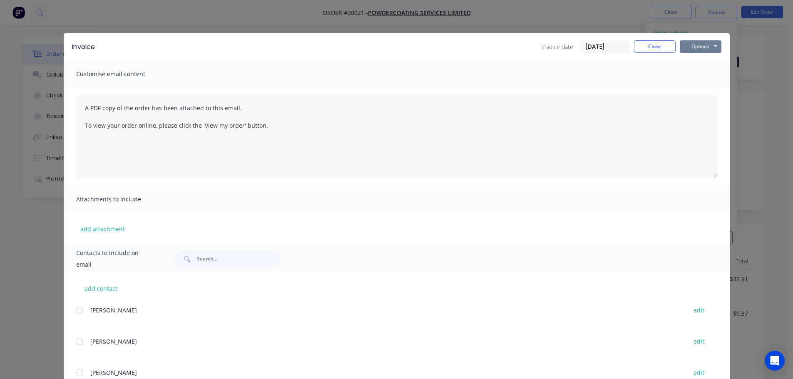
click at [686, 46] on button "Options" at bounding box center [701, 46] width 42 height 12
click at [689, 60] on button "Preview" at bounding box center [706, 62] width 53 height 14
click at [639, 47] on button "Close" at bounding box center [655, 46] width 42 height 12
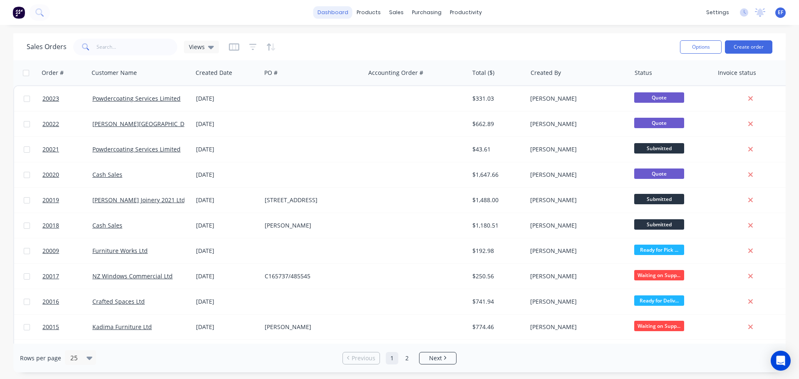
click at [327, 12] on link "dashboard" at bounding box center [332, 12] width 39 height 12
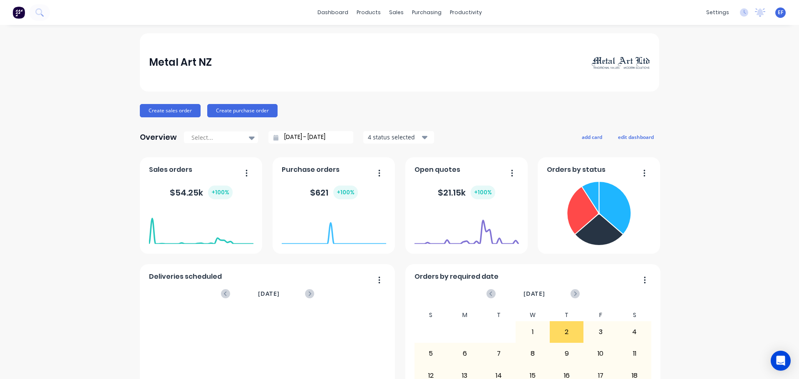
click at [778, 14] on span "EF" at bounding box center [780, 12] width 5 height 7
click at [687, 107] on div at bounding box center [689, 104] width 12 height 7
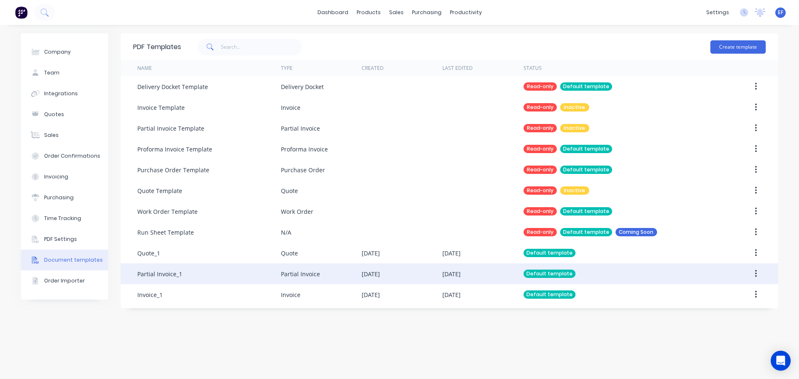
click at [205, 277] on div "Partial Invoice_1" at bounding box center [209, 273] width 144 height 21
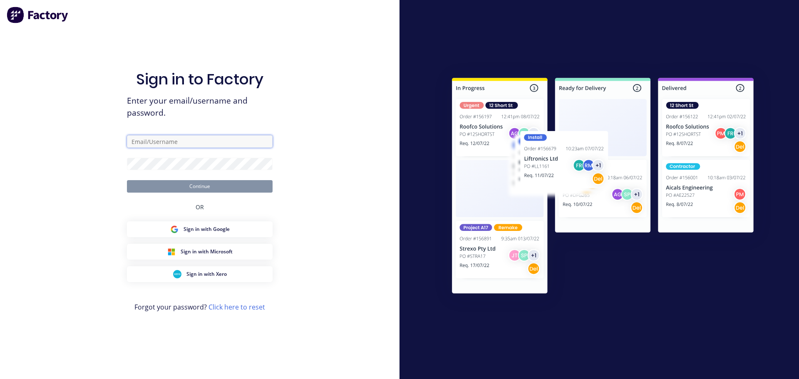
click at [219, 138] on input "text" at bounding box center [200, 141] width 146 height 12
click at [206, 142] on input "text" at bounding box center [200, 141] width 146 height 12
type input "[EMAIL_ADDRESS][DOMAIN_NAME]"
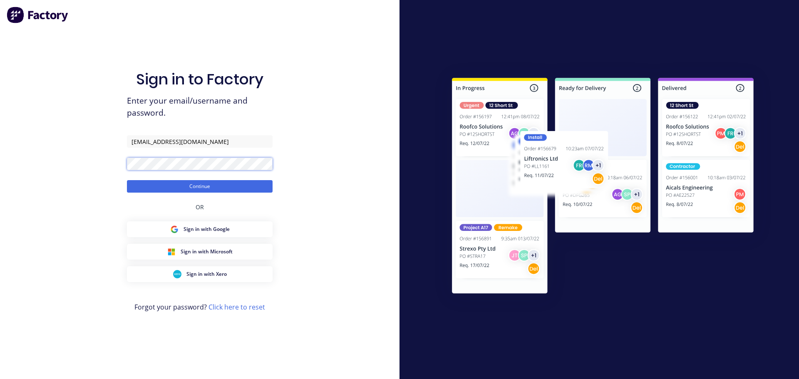
click at [127, 180] on button "Continue" at bounding box center [200, 186] width 146 height 12
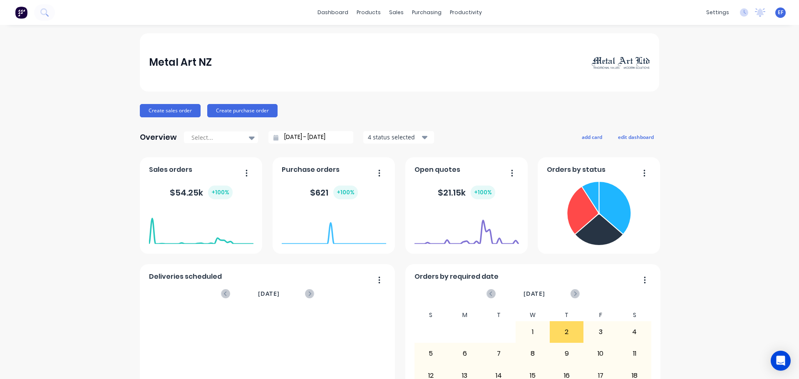
click at [778, 14] on span "EF" at bounding box center [780, 12] width 5 height 7
click at [698, 104] on div "Sign out" at bounding box center [709, 104] width 22 height 7
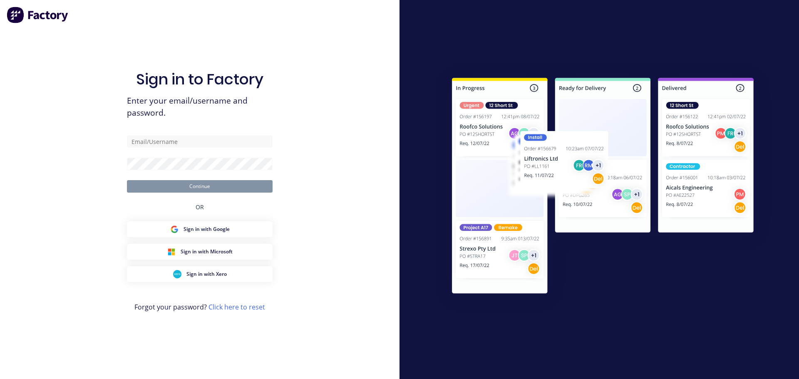
click at [182, 142] on input "text" at bounding box center [200, 141] width 146 height 12
type input "emilen@factory.app"
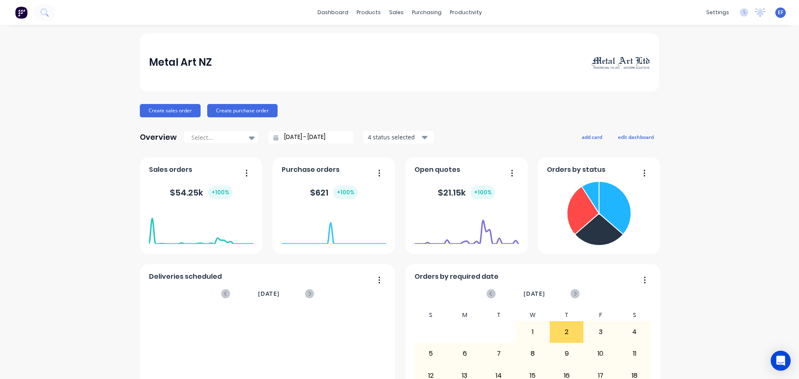
click at [781, 15] on div "settings No new notifications Mark all as read You have no notifications EF Met…" at bounding box center [750, 12] width 97 height 12
click at [778, 15] on span "EF" at bounding box center [780, 12] width 5 height 7
click at [698, 106] on div "Sign out" at bounding box center [709, 104] width 22 height 7
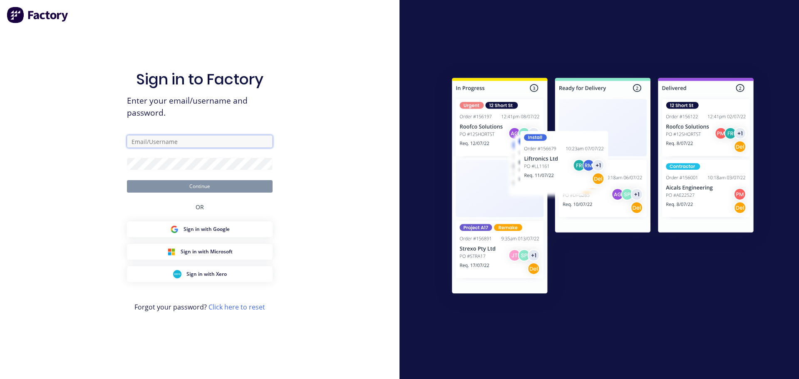
click at [147, 145] on input "text" at bounding box center [200, 141] width 146 height 12
type input "emilen@factory.app"
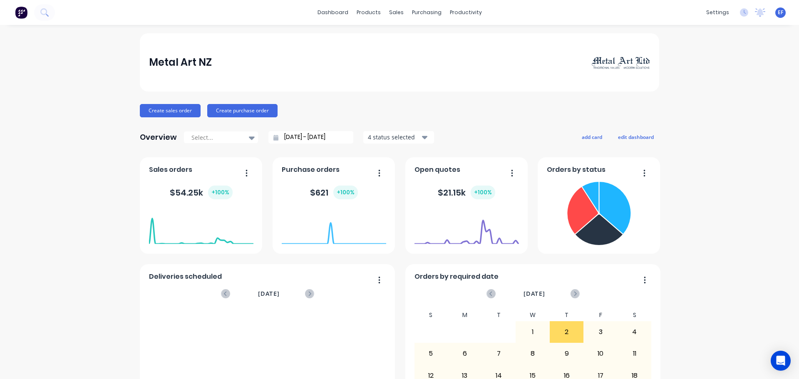
click at [778, 15] on span "EF" at bounding box center [780, 12] width 5 height 7
click at [689, 105] on div at bounding box center [689, 104] width 12 height 7
